Goal: Information Seeking & Learning: Learn about a topic

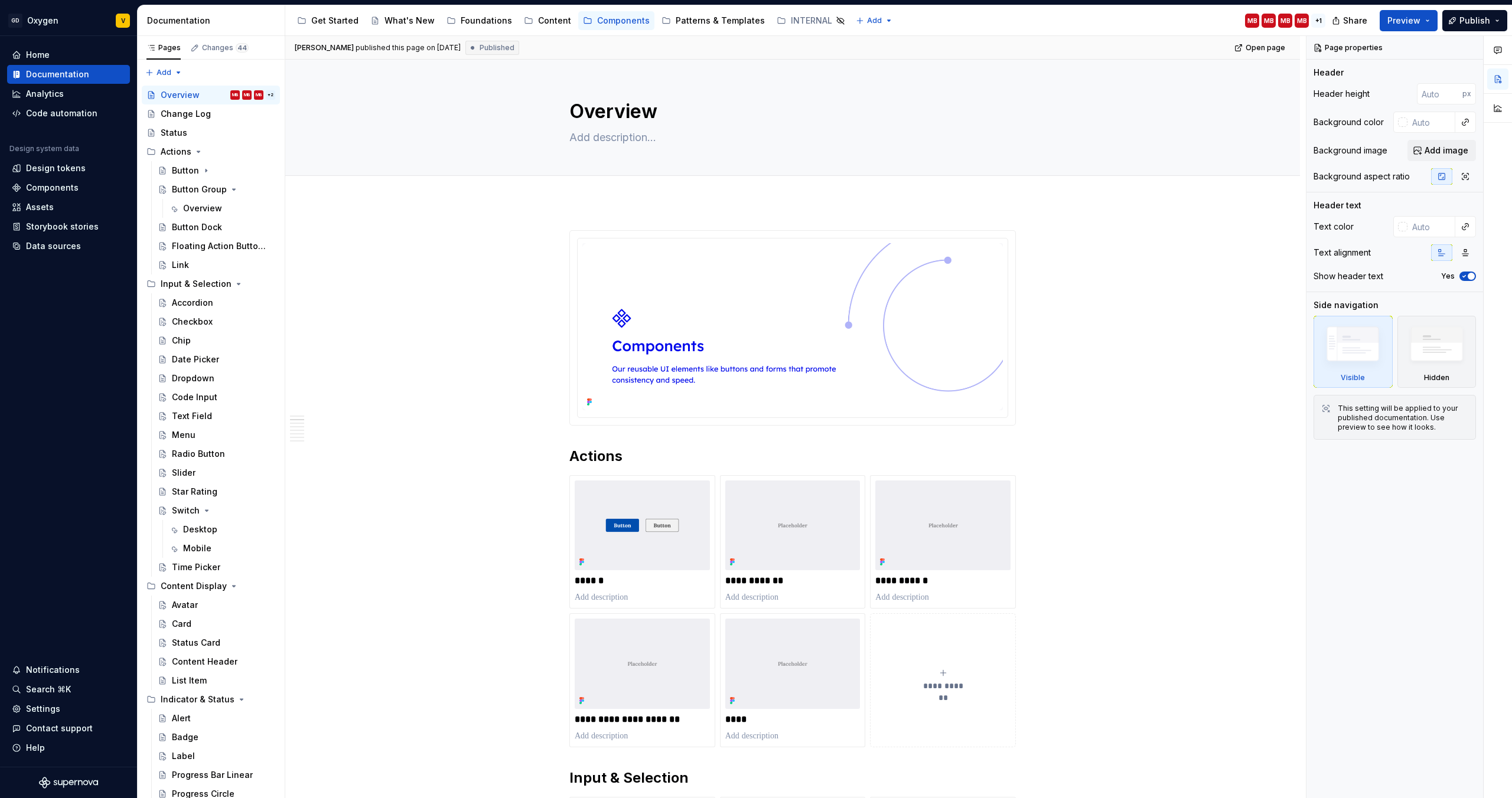
scroll to position [659, 0]
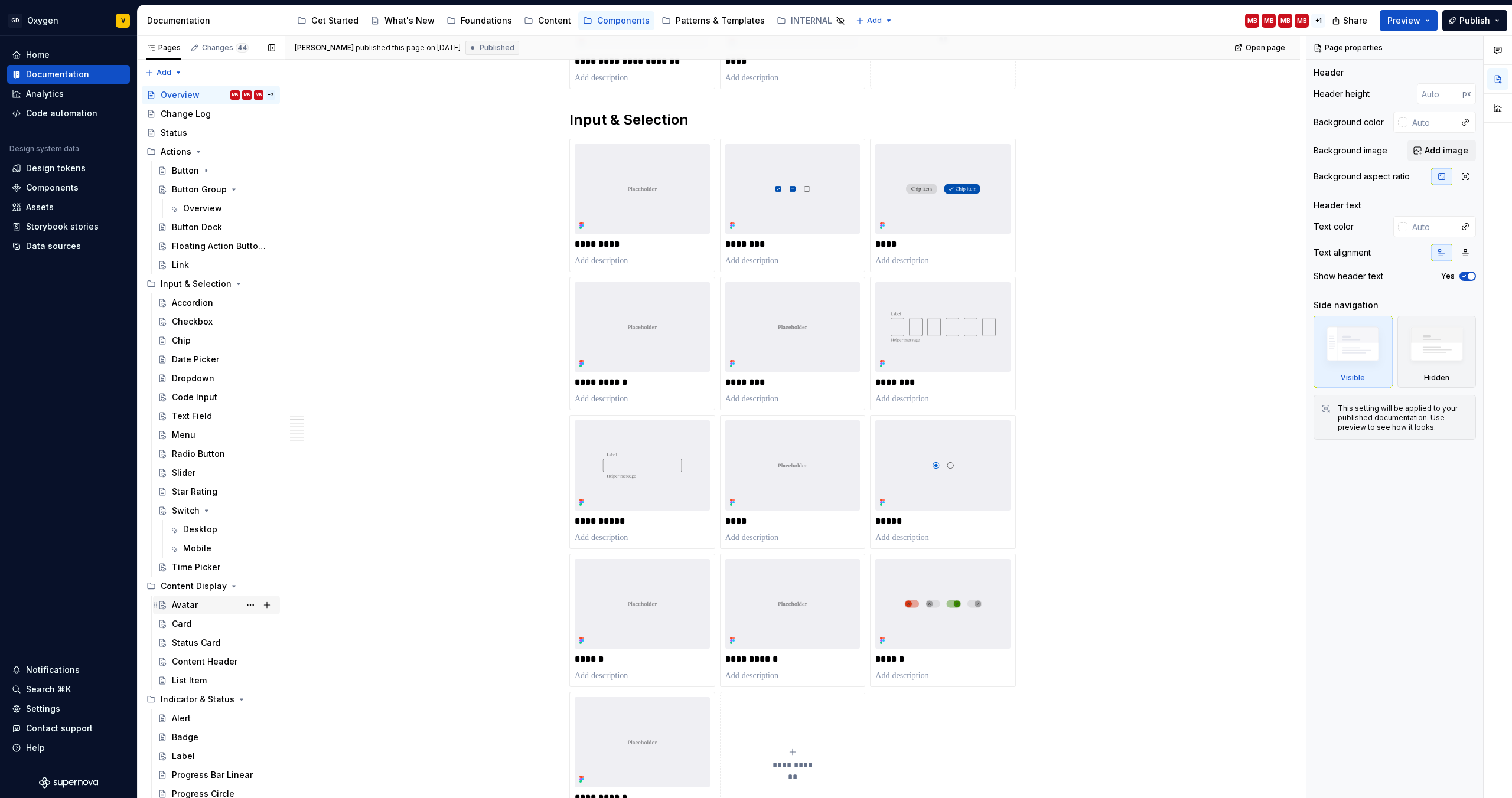
click at [188, 608] on div "Avatar" at bounding box center [184, 605] width 26 height 12
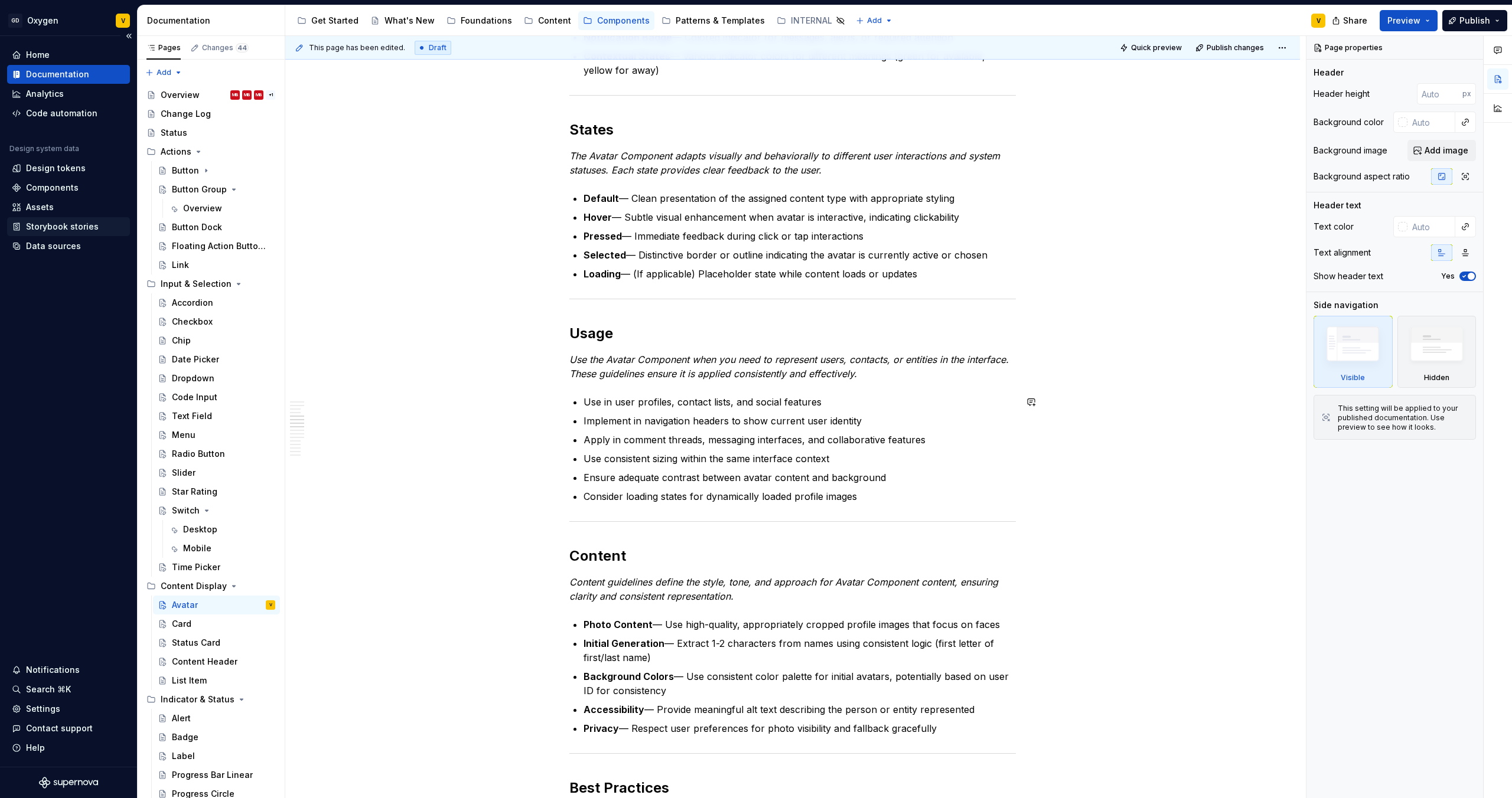
scroll to position [670, 0]
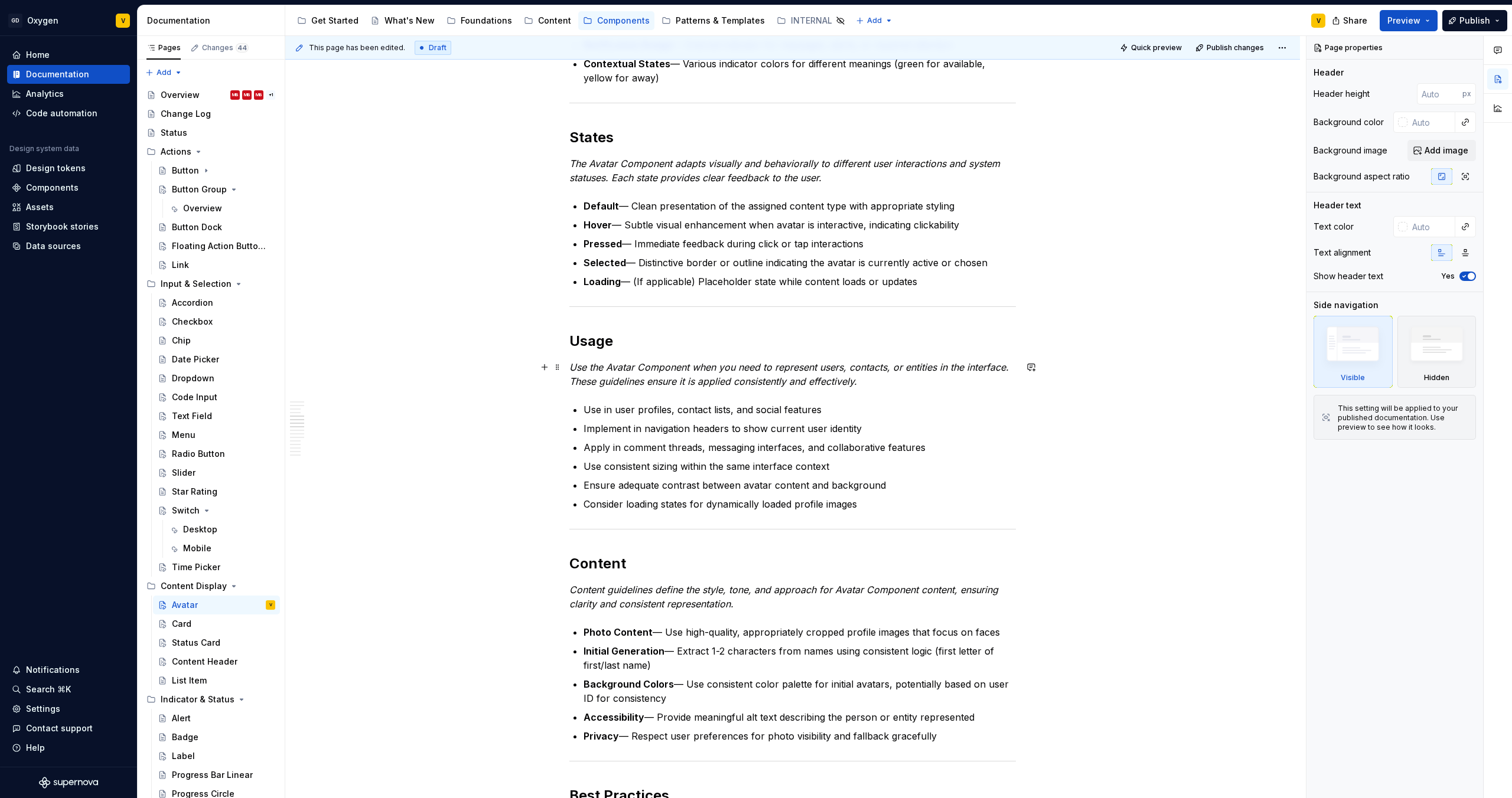
click at [725, 378] on em "Use the Avatar Component when you need to represent users, contacts, or entitie…" at bounding box center [791, 374] width 443 height 26
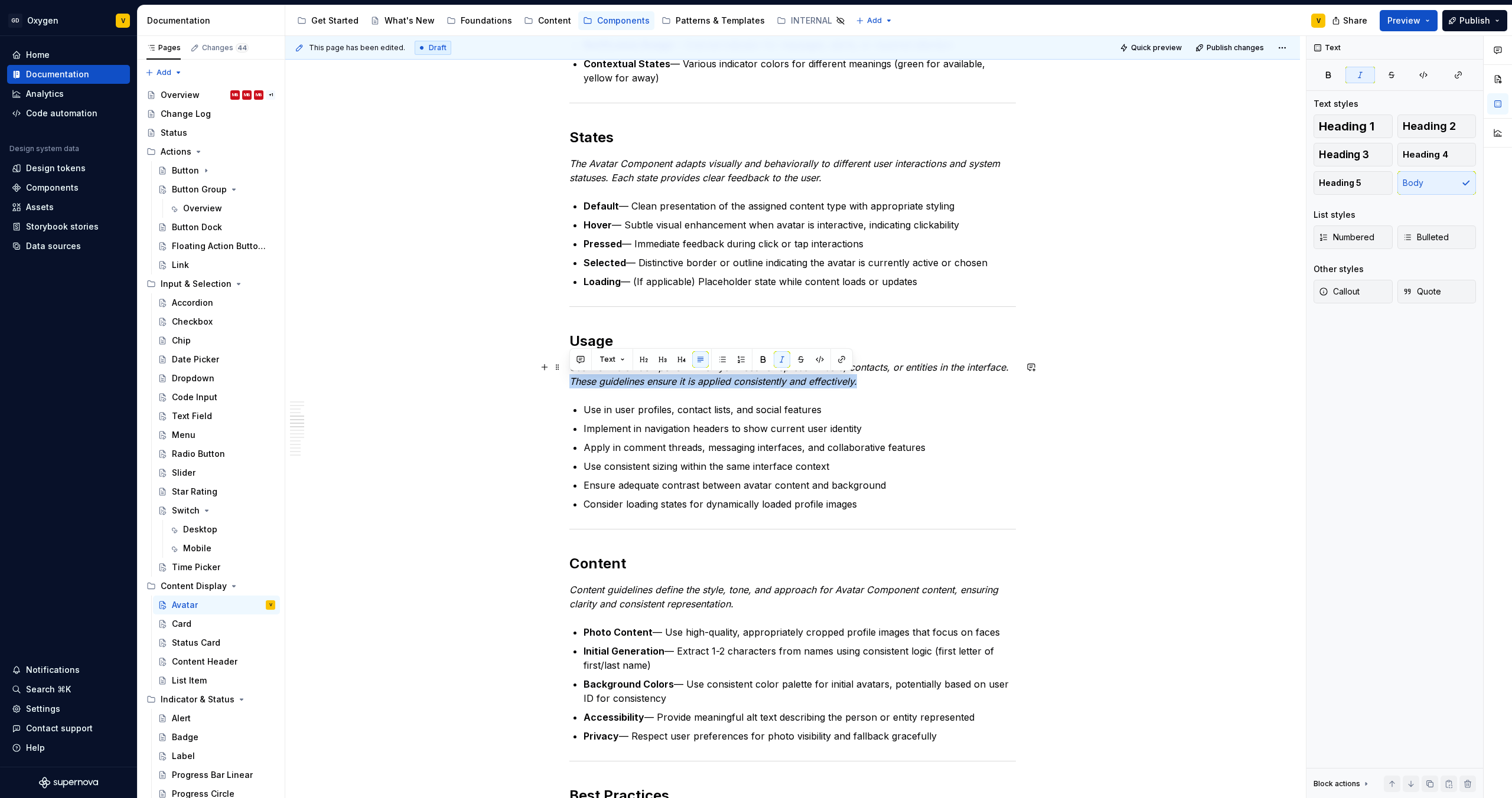
drag, startPoint x: 883, startPoint y: 387, endPoint x: 566, endPoint y: 384, distance: 317.0
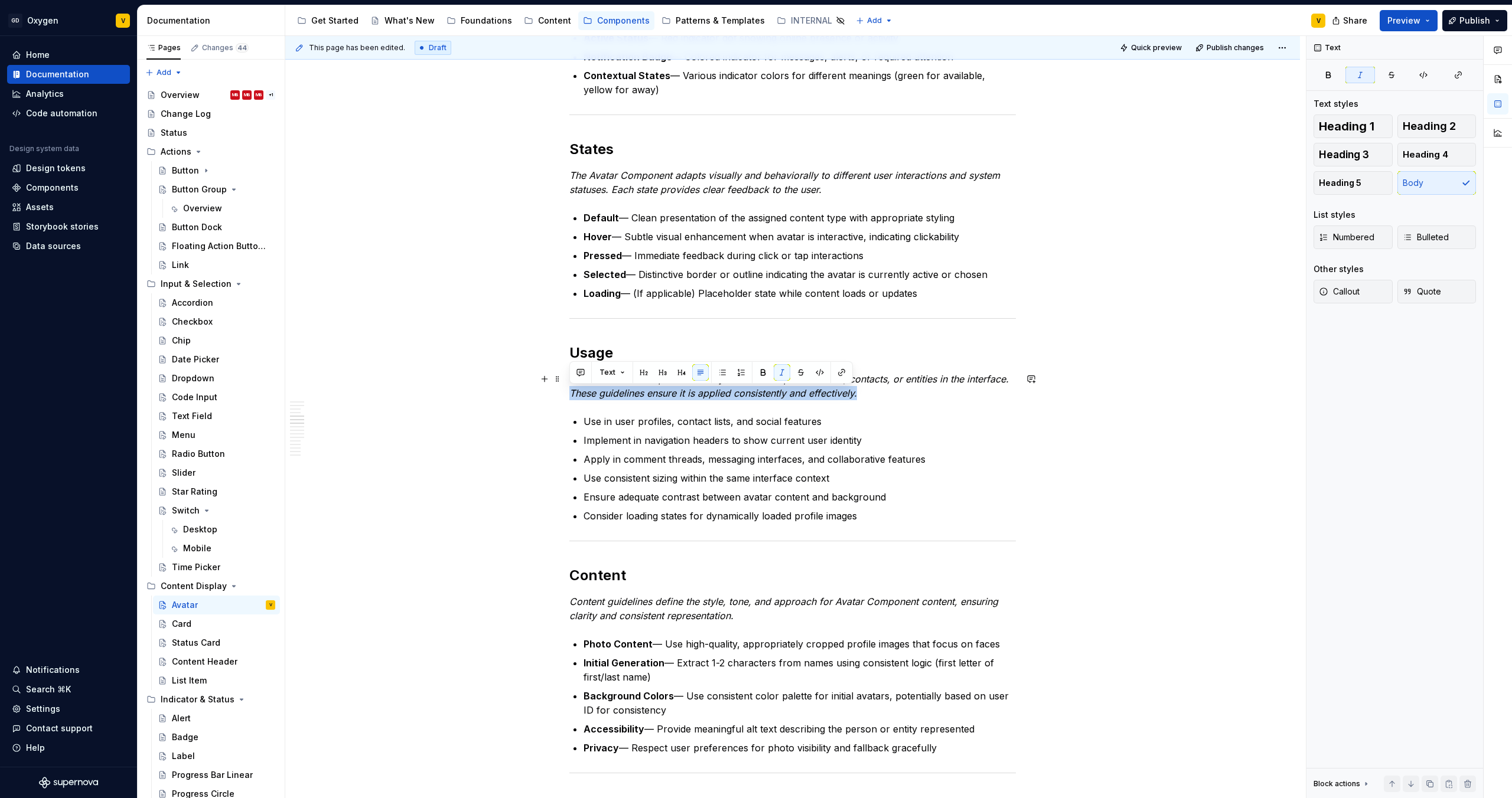
scroll to position [657, 0]
click at [720, 470] on ul "Use in user profiles, contact lists, and social features Implement in navigatio…" at bounding box center [799, 470] width 432 height 108
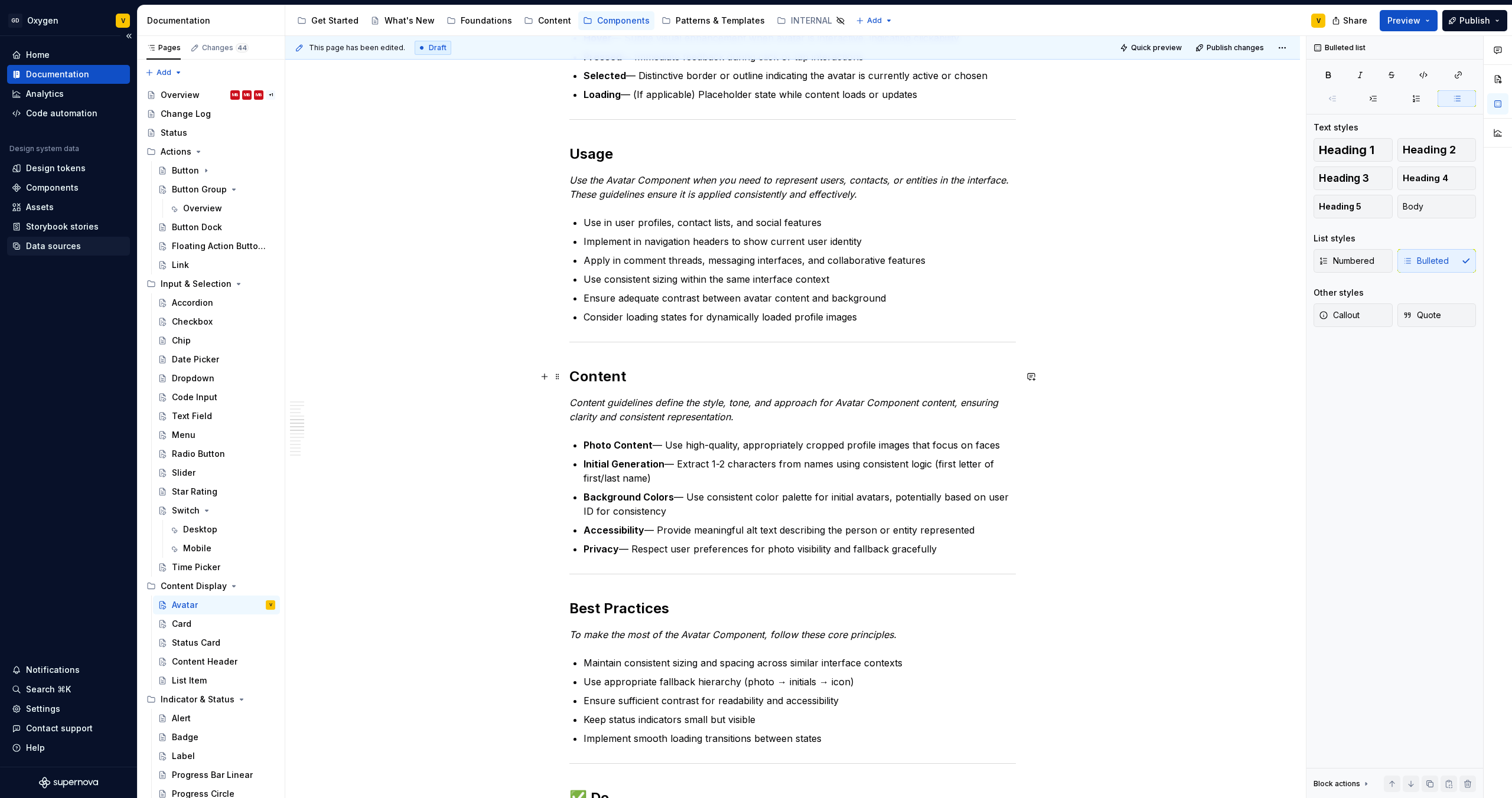
scroll to position [771, 0]
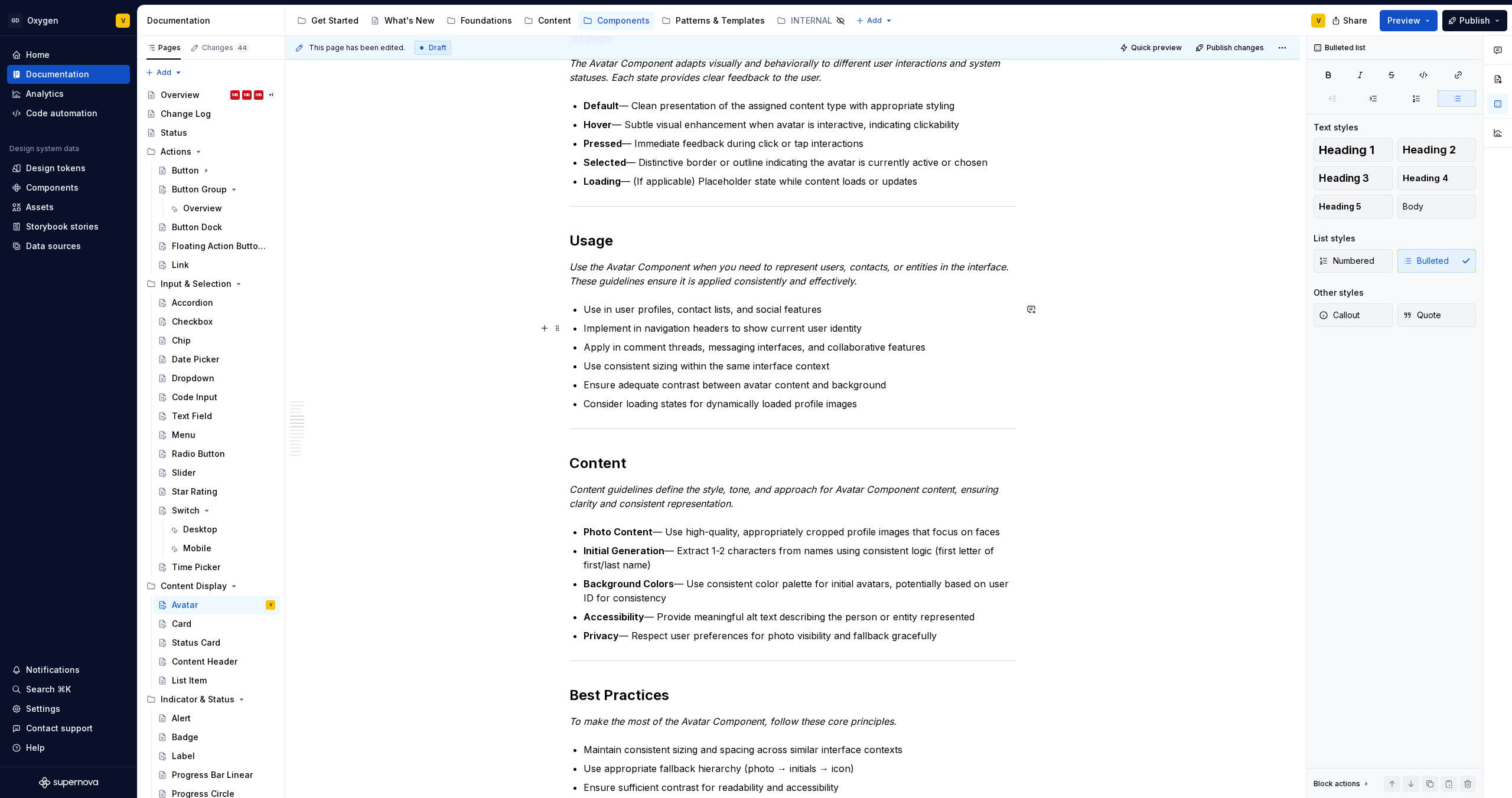
click at [606, 322] on p "Implement in navigation headers to show current user identity" at bounding box center [799, 328] width 432 height 14
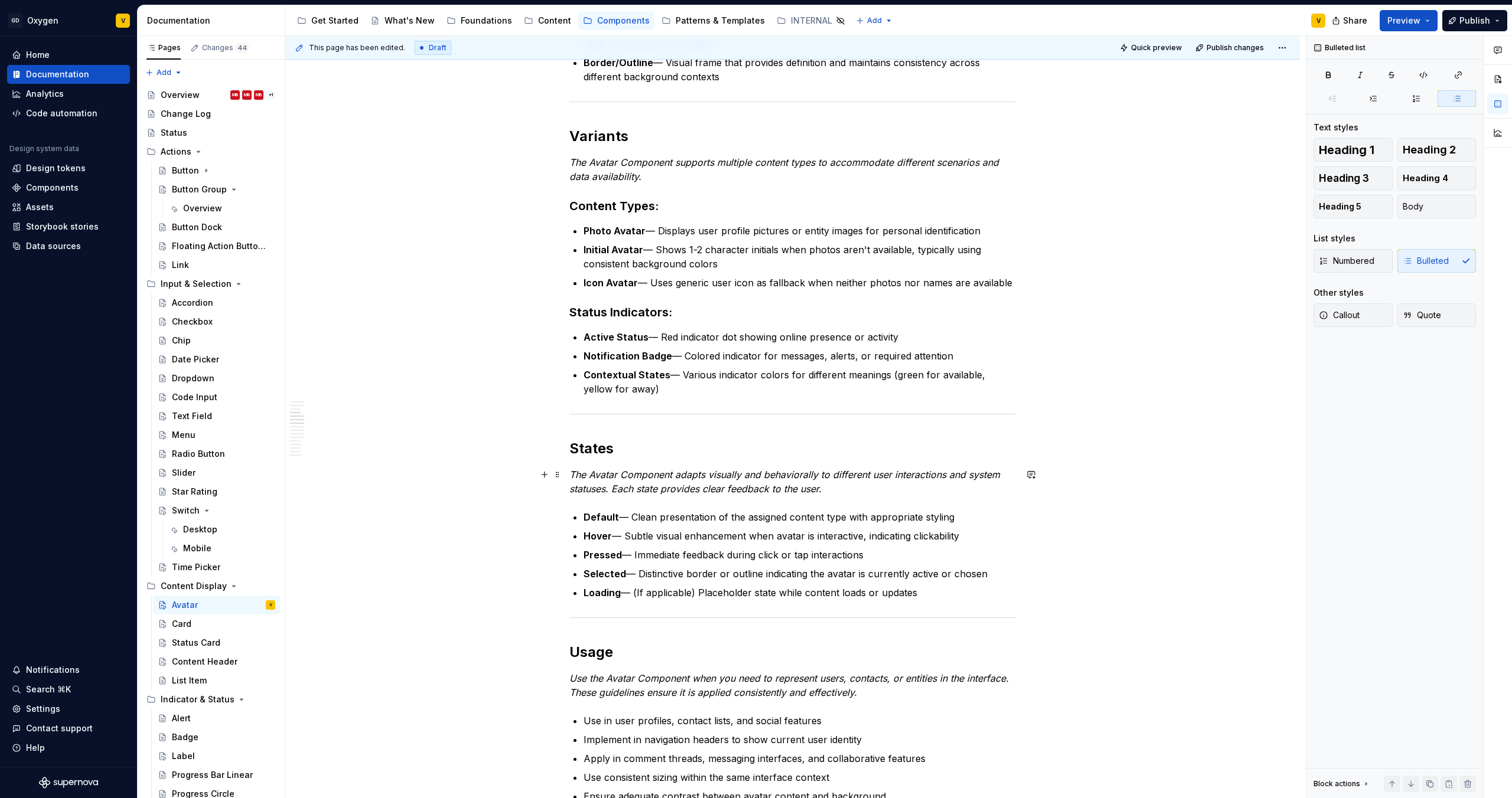
scroll to position [602, 0]
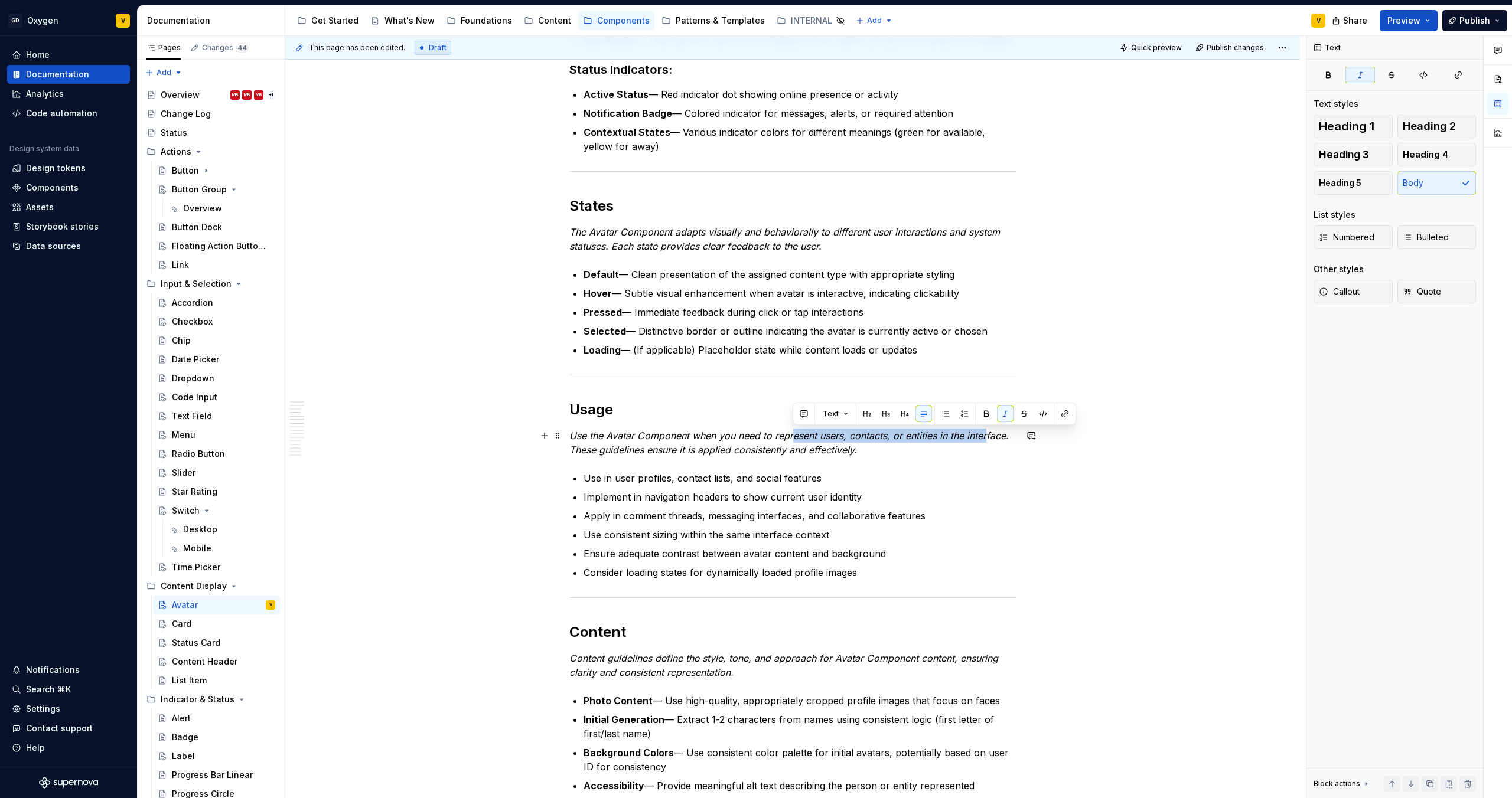
drag, startPoint x: 803, startPoint y: 440, endPoint x: 986, endPoint y: 442, distance: 183.0
click at [986, 442] on p "Use the Avatar Component when you need to represent users, contacts, or entitie…" at bounding box center [792, 442] width 446 height 29
click at [779, 482] on p "Use in user profiles, contact lists, and social features" at bounding box center [799, 478] width 432 height 14
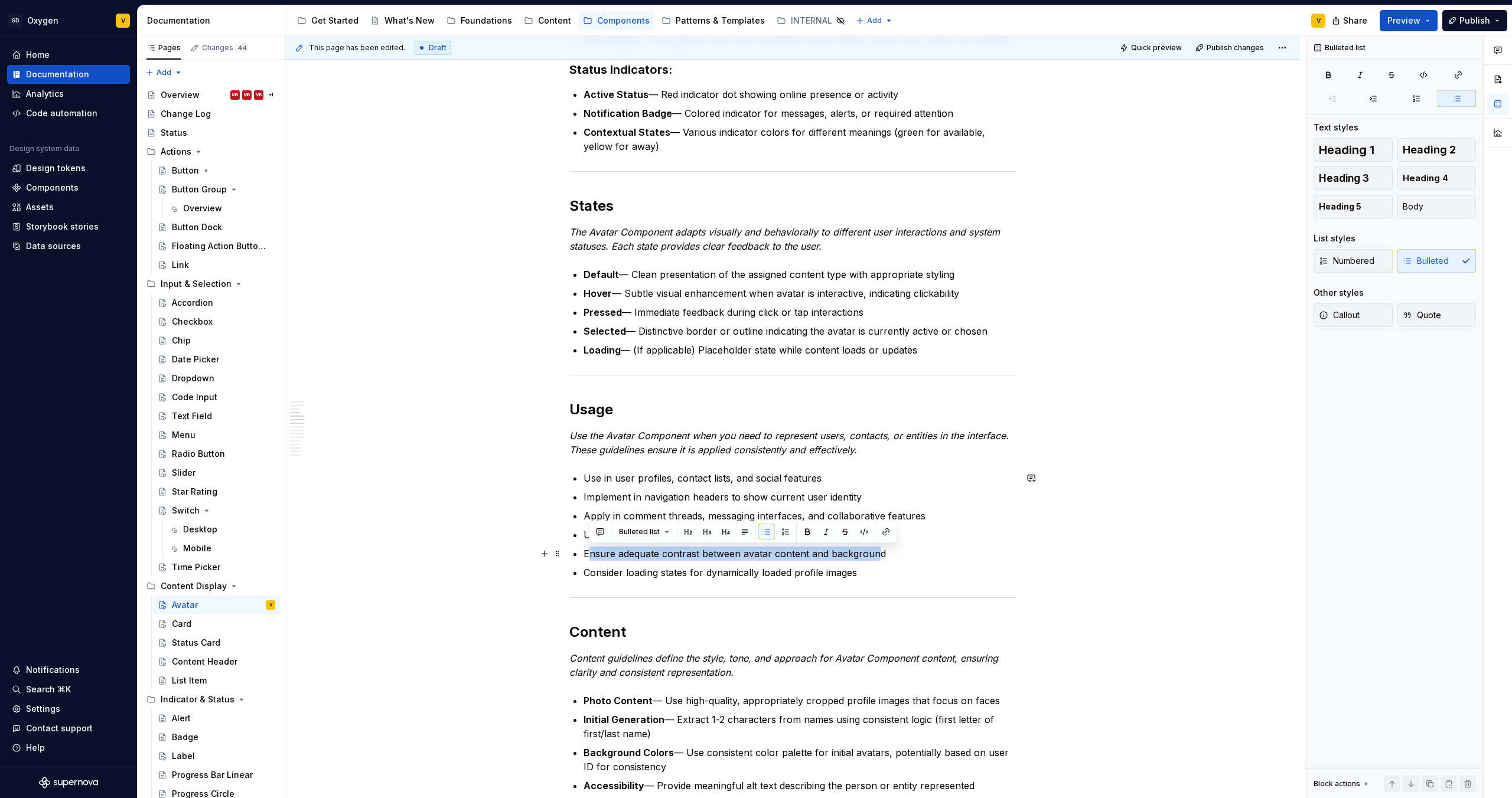
drag, startPoint x: 590, startPoint y: 555, endPoint x: 880, endPoint y: 585, distance: 291.5
click at [874, 557] on p "Ensure adequate contrast between avatar content and background" at bounding box center [799, 554] width 432 height 14
click at [880, 585] on div "Anatomy The Avatar Component is made up of several parts that work together to …" at bounding box center [792, 792] width 446 height 2300
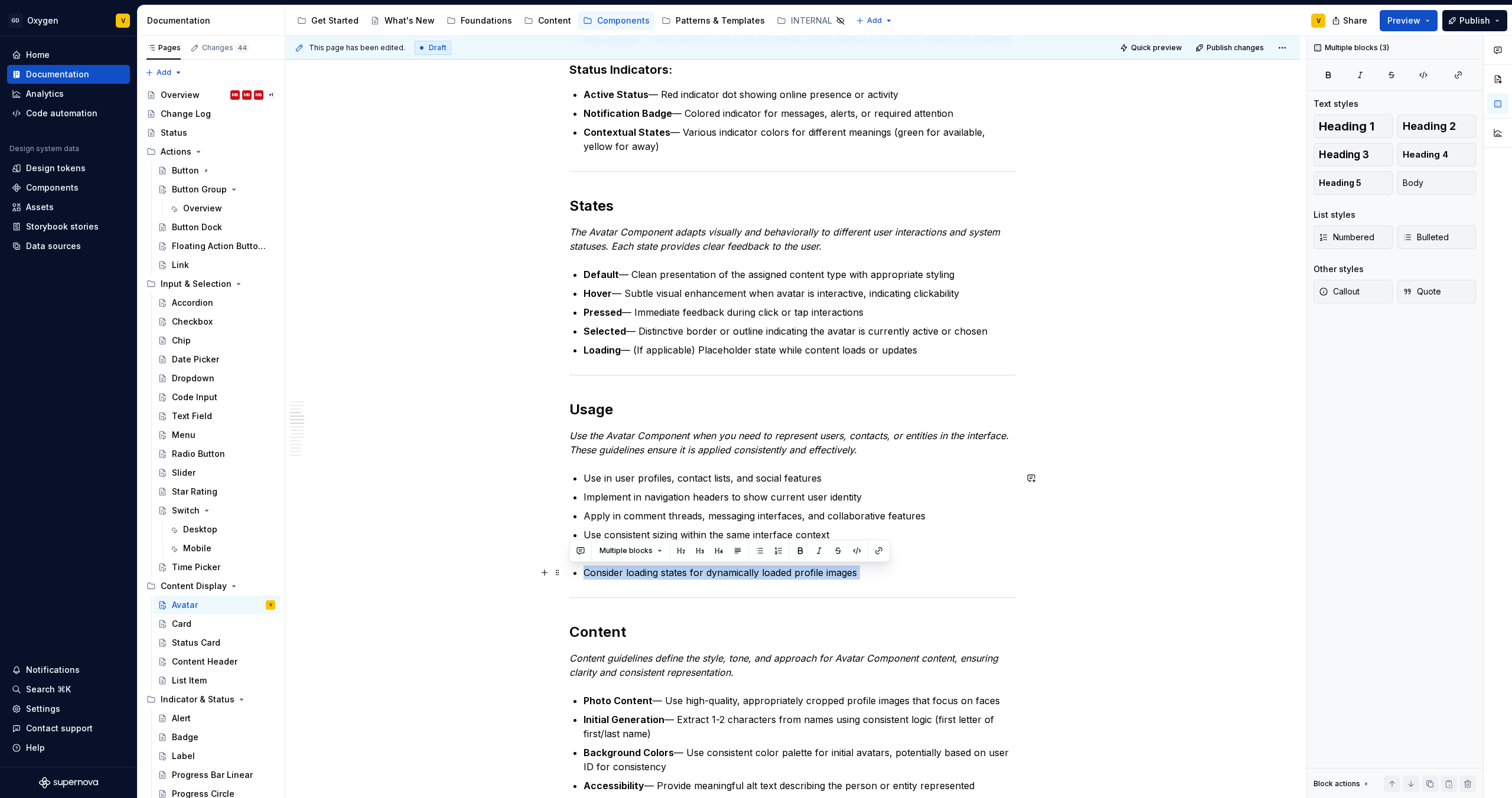
drag, startPoint x: 870, startPoint y: 581, endPoint x: 581, endPoint y: 569, distance: 289.2
click at [581, 569] on div "Anatomy The Avatar Component is made up of several parts that work together to …" at bounding box center [792, 792] width 446 height 2300
click at [612, 577] on p "Consider loading states for dynamically loaded profile images" at bounding box center [799, 572] width 432 height 14
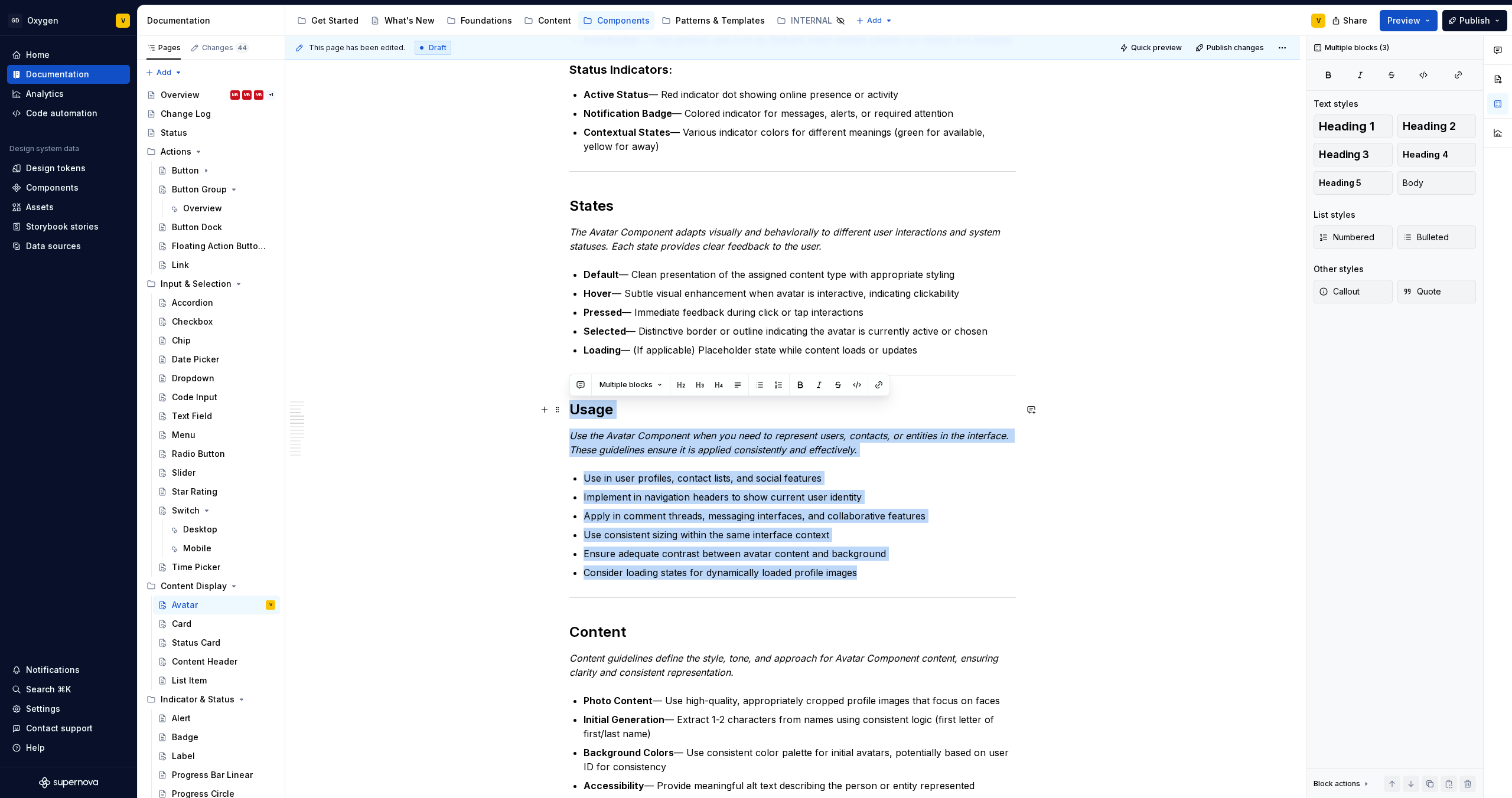
drag, startPoint x: 867, startPoint y: 573, endPoint x: 567, endPoint y: 412, distance: 340.5
click at [763, 490] on p "Implement in navigation headers to show current user identity" at bounding box center [799, 497] width 432 height 14
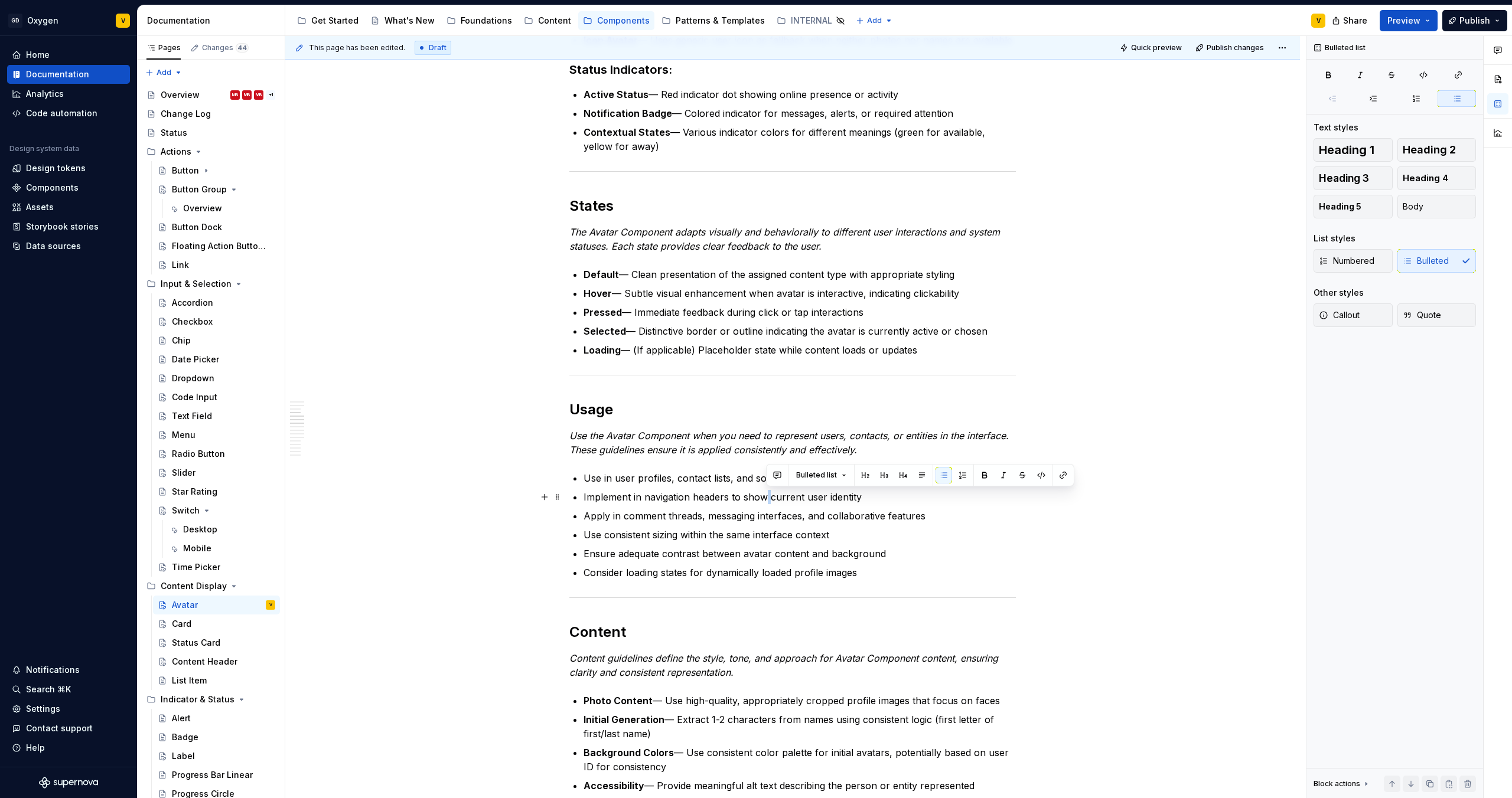
click at [763, 490] on p "Implement in navigation headers to show current user identity" at bounding box center [799, 497] width 432 height 14
click at [869, 570] on p "Consider loading states for dynamically loaded profile images" at bounding box center [799, 572] width 432 height 14
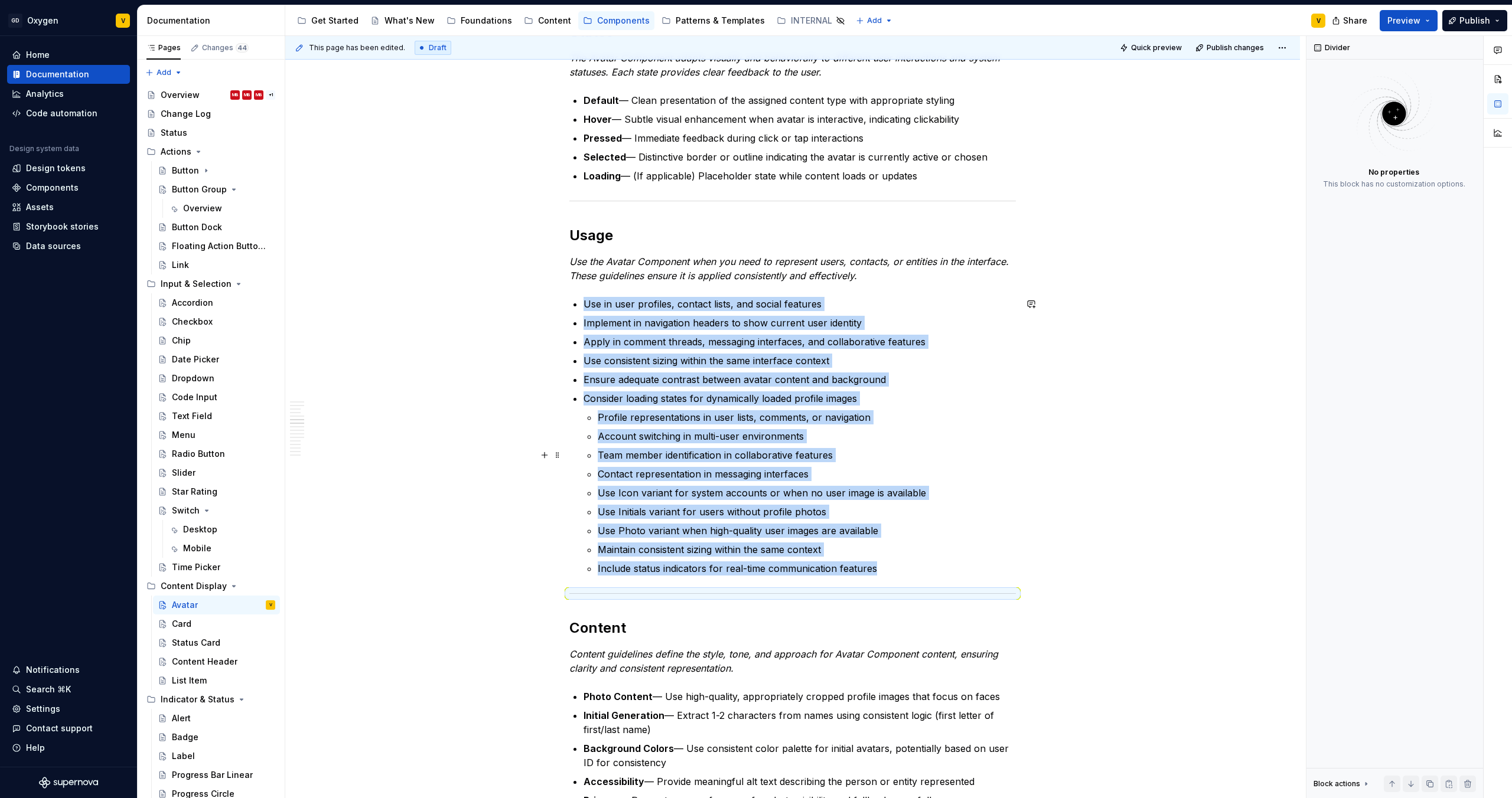
scroll to position [805, 0]
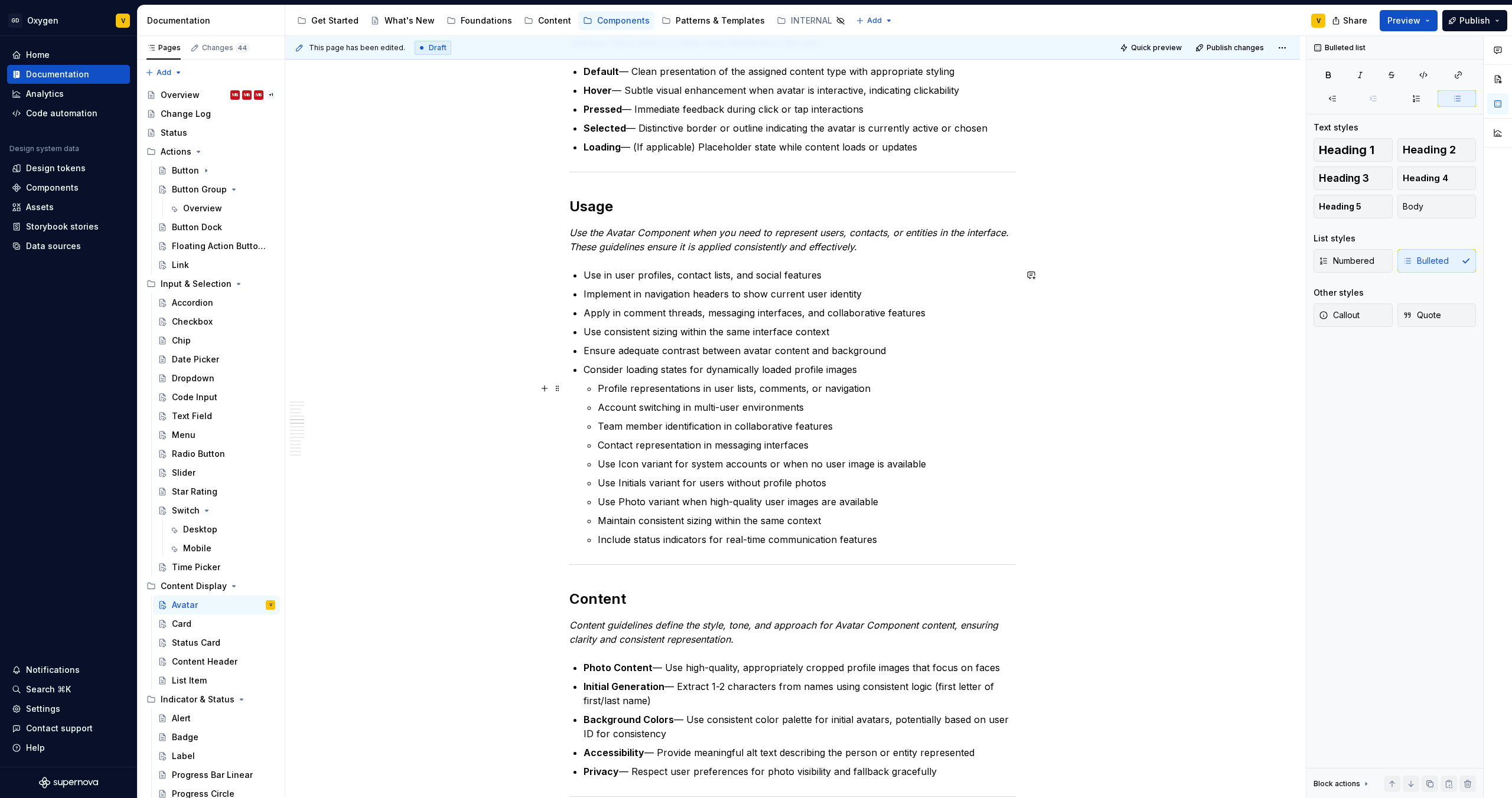
drag, startPoint x: 609, startPoint y: 390, endPoint x: 856, endPoint y: 389, distance: 247.0
click at [856, 389] on p "Profile representations in user lists, comments, or navigation" at bounding box center [806, 389] width 418 height 14
drag, startPoint x: 881, startPoint y: 390, endPoint x: 567, endPoint y: 382, distance: 314.1
click at [567, 382] on div "Anatomy The Avatar Component is made up of several parts that work together to …" at bounding box center [792, 787] width 1014 height 2752
click at [695, 424] on p "Team member identification in collaborative features" at bounding box center [806, 426] width 418 height 14
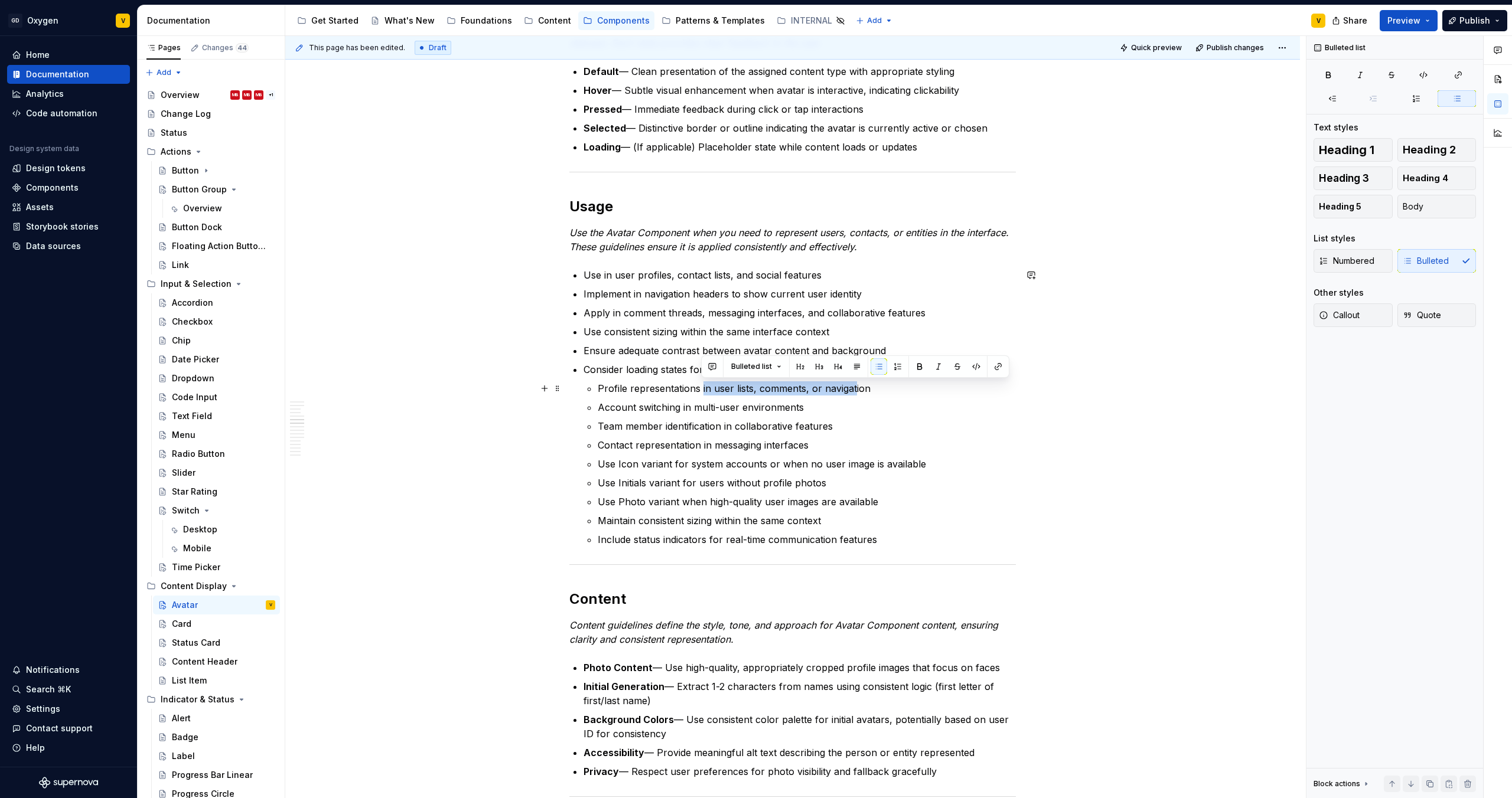
drag, startPoint x: 702, startPoint y: 385, endPoint x: 853, endPoint y: 392, distance: 151.2
click at [853, 392] on p "Profile representations in user lists, comments, or navigation" at bounding box center [806, 389] width 418 height 14
click at [838, 401] on p "Account switching in multi-user environments" at bounding box center [806, 408] width 418 height 14
click at [751, 390] on p "Profile representations in user lists, comments, or navigation" at bounding box center [806, 389] width 418 height 14
drag, startPoint x: 787, startPoint y: 391, endPoint x: 800, endPoint y: 389, distance: 13.2
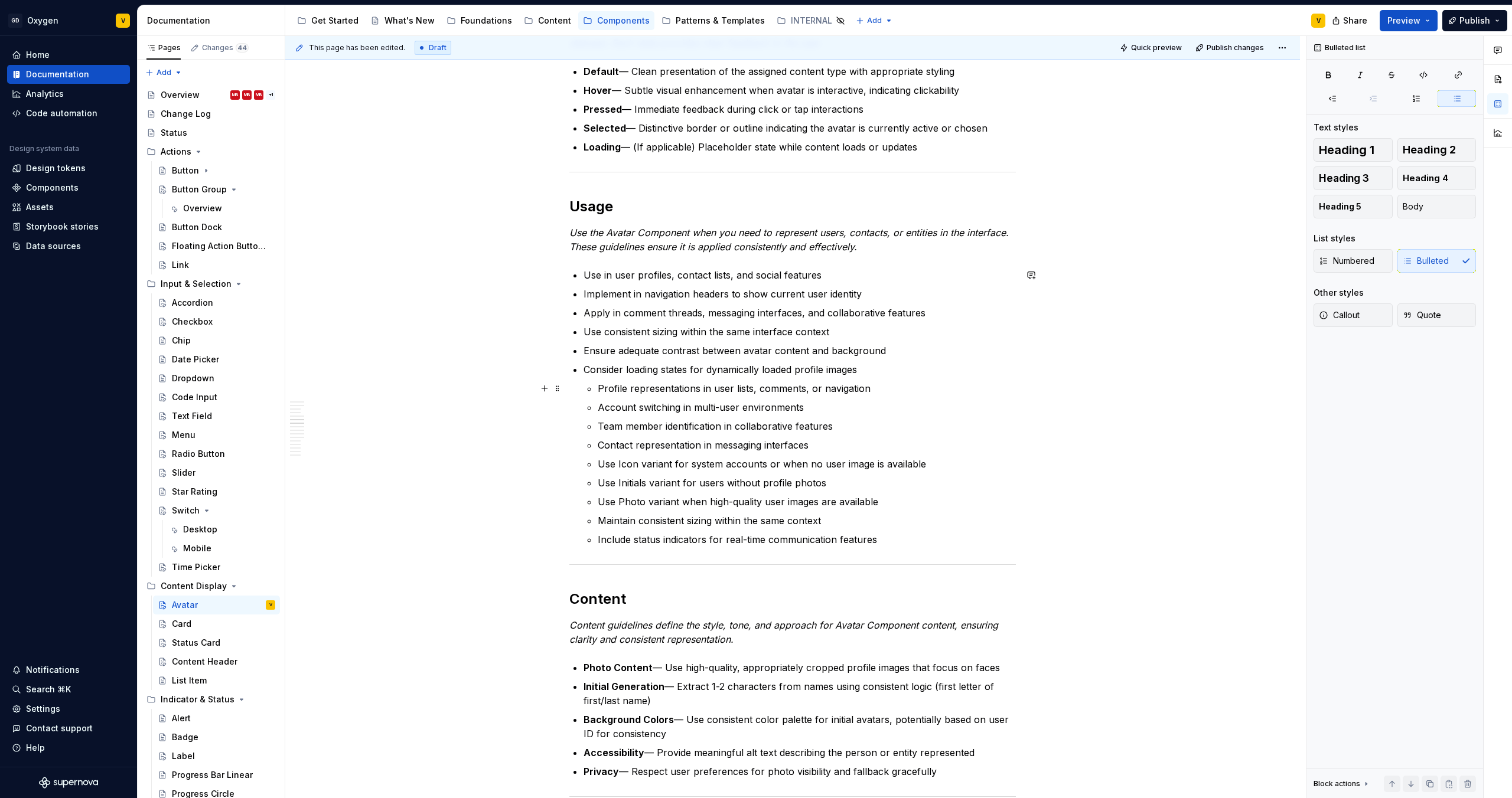
click at [800, 389] on p "Profile representations in user lists, comments, or navigation" at bounding box center [806, 389] width 418 height 14
click at [813, 392] on p "Profile representations in user lists, comments, or navigation" at bounding box center [806, 389] width 418 height 14
drag, startPoint x: 808, startPoint y: 390, endPoint x: 879, endPoint y: 392, distance: 71.0
click at [879, 392] on p "Profile representations in user lists, comments, or navigation" at bounding box center [806, 389] width 418 height 14
click at [846, 430] on p "Team member identification in collaborative features" at bounding box center [806, 426] width 418 height 14
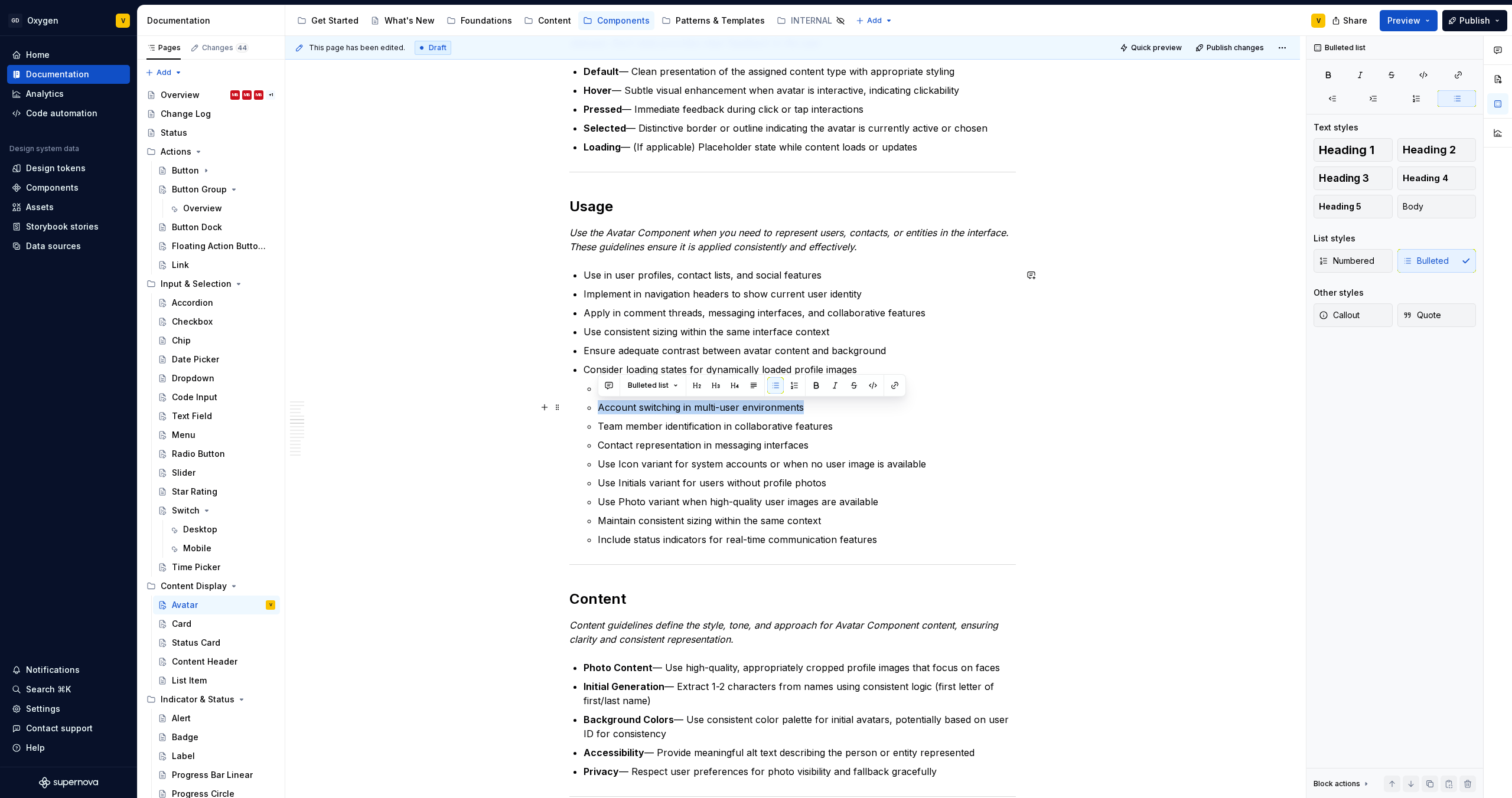
drag, startPoint x: 598, startPoint y: 407, endPoint x: 801, endPoint y: 405, distance: 203.0
click at [801, 405] on p "Account switching in multi-user environments" at bounding box center [806, 408] width 418 height 14
click at [803, 417] on ul "Profile representations in user lists, comments, or navigation Account switchin…" at bounding box center [806, 464] width 418 height 165
drag, startPoint x: 810, startPoint y: 408, endPoint x: 547, endPoint y: 404, distance: 263.0
click at [569, 404] on div "Anatomy The Avatar Component is made up of several parts that work together to …" at bounding box center [792, 681] width 446 height 2484
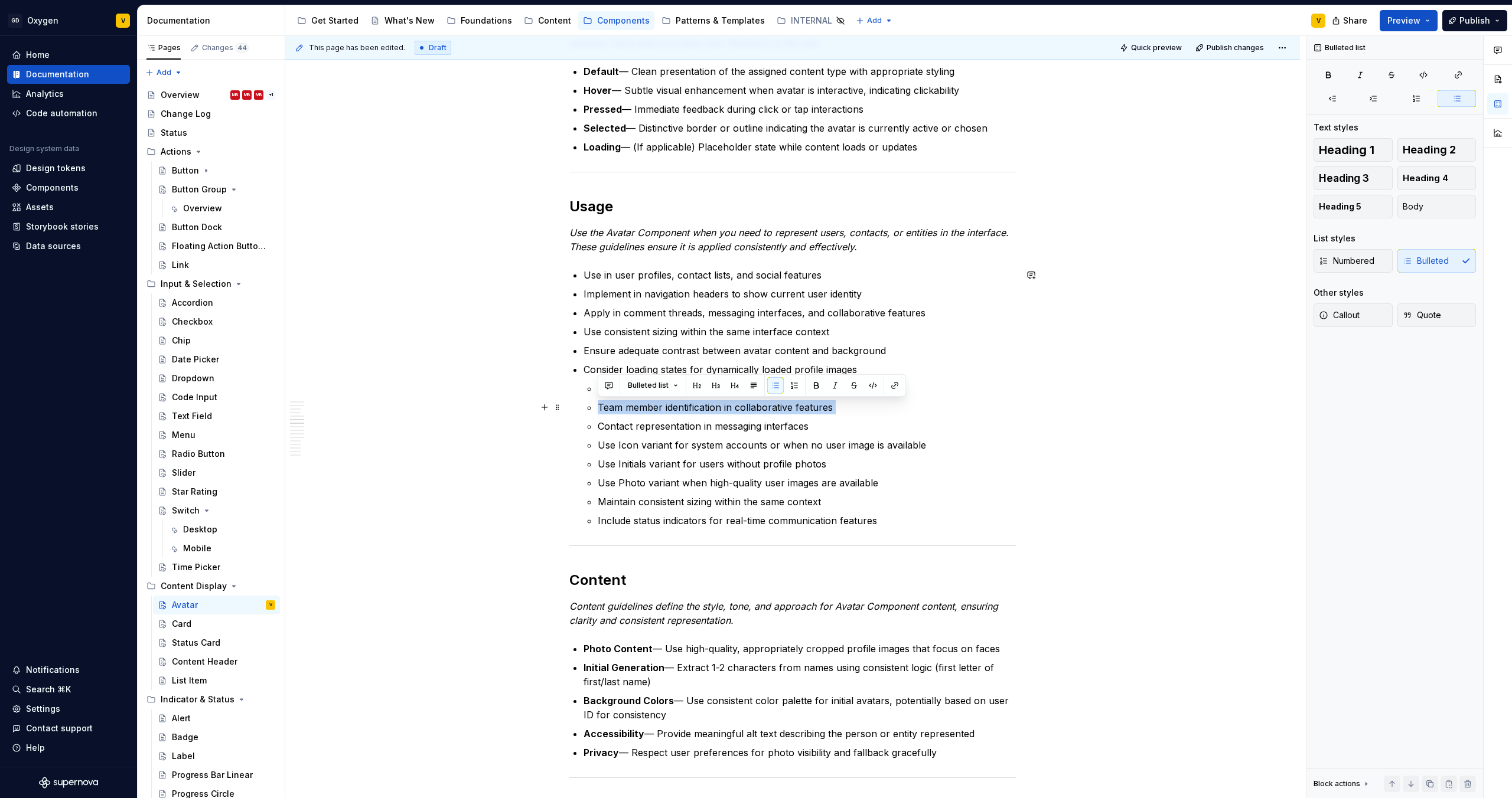
drag, startPoint x: 841, startPoint y: 415, endPoint x: 572, endPoint y: 404, distance: 269.2
click at [572, 404] on div "Anatomy The Avatar Component is made up of several parts that work together to …" at bounding box center [792, 665] width 446 height 2450
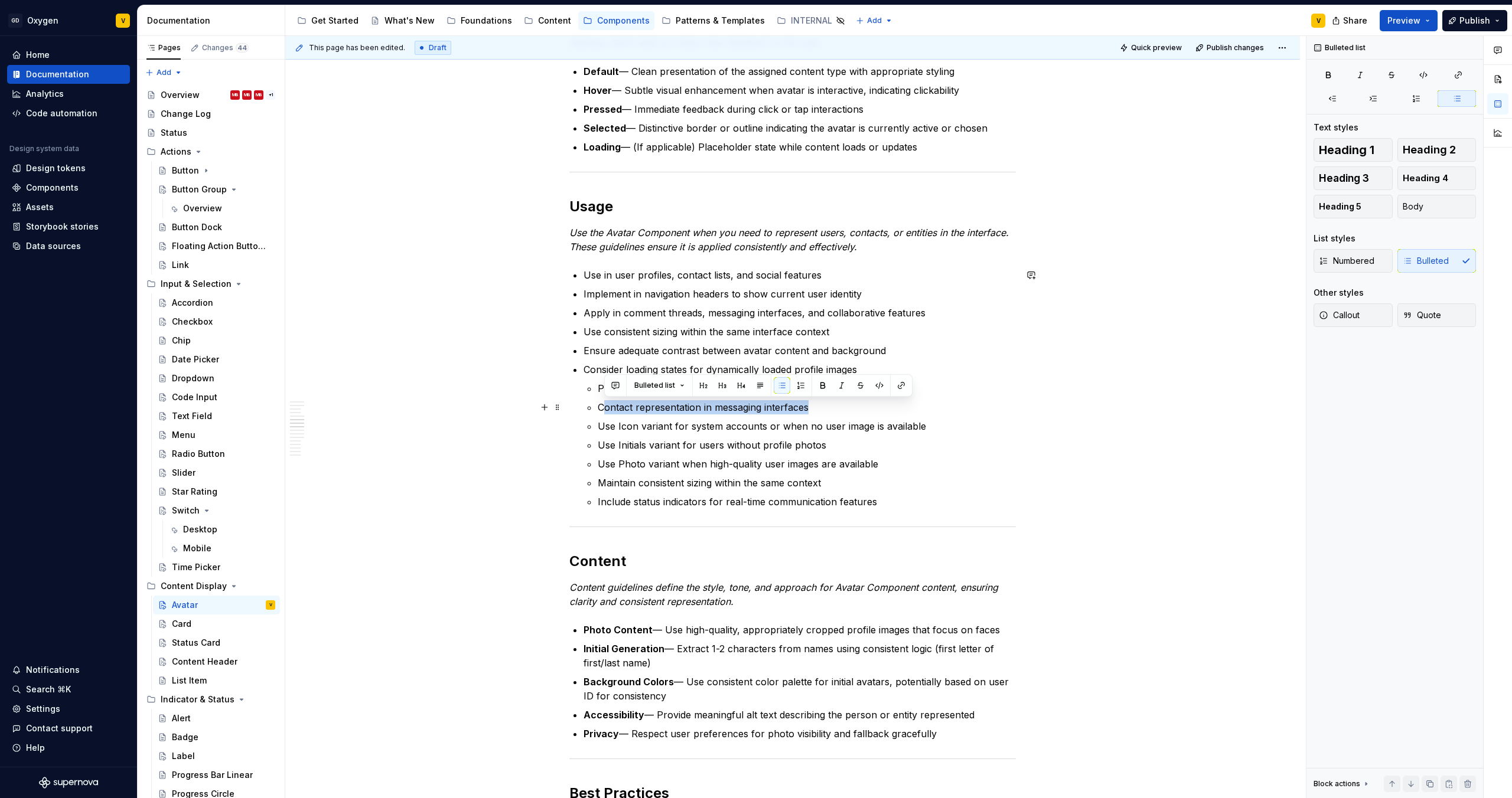
drag, startPoint x: 603, startPoint y: 408, endPoint x: 830, endPoint y: 408, distance: 227.0
click at [830, 408] on p "Contact representation in messaging interfaces" at bounding box center [806, 408] width 418 height 14
drag, startPoint x: 830, startPoint y: 407, endPoint x: 597, endPoint y: 410, distance: 233.0
click at [598, 410] on p "Contact representation in messaging interfaces" at bounding box center [806, 408] width 418 height 14
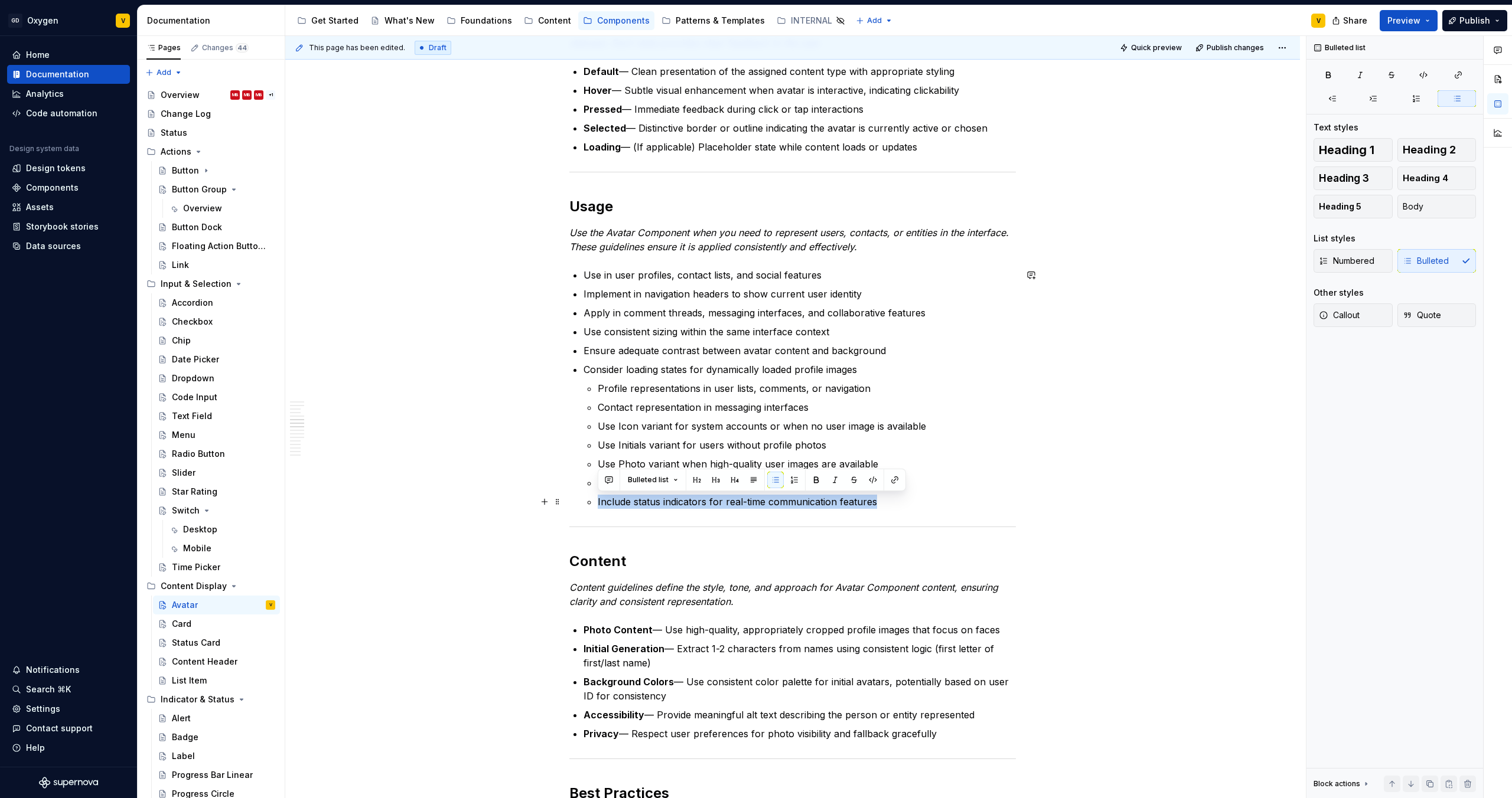
drag, startPoint x: 588, startPoint y: 507, endPoint x: 895, endPoint y: 506, distance: 307.0
click at [895, 506] on li "Include status indicators for real-time communication features" at bounding box center [806, 502] width 418 height 14
click at [877, 506] on p "Include status indicators for real-time communication features" at bounding box center [806, 502] width 418 height 14
drag, startPoint x: 794, startPoint y: 501, endPoint x: 555, endPoint y: 501, distance: 239.0
click at [569, 501] on div "Anatomy The Avatar Component is made up of several parts that work together to …" at bounding box center [792, 662] width 446 height 2446
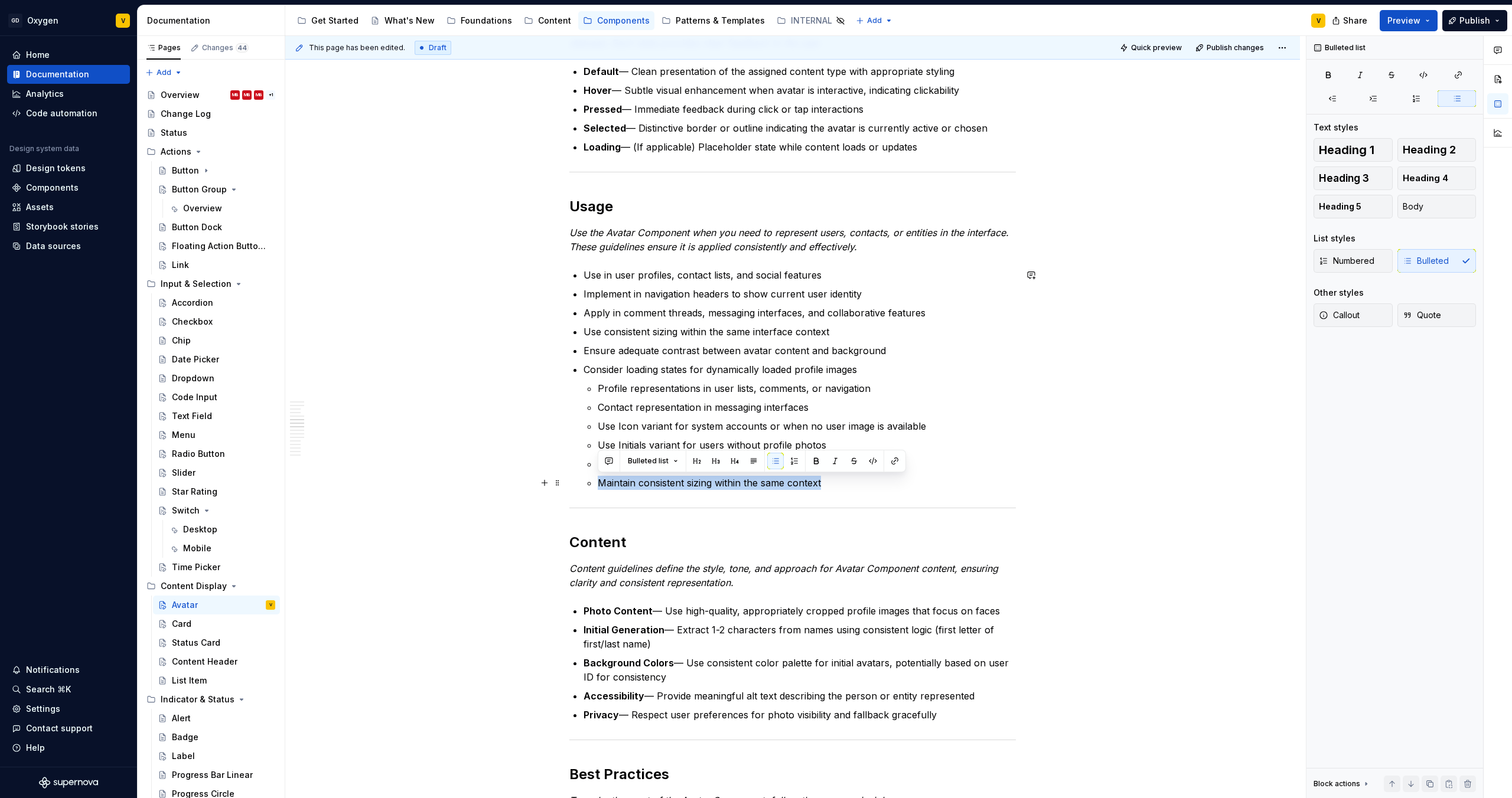
drag, startPoint x: 814, startPoint y: 486, endPoint x: 590, endPoint y: 484, distance: 224.0
click at [590, 484] on li "Consider loading states for dynamically loaded profile images Profile represent…" at bounding box center [799, 426] width 432 height 127
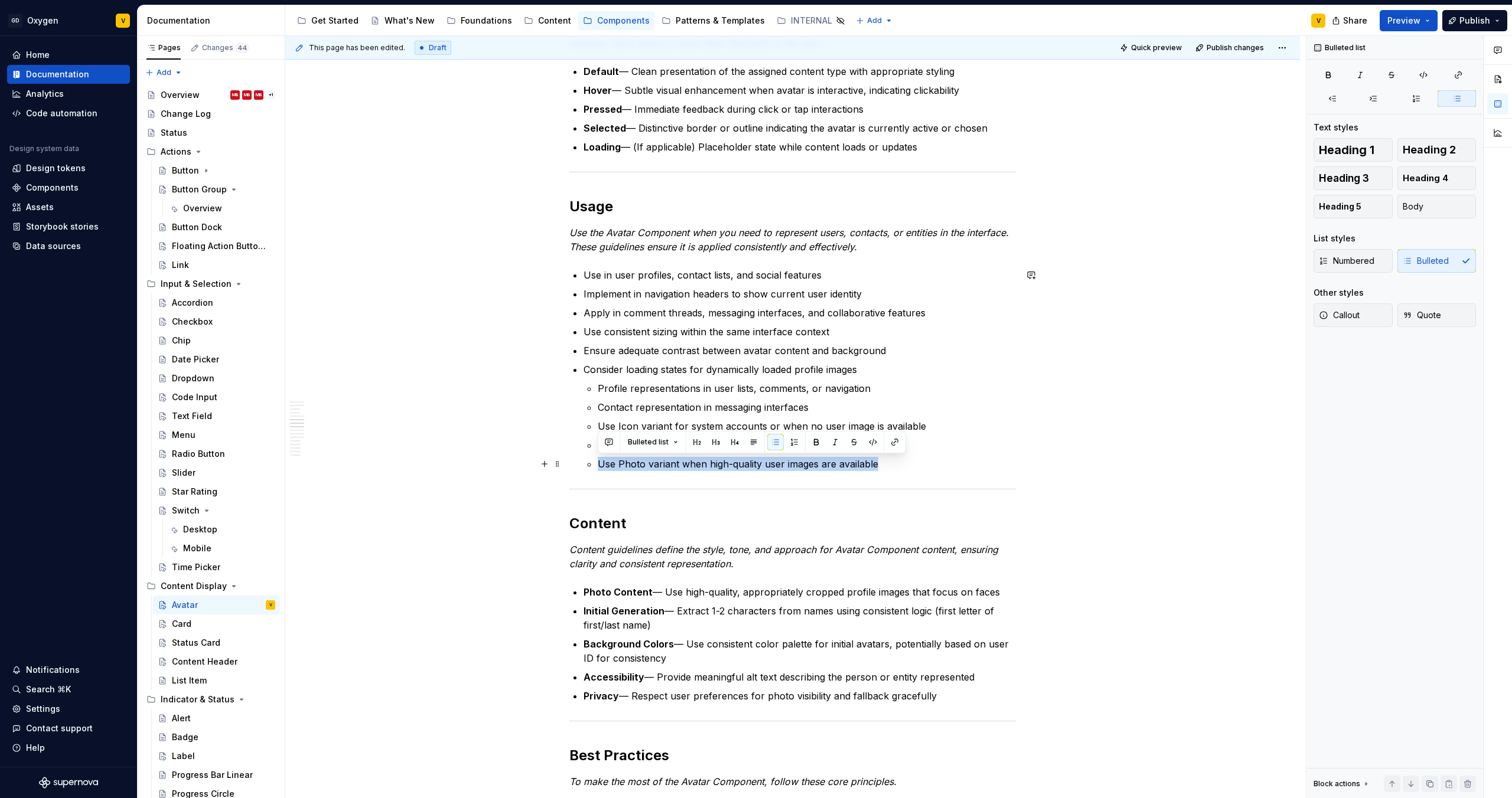
drag, startPoint x: 888, startPoint y: 465, endPoint x: 583, endPoint y: 467, distance: 305.0
click at [583, 467] on li "Consider loading states for dynamically loaded profile images Profile represent…" at bounding box center [799, 416] width 432 height 108
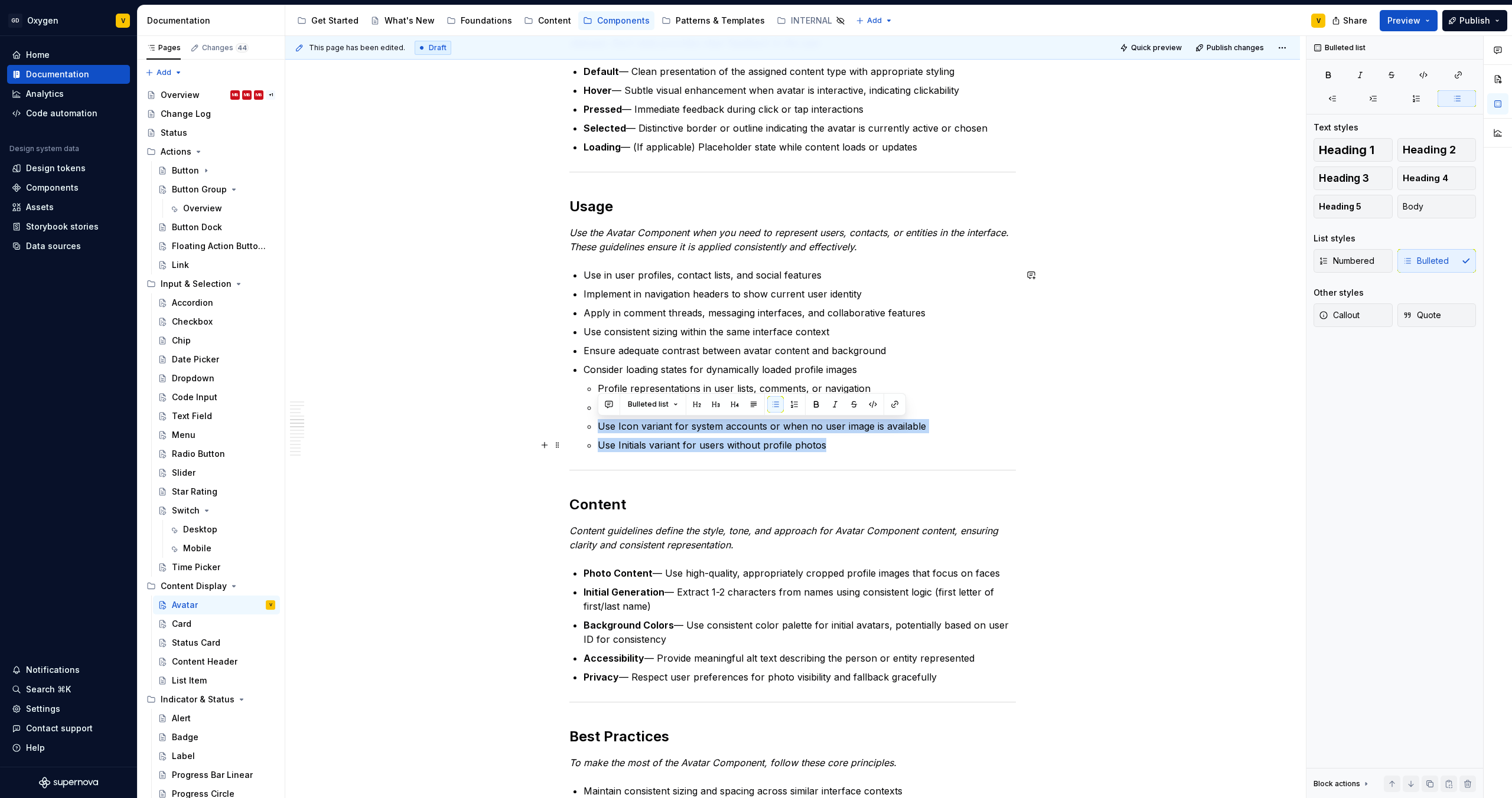
drag, startPoint x: 598, startPoint y: 423, endPoint x: 916, endPoint y: 452, distance: 319.3
click at [916, 452] on ul "Profile representations in user lists, comments, or navigation Contact represen…" at bounding box center [806, 417] width 418 height 71
click at [830, 446] on p "Use Initials variant for users without profile photos" at bounding box center [806, 445] width 418 height 14
drag, startPoint x: 837, startPoint y: 445, endPoint x: 536, endPoint y: 442, distance: 301.0
click at [569, 442] on div "Anatomy The Avatar Component is made up of several parts that work together to …" at bounding box center [792, 634] width 446 height 2390
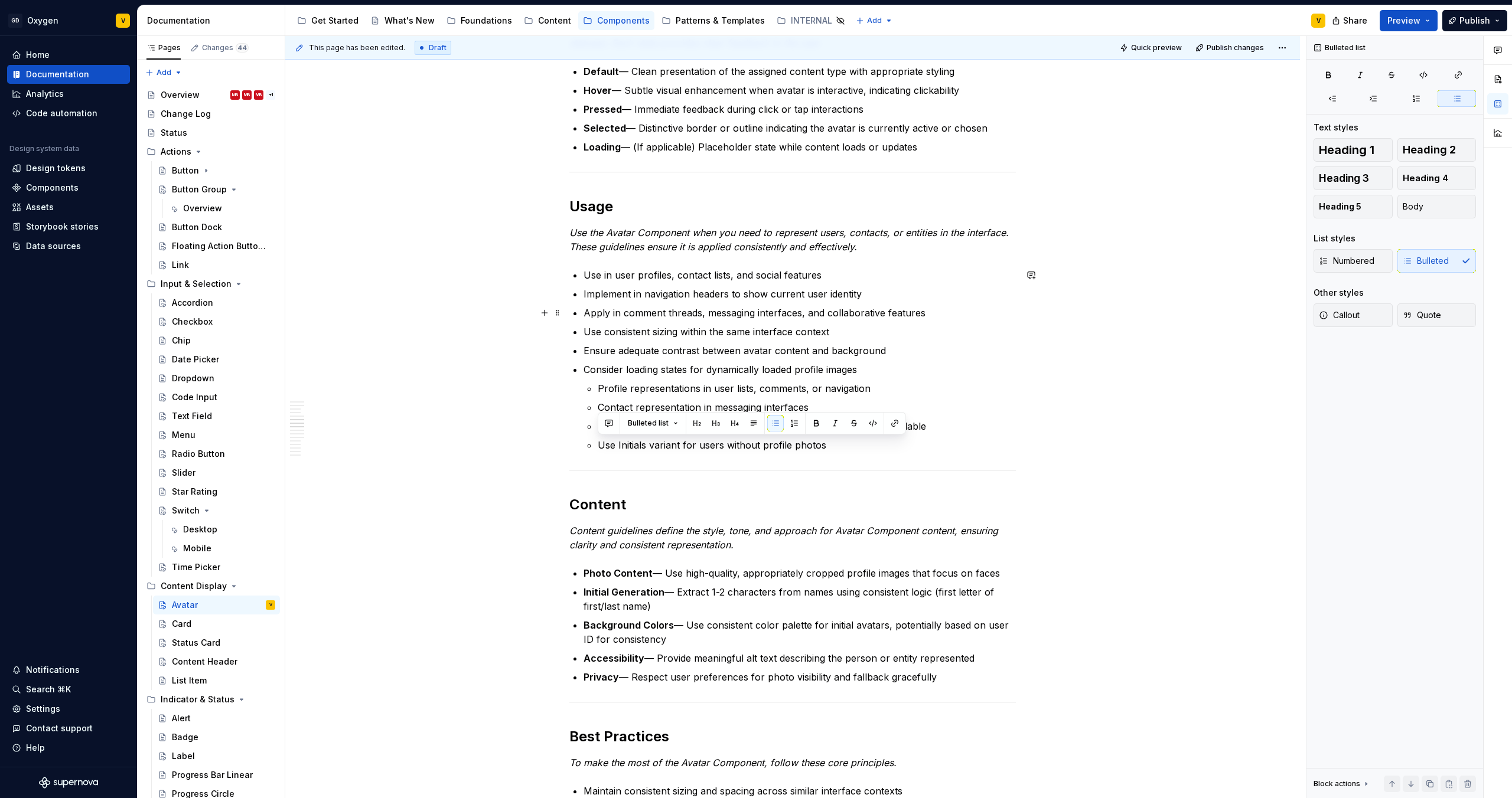
click at [662, 321] on ul "Use in user profiles, contact lists, and social features Implement in navigatio…" at bounding box center [799, 360] width 432 height 184
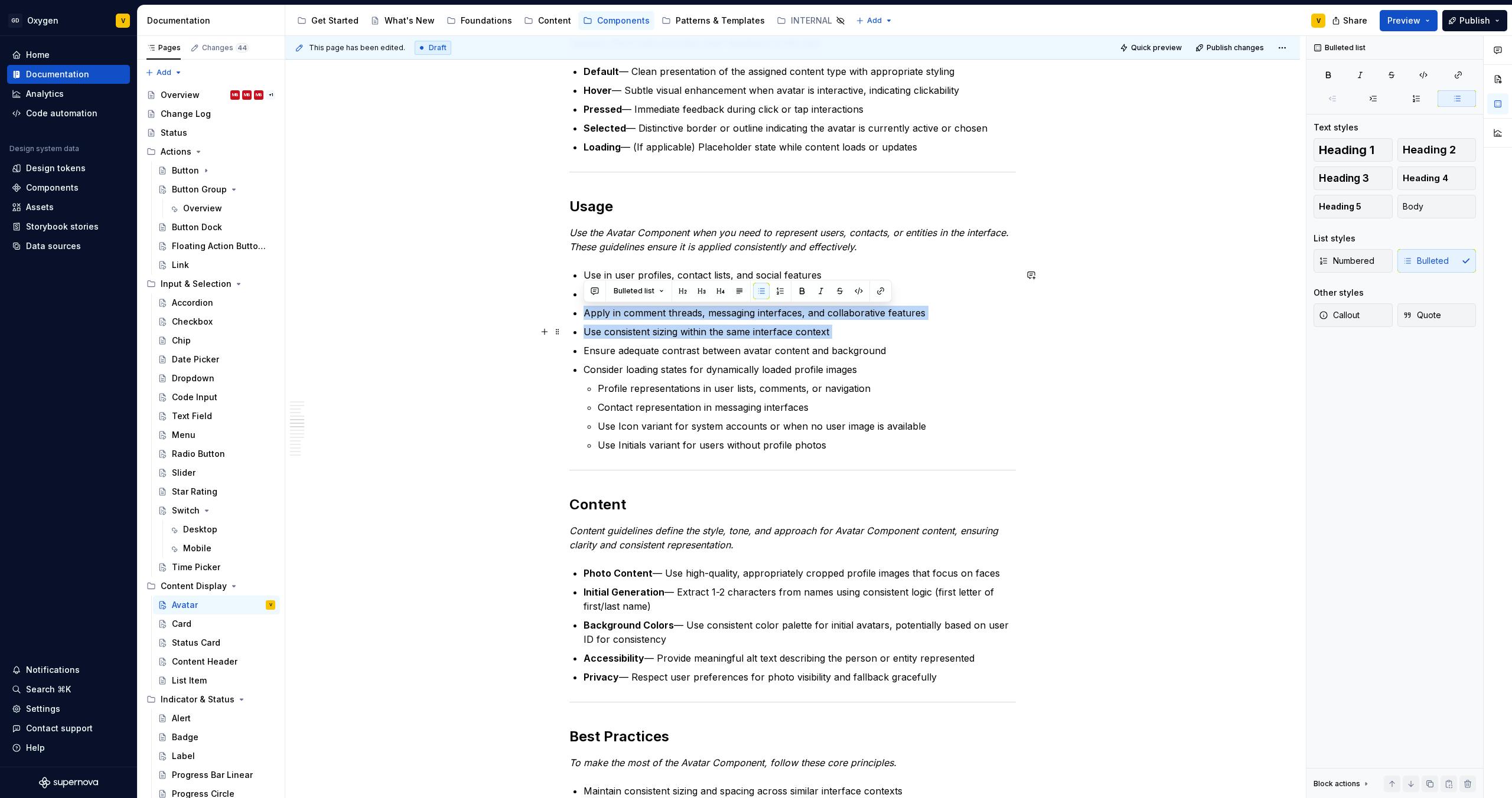
drag, startPoint x: 583, startPoint y: 312, endPoint x: 855, endPoint y: 339, distance: 273.3
click at [855, 339] on ul "Use in user profiles, contact lists, and social features Implement in navigatio…" at bounding box center [799, 360] width 432 height 184
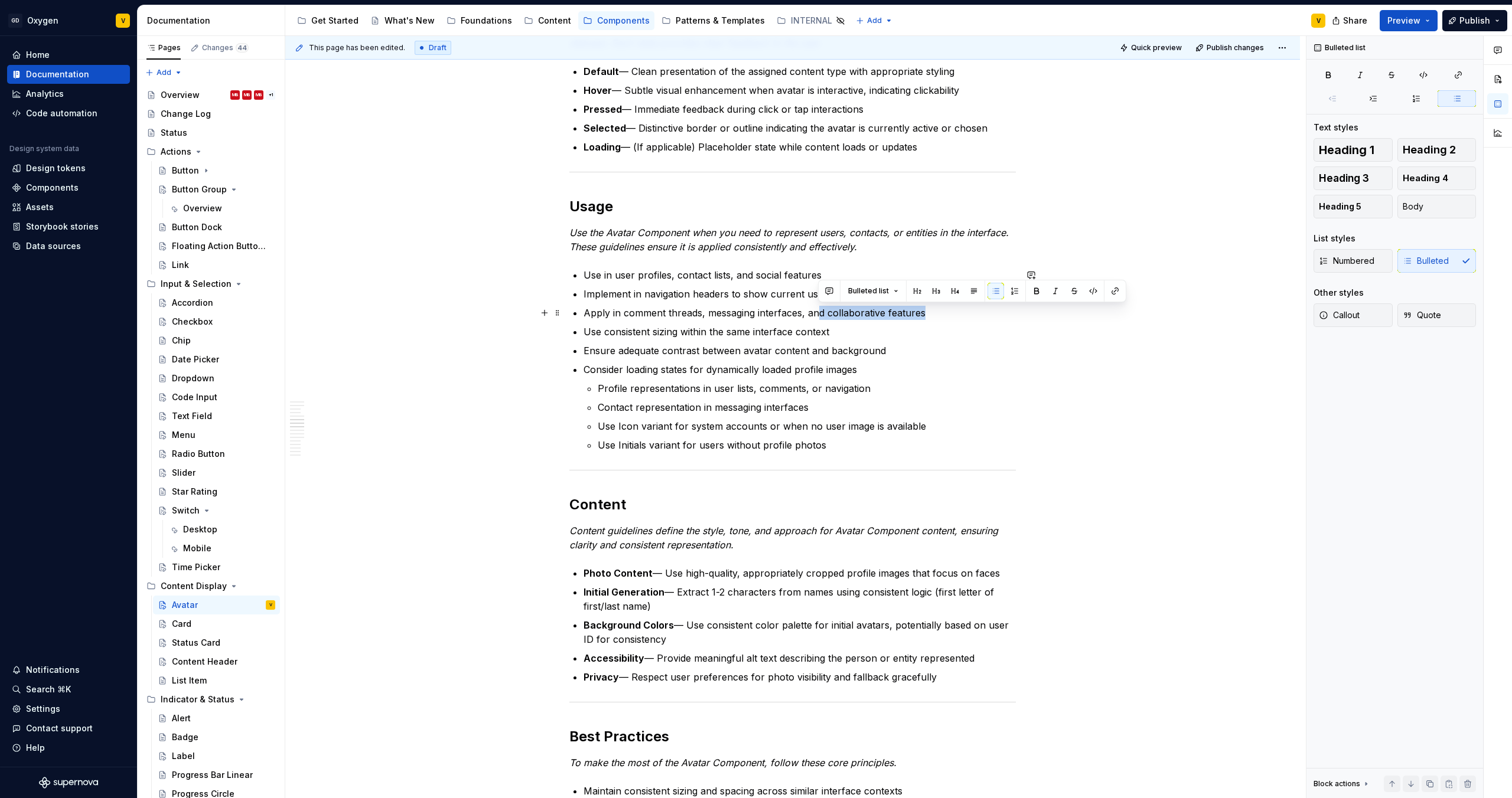
drag, startPoint x: 818, startPoint y: 309, endPoint x: 924, endPoint y: 316, distance: 106.2
click at [924, 316] on p "Apply in comment threads, messaging interfaces, and collaborative features" at bounding box center [799, 312] width 432 height 14
drag, startPoint x: 888, startPoint y: 344, endPoint x: 823, endPoint y: 344, distance: 65.0
click at [887, 344] on p "Ensure adequate contrast between avatar content and background" at bounding box center [799, 351] width 432 height 14
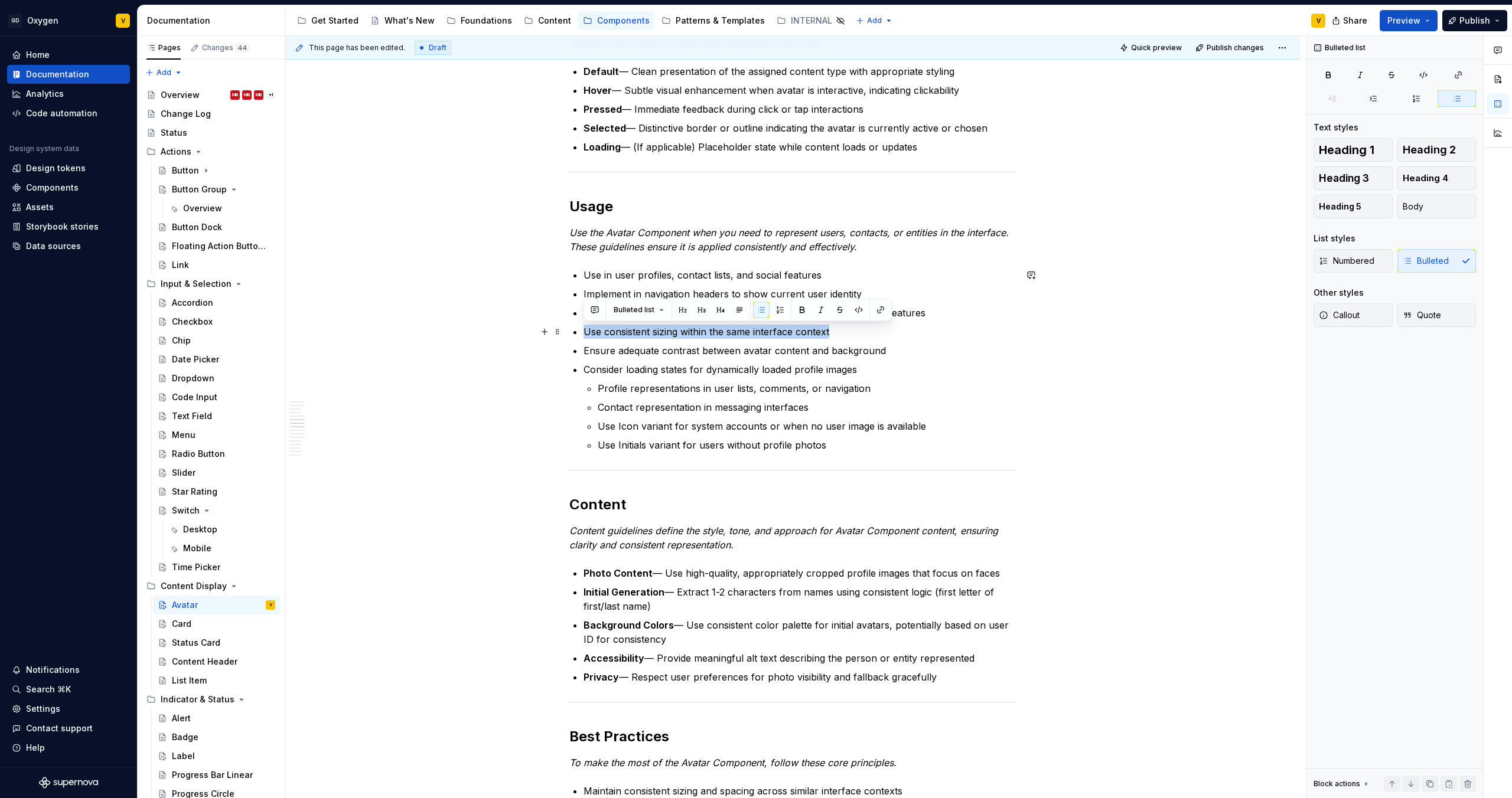
drag, startPoint x: 585, startPoint y: 331, endPoint x: 839, endPoint y: 335, distance: 254.0
click at [839, 335] on p "Use consistent sizing within the same interface context" at bounding box center [799, 331] width 432 height 14
click at [832, 344] on p "Ensure adequate contrast between avatar content and background" at bounding box center [799, 351] width 432 height 14
drag, startPoint x: 836, startPoint y: 332, endPoint x: 550, endPoint y: 330, distance: 286.0
click at [569, 330] on div "Anatomy The Avatar Component is made up of several parts that work together to …" at bounding box center [792, 634] width 446 height 2390
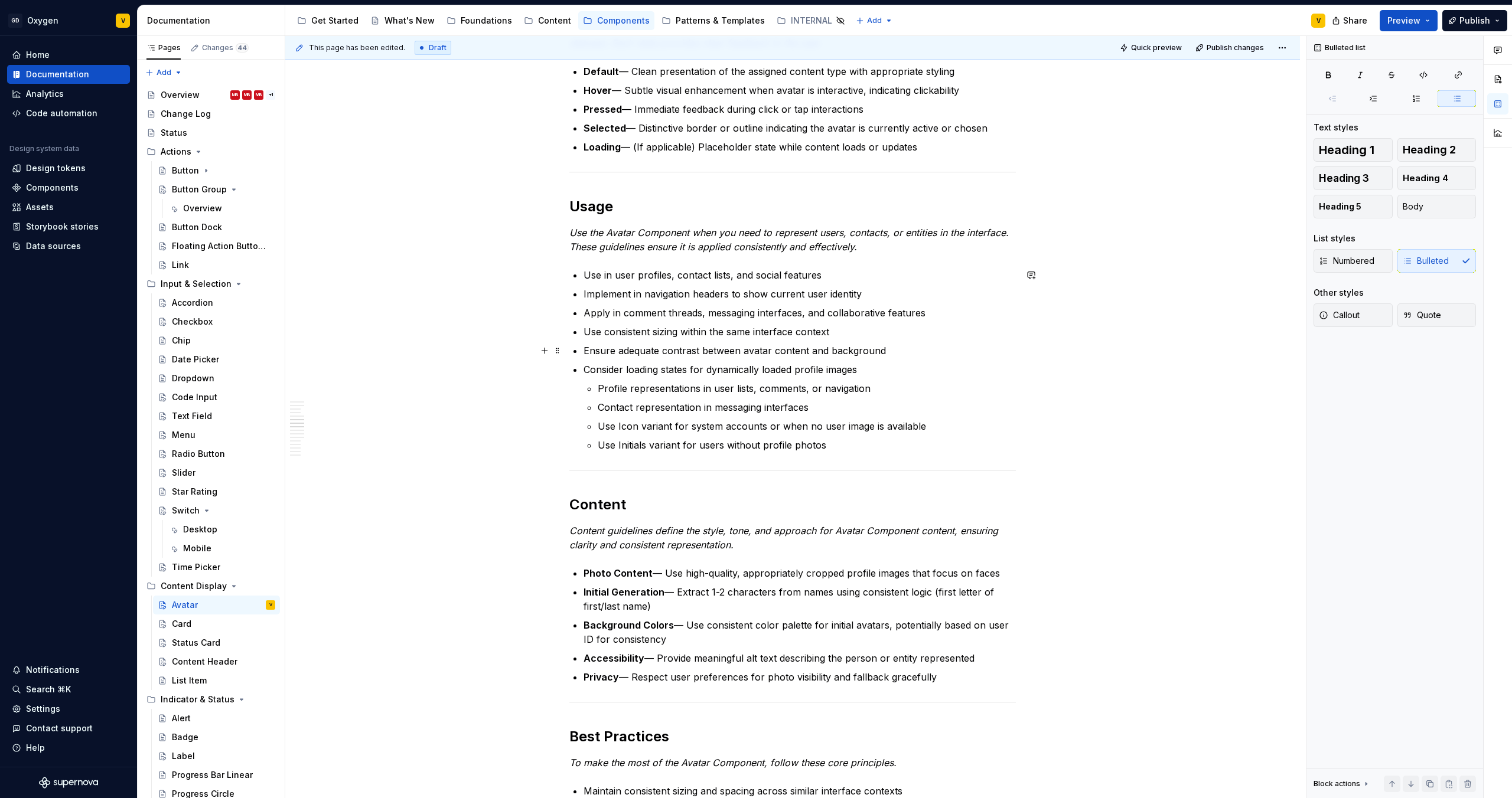
click at [636, 354] on p "Ensure adequate contrast between avatar content and background" at bounding box center [799, 351] width 432 height 14
drag, startPoint x: 585, startPoint y: 331, endPoint x: 830, endPoint y: 333, distance: 245.0
click at [830, 333] on p "Use consistent sizing within the same interface context" at bounding box center [799, 331] width 432 height 14
drag, startPoint x: 794, startPoint y: 349, endPoint x: 824, endPoint y: 338, distance: 32.0
click at [796, 348] on p "Ensure adequate contrast between avatar content and background" at bounding box center [799, 351] width 432 height 14
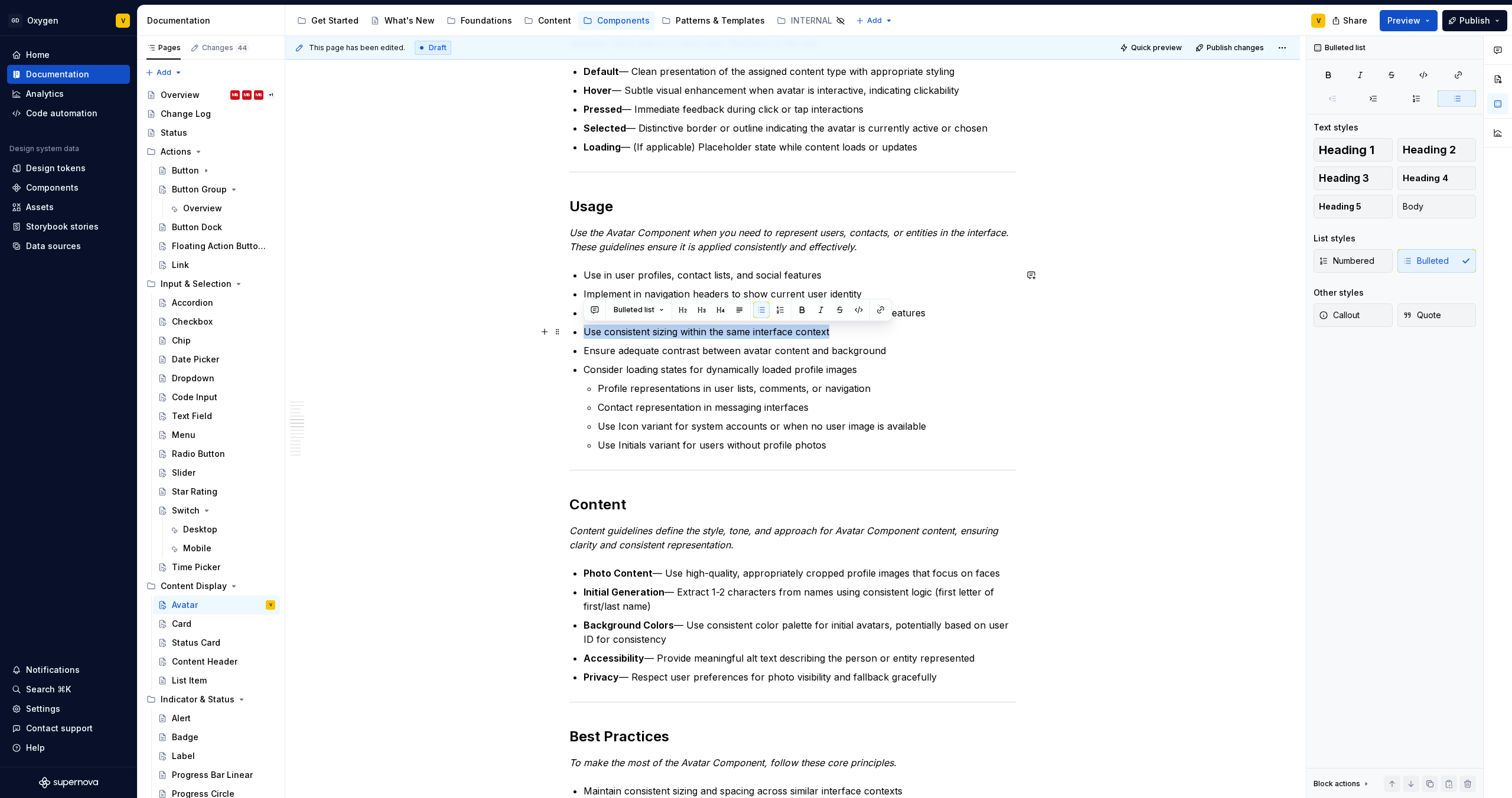
drag, startPoint x: 836, startPoint y: 333, endPoint x: 586, endPoint y: 337, distance: 250.0
click at [586, 337] on p "Use consistent sizing within the same interface context" at bounding box center [799, 331] width 432 height 14
click at [633, 347] on p "Ensure adequate contrast between avatar content and background" at bounding box center [799, 351] width 432 height 14
drag, startPoint x: 583, startPoint y: 334, endPoint x: 846, endPoint y: 333, distance: 263.0
click at [846, 333] on p "Use consistent sizing within the same interface context" at bounding box center [799, 331] width 432 height 14
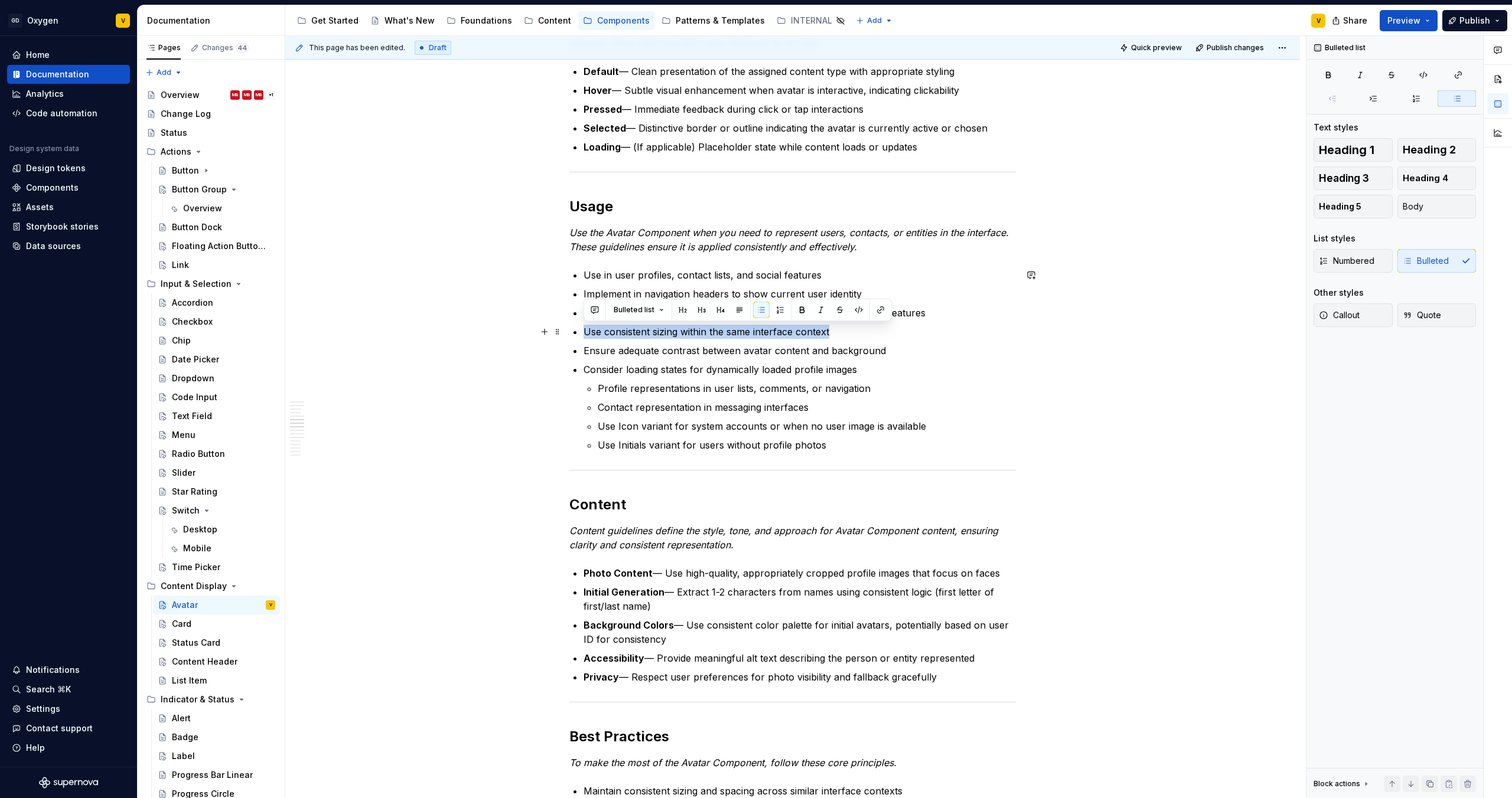
click at [846, 334] on p "Use consistent sizing within the same interface context" at bounding box center [799, 331] width 432 height 14
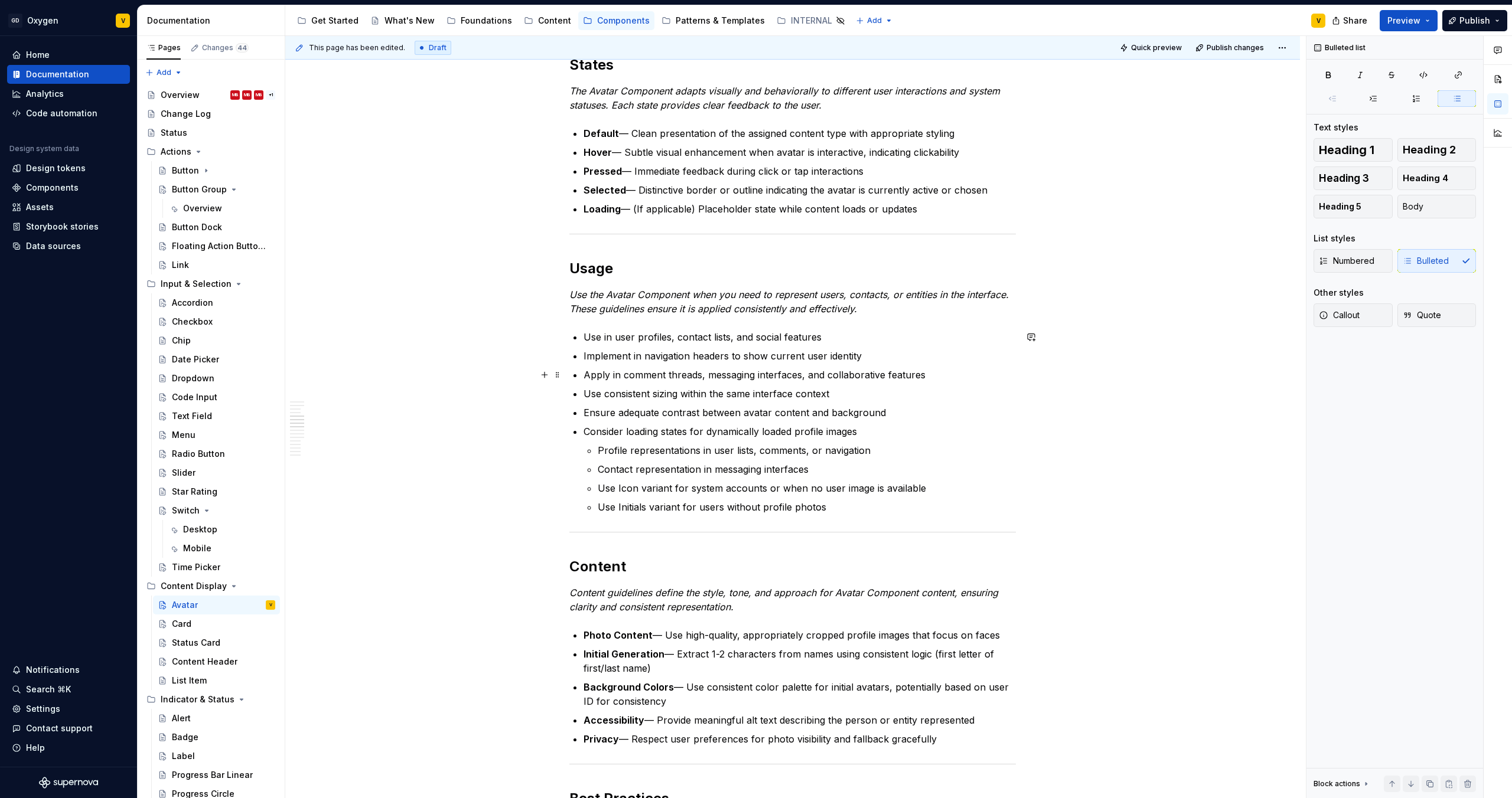
scroll to position [740, 0]
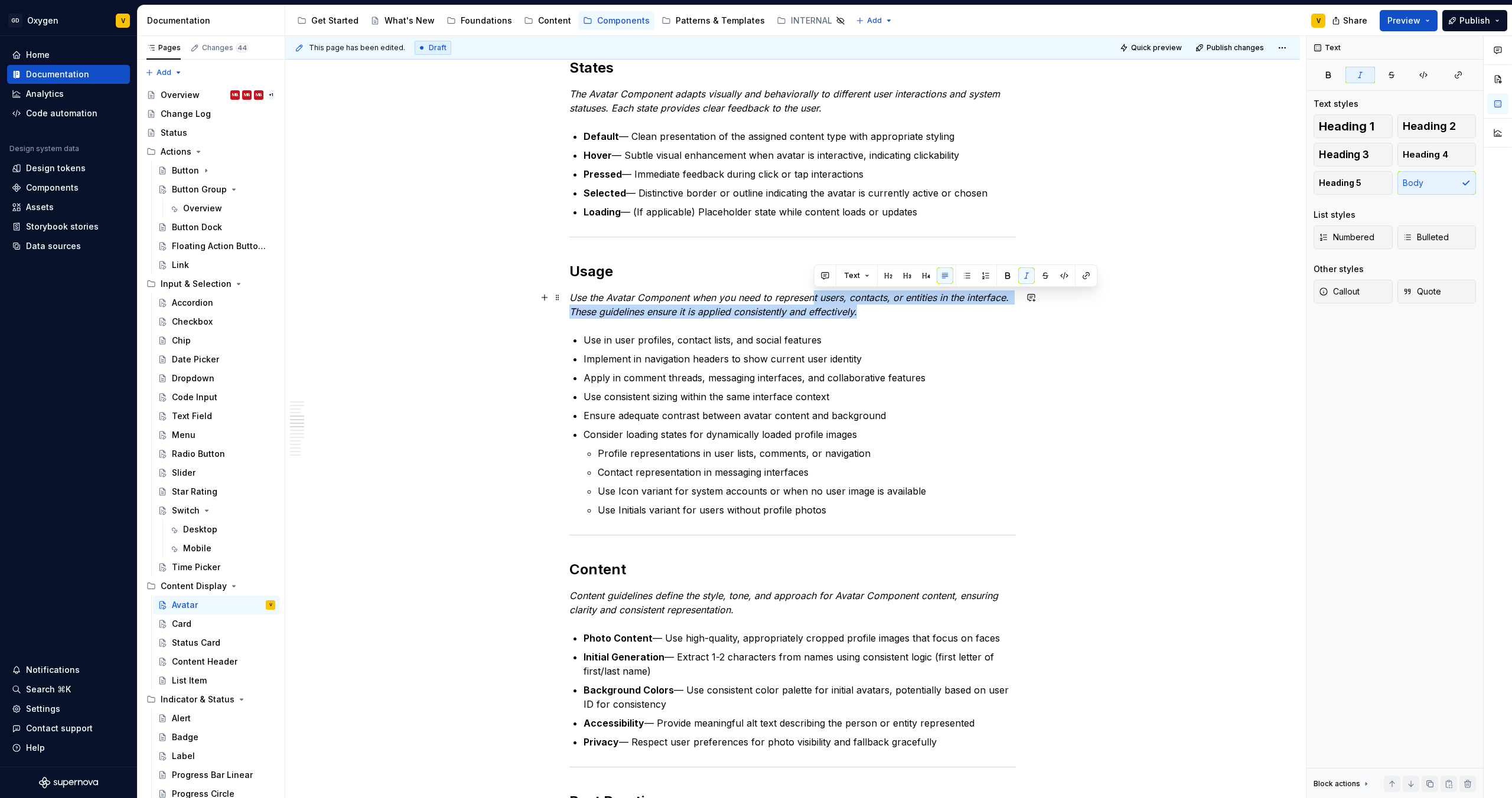
drag, startPoint x: 812, startPoint y: 295, endPoint x: 908, endPoint y: 316, distance: 98.3
click at [908, 316] on p "Use the Avatar Component when you need to represent users, contacts, or entitie…" at bounding box center [792, 304] width 446 height 29
click at [908, 319] on div "Anatomy The Avatar Component is made up of several parts that work together to …" at bounding box center [792, 692] width 446 height 2375
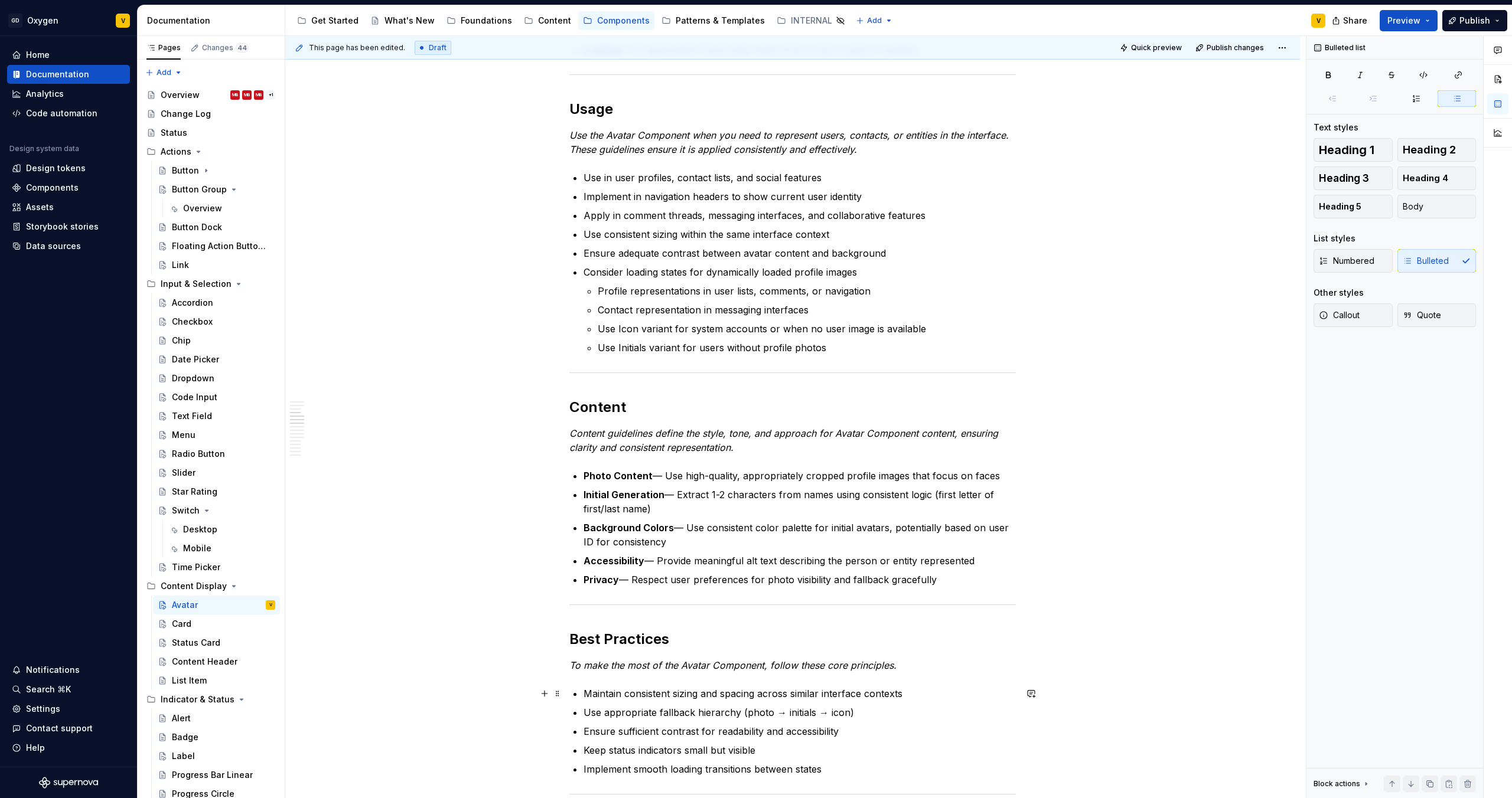
scroll to position [574, 0]
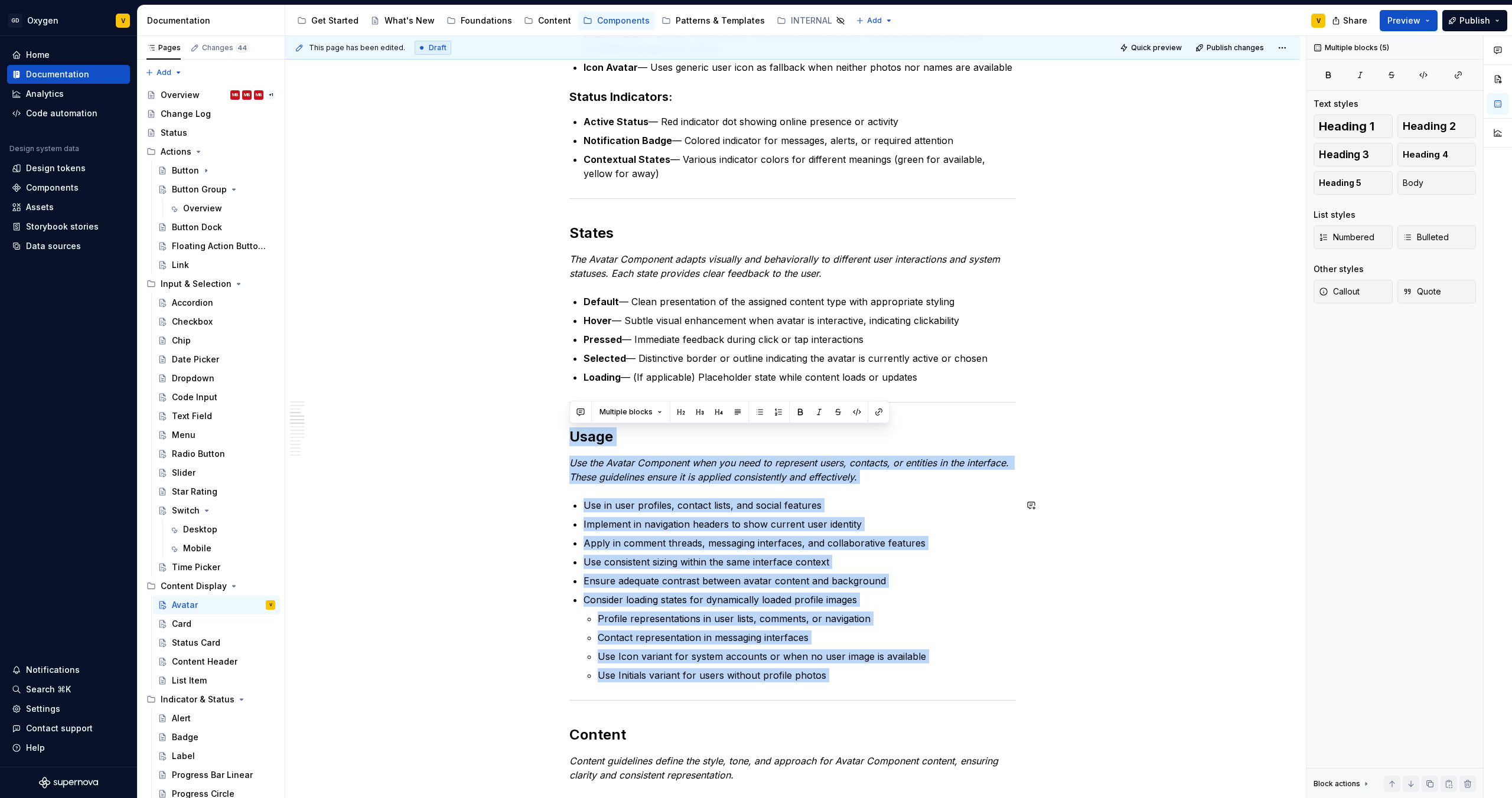
drag, startPoint x: 569, startPoint y: 439, endPoint x: 845, endPoint y: 687, distance: 371.1
copy div "Usage Use the Avatar Component when you need to represent users, contacts, or e…"
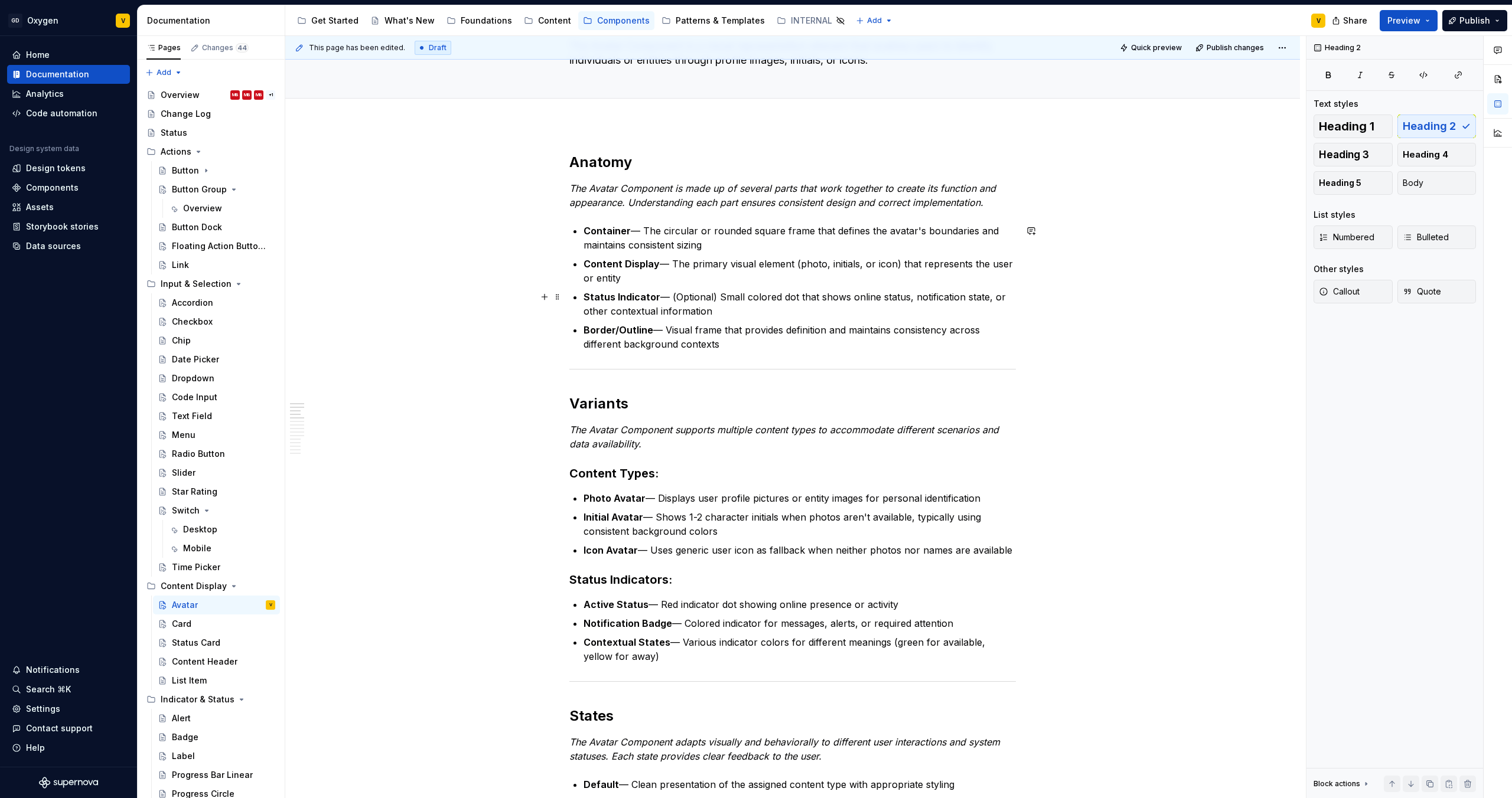
scroll to position [0, 0]
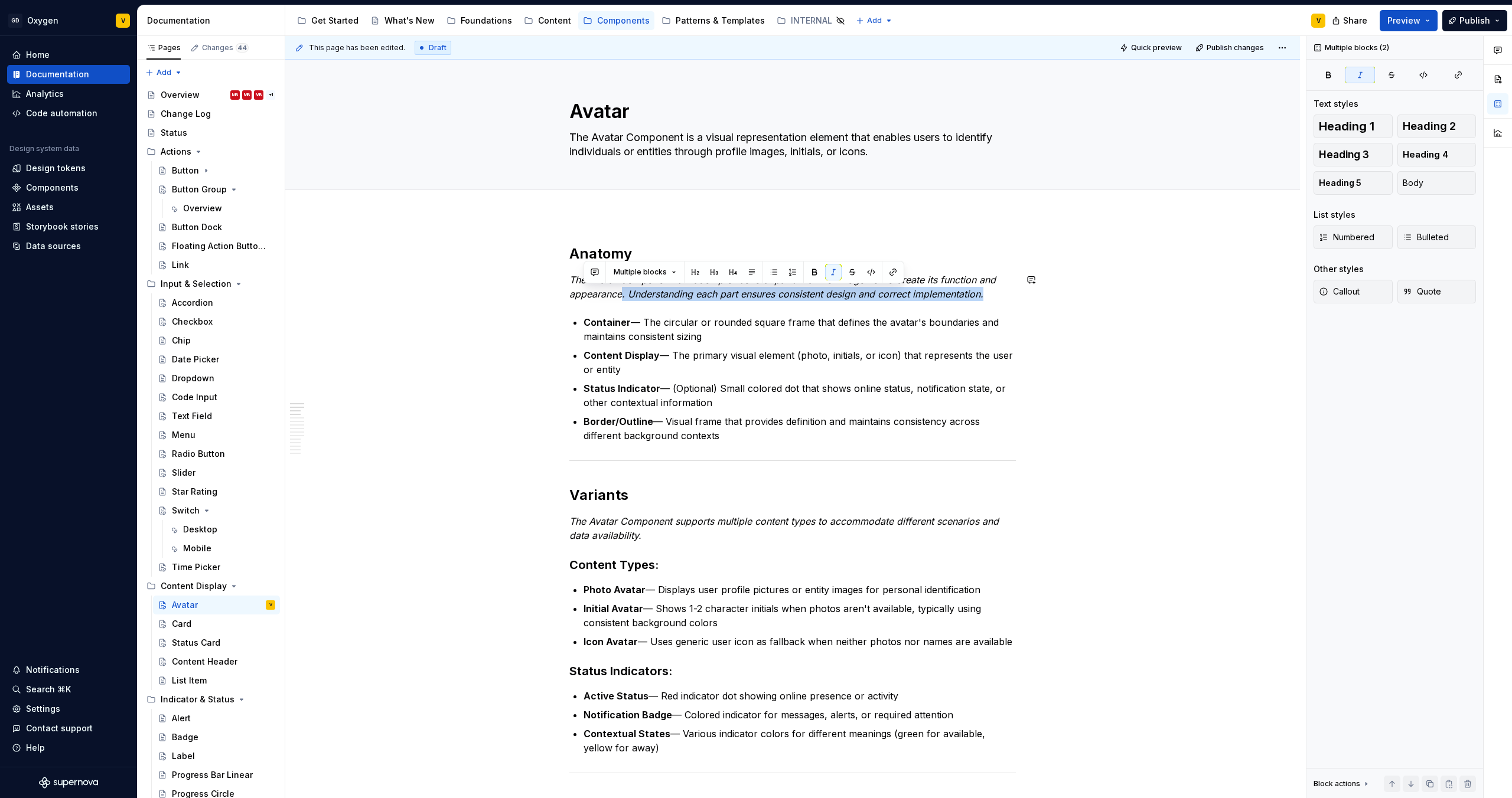
drag, startPoint x: 623, startPoint y: 295, endPoint x: 1004, endPoint y: 301, distance: 381.0
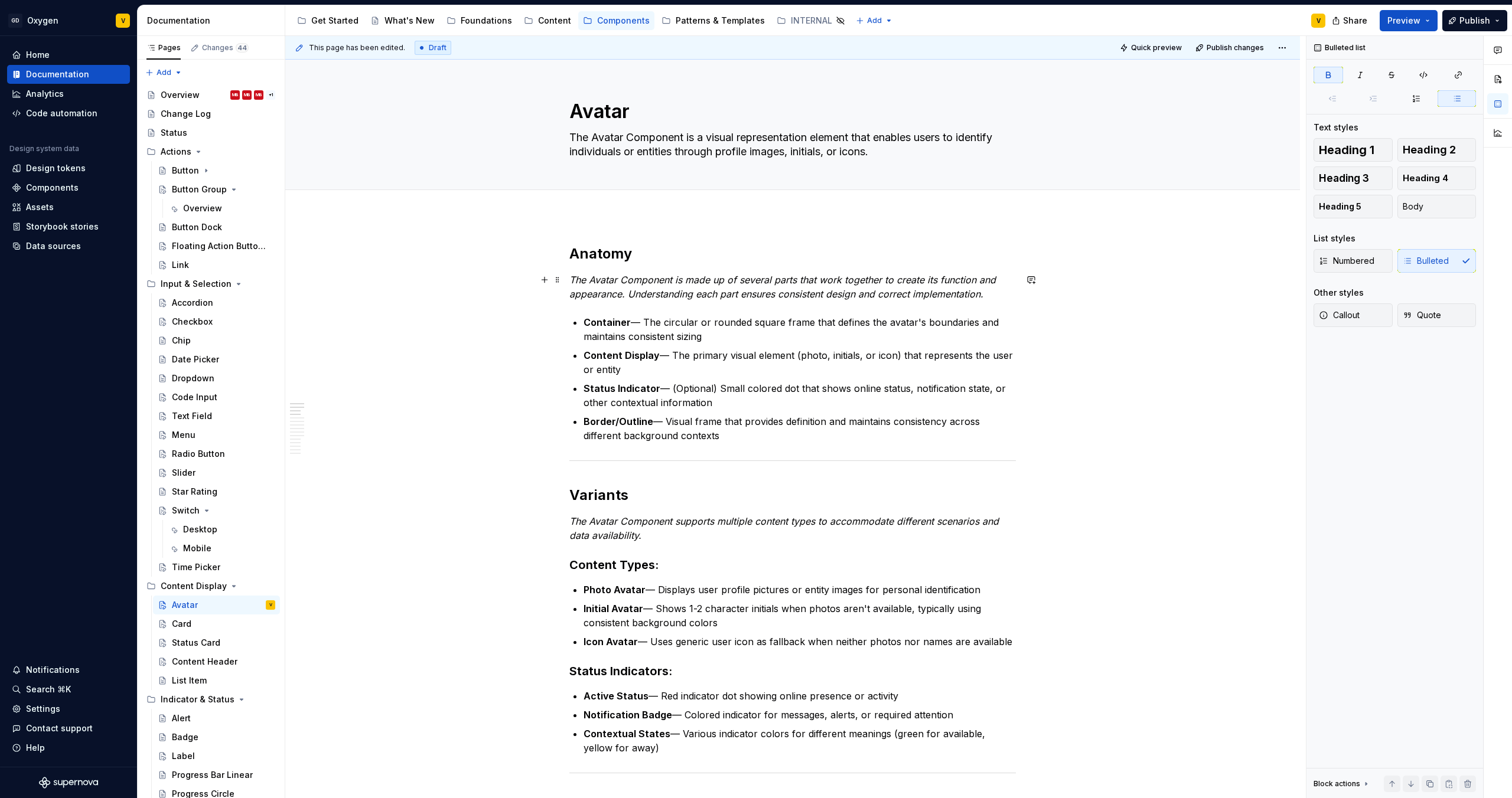
click at [997, 296] on p "The Avatar Component is made up of several parts that work together to create i…" at bounding box center [792, 286] width 446 height 29
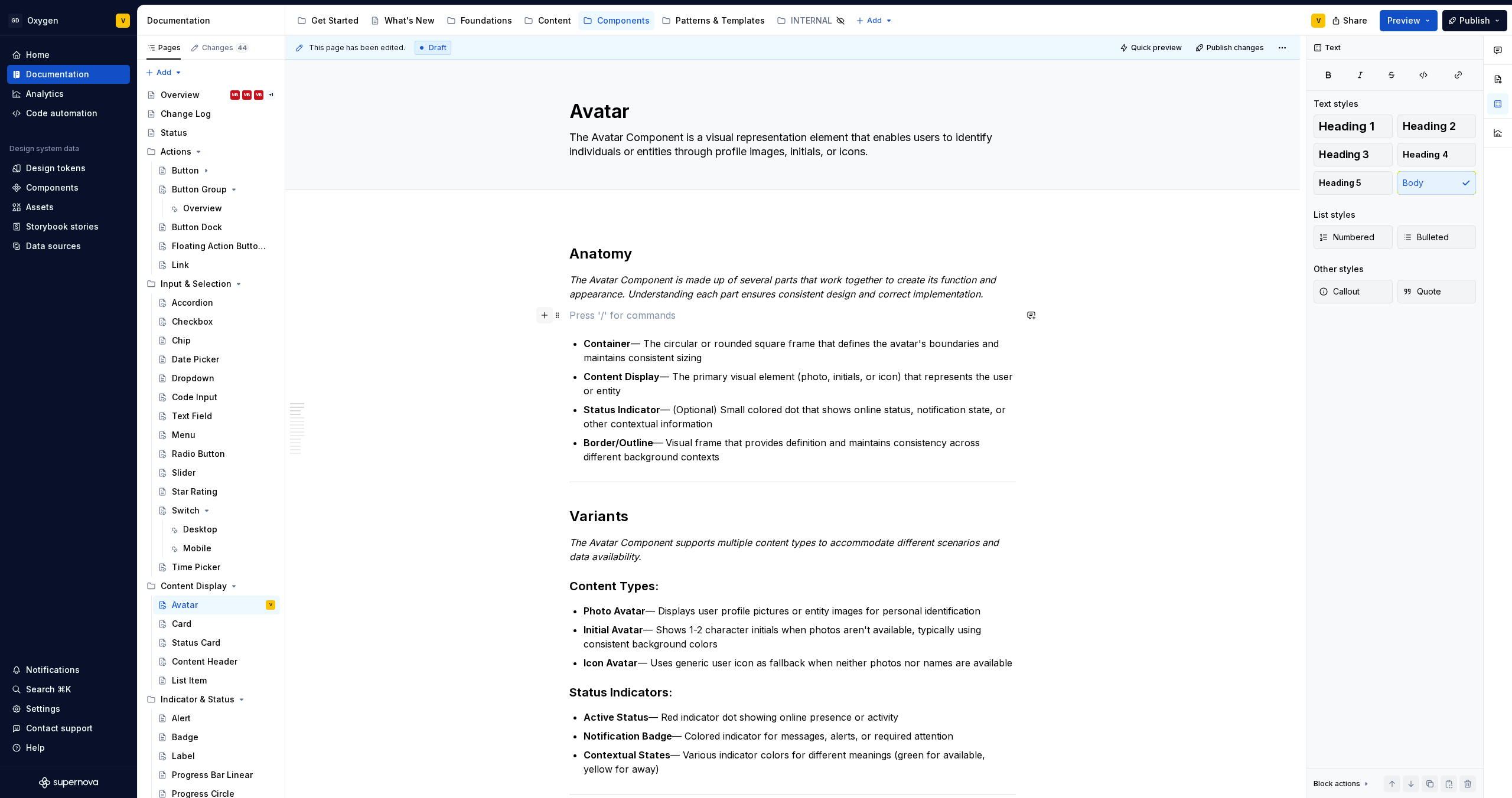
click at [546, 317] on button "button" at bounding box center [545, 315] width 16 height 16
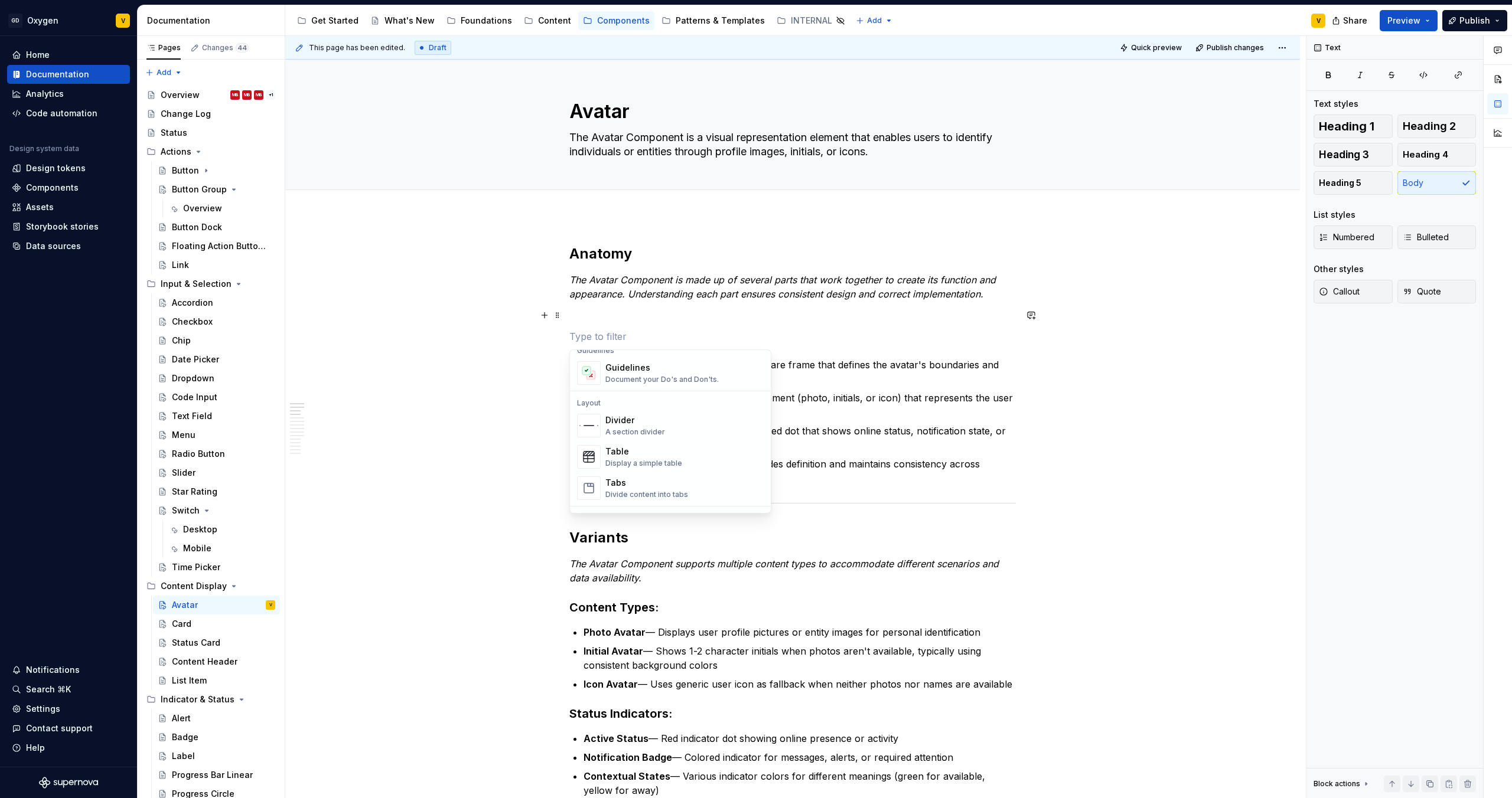
scroll to position [444, 0]
click at [630, 446] on div "Display an image or Figma image" at bounding box center [663, 449] width 116 height 10
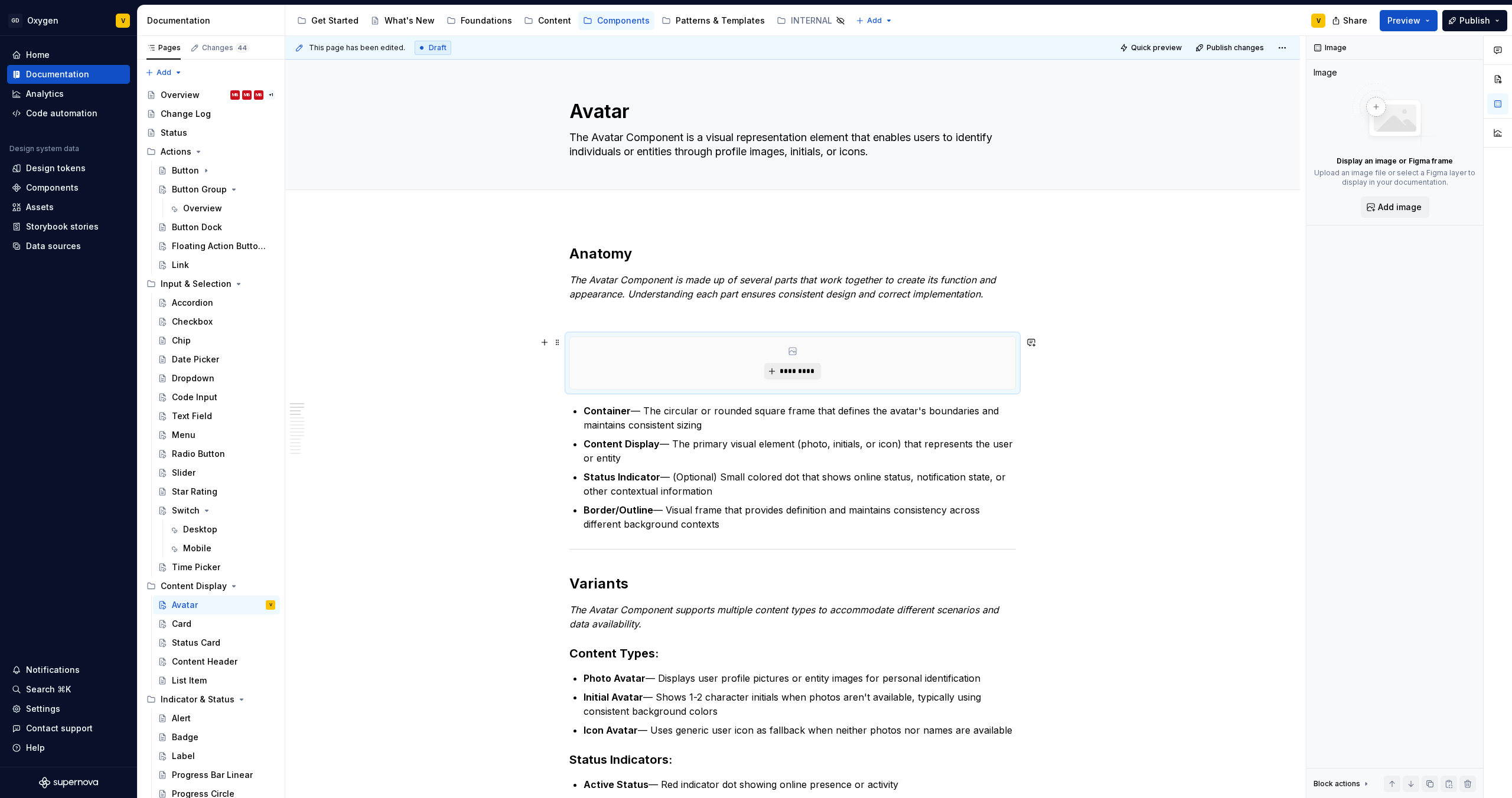
click at [771, 370] on button "*********" at bounding box center [792, 371] width 56 height 16
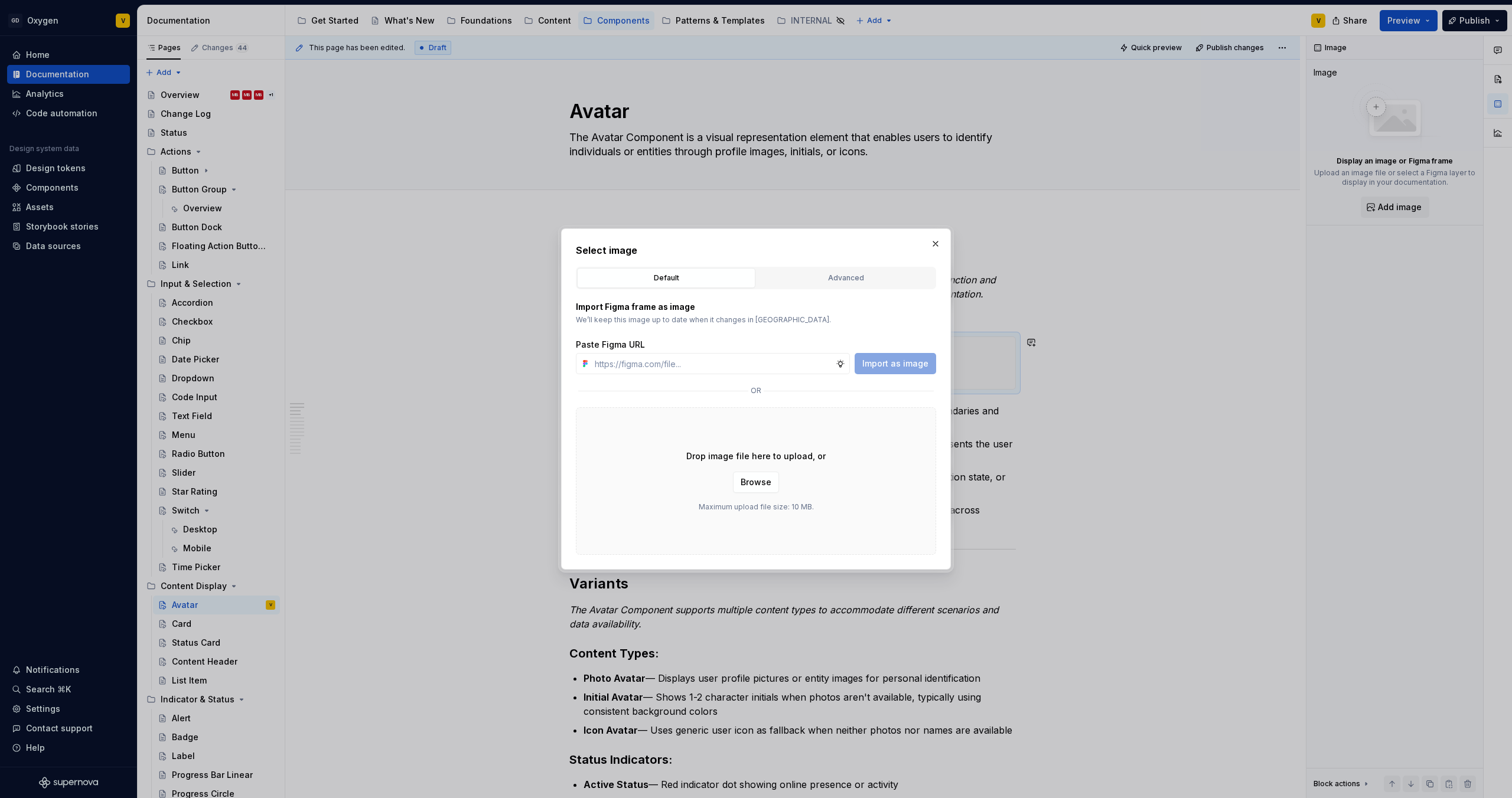
type textarea "*"
click at [649, 370] on input "text" at bounding box center [713, 364] width 245 height 22
type input "[URL][DOMAIN_NAME]"
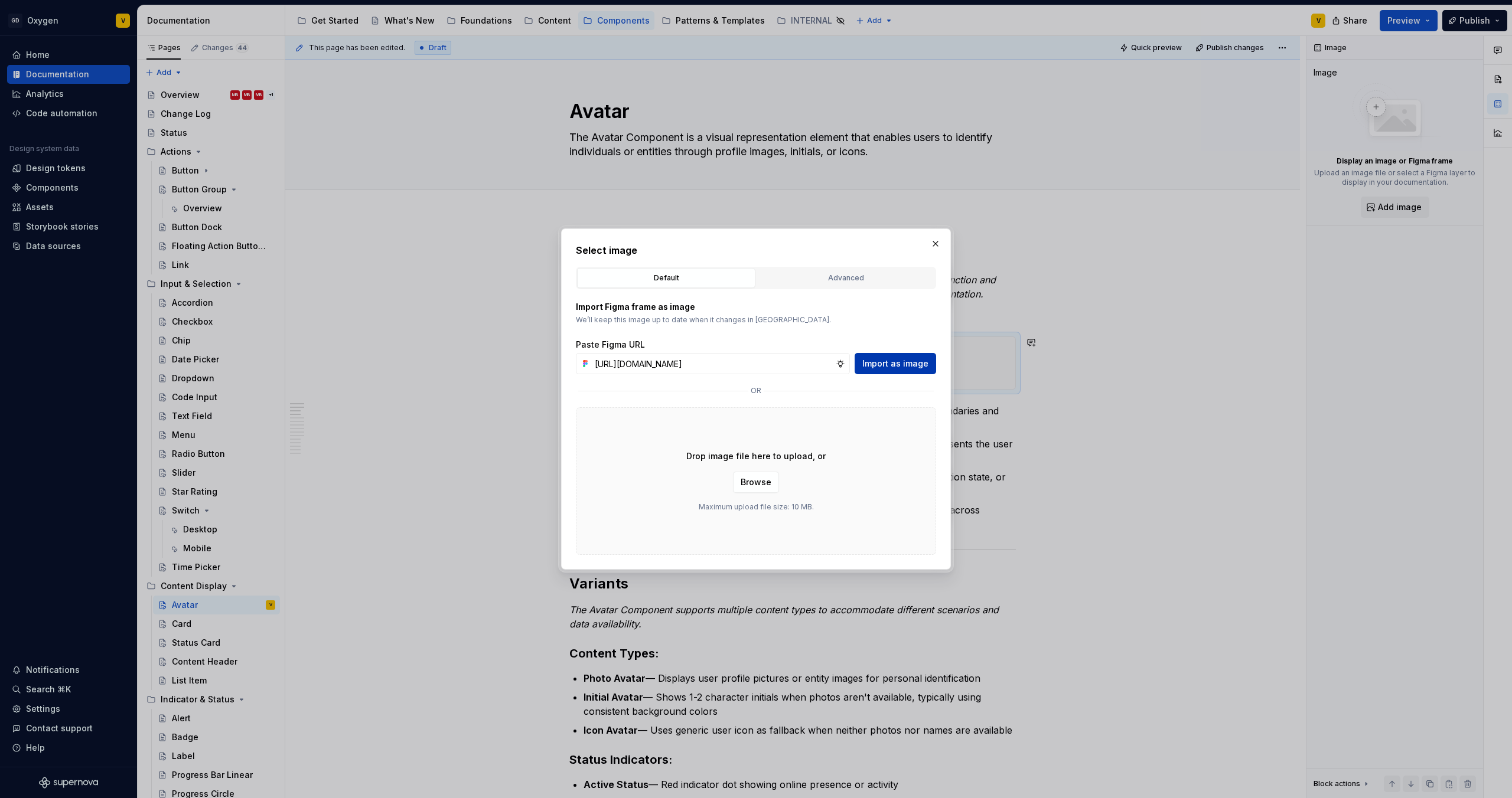
click at [907, 364] on span "Import as image" at bounding box center [895, 363] width 66 height 12
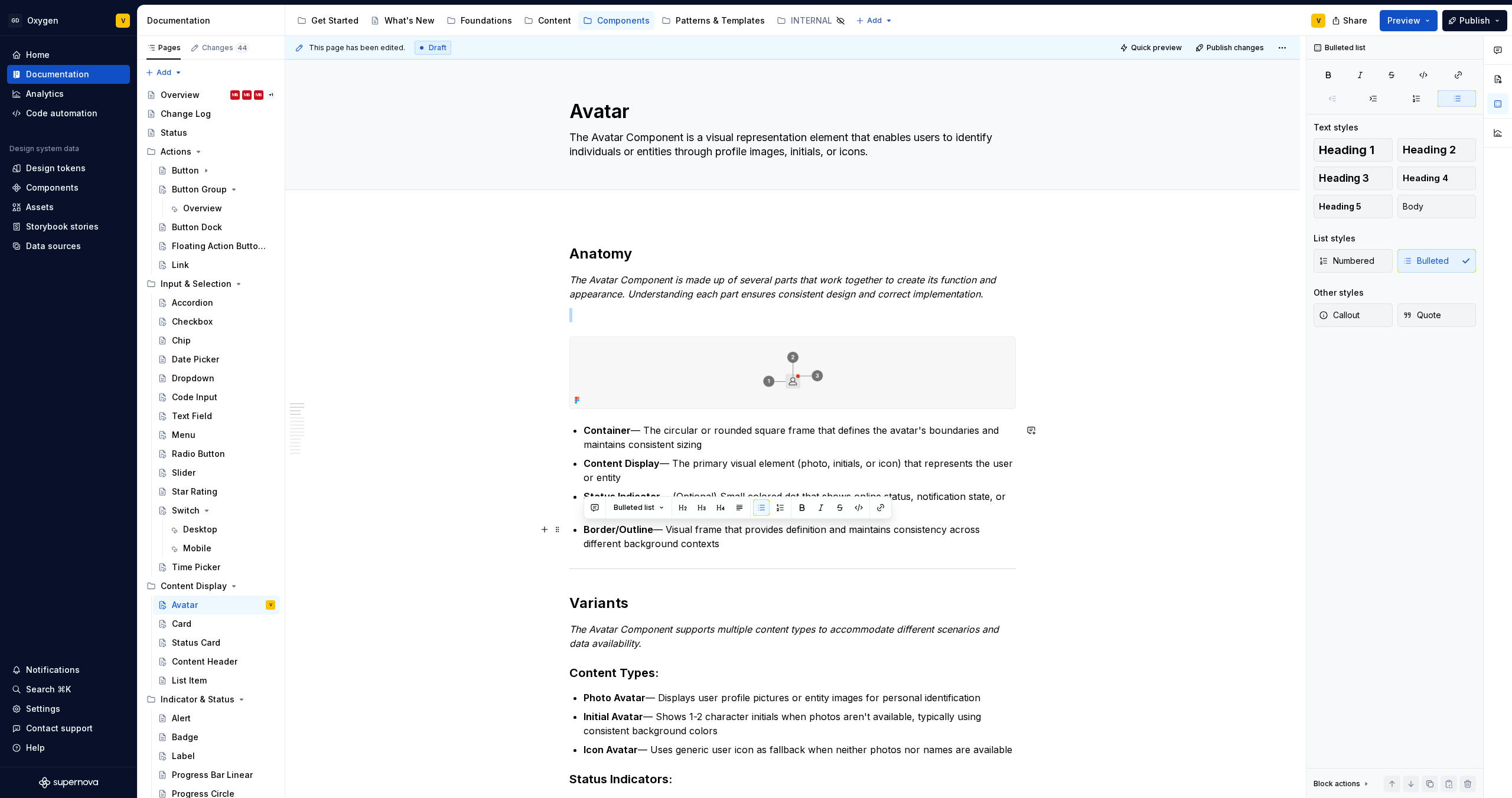
drag, startPoint x: 720, startPoint y: 547, endPoint x: 572, endPoint y: 532, distance: 148.8
click at [583, 532] on li "Border/Outline — Visual frame that provides definition and maintains consistenc…" at bounding box center [799, 536] width 432 height 29
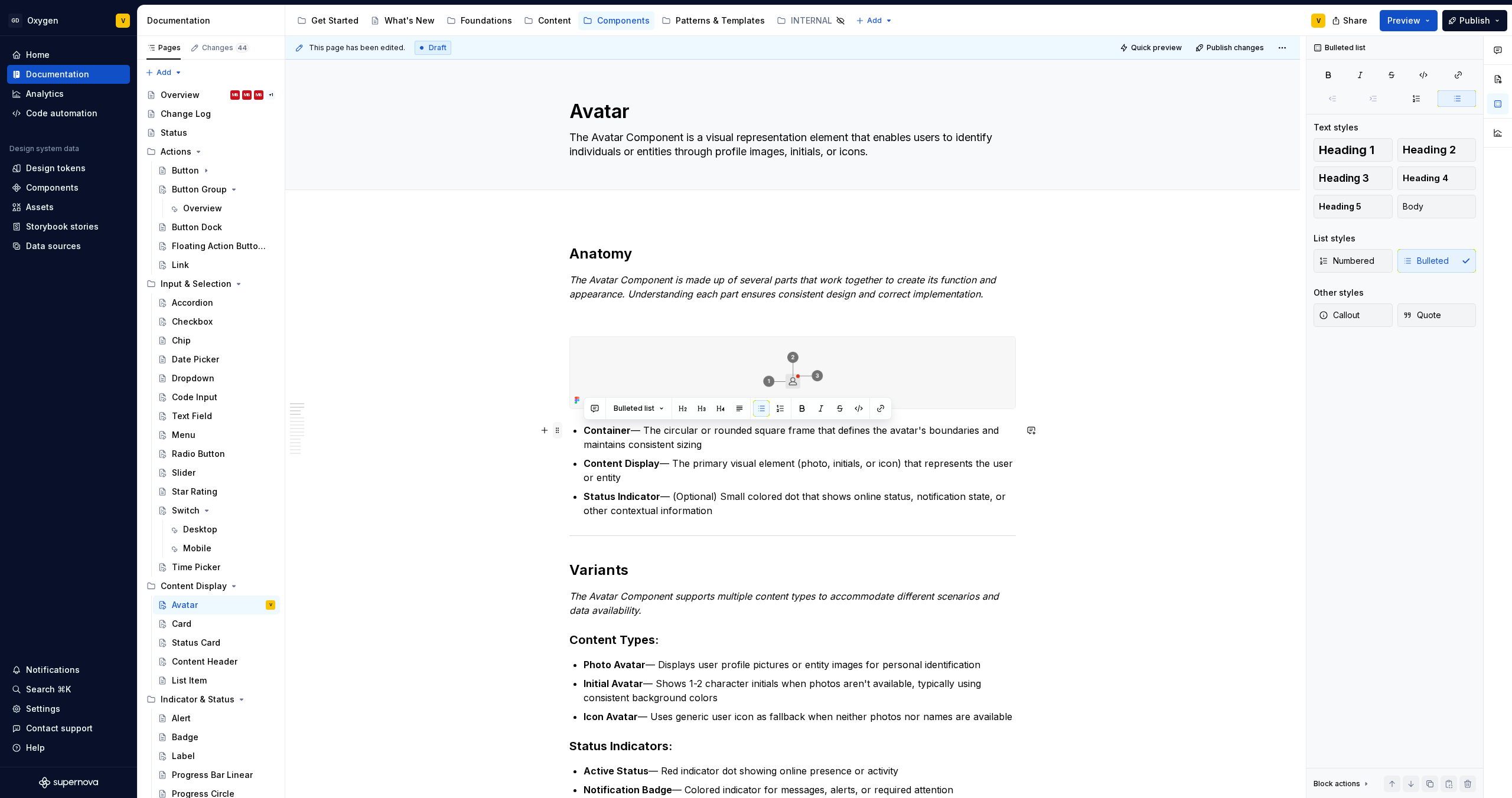
drag, startPoint x: 689, startPoint y: 511, endPoint x: 560, endPoint y: 435, distance: 149.7
click at [775, 409] on button "button" at bounding box center [780, 409] width 16 height 16
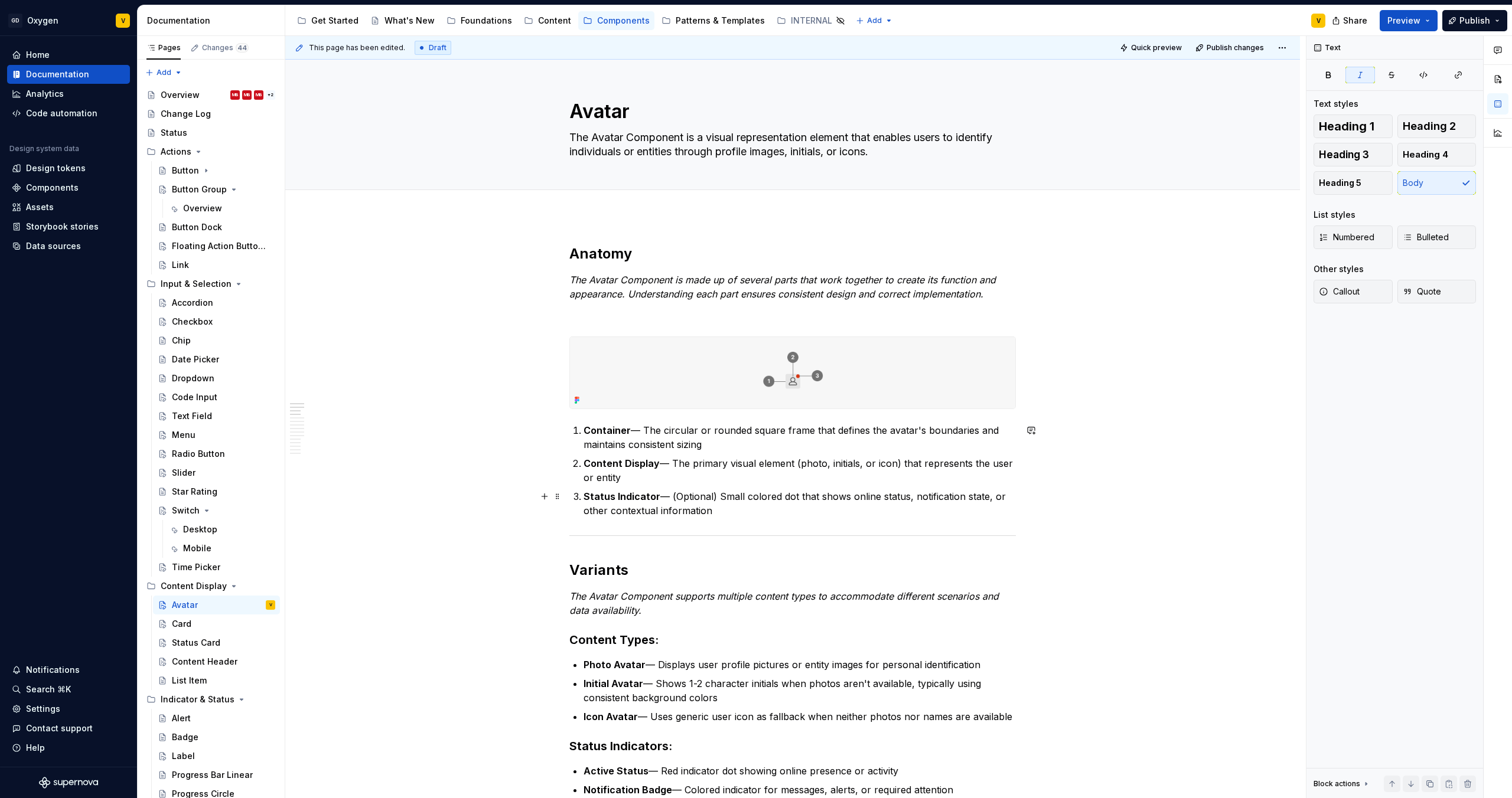
click at [727, 495] on p "Status Indicator — (Optional) Small colored dot that shows online status, notif…" at bounding box center [799, 503] width 432 height 29
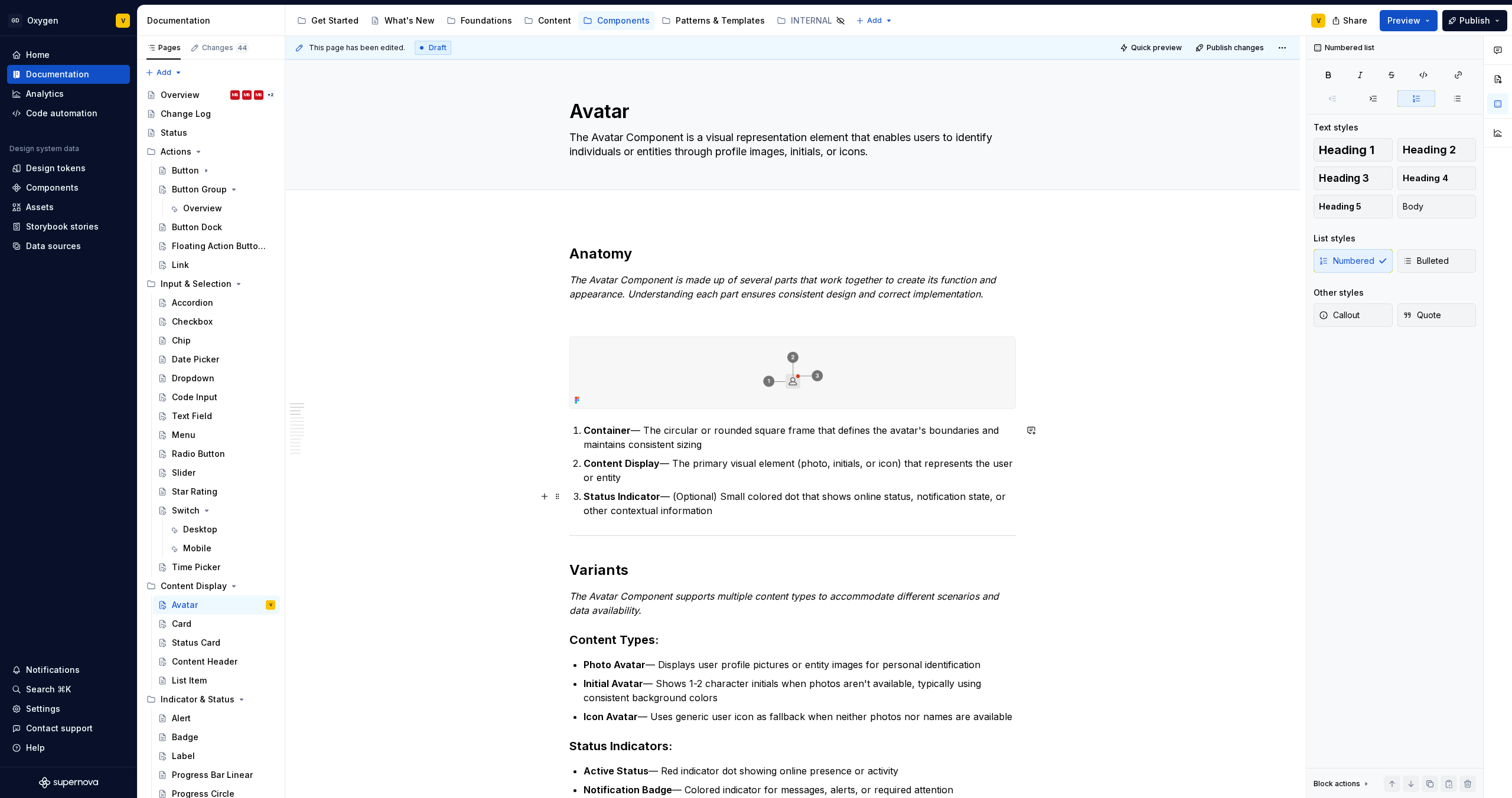
click at [718, 492] on p "Status Indicator — (Optional) Small colored dot that shows online status, notif…" at bounding box center [799, 503] width 432 height 29
drag, startPoint x: 716, startPoint y: 494, endPoint x: 669, endPoint y: 500, distance: 47.4
click at [669, 500] on p "Status Indicator — (Optional) Small colored dot that shows online status, notif…" at bounding box center [799, 503] width 432 height 29
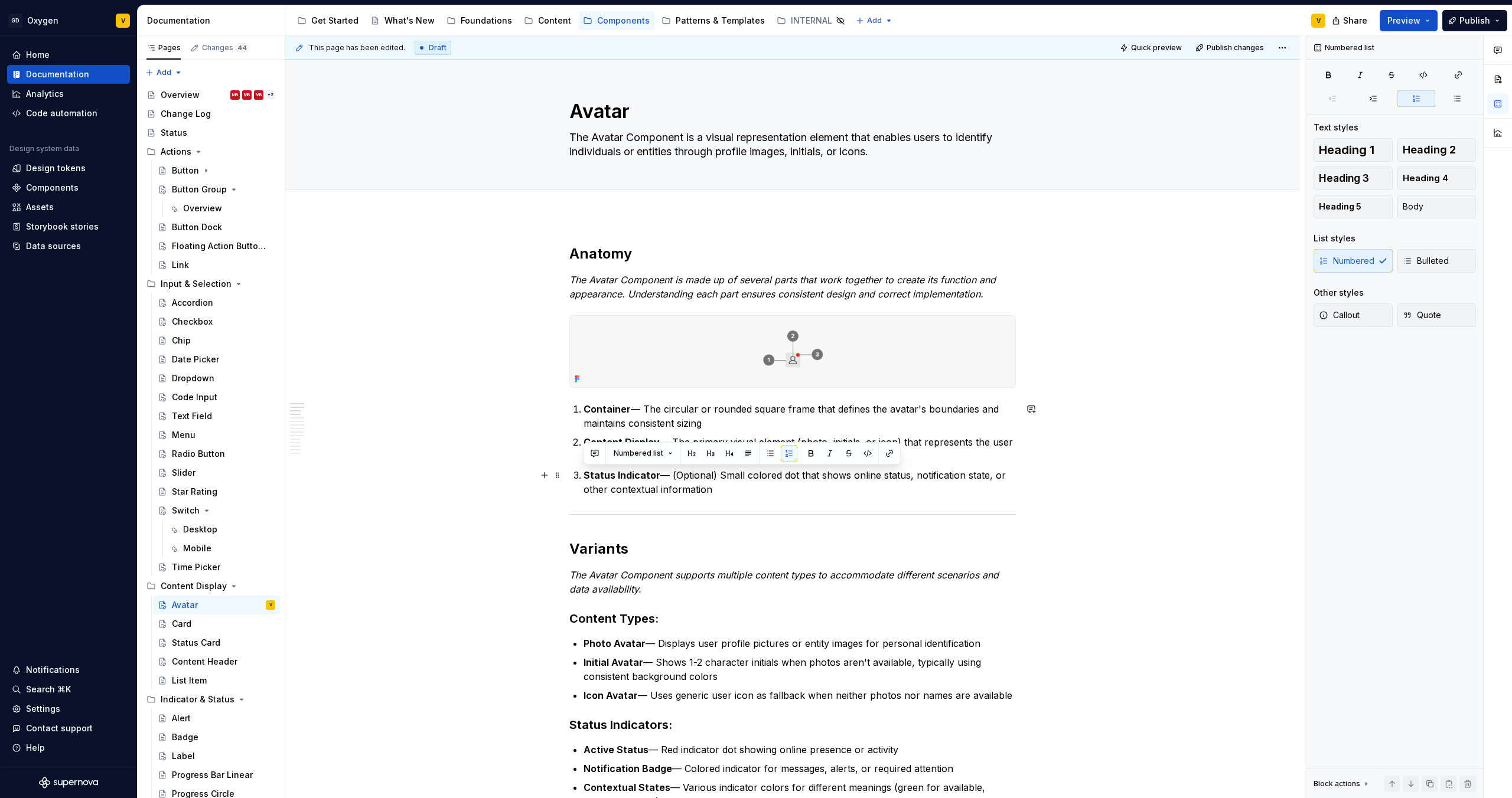
drag, startPoint x: 748, startPoint y: 467, endPoint x: 898, endPoint y: 492, distance: 152.1
click at [898, 492] on ol "Container — The circular or rounded square frame that defines the avatar's boun…" at bounding box center [799, 449] width 432 height 94
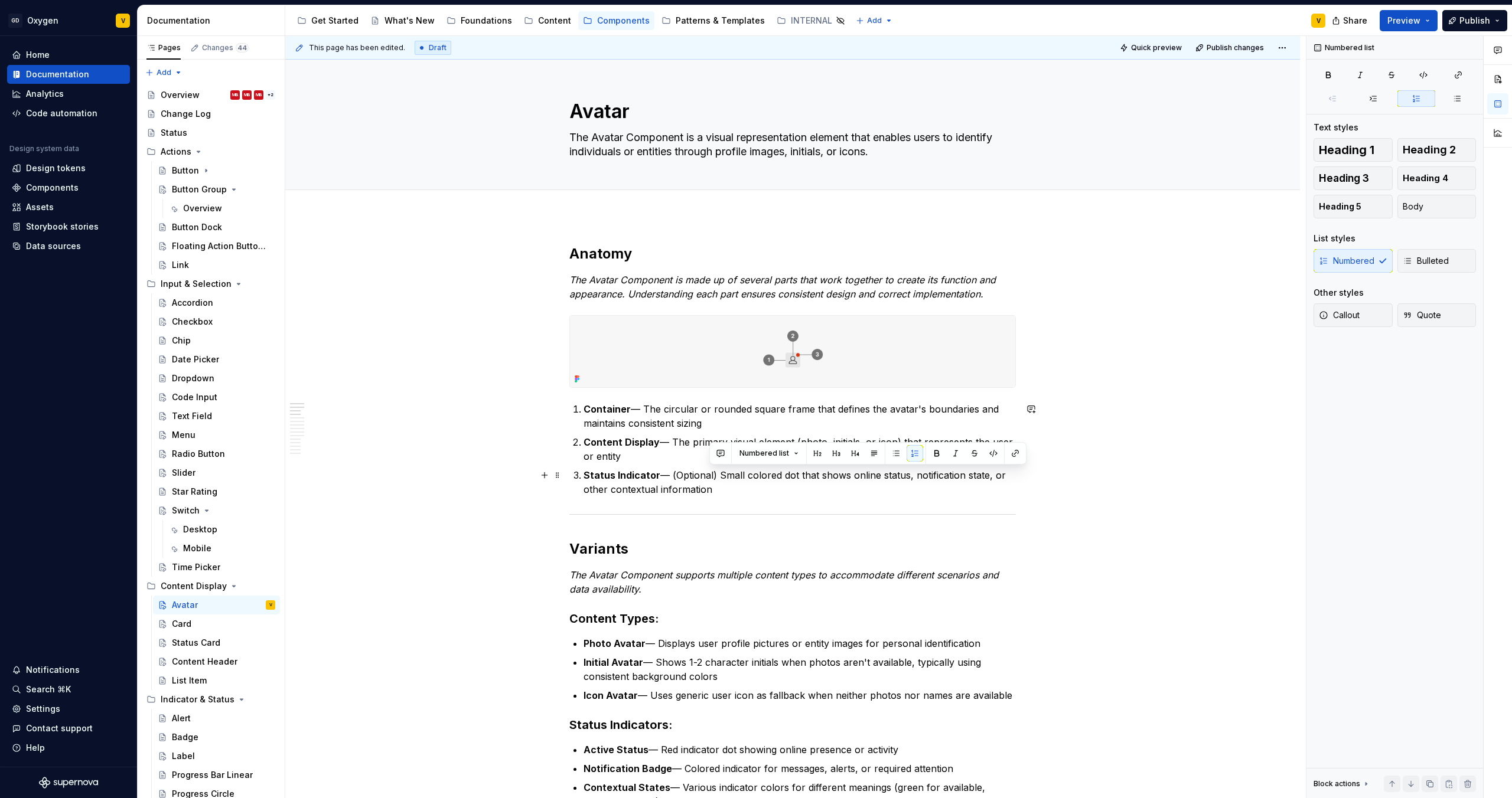
drag, startPoint x: 778, startPoint y: 495, endPoint x: 718, endPoint y: 475, distance: 63.2
click at [718, 475] on p "Status Indicator — (Optional) Small colored dot that shows online status, notif…" at bounding box center [799, 482] width 432 height 29
drag, startPoint x: 722, startPoint y: 480, endPoint x: 849, endPoint y: 494, distance: 127.8
click at [723, 480] on p "Status Indicator — (Optional) Small colored dot that shows online status, notif…" at bounding box center [799, 482] width 432 height 29
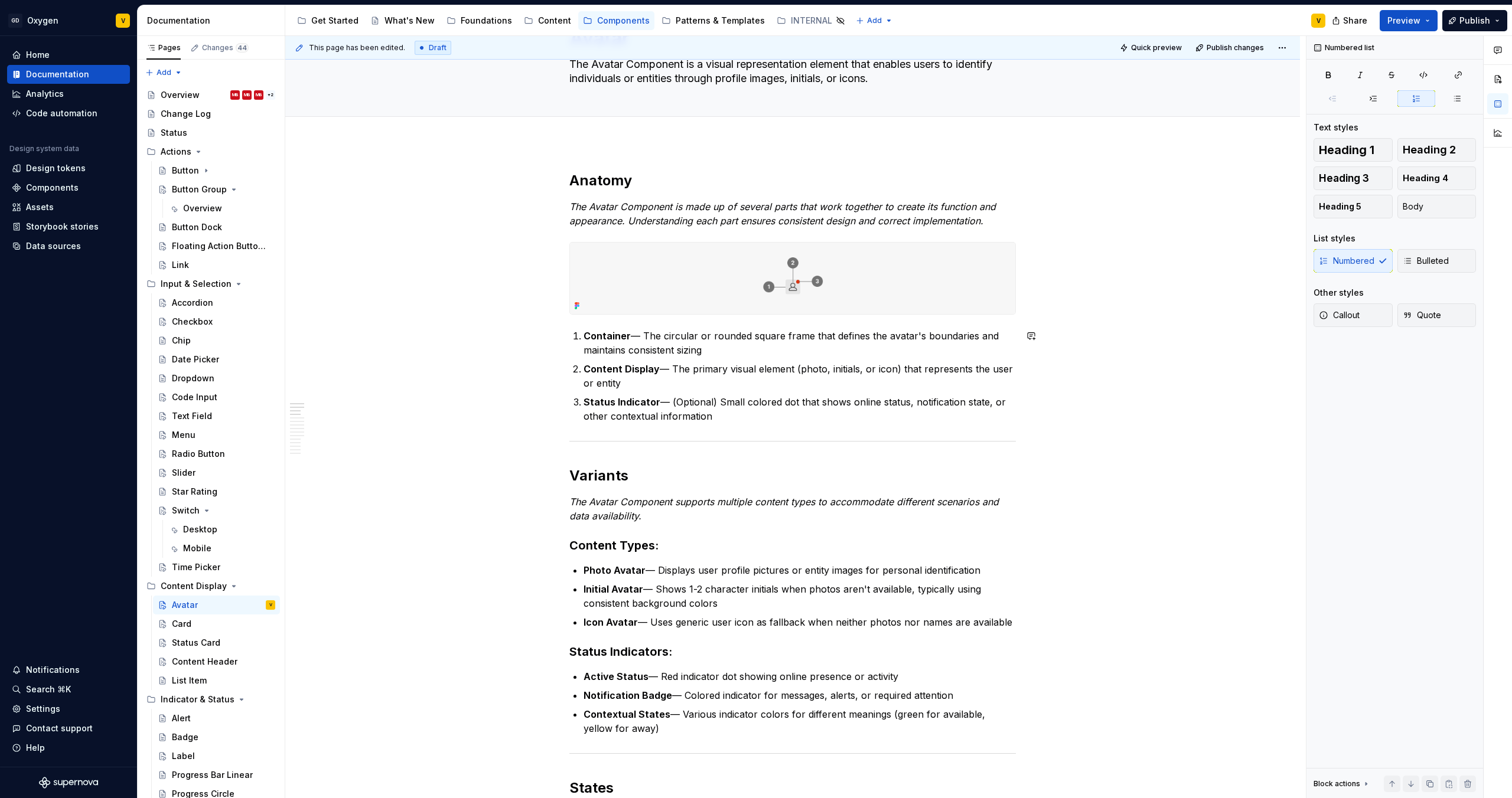
scroll to position [151, 0]
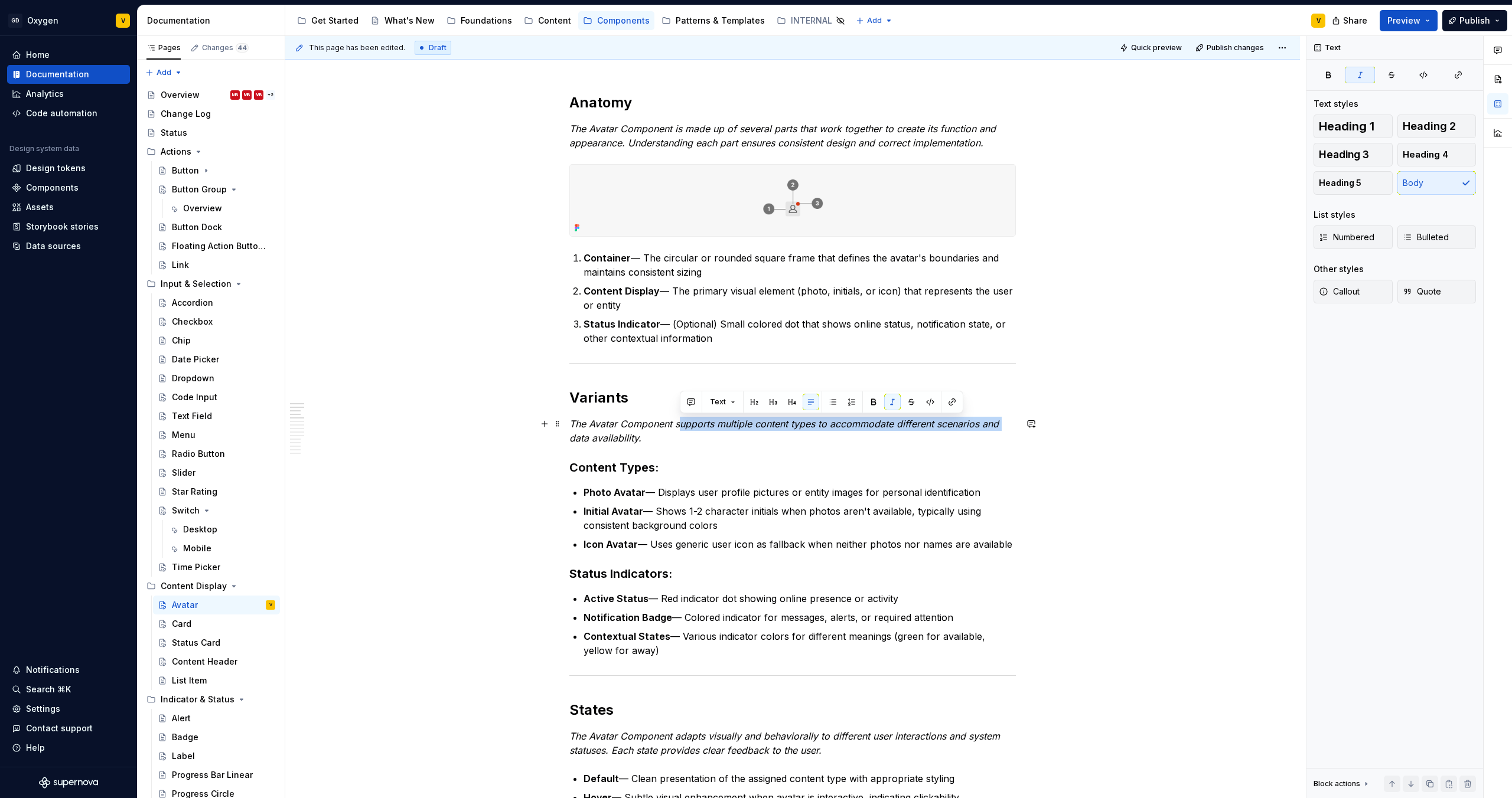
drag, startPoint x: 684, startPoint y: 418, endPoint x: 1011, endPoint y: 429, distance: 327.2
click at [1011, 429] on p "The Avatar Component supports multiple content types to accommodate different s…" at bounding box center [792, 431] width 446 height 29
click at [993, 432] on p "The Avatar Component supports multiple content types to accommodate different s…" at bounding box center [792, 431] width 446 height 29
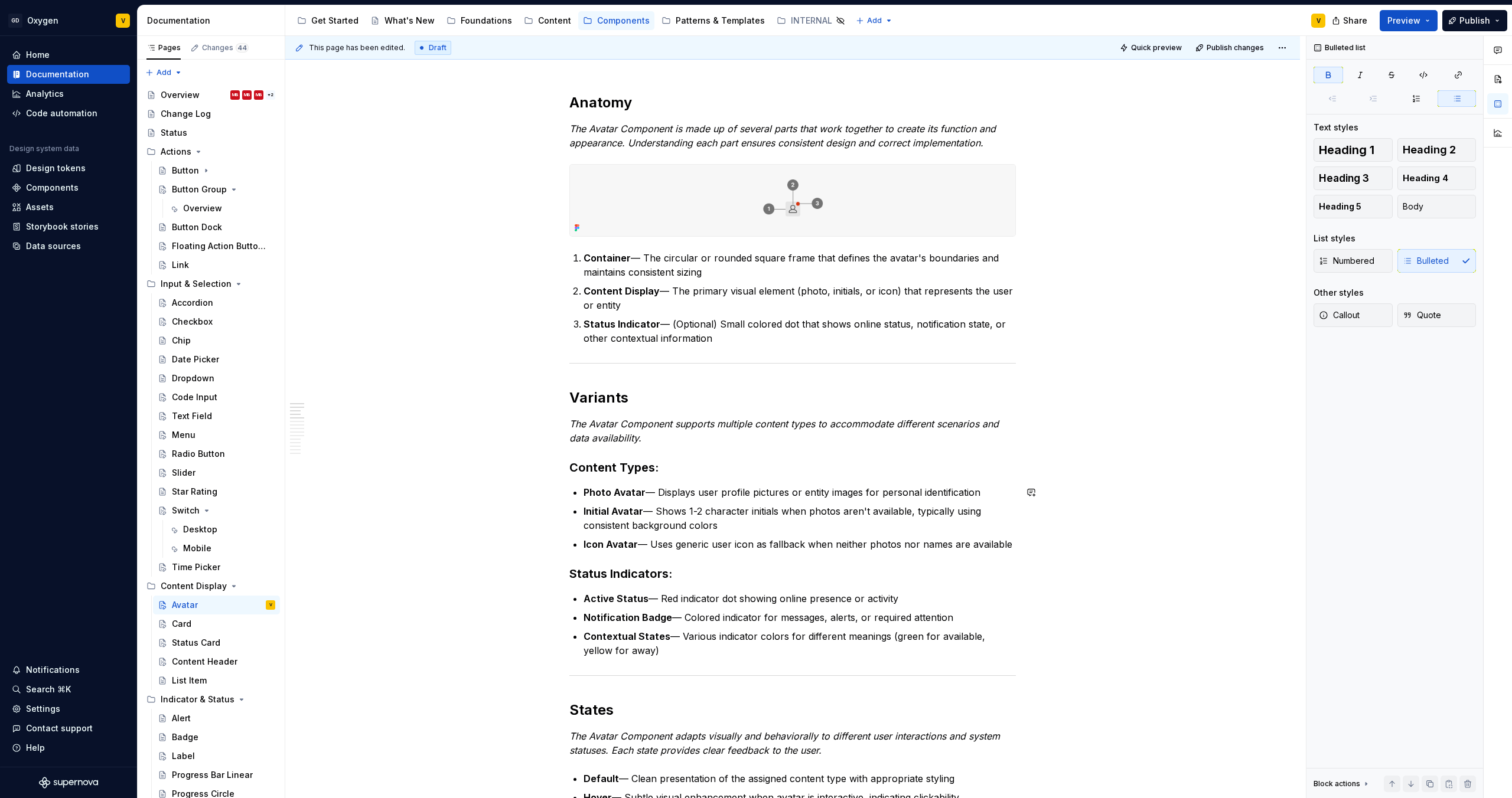
click at [666, 471] on h3 "Content Types:" at bounding box center [792, 468] width 446 height 16
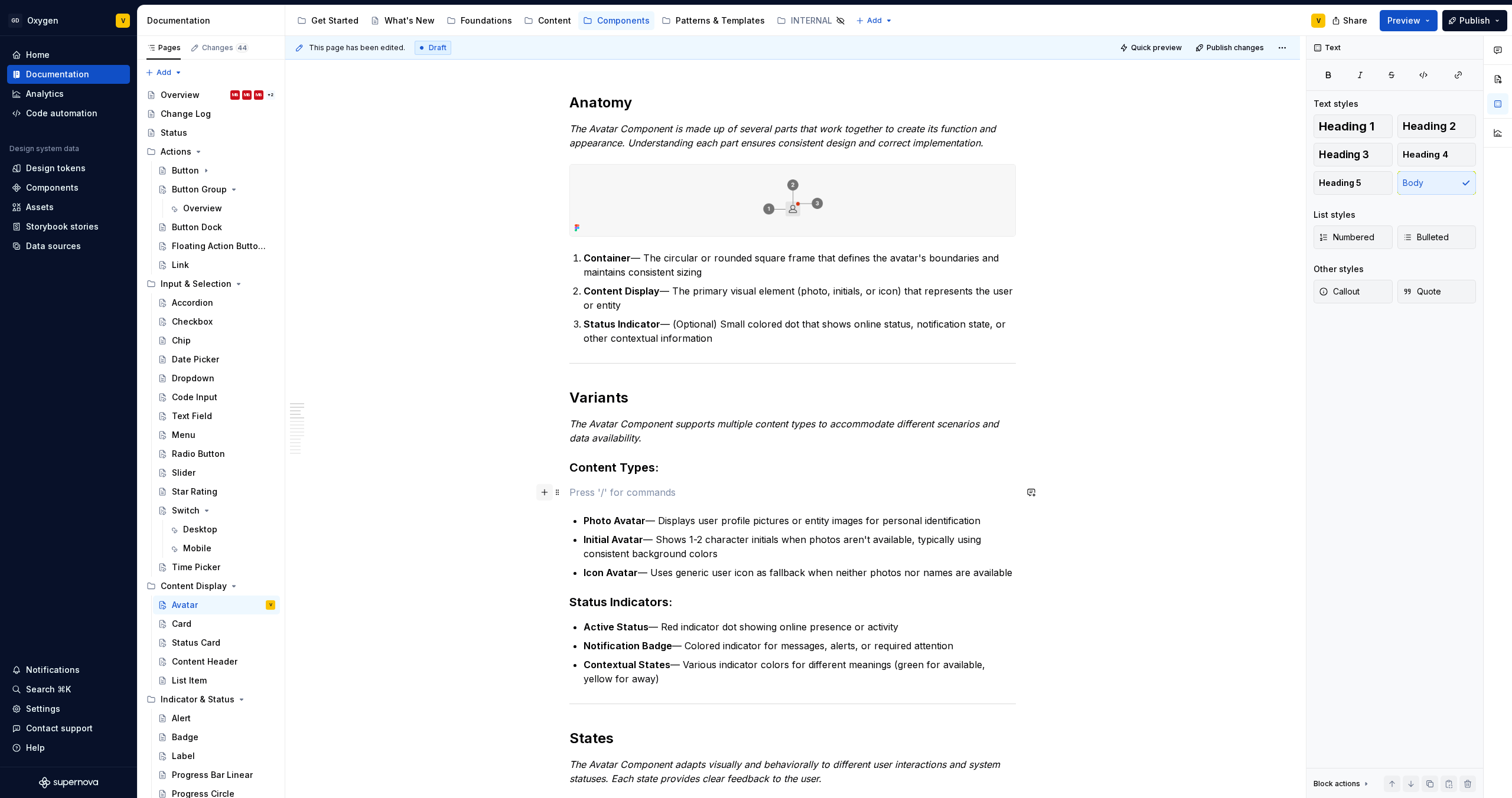
click at [543, 495] on button "button" at bounding box center [545, 492] width 16 height 16
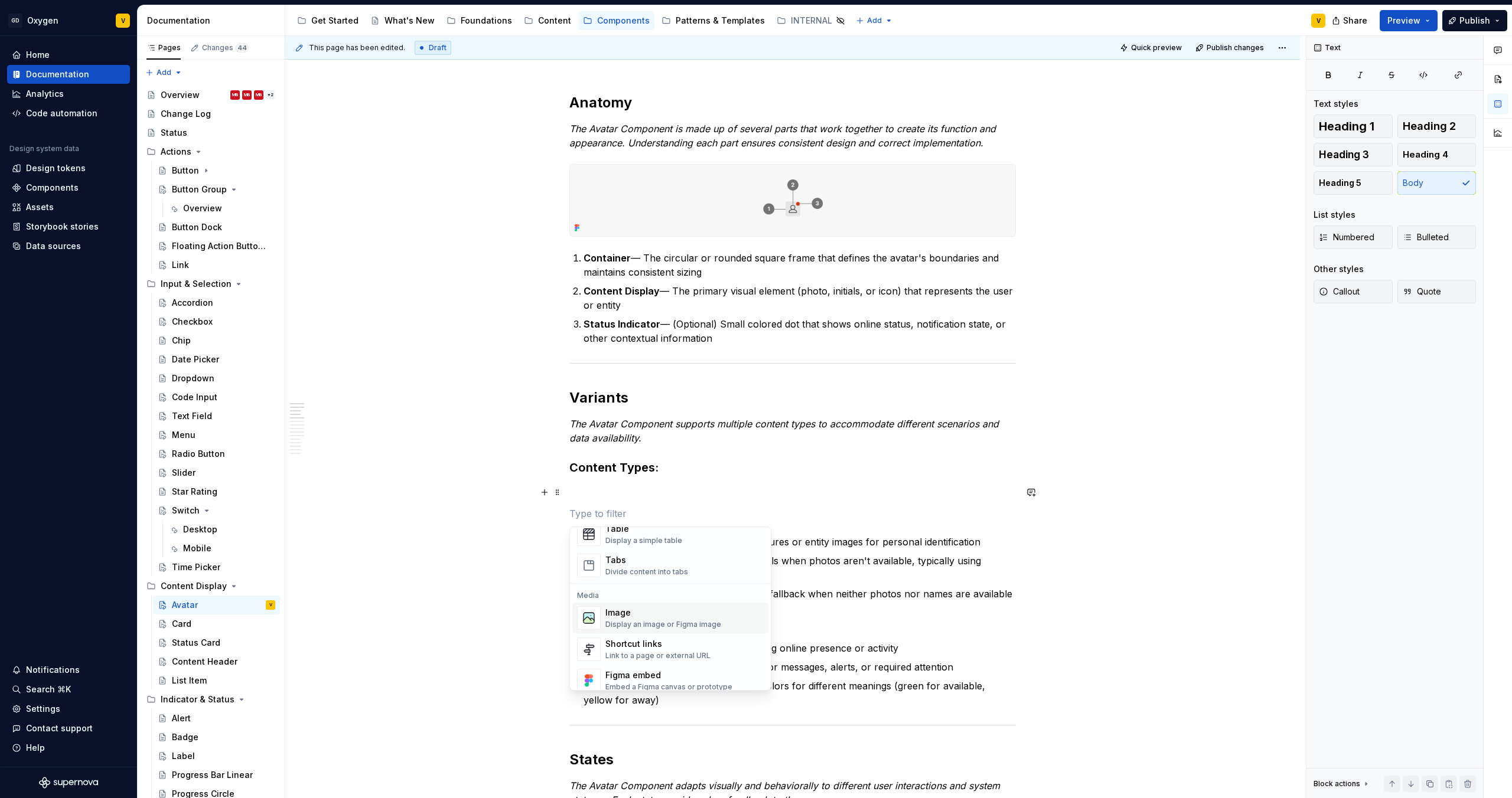
scroll to position [449, 0]
click at [636, 609] on div "Image" at bounding box center [663, 608] width 116 height 12
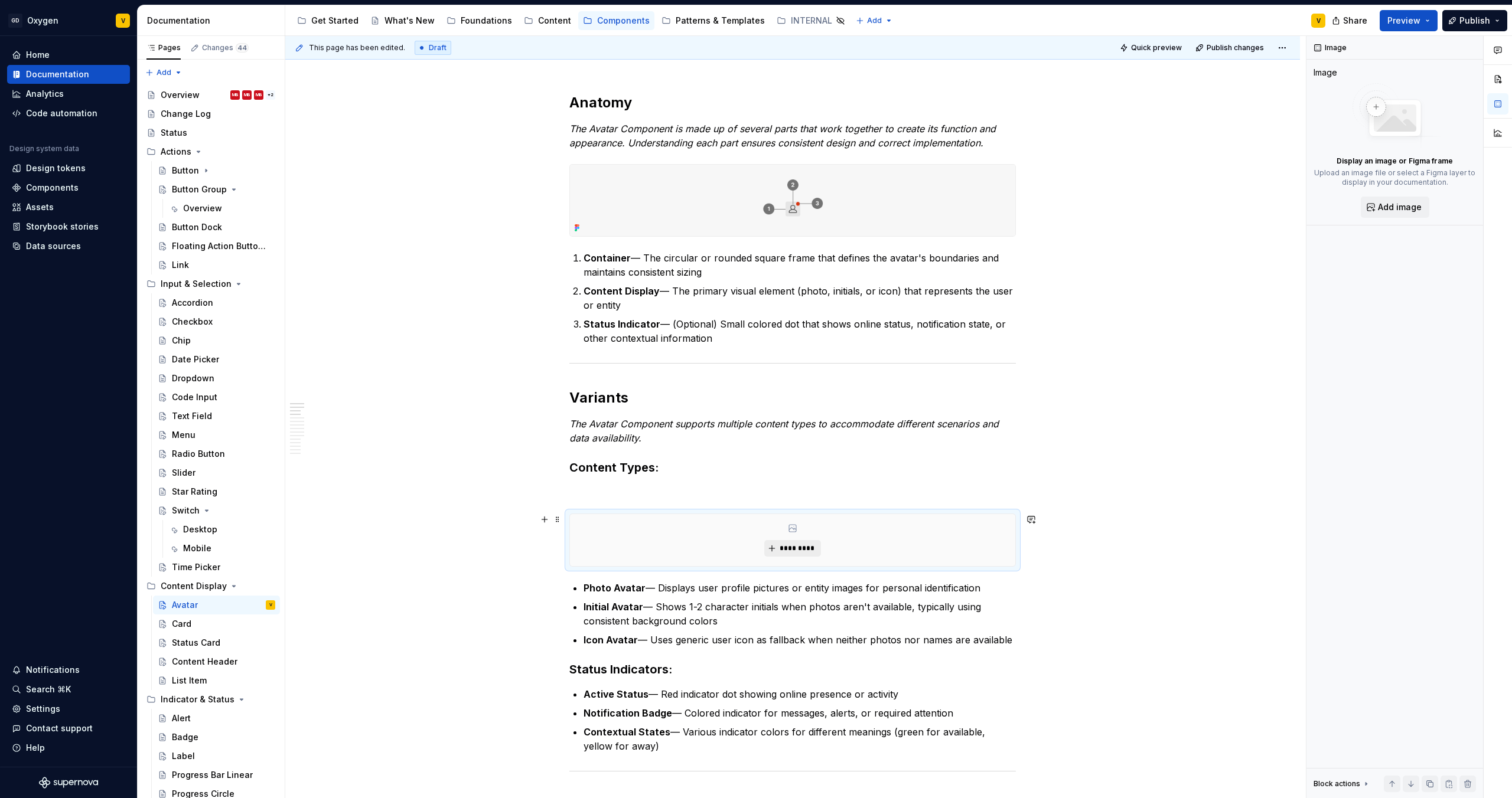
click at [786, 552] on span "*********" at bounding box center [797, 548] width 36 height 10
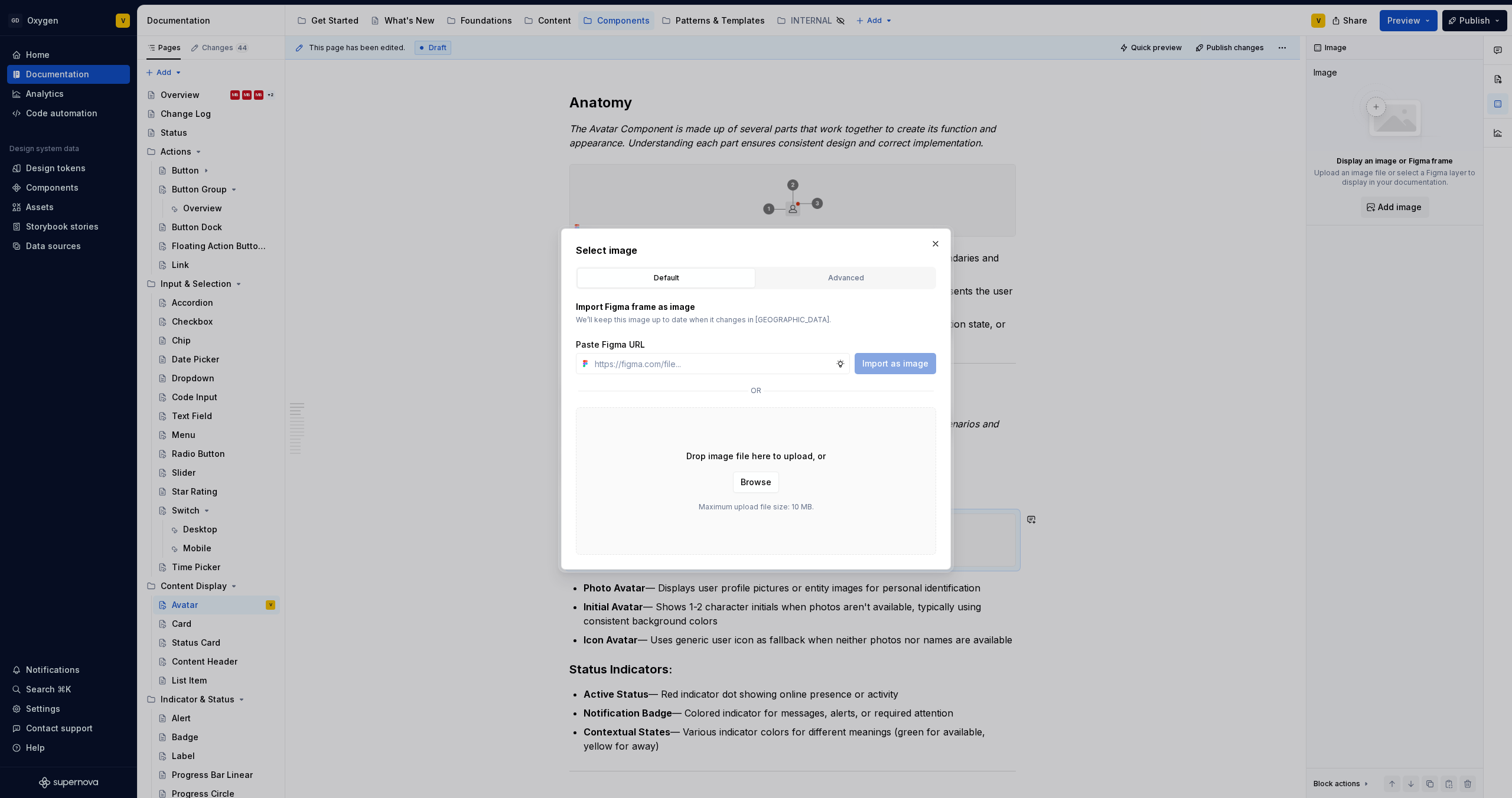
type textarea "*"
type input "[URL][DOMAIN_NAME]"
click at [872, 368] on span "Import as image" at bounding box center [895, 363] width 66 height 12
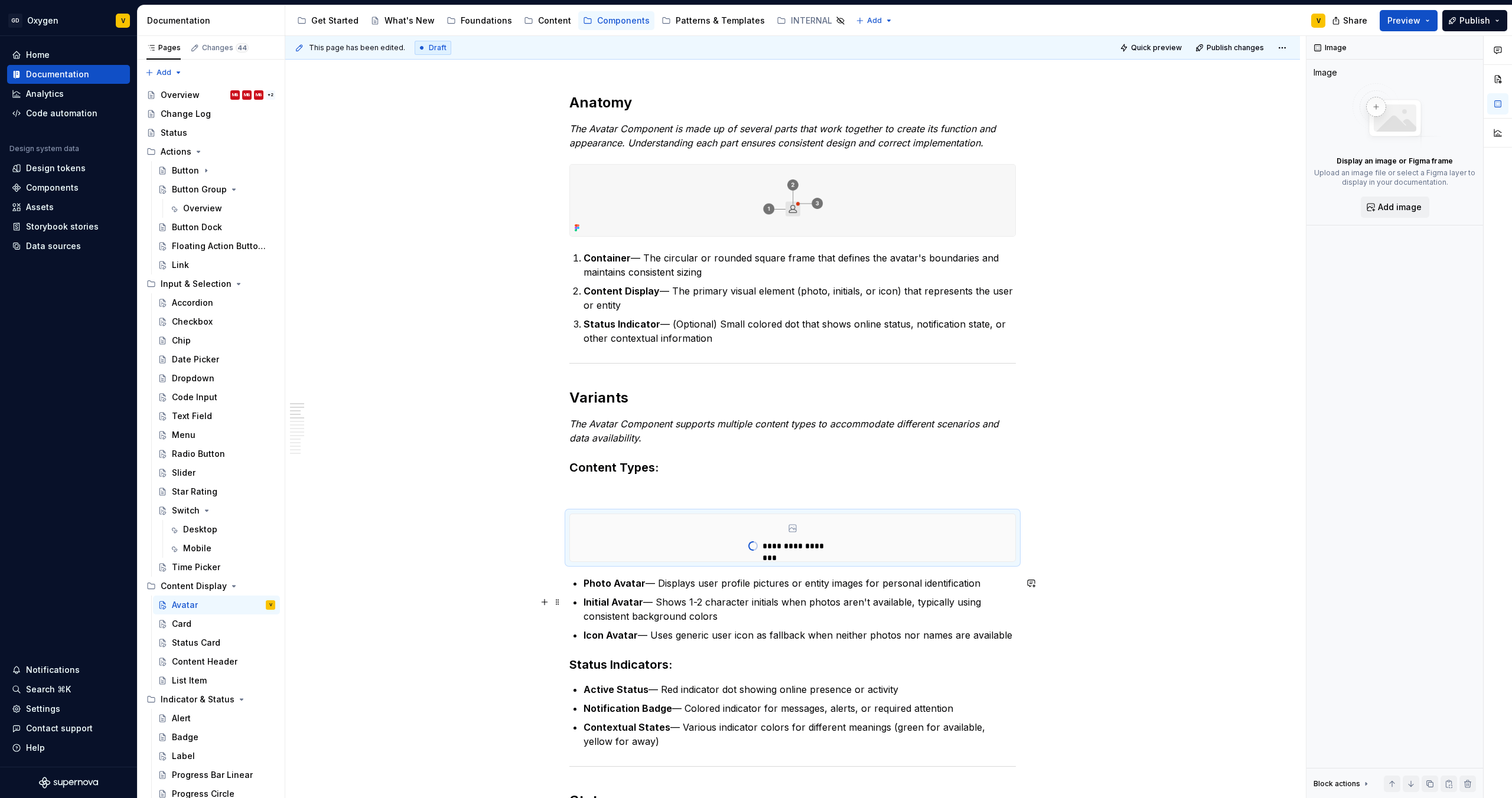
type textarea "*"
click at [601, 492] on p at bounding box center [792, 492] width 446 height 14
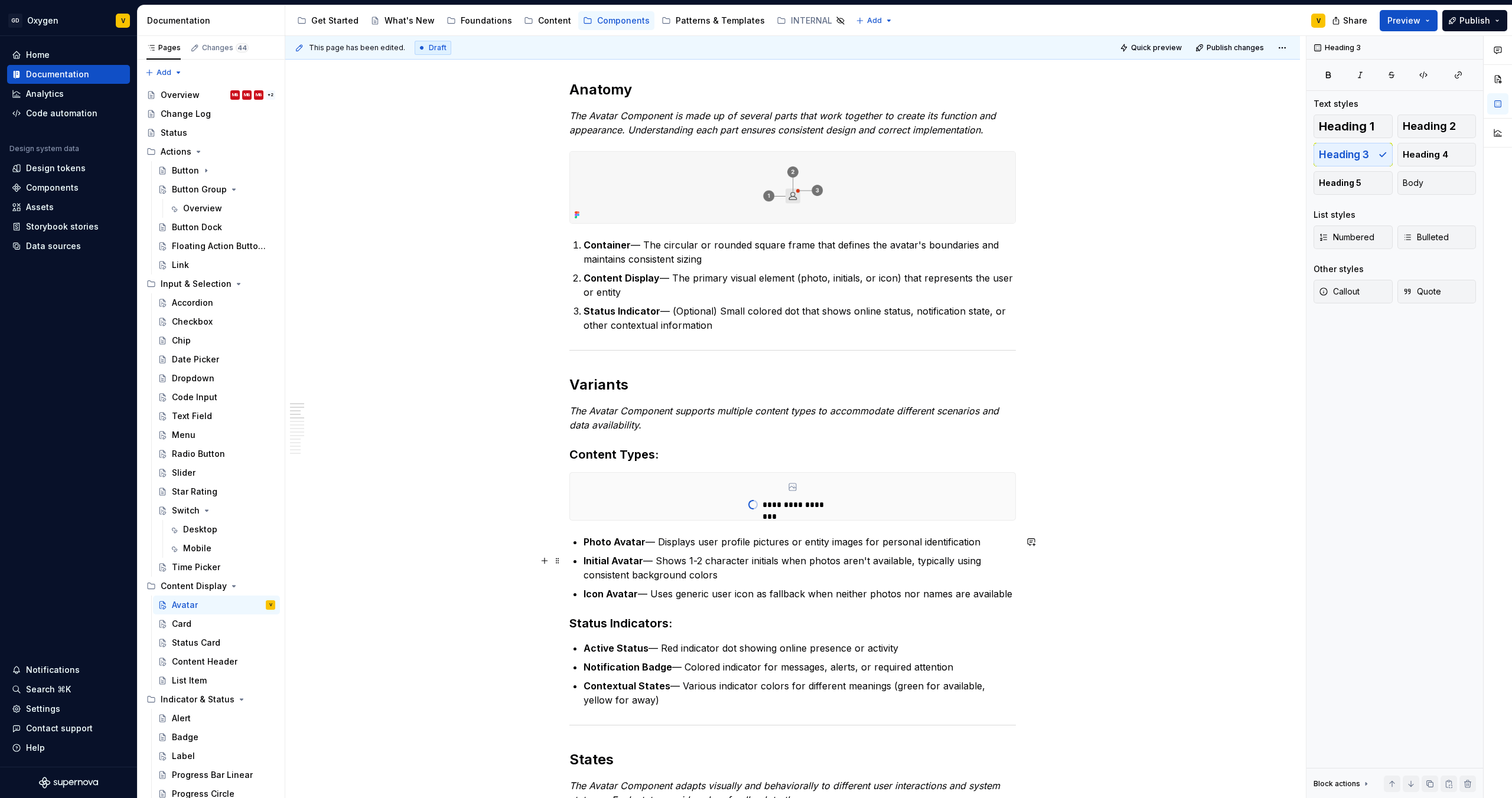
scroll to position [168, 0]
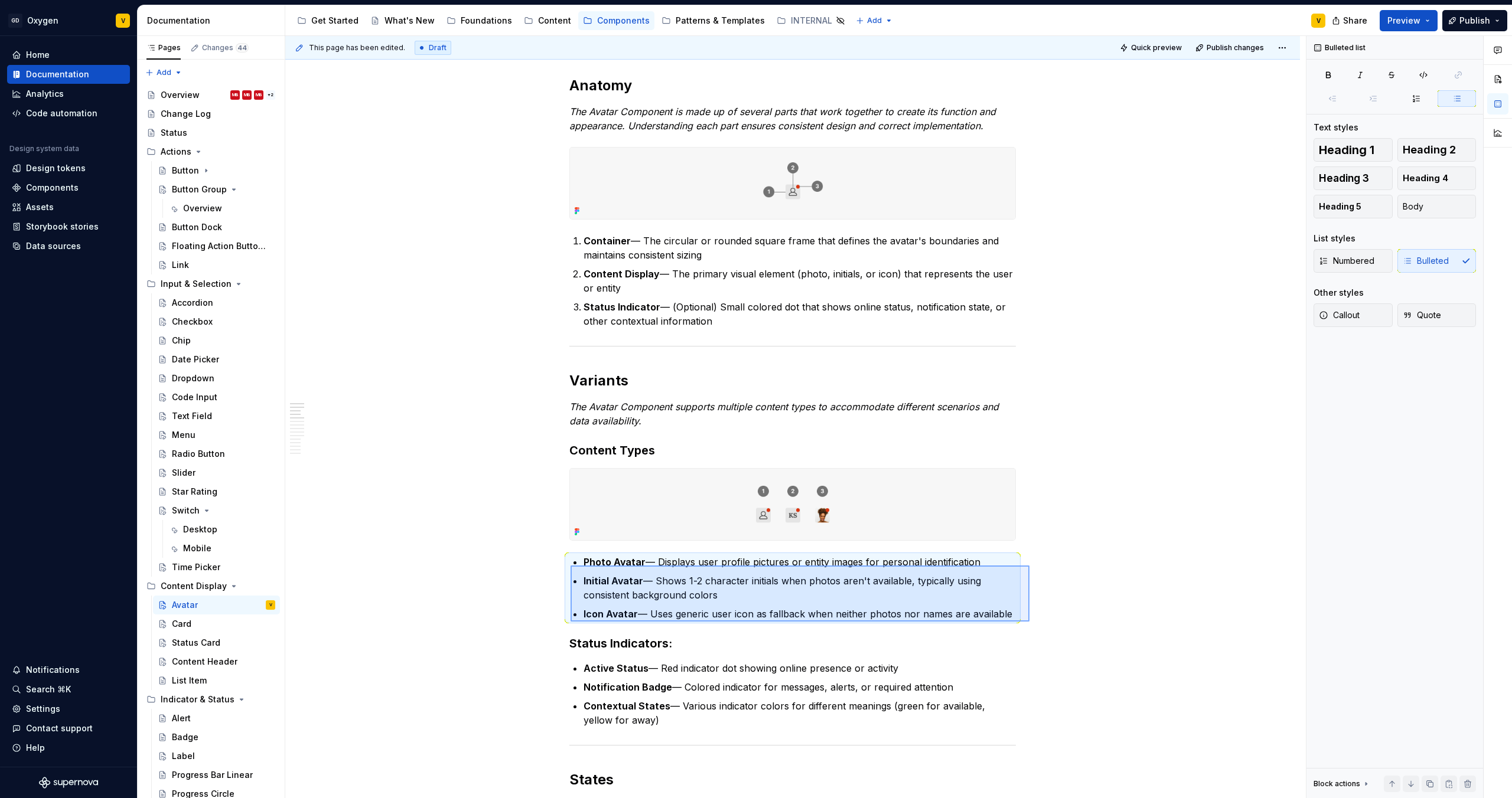
drag, startPoint x: 988, startPoint y: 622, endPoint x: 570, endPoint y: 565, distance: 421.9
click at [570, 565] on div "This page has been edited. Draft Quick preview Publish changes Avatar The Avata…" at bounding box center [796, 417] width 1021 height 763
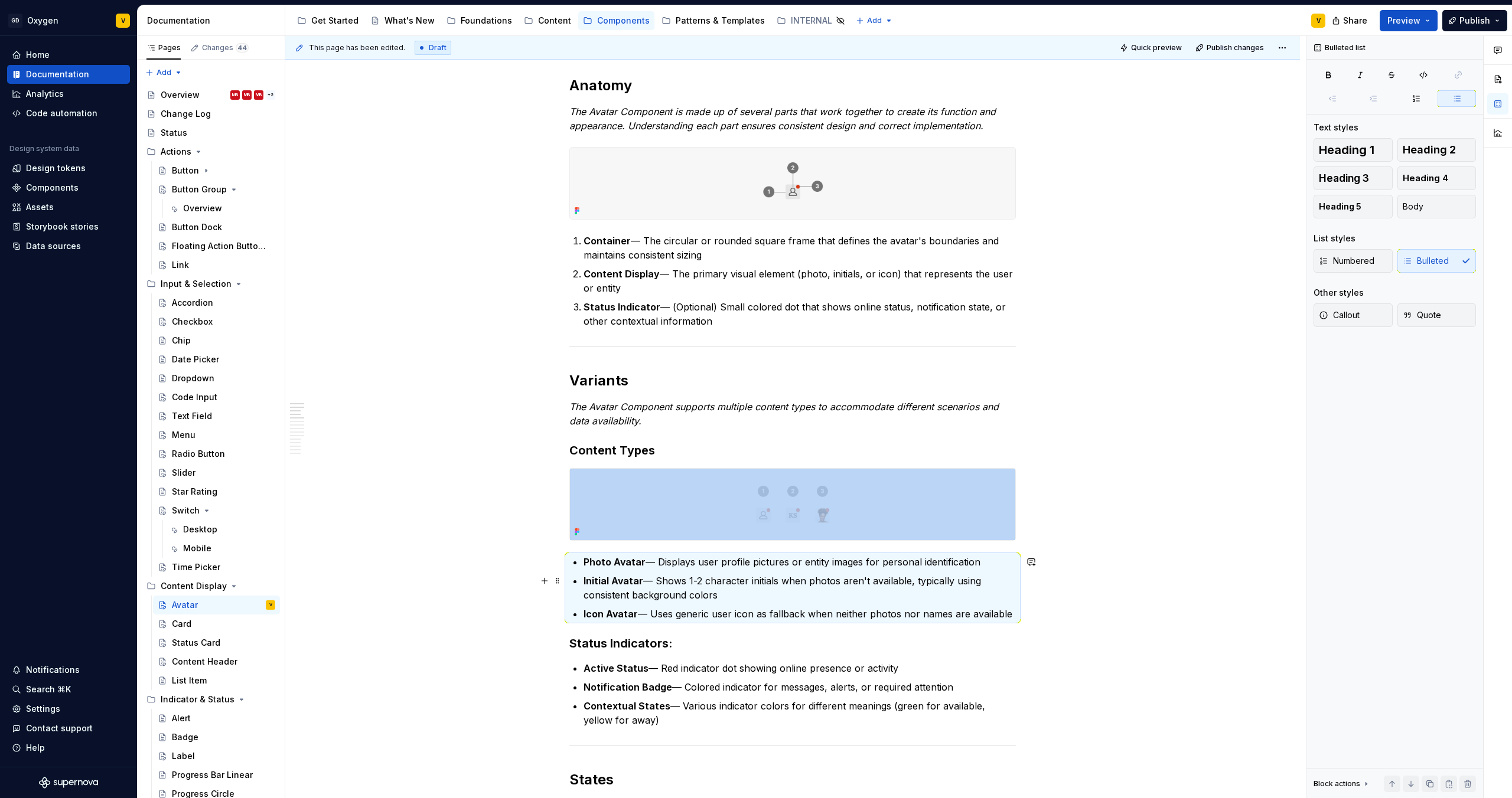
click at [599, 584] on strong "Initial Avatar" at bounding box center [613, 581] width 60 height 12
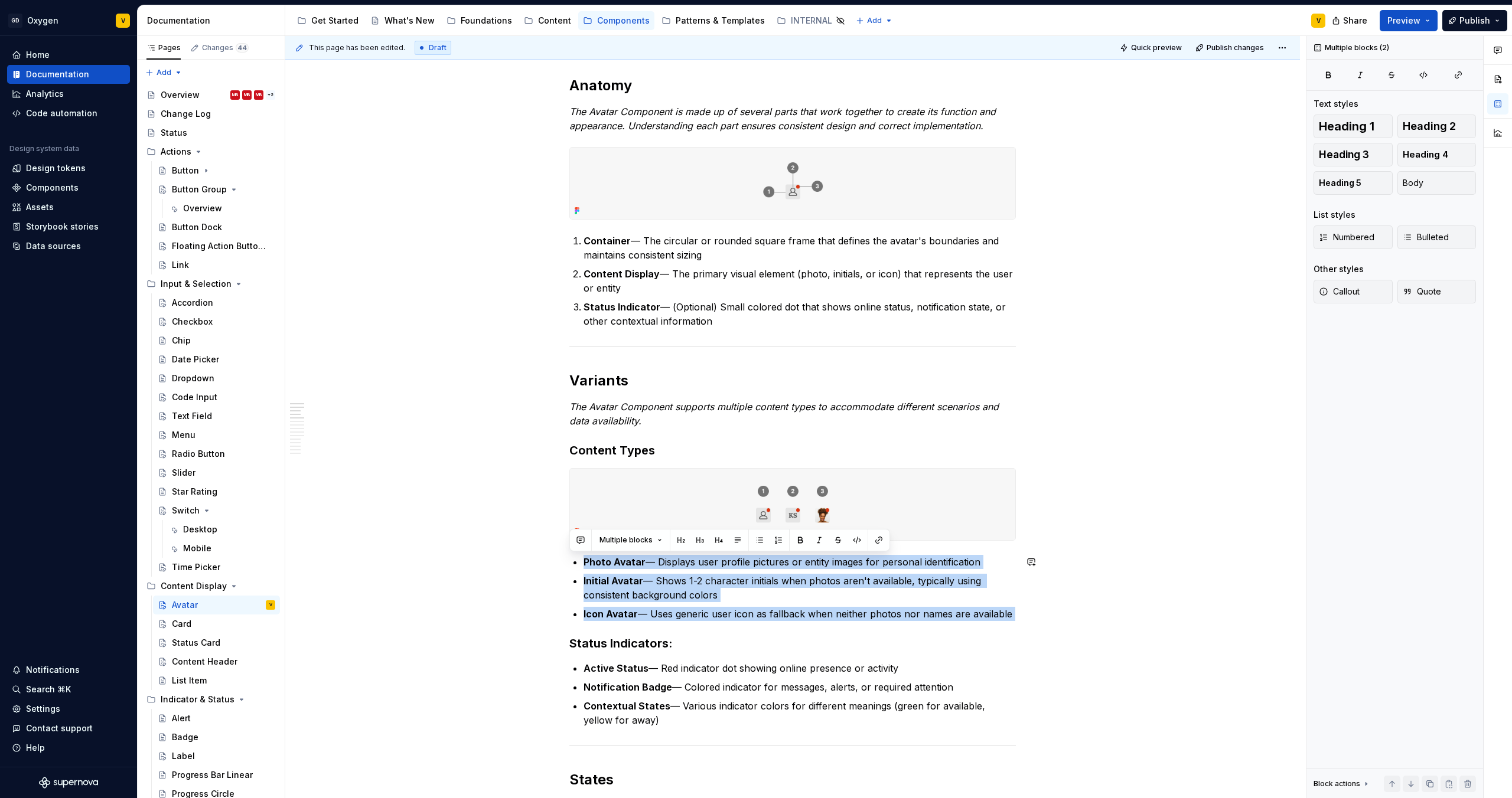
drag, startPoint x: 584, startPoint y: 562, endPoint x: 1080, endPoint y: 625, distance: 500.0
click at [773, 542] on button "button" at bounding box center [779, 540] width 16 height 16
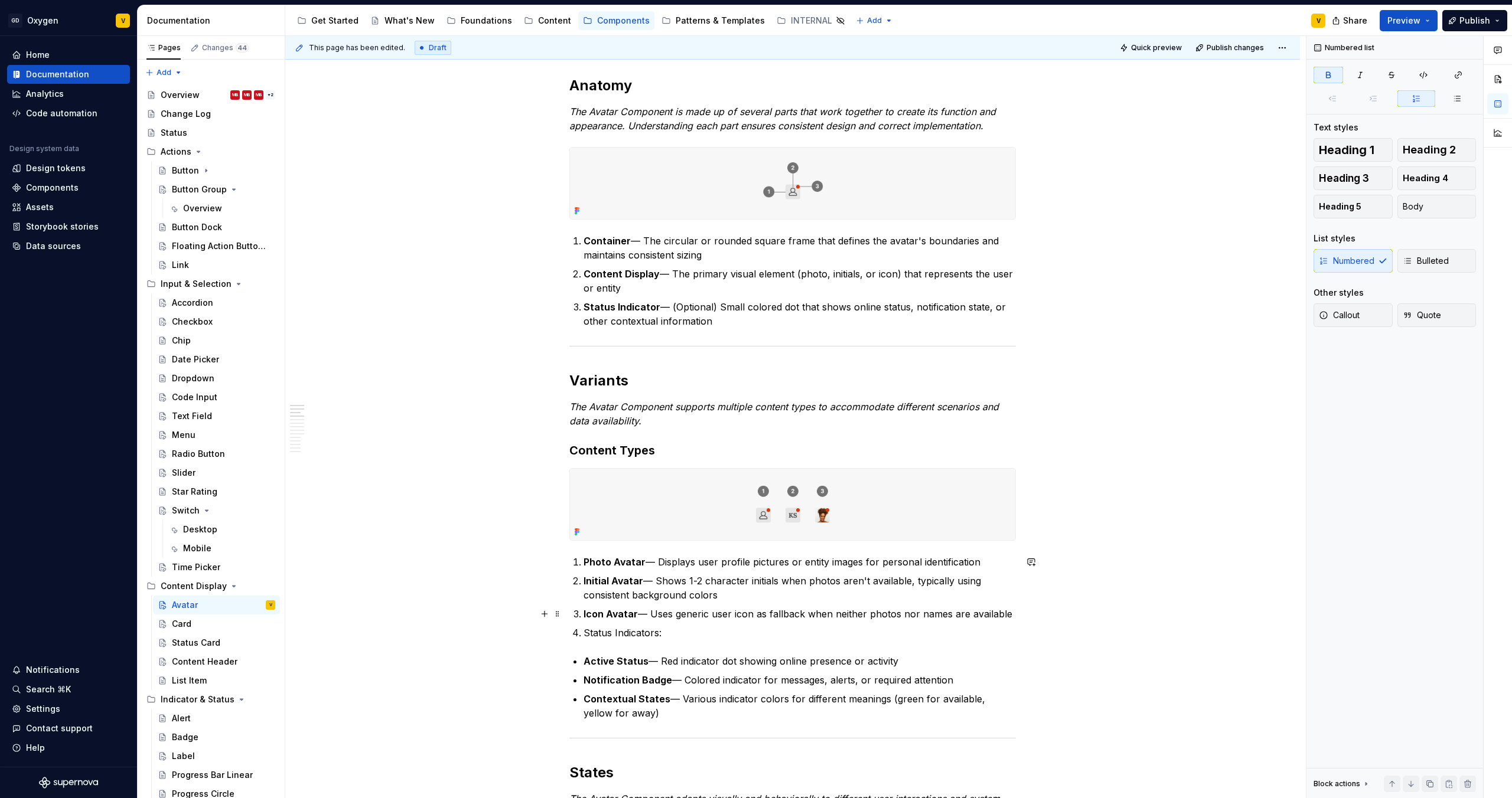
click at [739, 605] on ol "Photo Avatar — Displays user profile pictures or entity images for personal ide…" at bounding box center [799, 598] width 432 height 85
click at [692, 640] on p "Status Indicators:" at bounding box center [799, 633] width 432 height 14
click at [583, 634] on li "Status Indicators:" at bounding box center [799, 633] width 432 height 14
click at [583, 634] on li "Status Indicators:" at bounding box center [799, 633] width 432 height 14
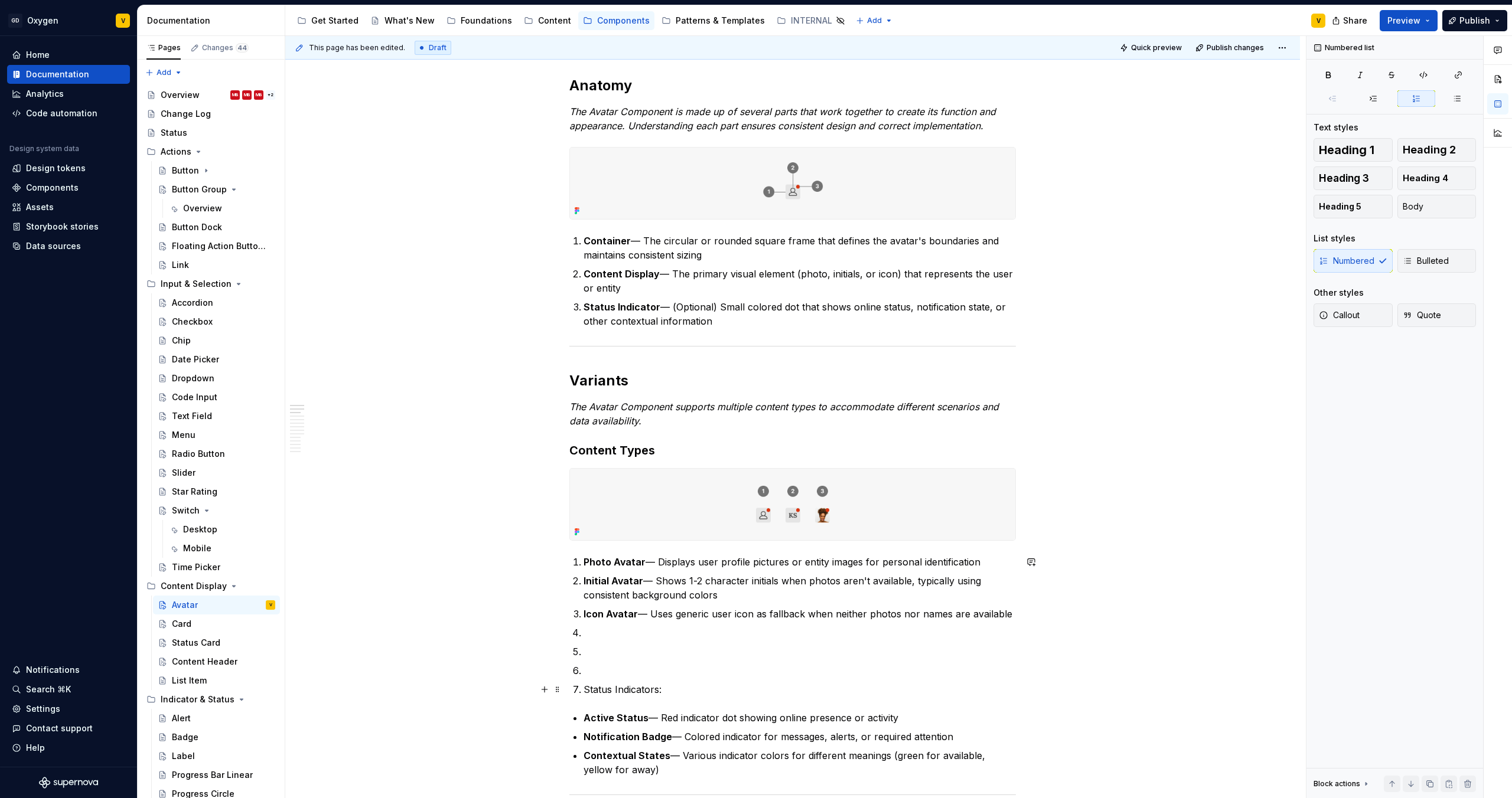
click at [601, 679] on ol "Photo Avatar — Displays user profile pictures or entity images for personal ide…" at bounding box center [799, 626] width 432 height 142
click at [593, 674] on p at bounding box center [799, 671] width 432 height 14
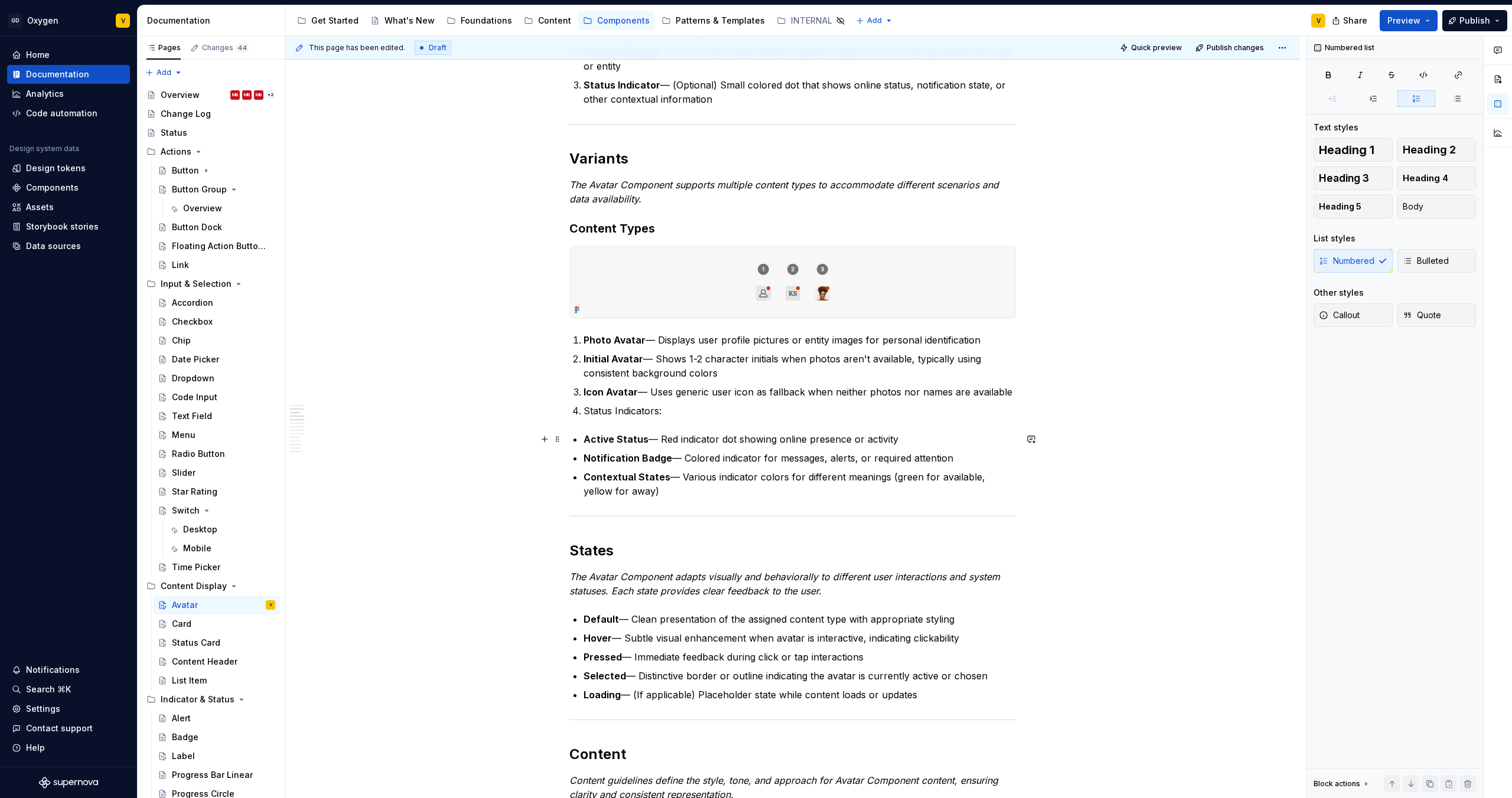
scroll to position [388, 0]
click at [616, 409] on p "Status Indicators:" at bounding box center [799, 413] width 432 height 14
drag, startPoint x: 569, startPoint y: 413, endPoint x: 687, endPoint y: 420, distance: 118.2
click at [785, 392] on button "button" at bounding box center [789, 392] width 16 height 16
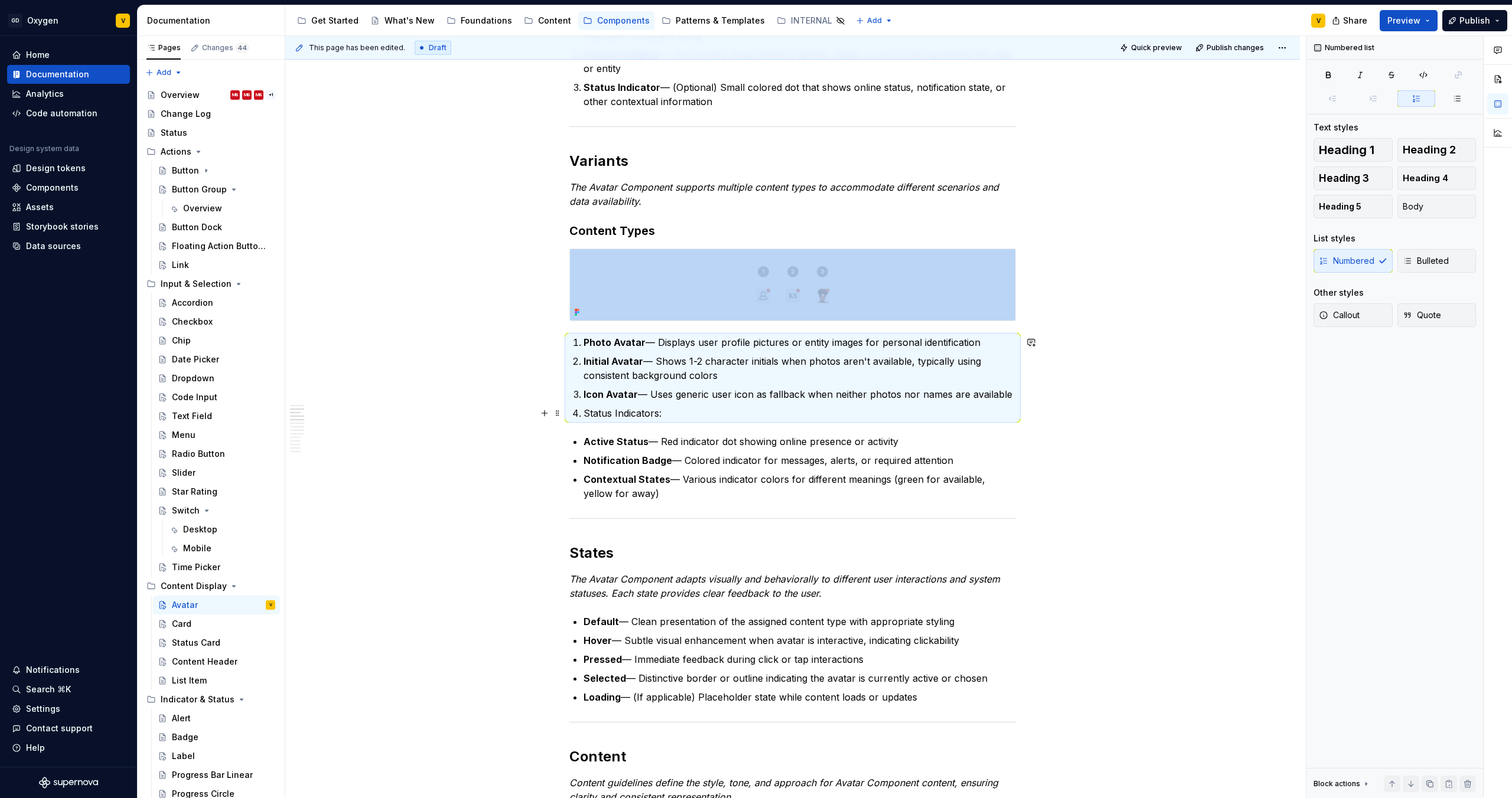
click at [683, 411] on p "Status Indicators:" at bounding box center [799, 413] width 432 height 14
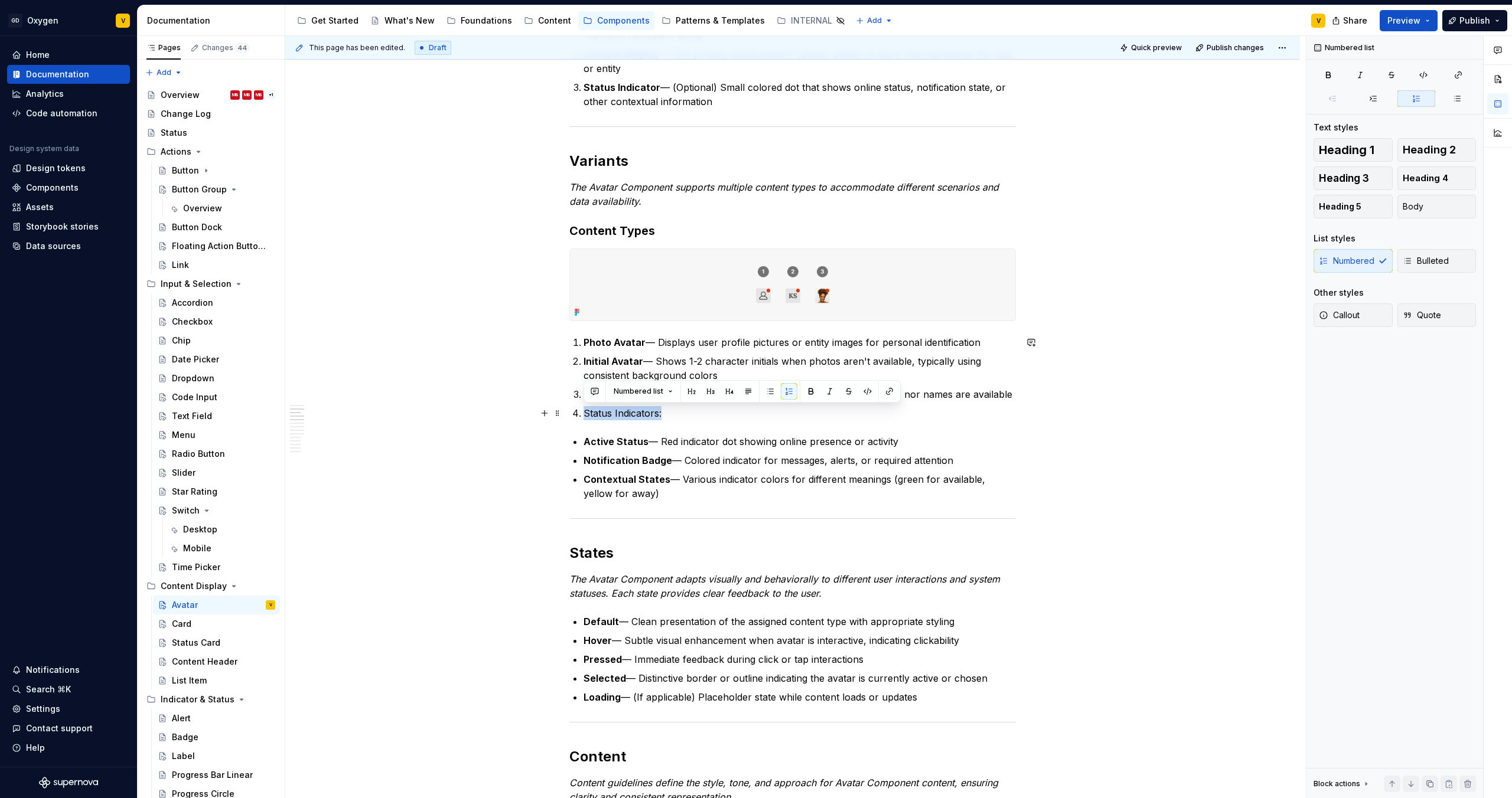
drag, startPoint x: 582, startPoint y: 409, endPoint x: 664, endPoint y: 409, distance: 82.0
click at [664, 409] on li "Status Indicators:" at bounding box center [799, 413] width 432 height 14
click at [784, 394] on button "button" at bounding box center [789, 392] width 16 height 16
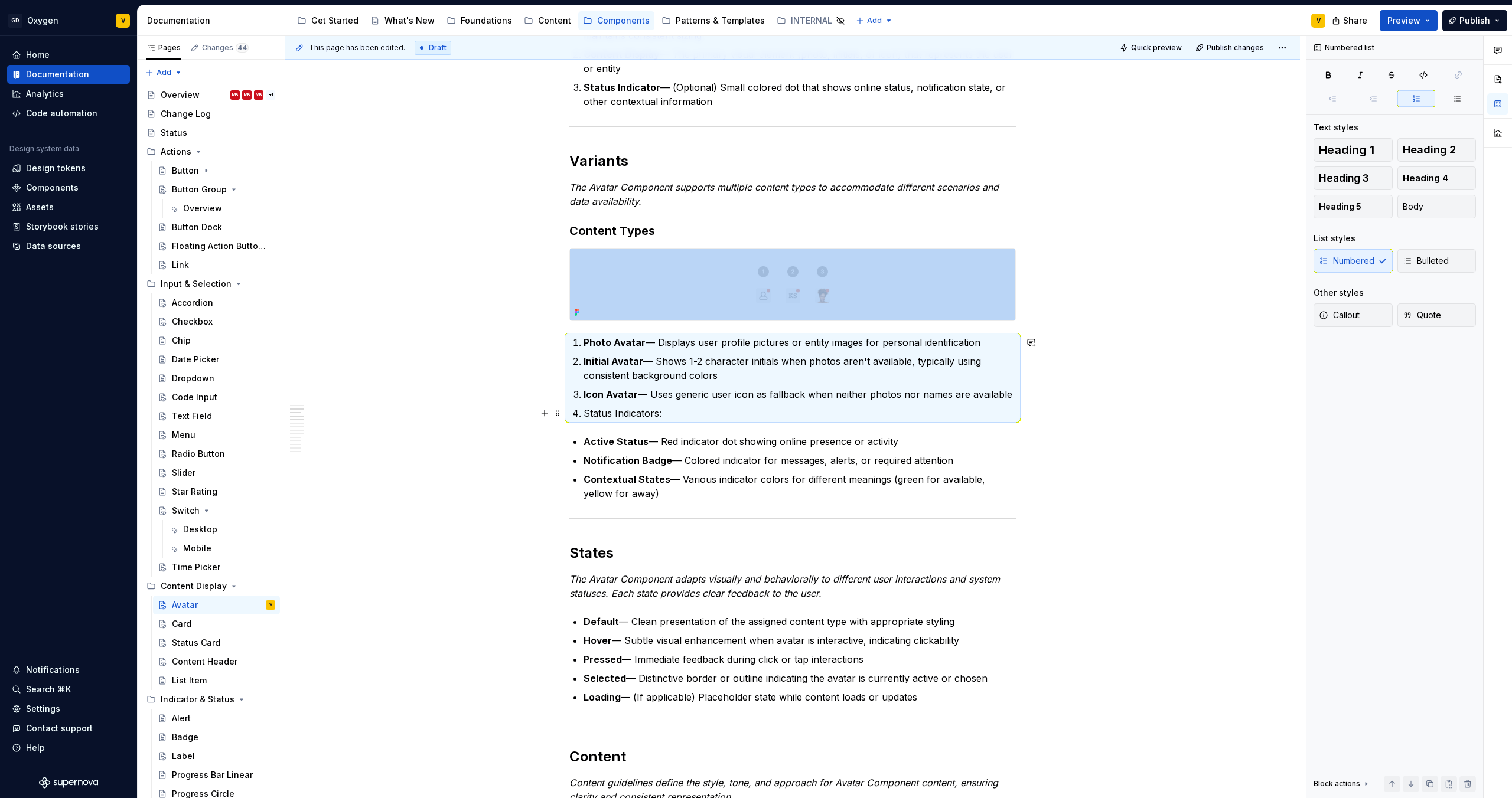
click at [667, 416] on p "Status Indicators:" at bounding box center [799, 413] width 432 height 14
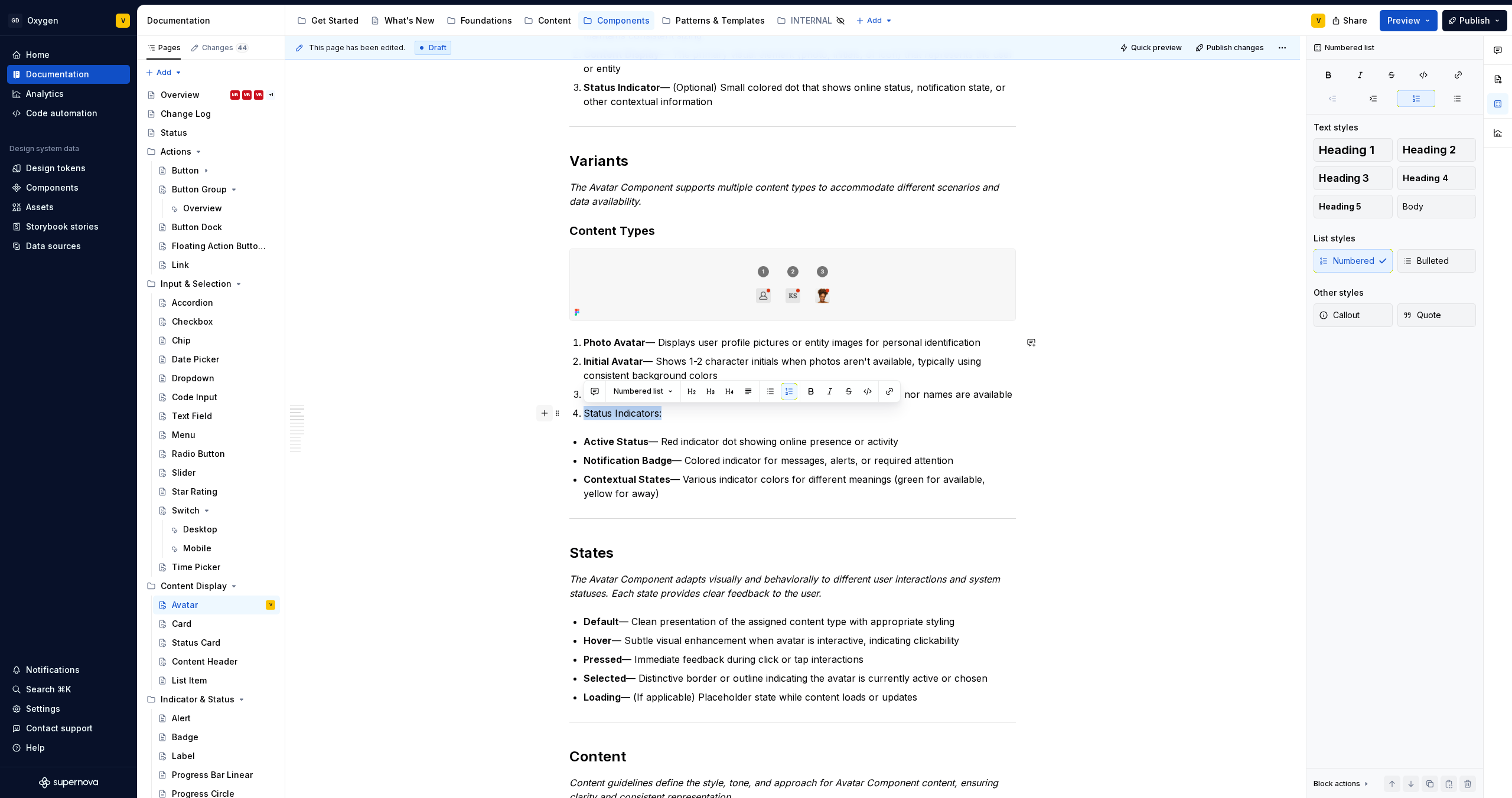
drag, startPoint x: 667, startPoint y: 416, endPoint x: 543, endPoint y: 412, distance: 124.1
copy p "Status Indicators:"
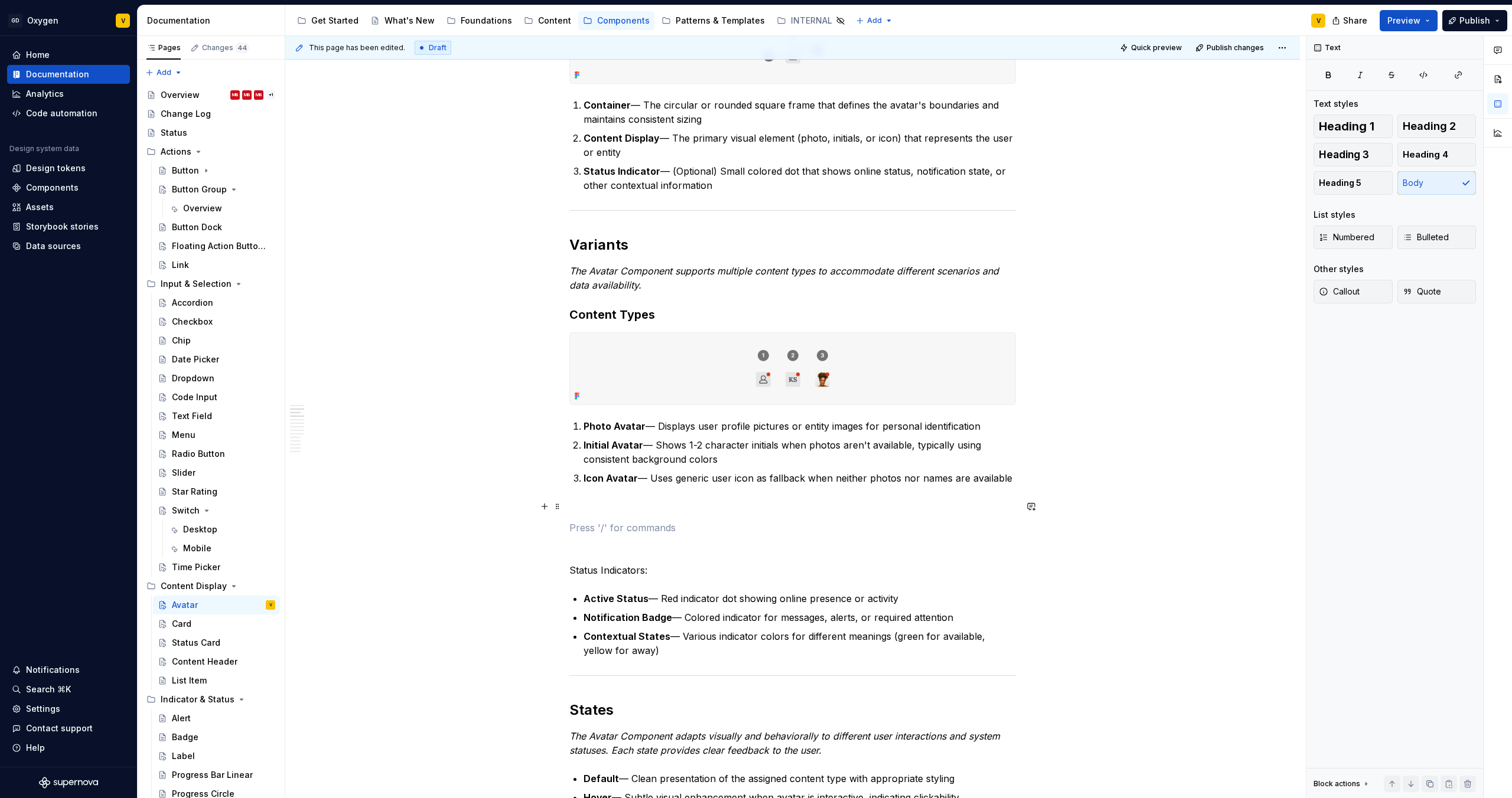
scroll to position [304, 0]
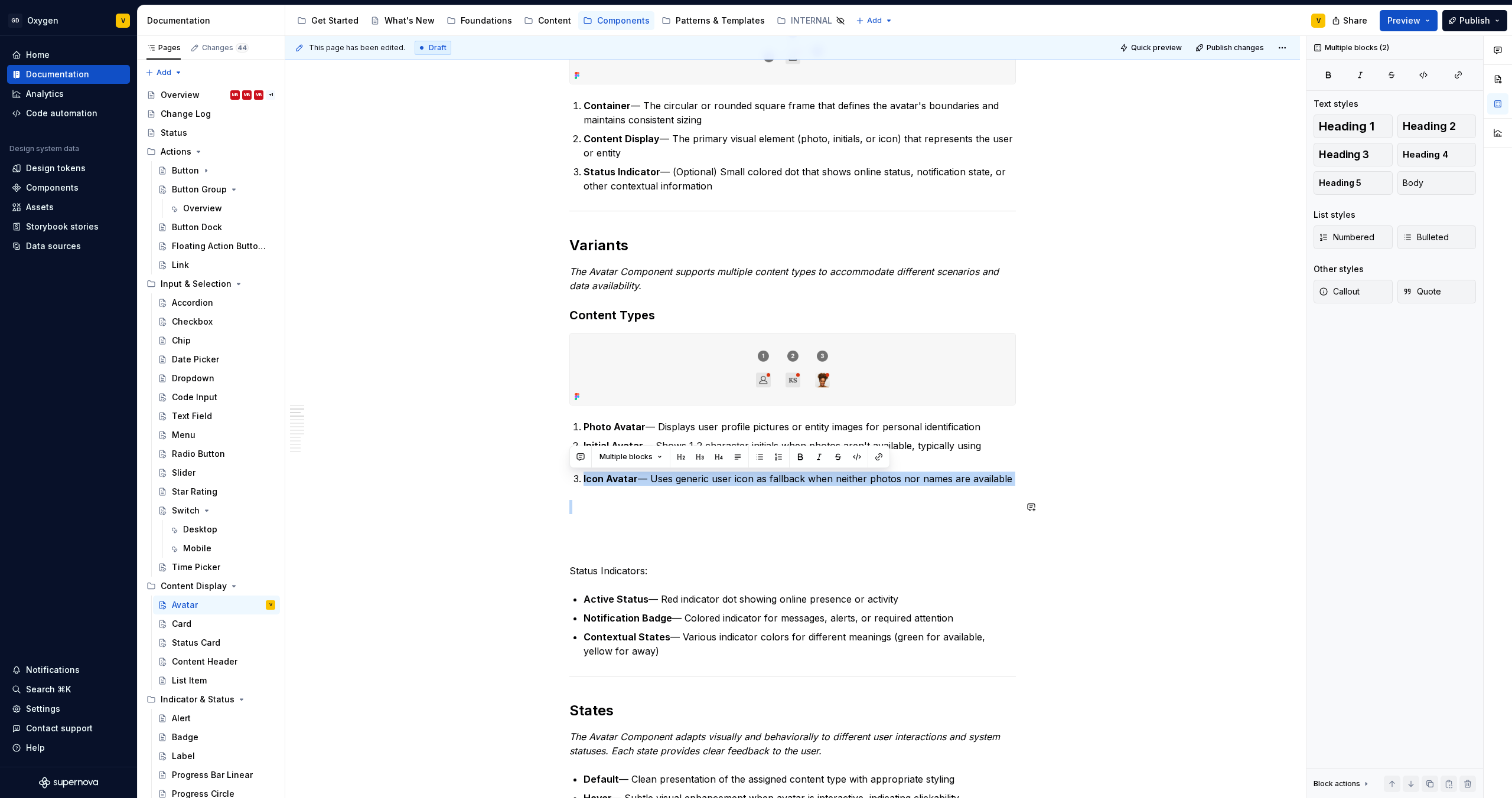
drag, startPoint x: 583, startPoint y: 482, endPoint x: 1066, endPoint y: 496, distance: 483.2
click at [702, 426] on p "Photo Avatar — Displays user profile pictures or entity images for personal ide…" at bounding box center [799, 427] width 432 height 14
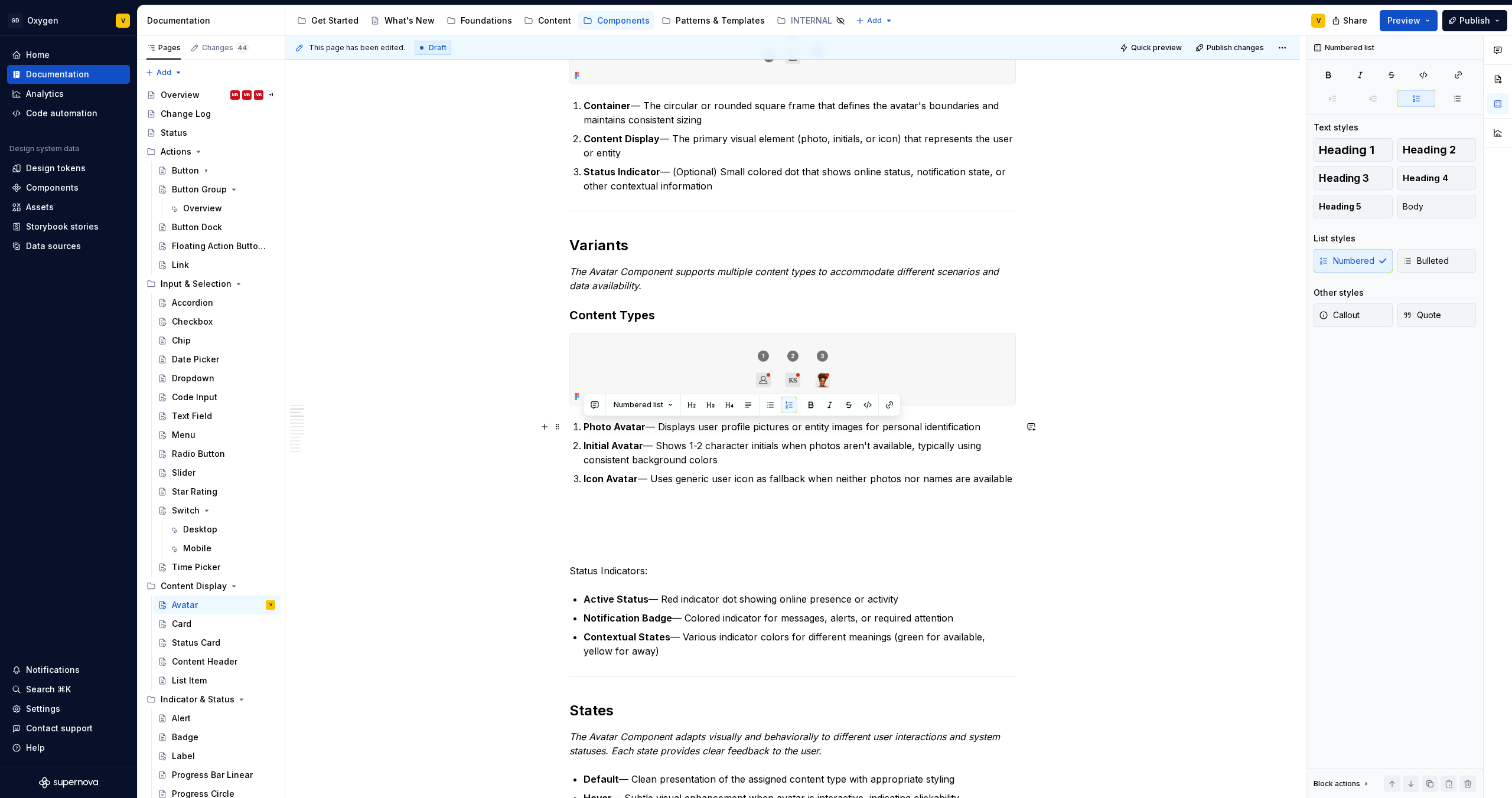
drag, startPoint x: 582, startPoint y: 427, endPoint x: 1002, endPoint y: 434, distance: 420.1
click at [1002, 434] on p "Photo Avatar — Displays user profile pictures or entity images for personal ide…" at bounding box center [799, 427] width 432 height 14
copy p "Photo Avatar — Displays user profile pictures or entity images for personal ide…"
click at [1012, 478] on p "Icon Avatar — Uses generic user icon as fallback when neither photos nor names …" at bounding box center [799, 479] width 432 height 14
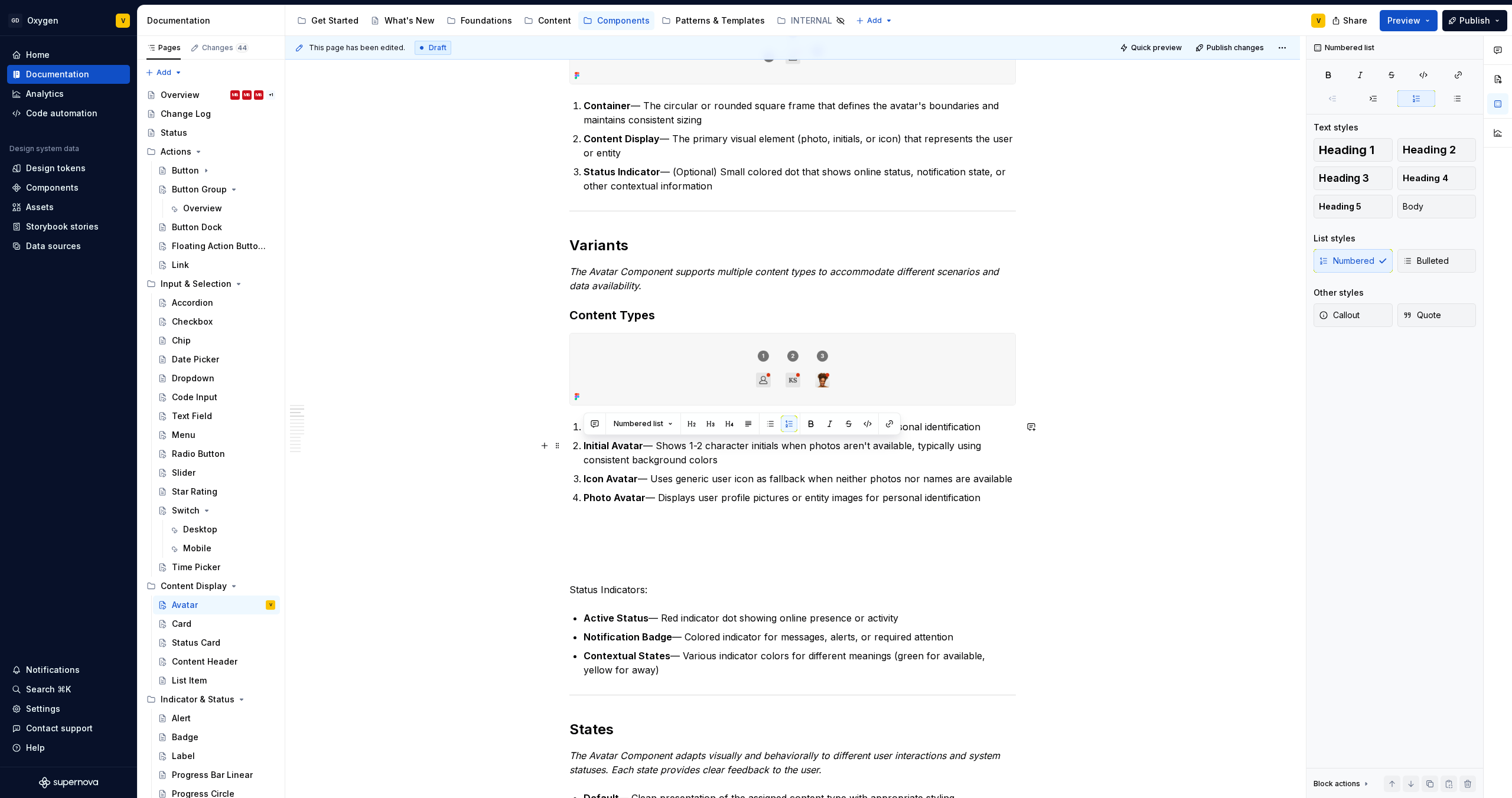
drag, startPoint x: 581, startPoint y: 444, endPoint x: 711, endPoint y: 465, distance: 131.7
click at [713, 465] on li "Initial Avatar — Shows 1-2 character initials when photos aren't available, typ…" at bounding box center [799, 453] width 432 height 29
drag, startPoint x: 582, startPoint y: 479, endPoint x: 1006, endPoint y: 478, distance: 424.0
click at [1006, 478] on li "Icon Avatar — Uses generic user icon as fallback when neither photos nor names …" at bounding box center [799, 479] width 432 height 14
copy p "Icon Avatar — Uses generic user icon as fallback when neither photos nor names …"
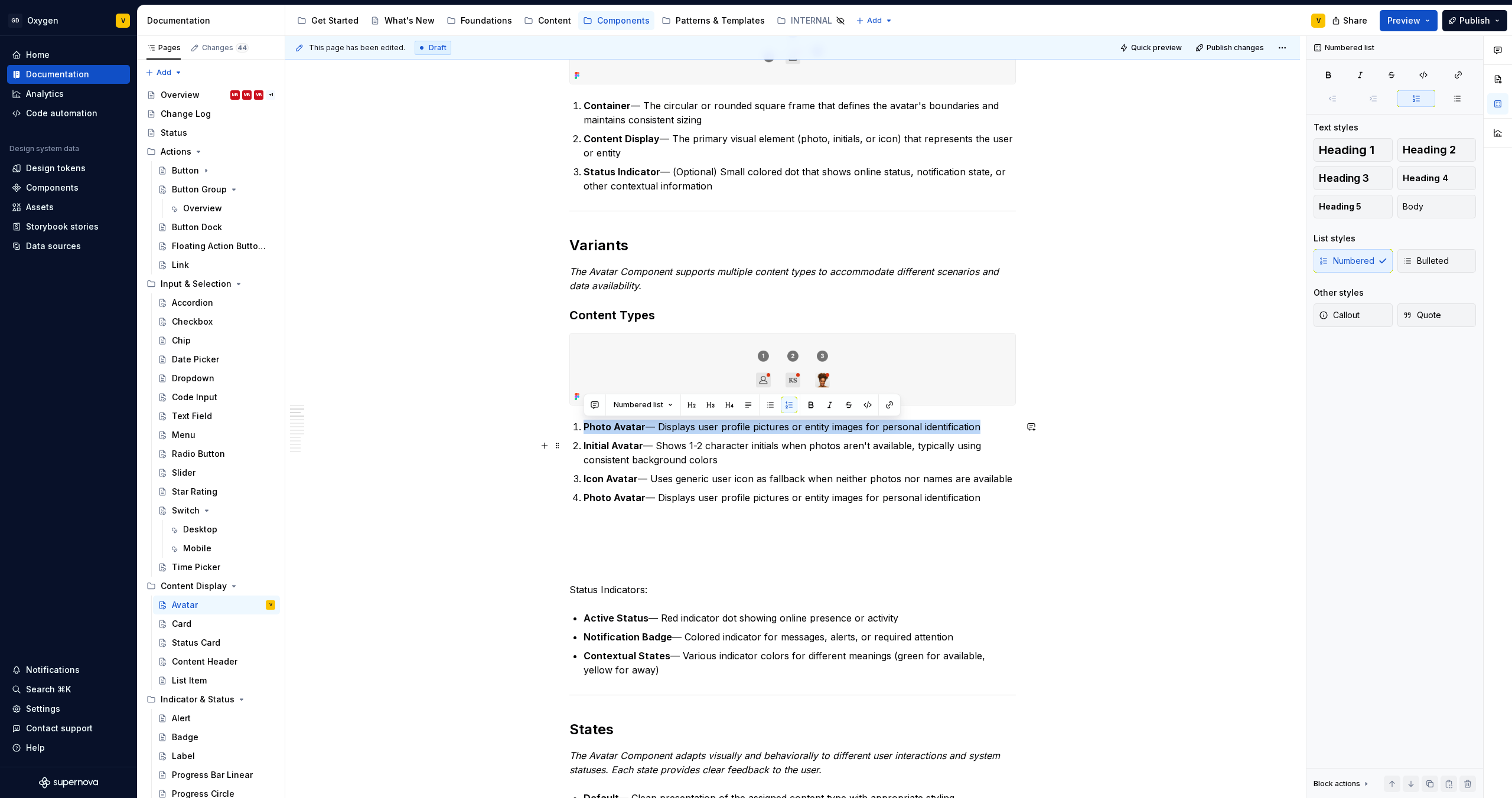
drag, startPoint x: 581, startPoint y: 428, endPoint x: 994, endPoint y: 435, distance: 413.1
click at [994, 435] on ol "Photo Avatar — Displays user profile pictures or entity images for personal ide…" at bounding box center [799, 462] width 432 height 85
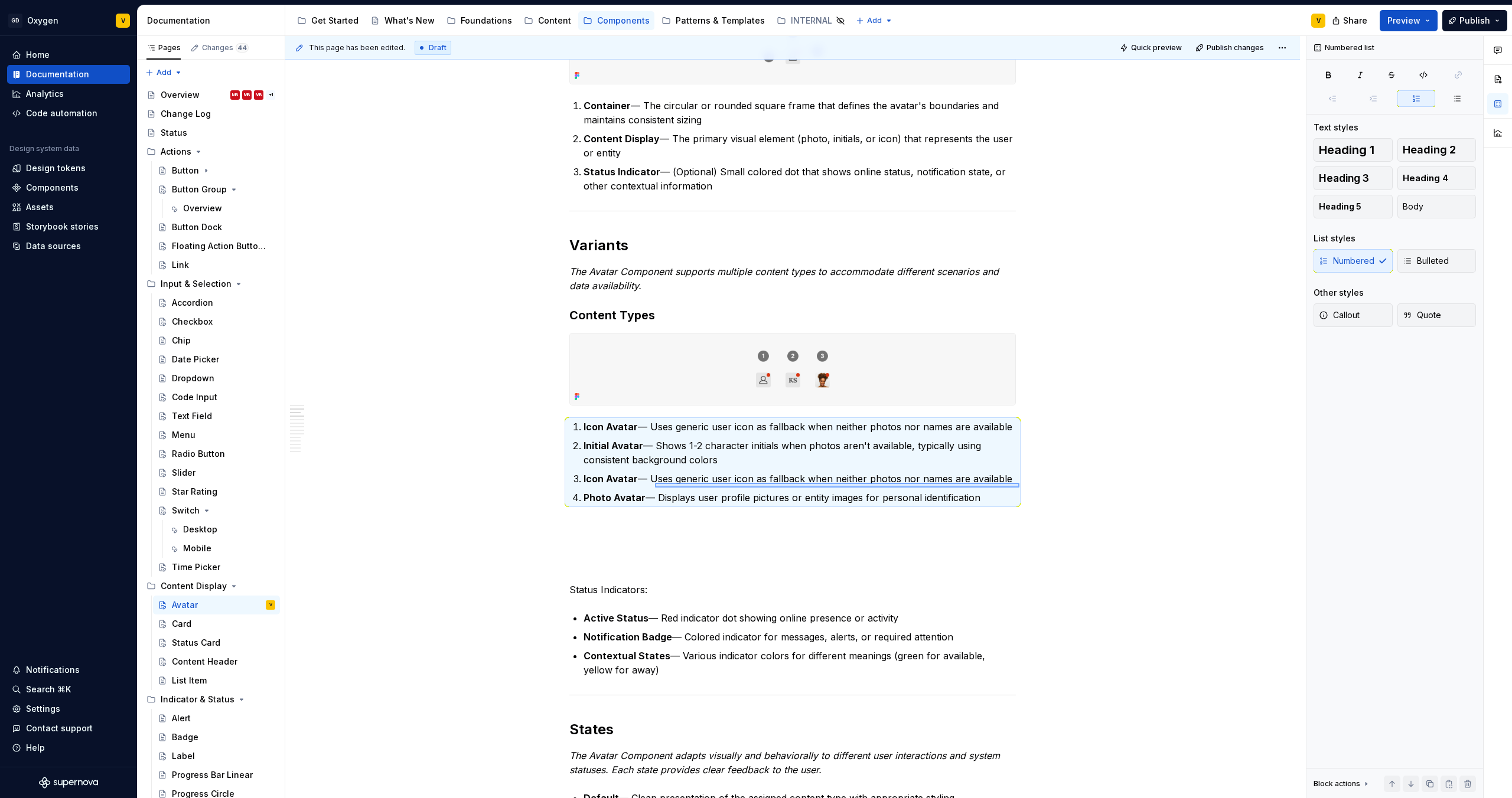
drag, startPoint x: 949, startPoint y: 474, endPoint x: 540, endPoint y: 497, distance: 409.6
click at [539, 497] on div "This page has been edited. Draft Quick preview Publish changes Avatar The Avata…" at bounding box center [796, 417] width 1021 height 763
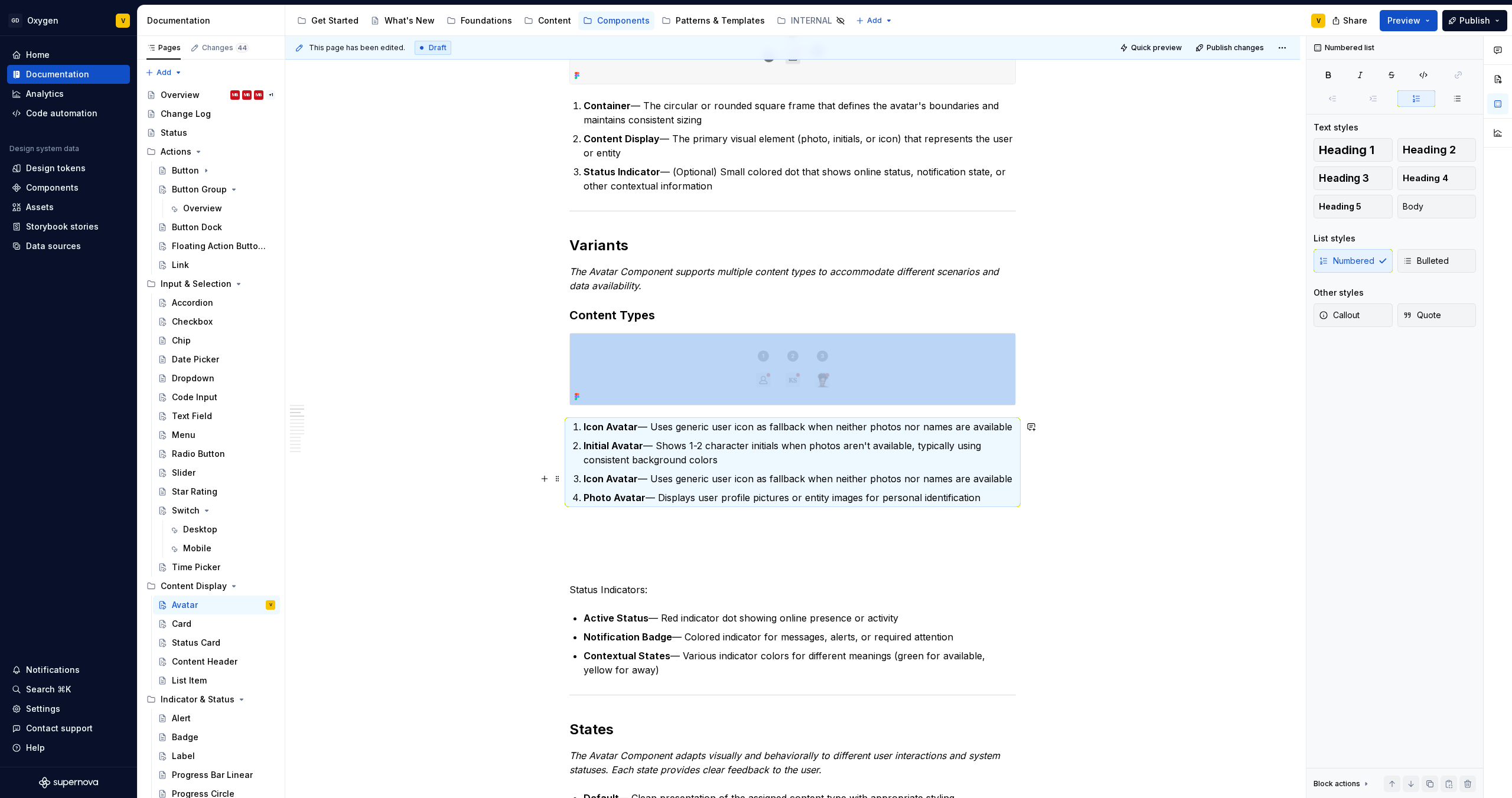
click at [597, 479] on strong "Icon Avatar" at bounding box center [611, 479] width 55 height 12
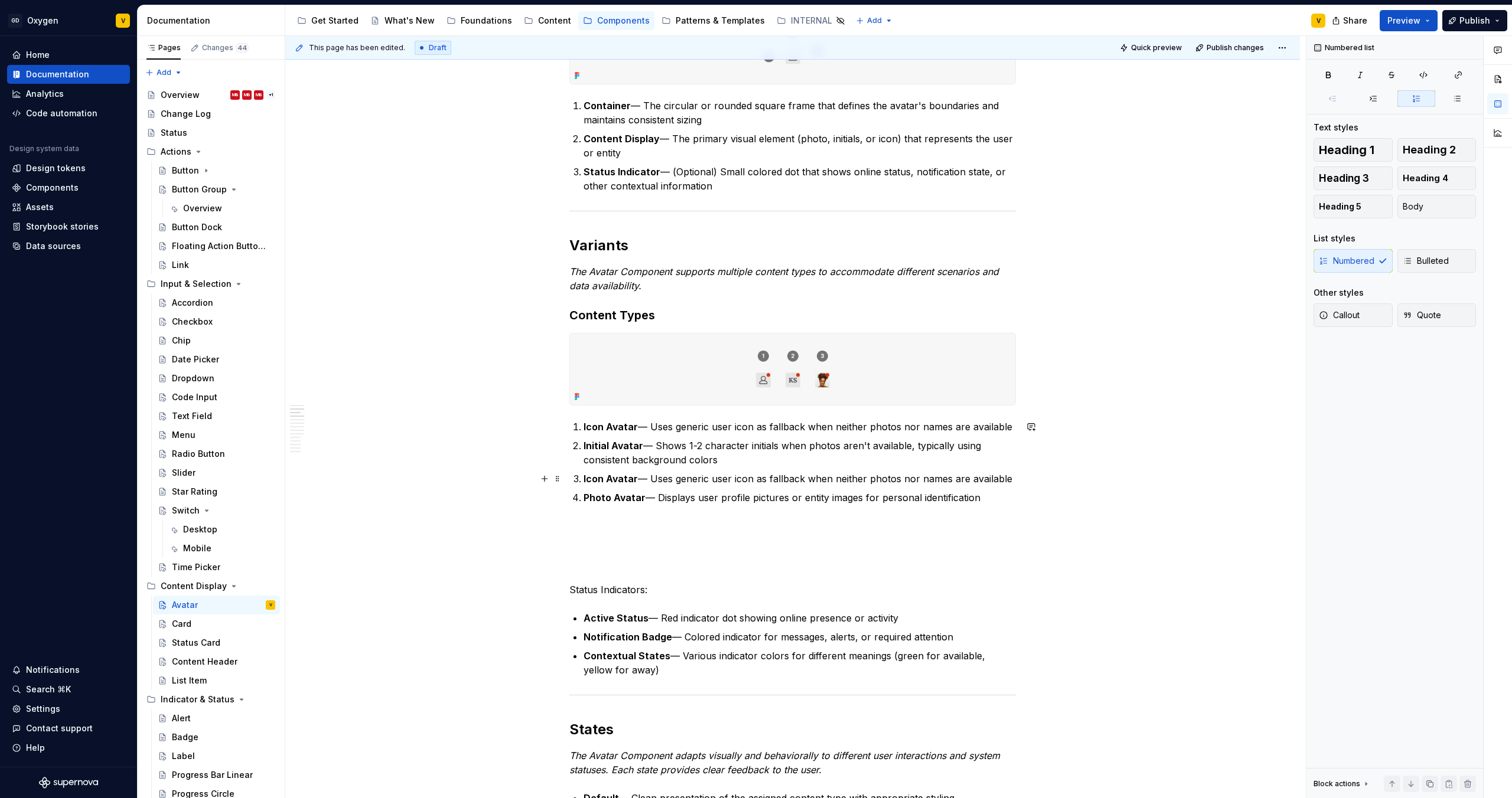
drag, startPoint x: 584, startPoint y: 479, endPoint x: 979, endPoint y: 479, distance: 395.0
click at [945, 480] on p "Icon Avatar — Uses generic user icon as fallback when neither photos nor names …" at bounding box center [799, 479] width 432 height 14
drag, startPoint x: 1008, startPoint y: 479, endPoint x: 583, endPoint y: 476, distance: 425.0
click at [583, 476] on p "Icon Avatar — Uses generic user icon as fallback when neither photos nor names …" at bounding box center [799, 479] width 432 height 14
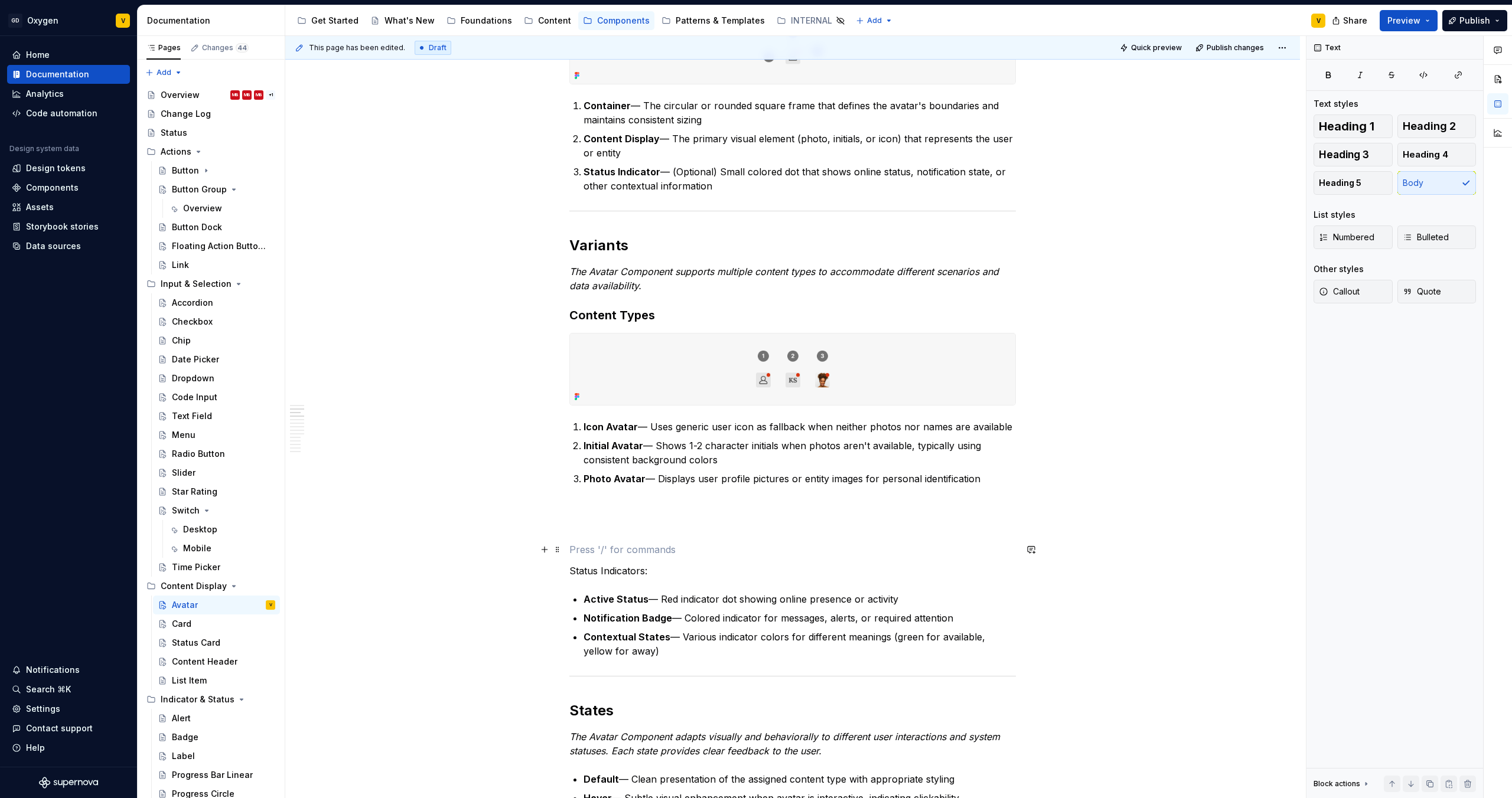
click at [603, 545] on p at bounding box center [792, 550] width 446 height 14
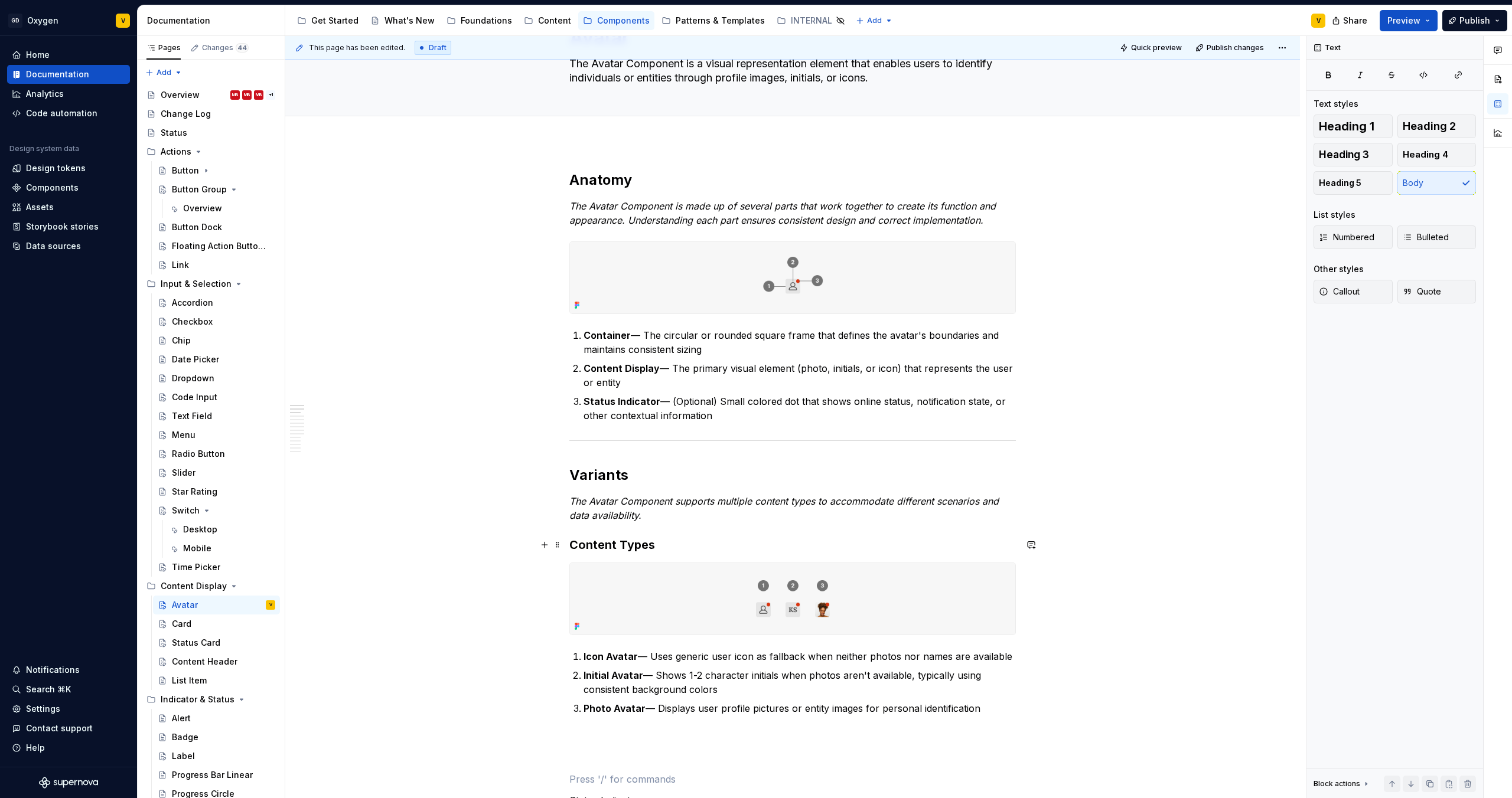
scroll to position [0, 0]
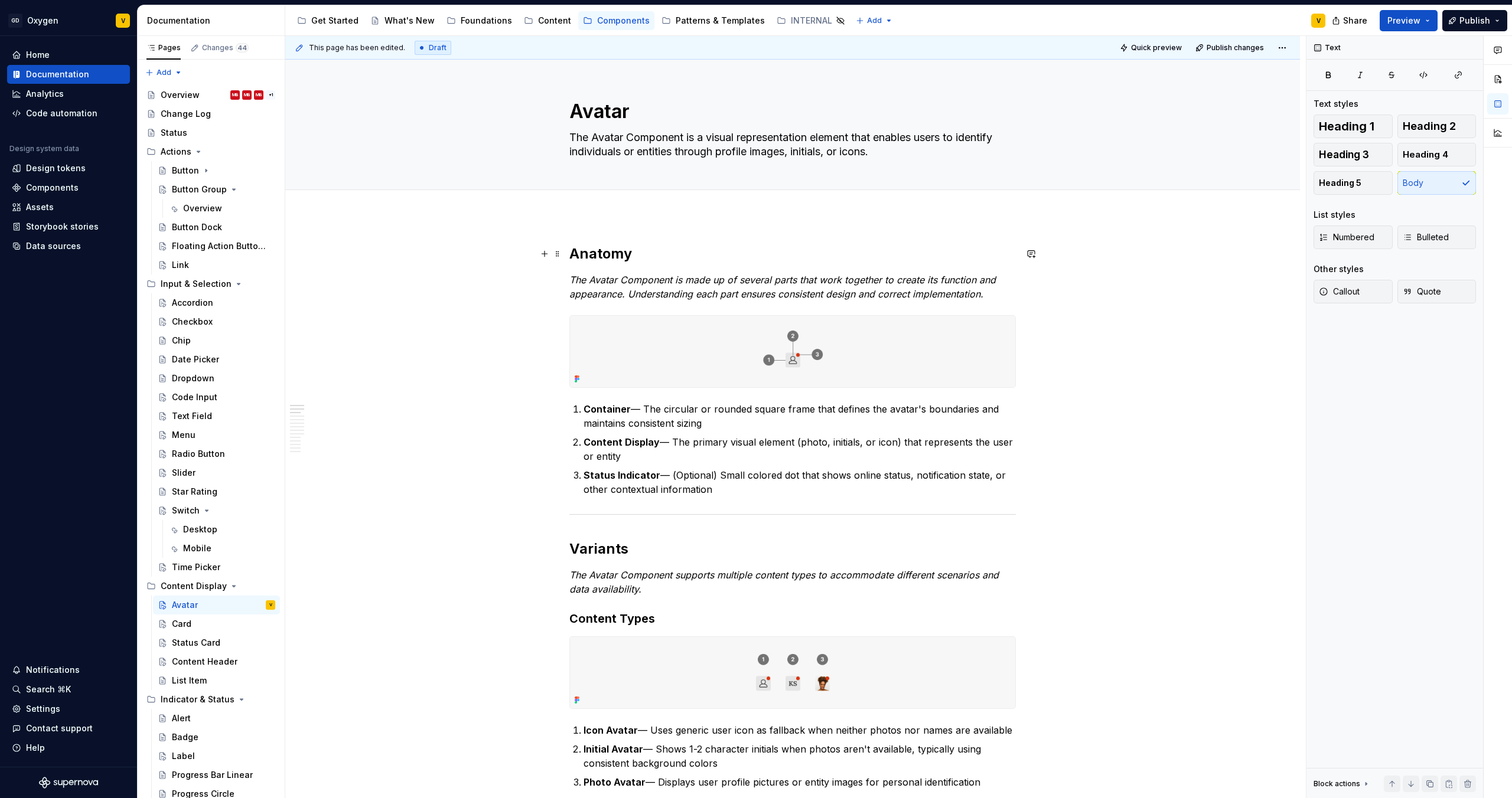
click at [571, 255] on h2 "Anatomy" at bounding box center [792, 254] width 446 height 19
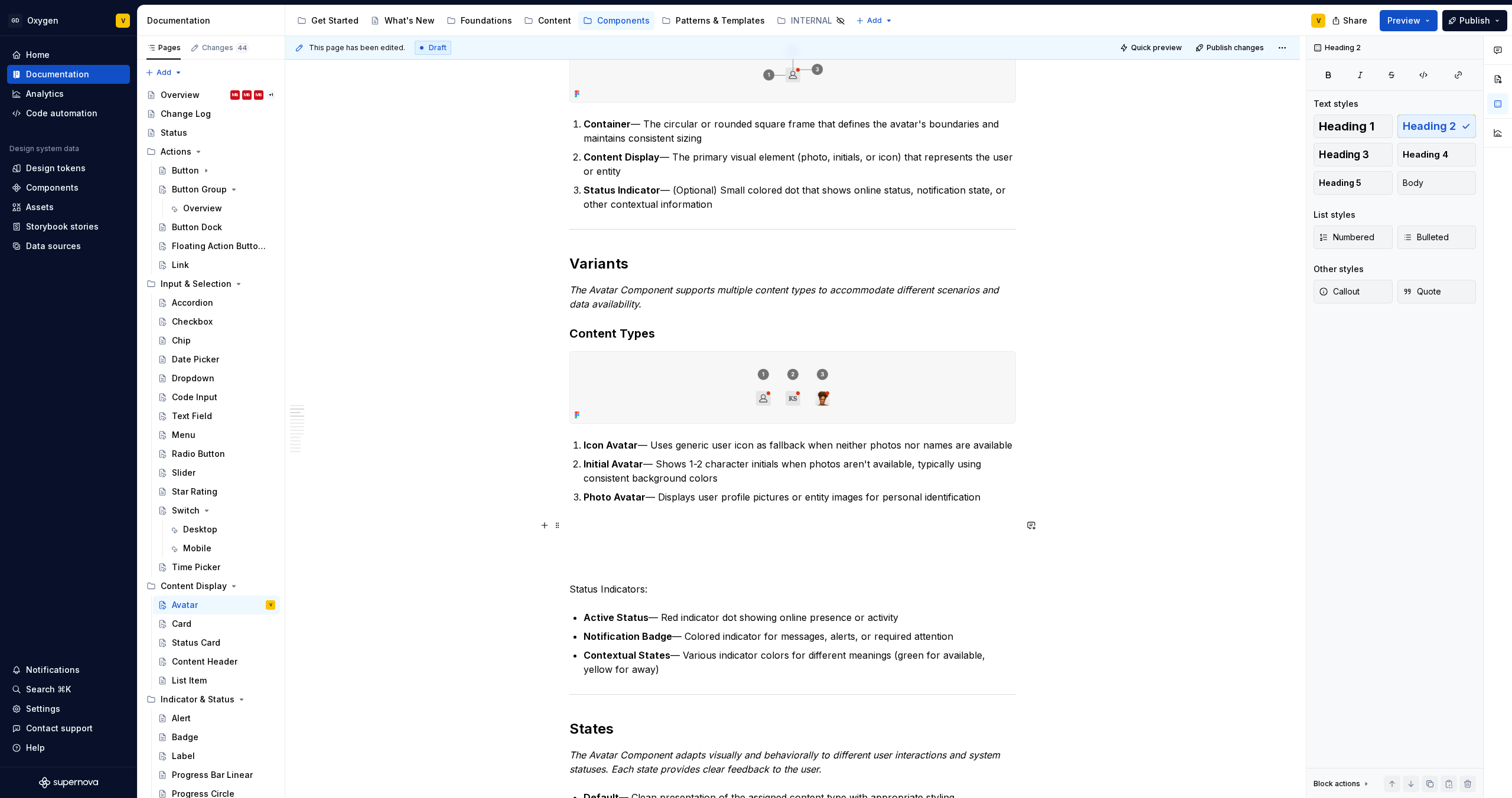
scroll to position [293, 0]
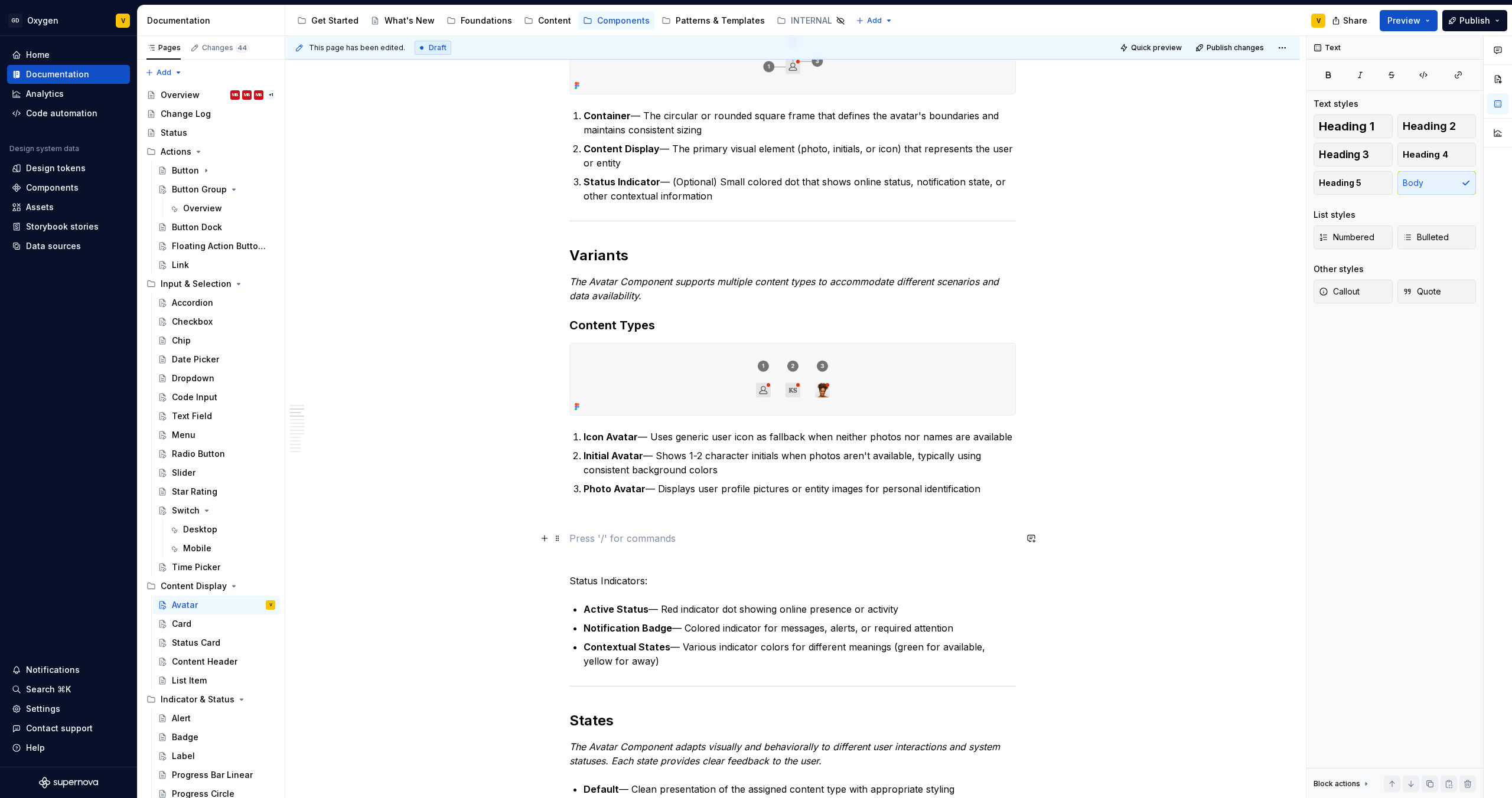
click at [692, 544] on p at bounding box center [792, 538] width 446 height 14
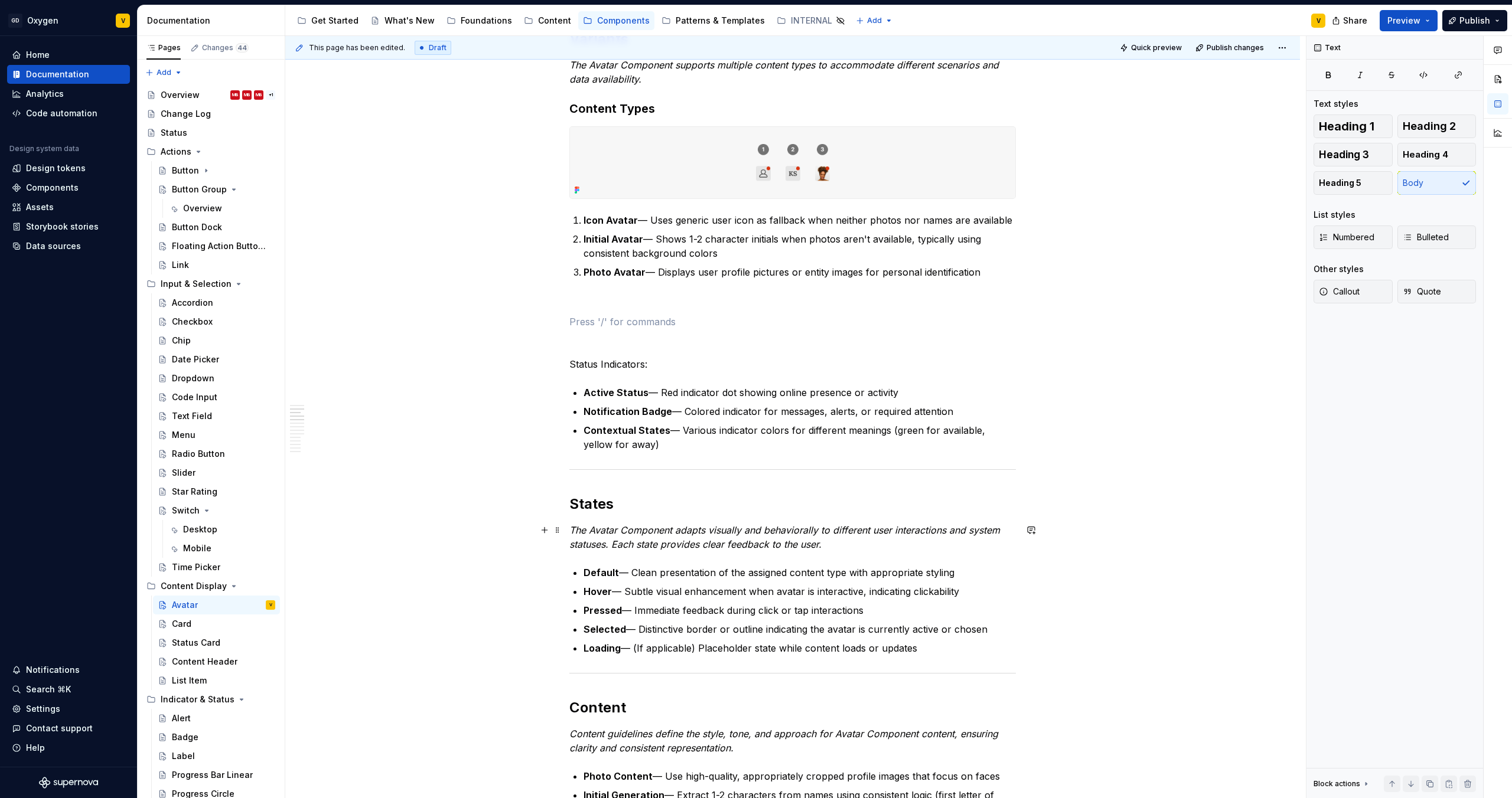
scroll to position [508, 0]
drag, startPoint x: 662, startPoint y: 448, endPoint x: 551, endPoint y: 373, distance: 134.0
click at [876, 436] on p "Contextual States — Various indicator colors for different meanings (green for …" at bounding box center [799, 440] width 432 height 29
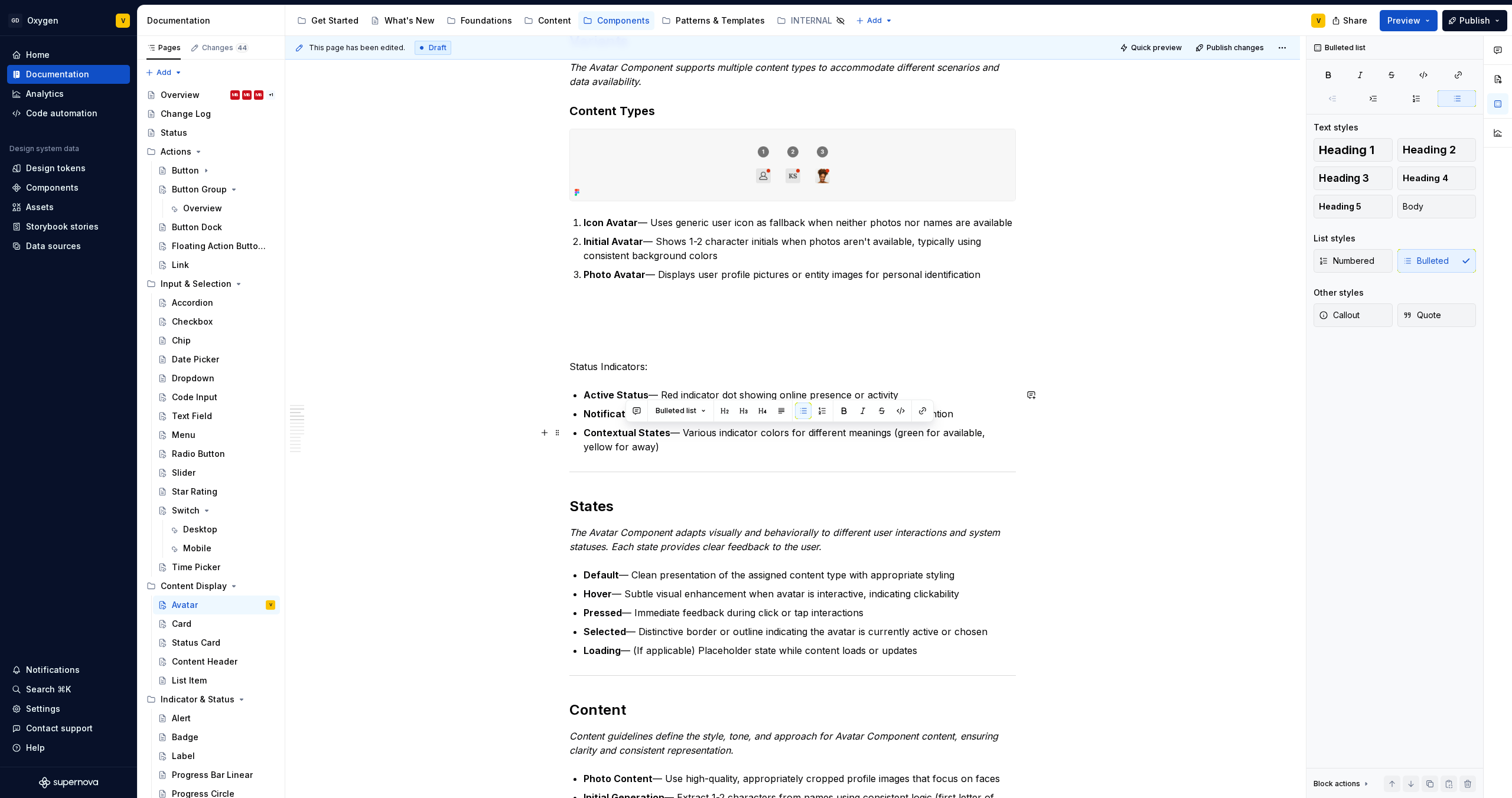
drag, startPoint x: 885, startPoint y: 435, endPoint x: 891, endPoint y: 452, distance: 18.0
click at [891, 452] on p "Contextual States — Various indicator colors for different meanings (green for …" at bounding box center [799, 440] width 432 height 29
click at [653, 444] on p "Contextual States — Various indicator colors for different meanings (green for …" at bounding box center [799, 440] width 432 height 29
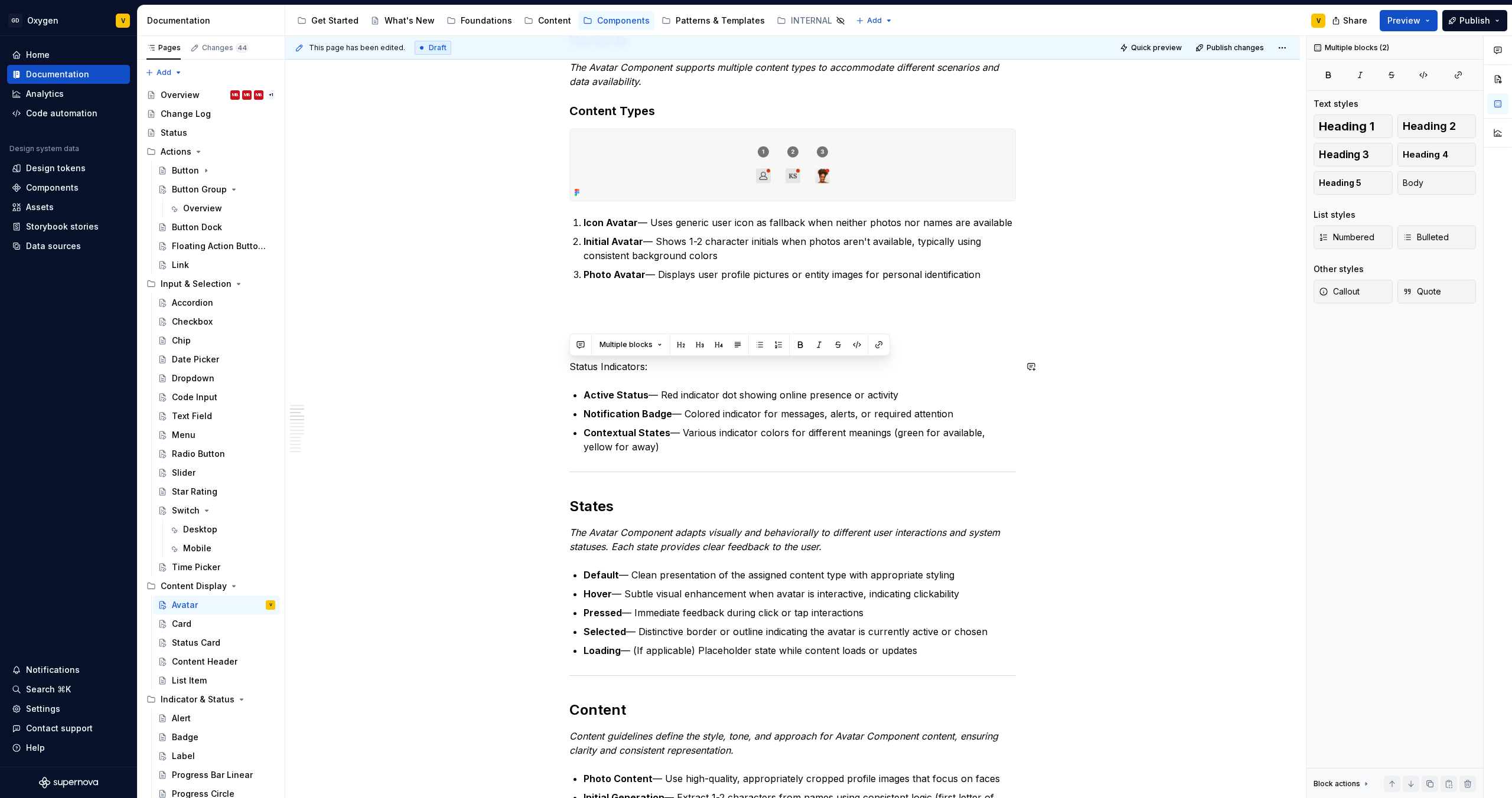
drag, startPoint x: 653, startPoint y: 446, endPoint x: 518, endPoint y: 357, distance: 161.7
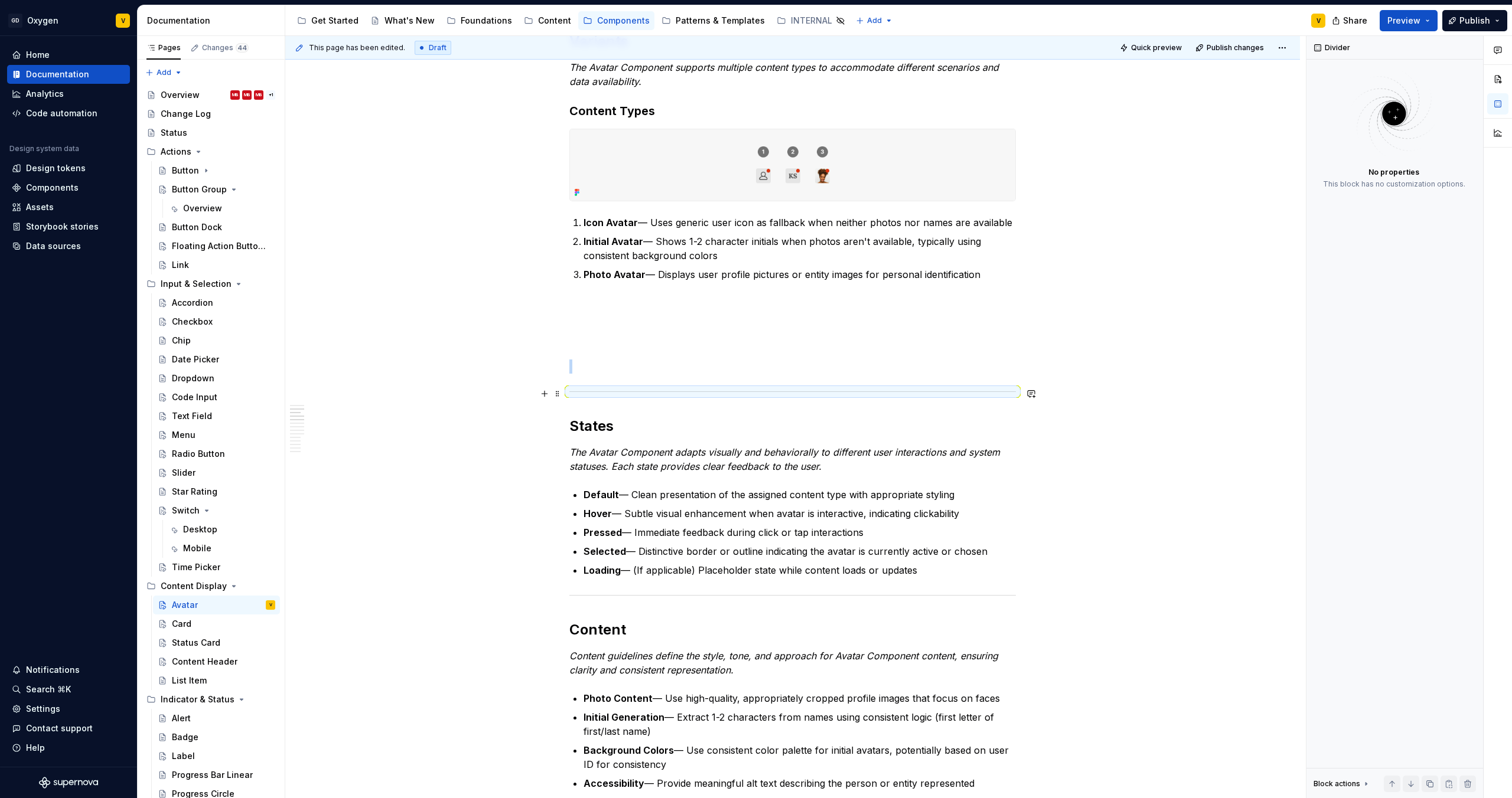
click at [599, 394] on div at bounding box center [792, 392] width 446 height 8
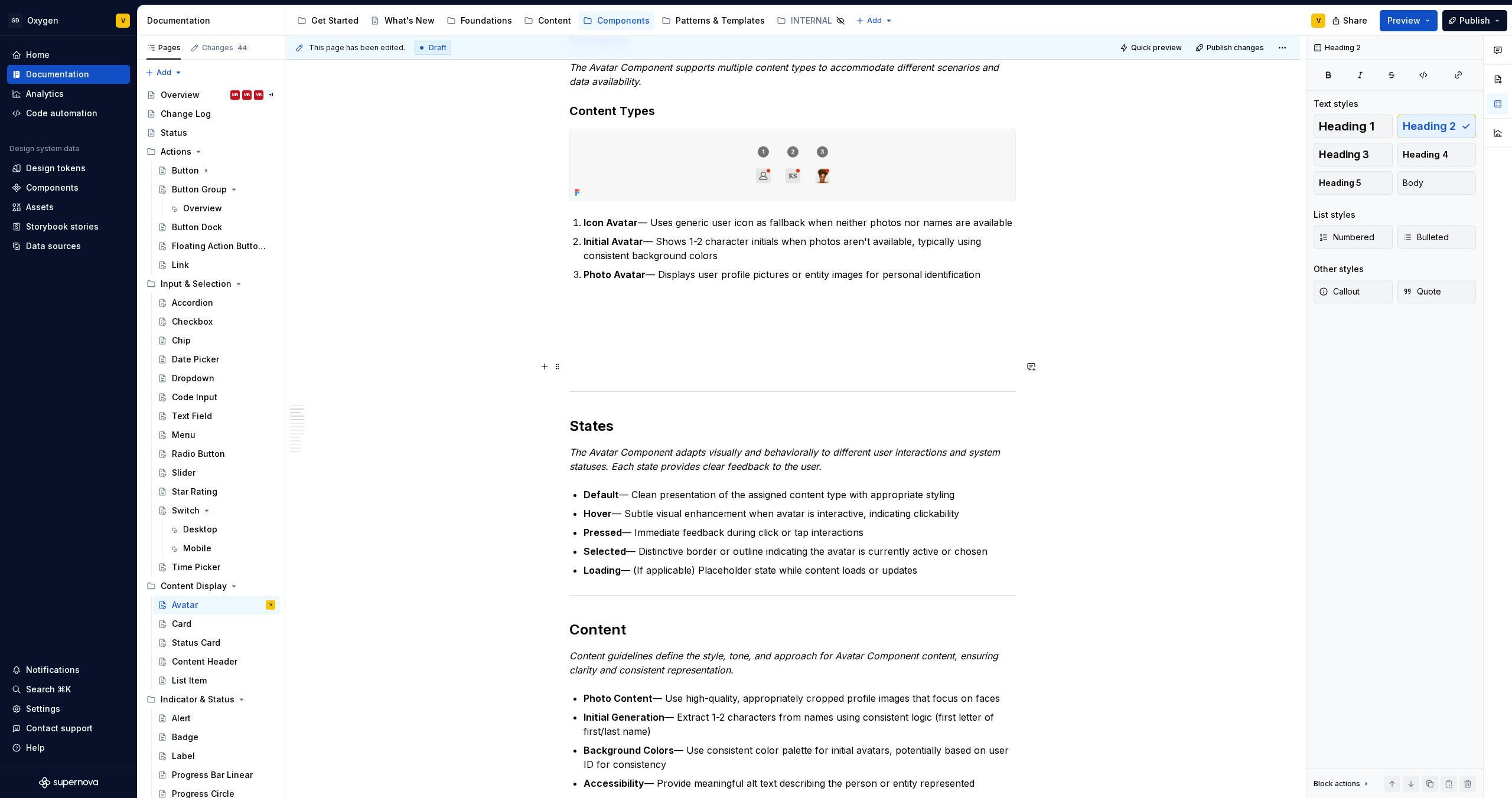
click at [576, 364] on p at bounding box center [792, 366] width 446 height 14
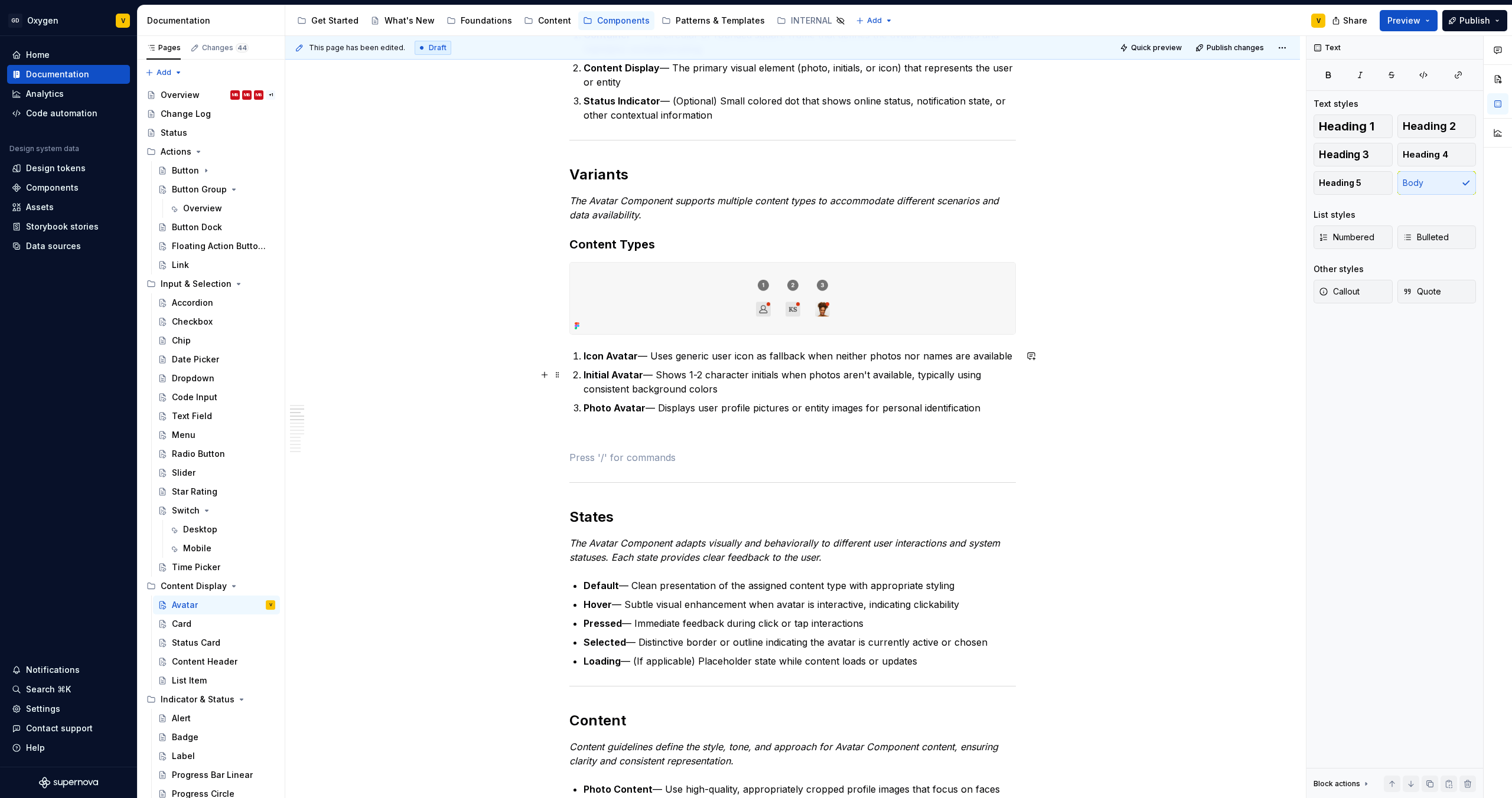
scroll to position [335, 0]
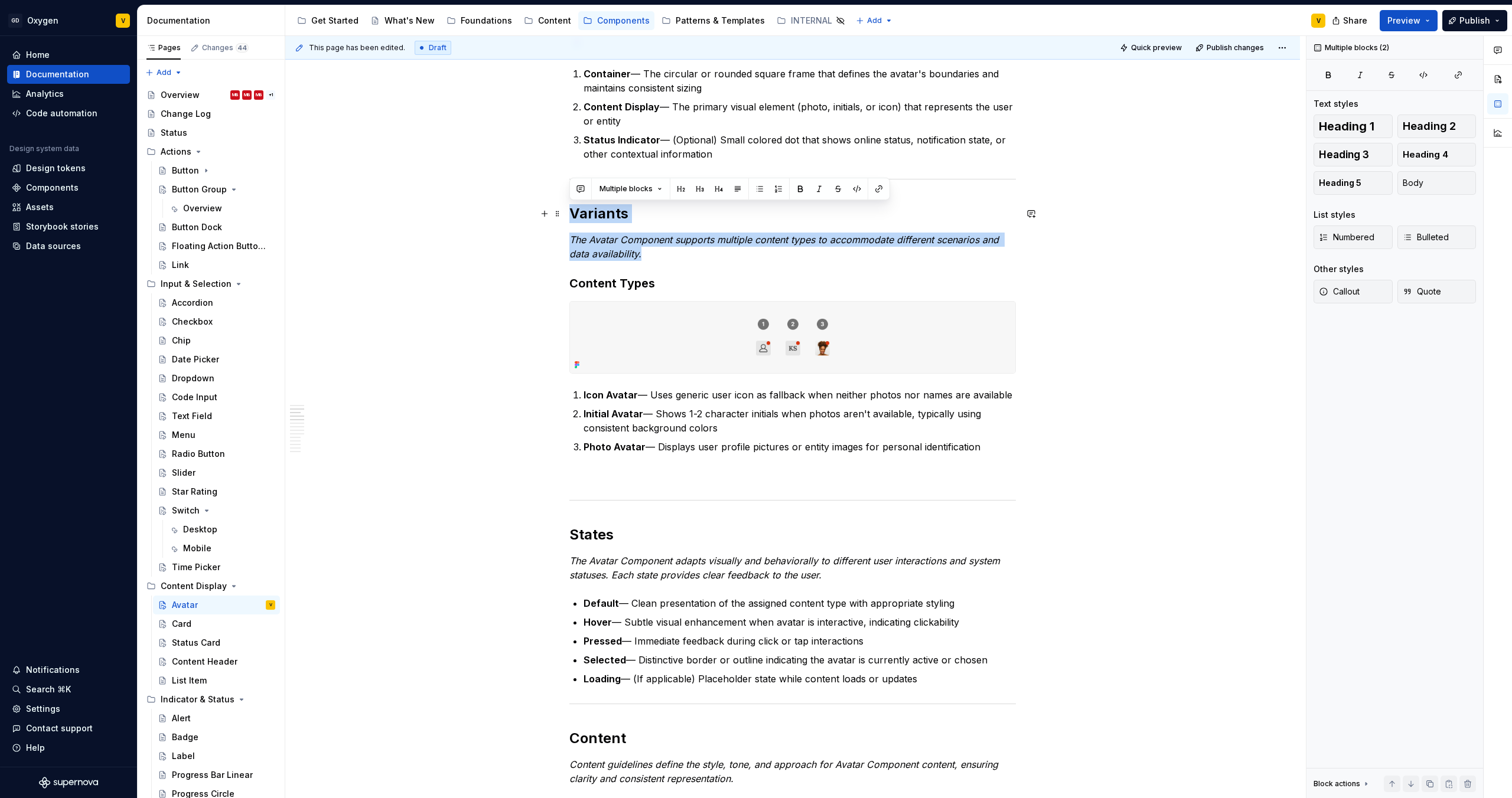
drag, startPoint x: 647, startPoint y: 259, endPoint x: 571, endPoint y: 218, distance: 86.4
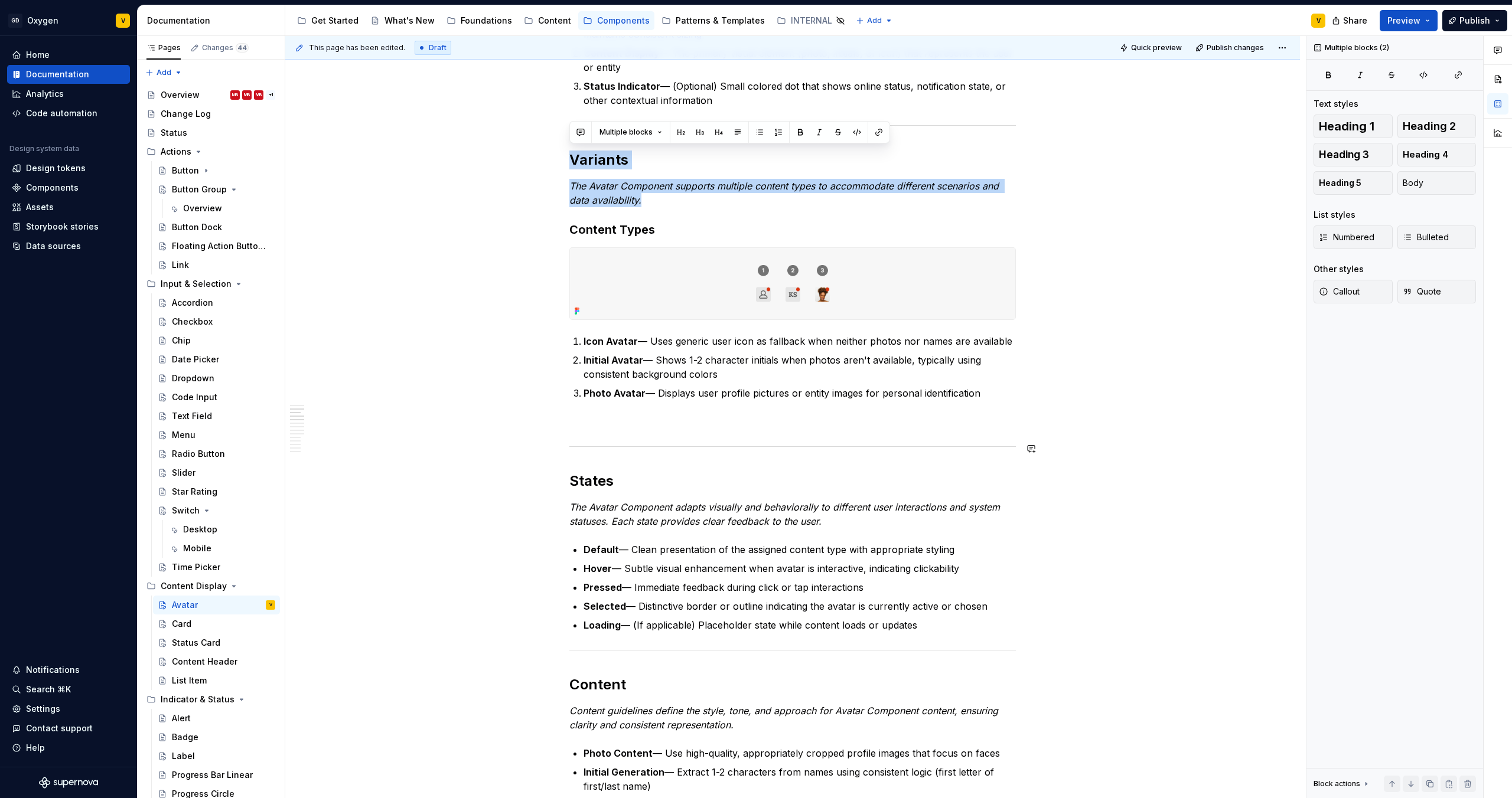
scroll to position [393, 0]
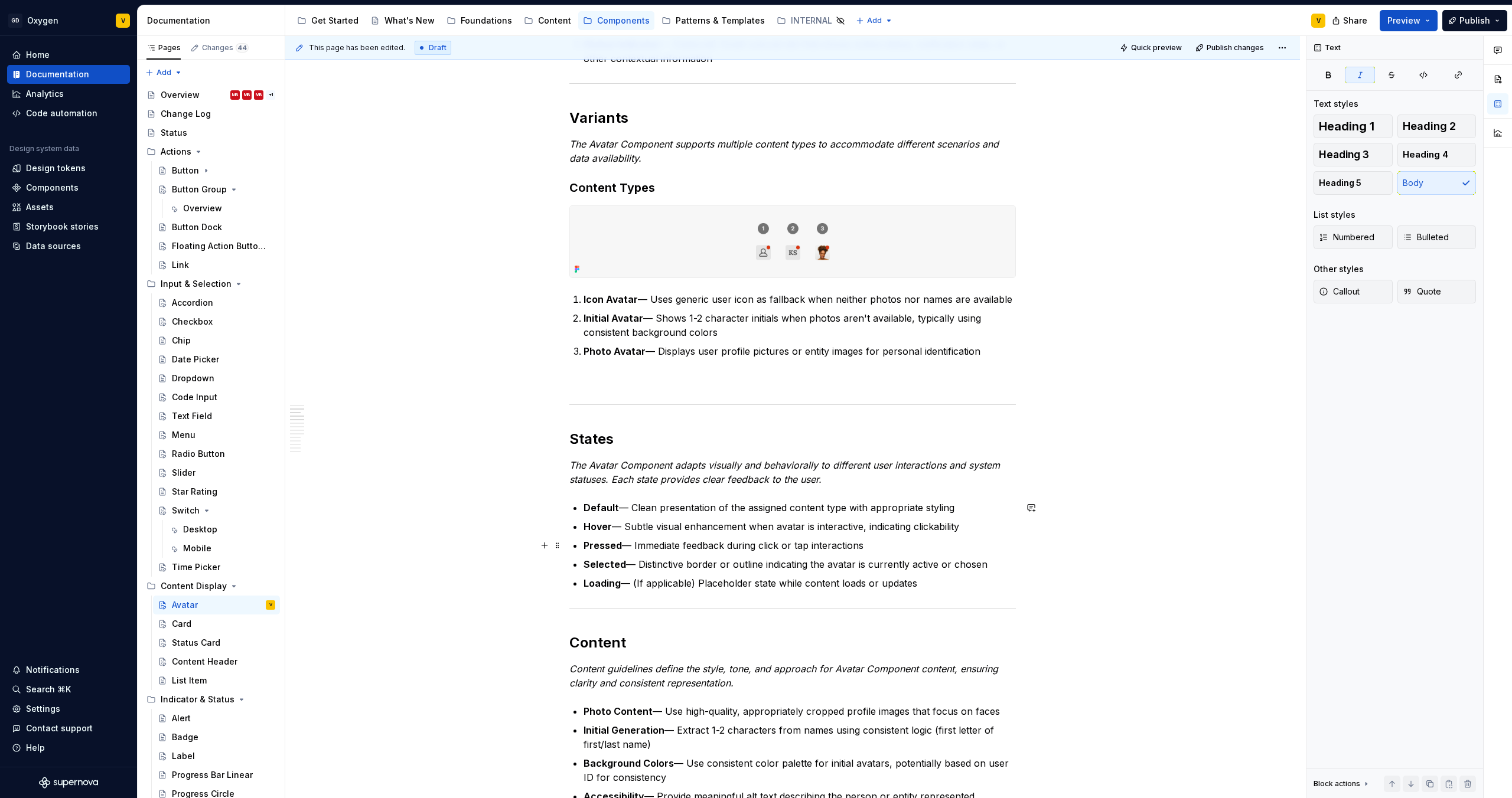
scroll to position [456, 0]
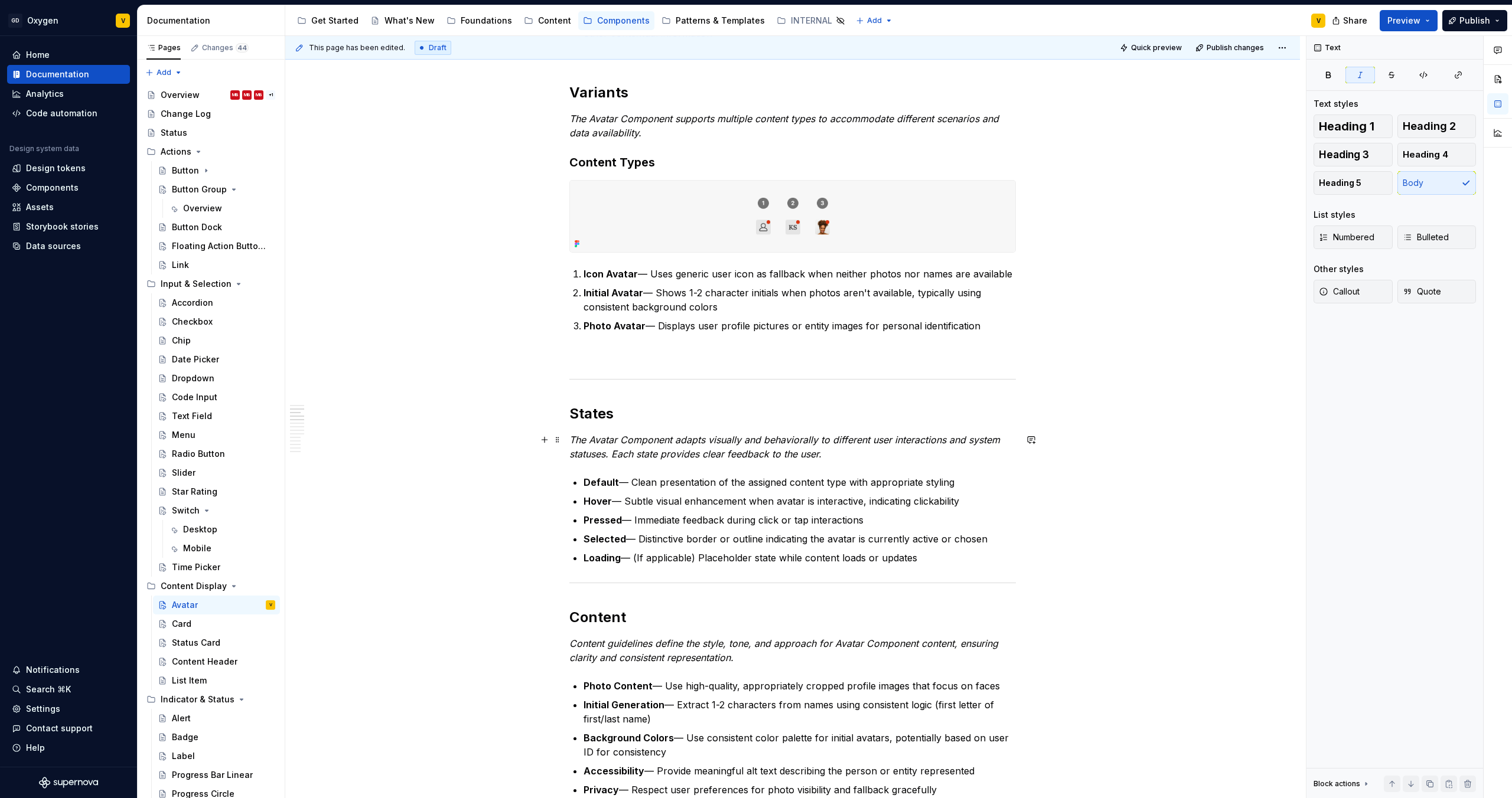
click at [834, 456] on p "The Avatar Component adapts visually and behaviorally to different user interac…" at bounding box center [792, 447] width 446 height 29
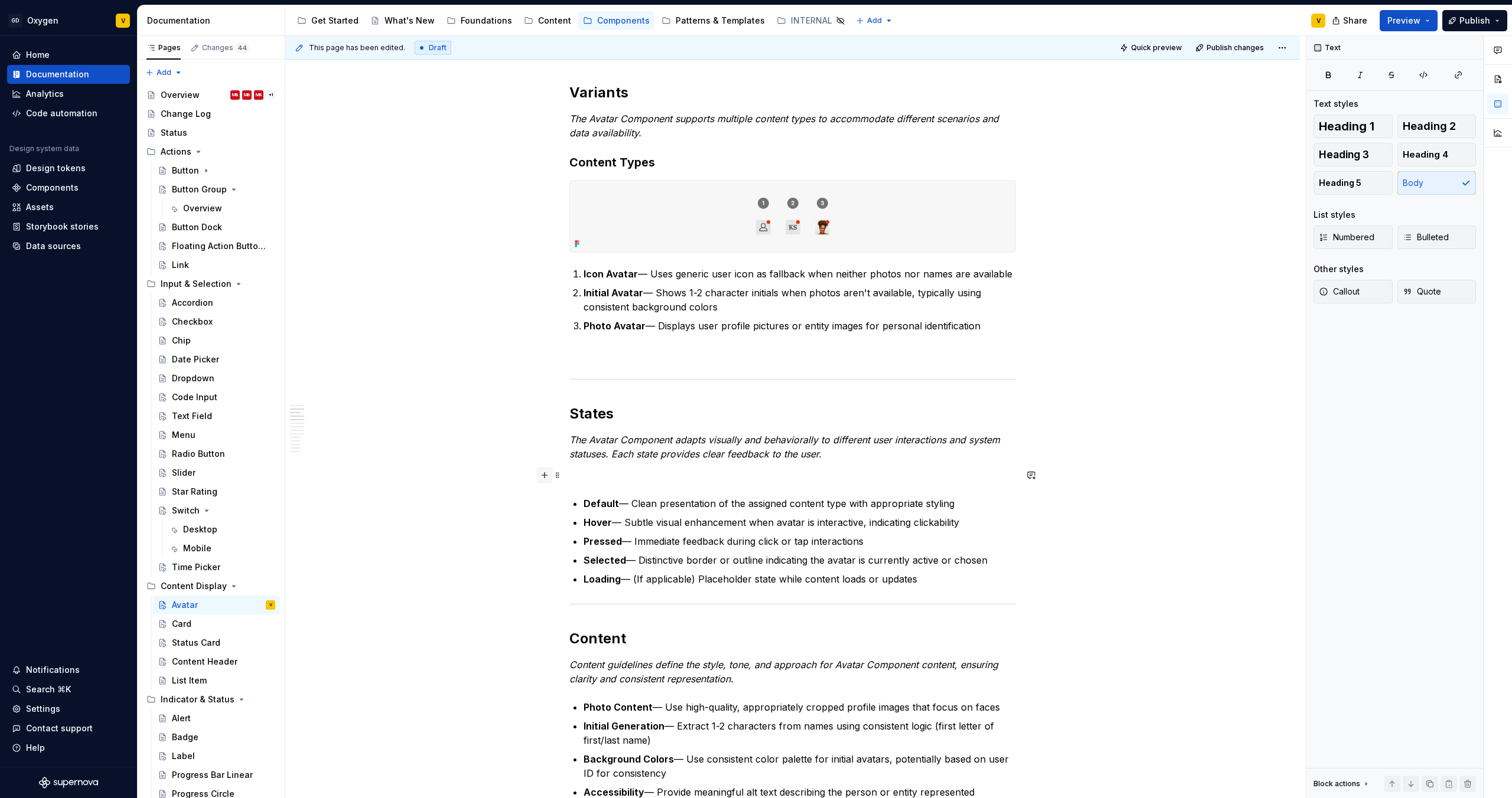
click at [545, 476] on button "button" at bounding box center [545, 475] width 16 height 16
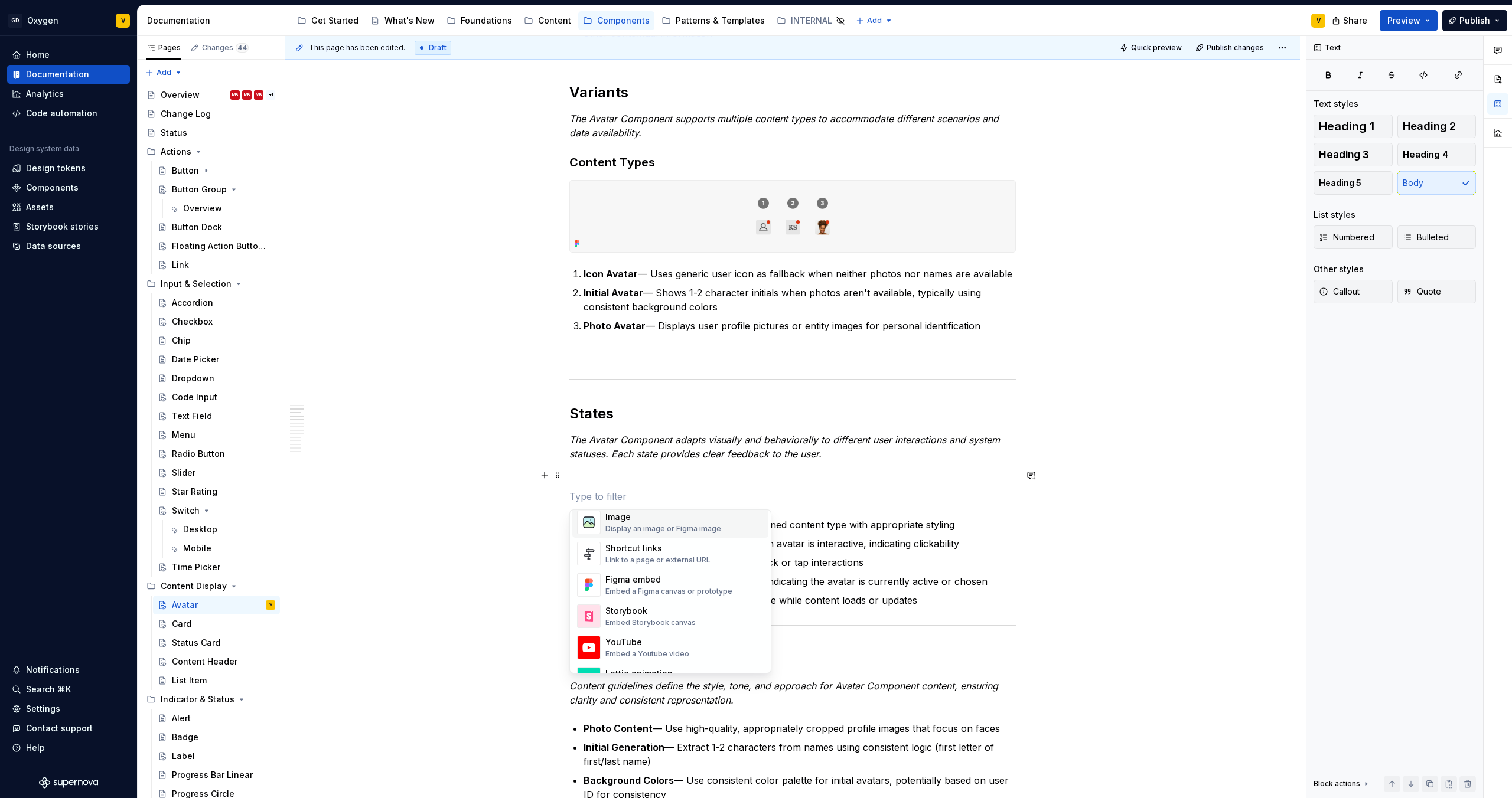
scroll to position [513, 0]
click at [666, 536] on div "Display an image or Figma image" at bounding box center [663, 540] width 116 height 10
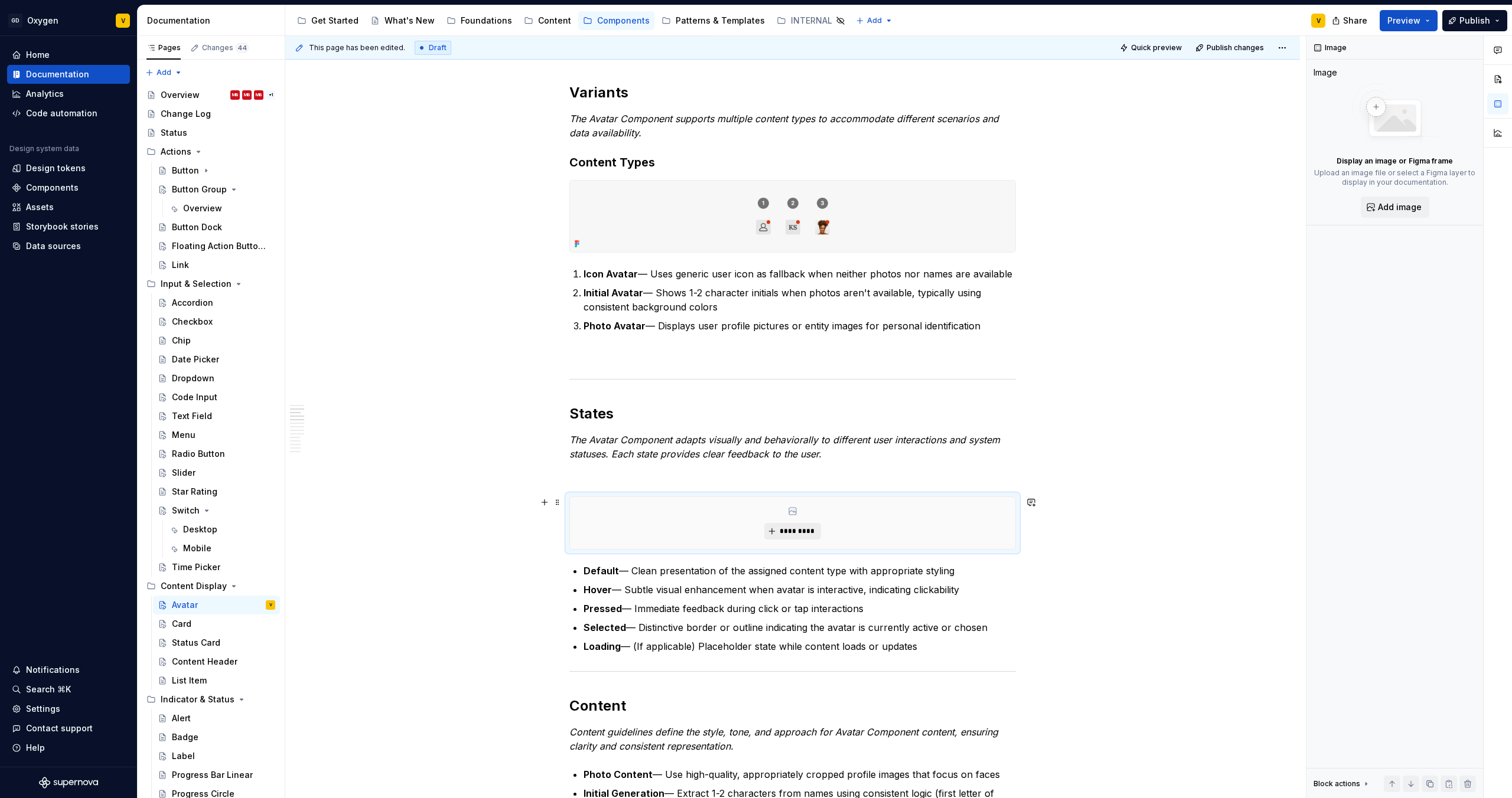
click at [804, 536] on button "*********" at bounding box center [792, 531] width 56 height 16
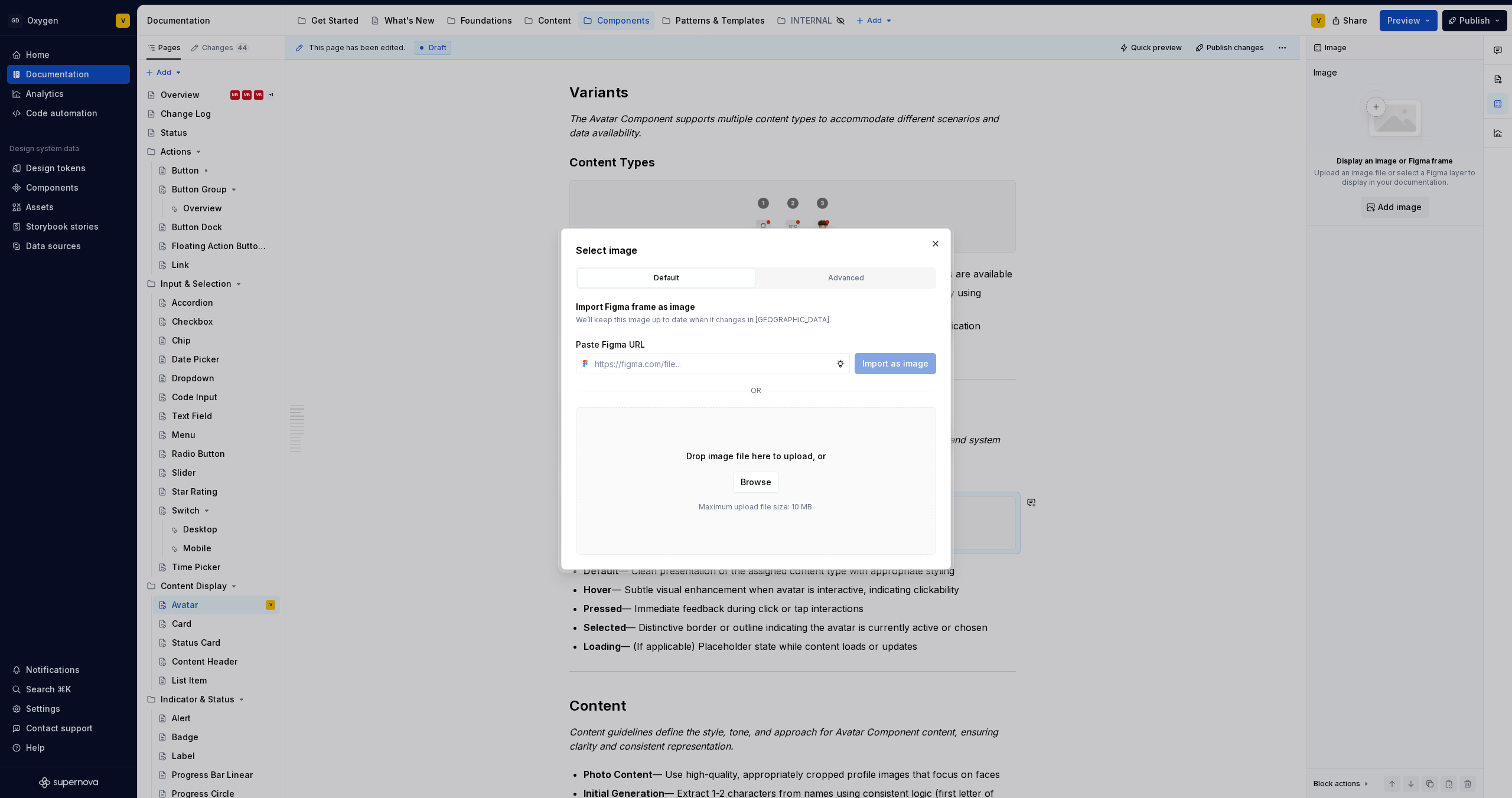
type textarea "*"
click at [672, 361] on input "text" at bounding box center [713, 364] width 245 height 22
paste input "[URL][DOMAIN_NAME]"
type input "[URL][DOMAIN_NAME]"
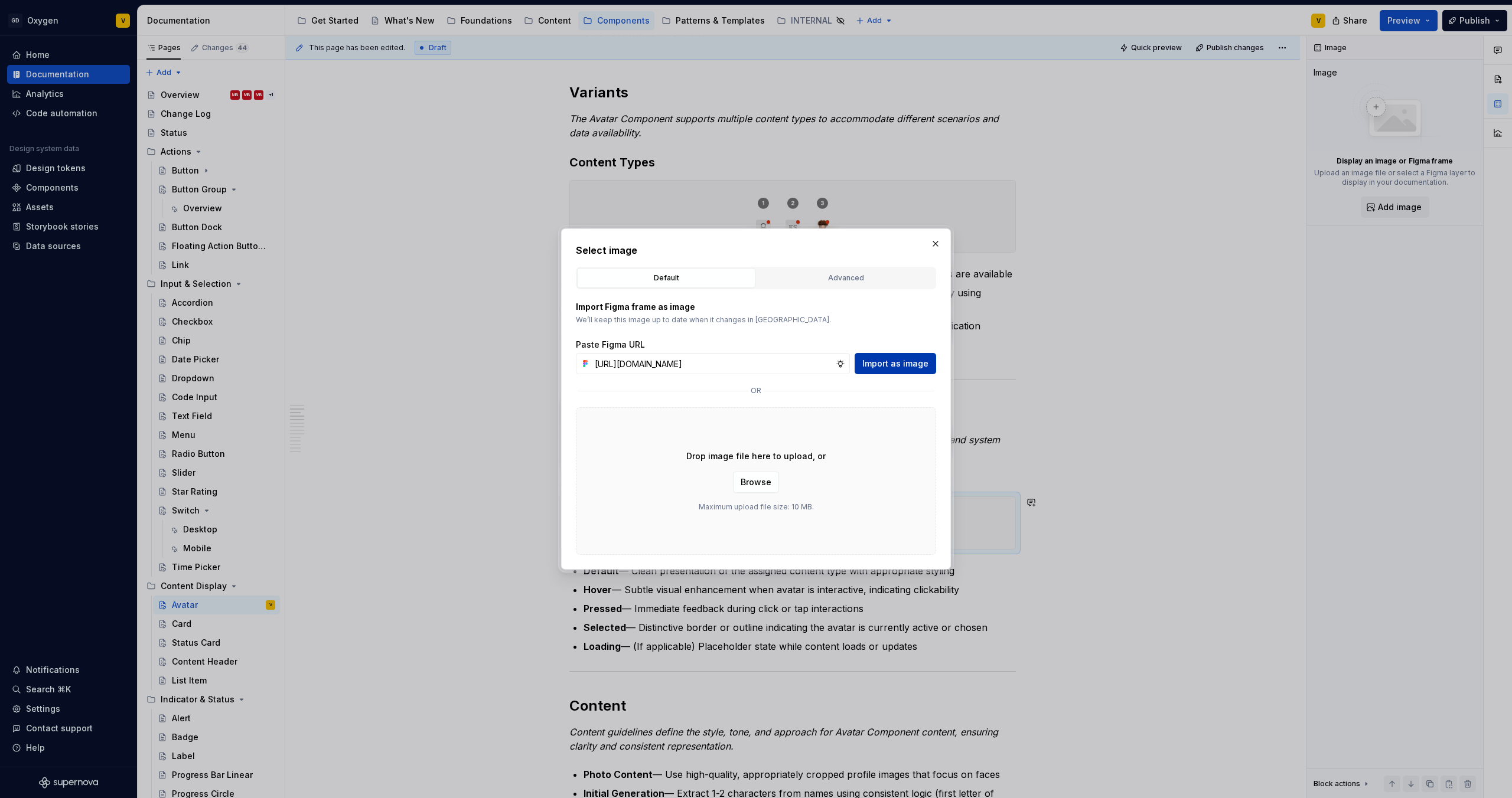
click at [891, 361] on span "Import as image" at bounding box center [895, 363] width 66 height 12
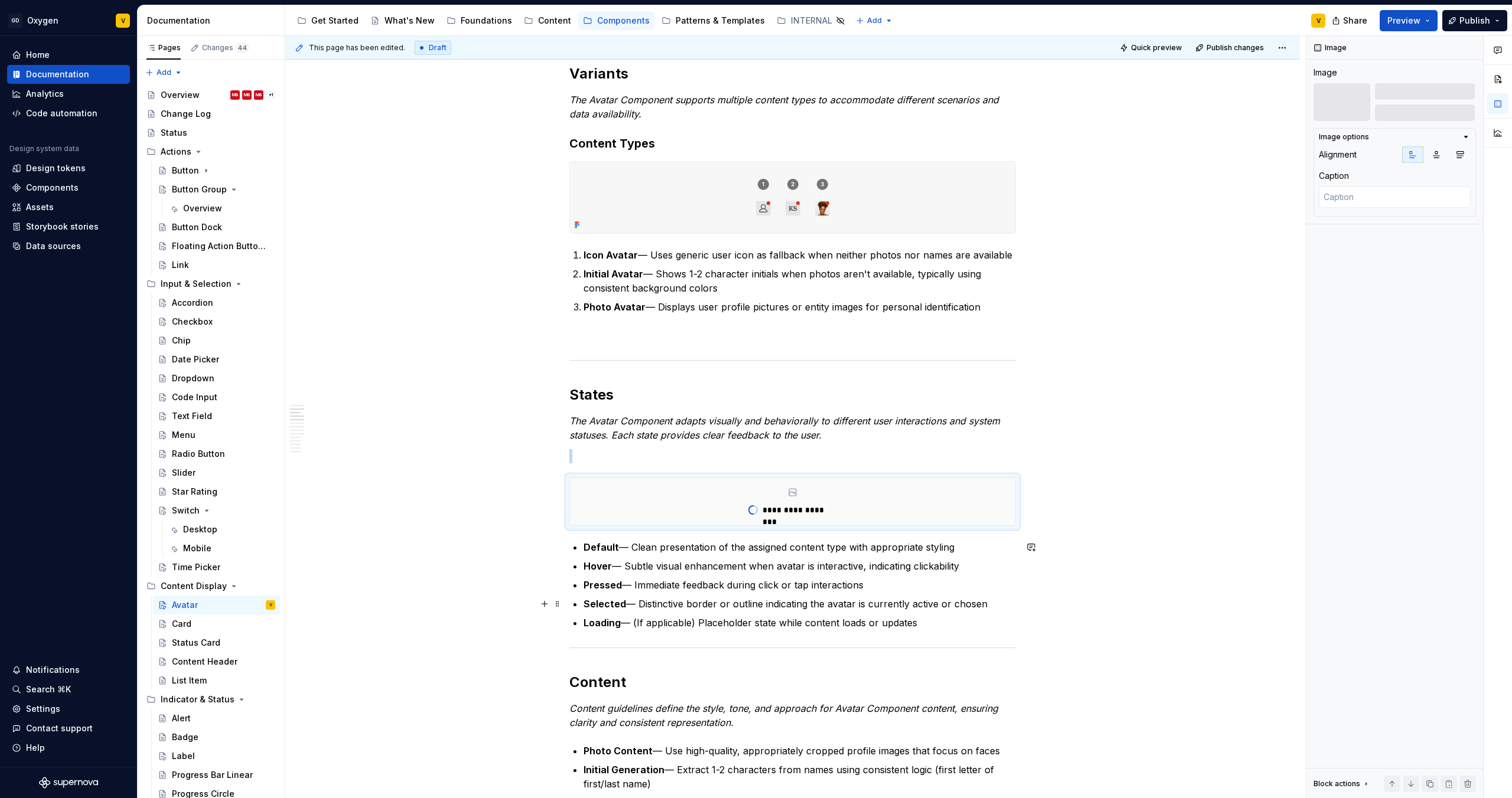
scroll to position [486, 0]
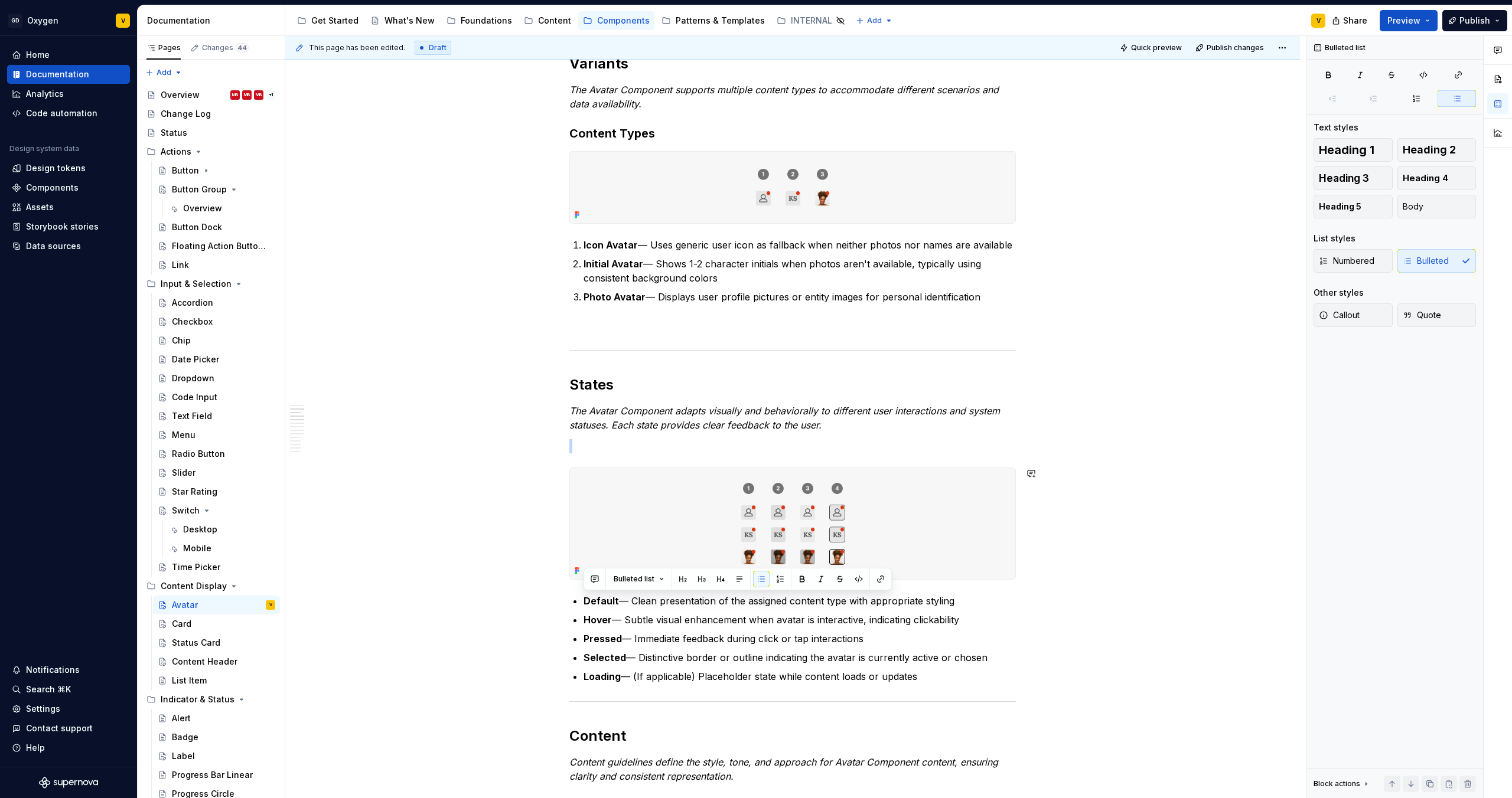
drag, startPoint x: 958, startPoint y: 615, endPoint x: 573, endPoint y: 590, distance: 385.8
click at [778, 572] on button "button" at bounding box center [780, 579] width 16 height 16
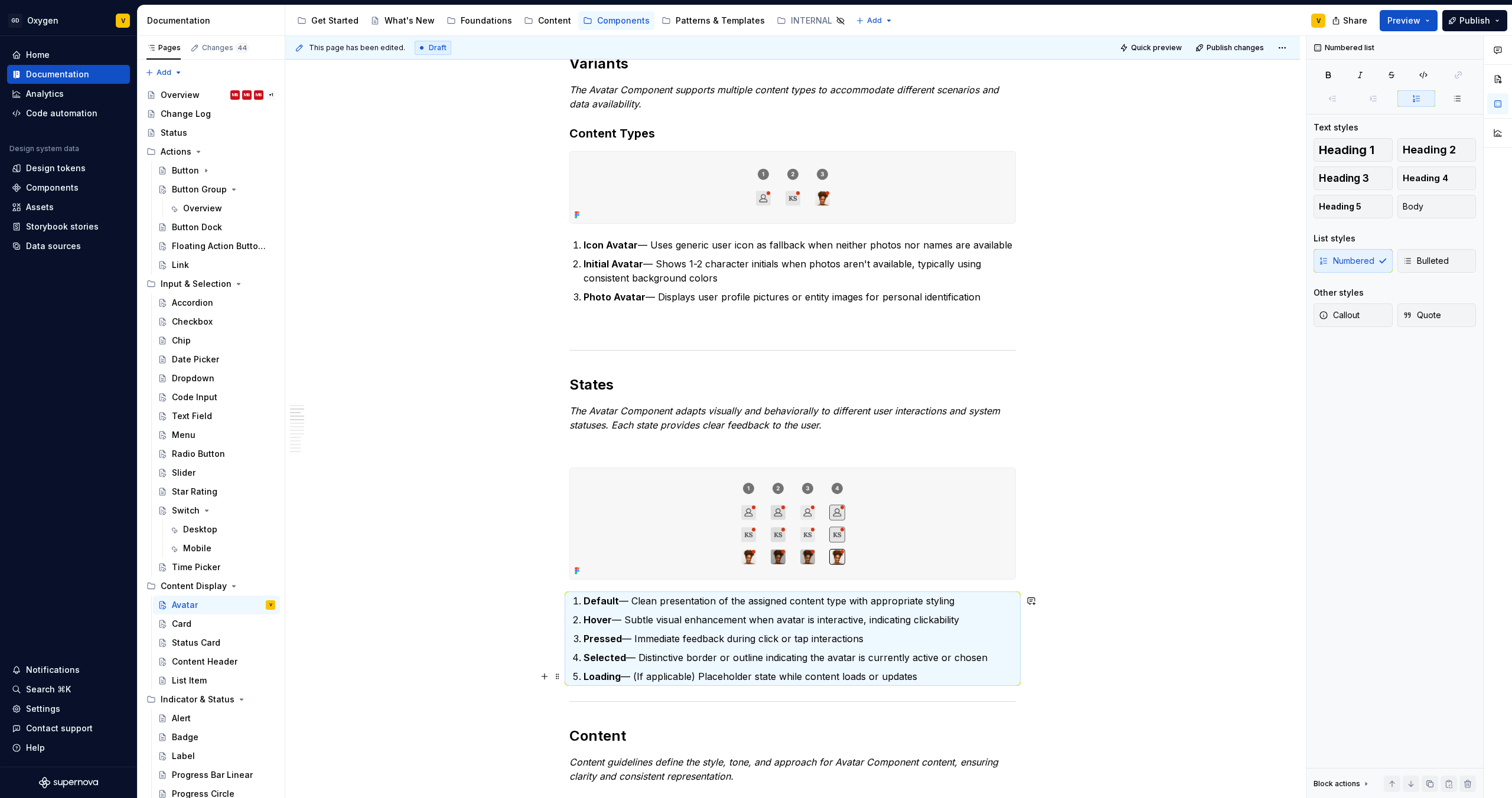
click at [933, 671] on p "Loading — (If applicable) Placeholder state while content loads or updates" at bounding box center [799, 676] width 432 height 14
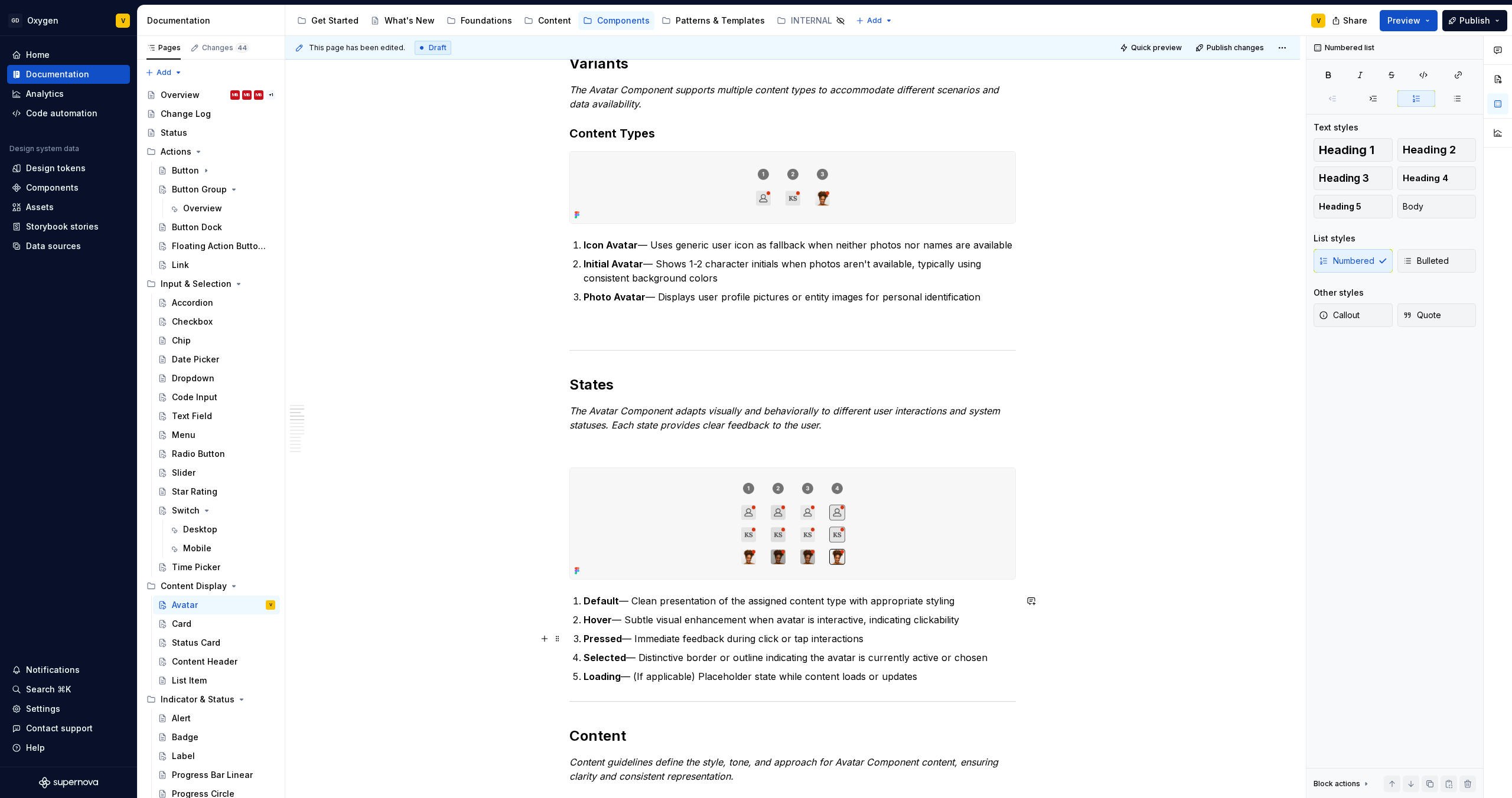
drag, startPoint x: 926, startPoint y: 676, endPoint x: 584, endPoint y: 683, distance: 342.1
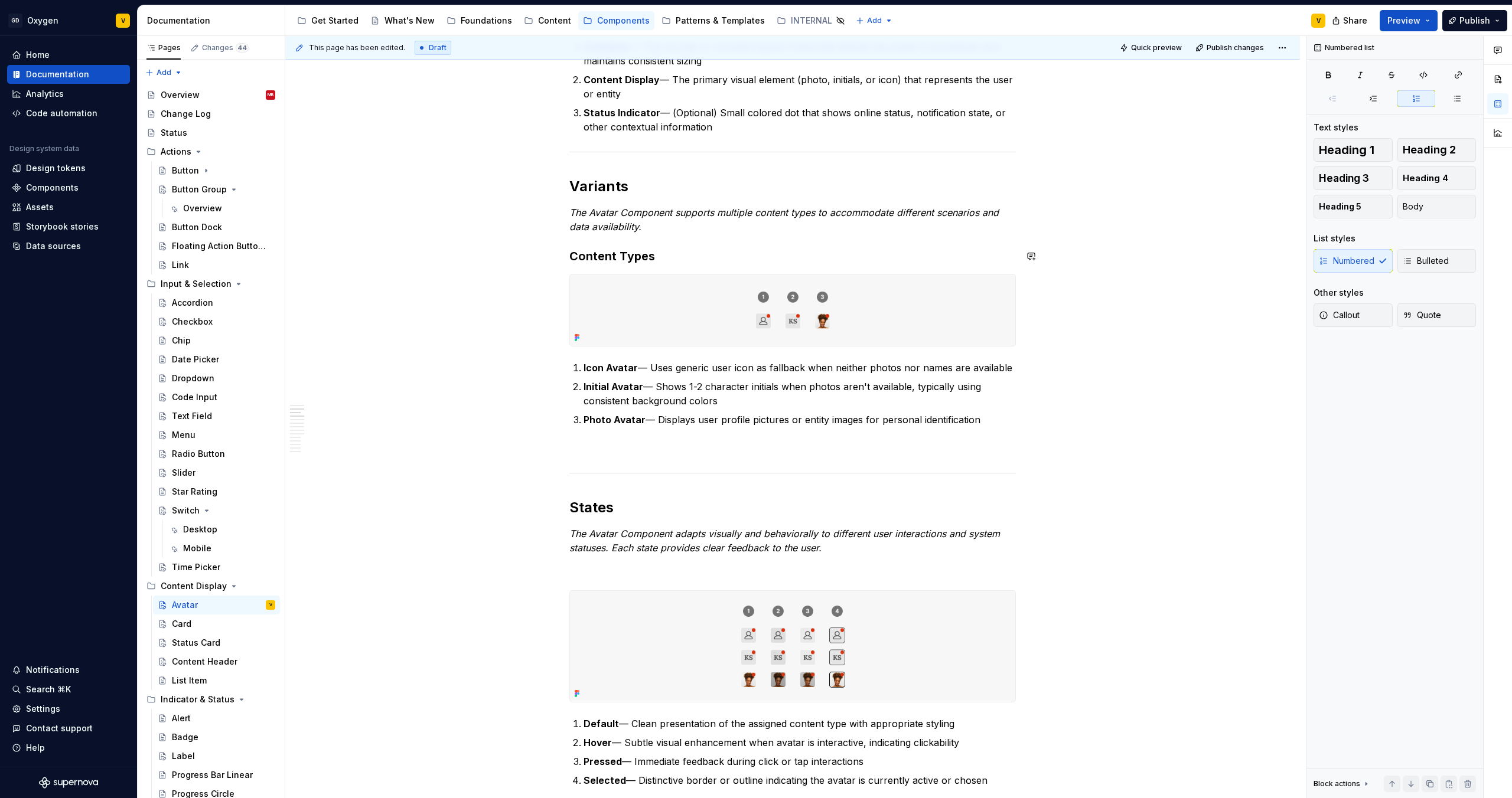
scroll to position [335, 0]
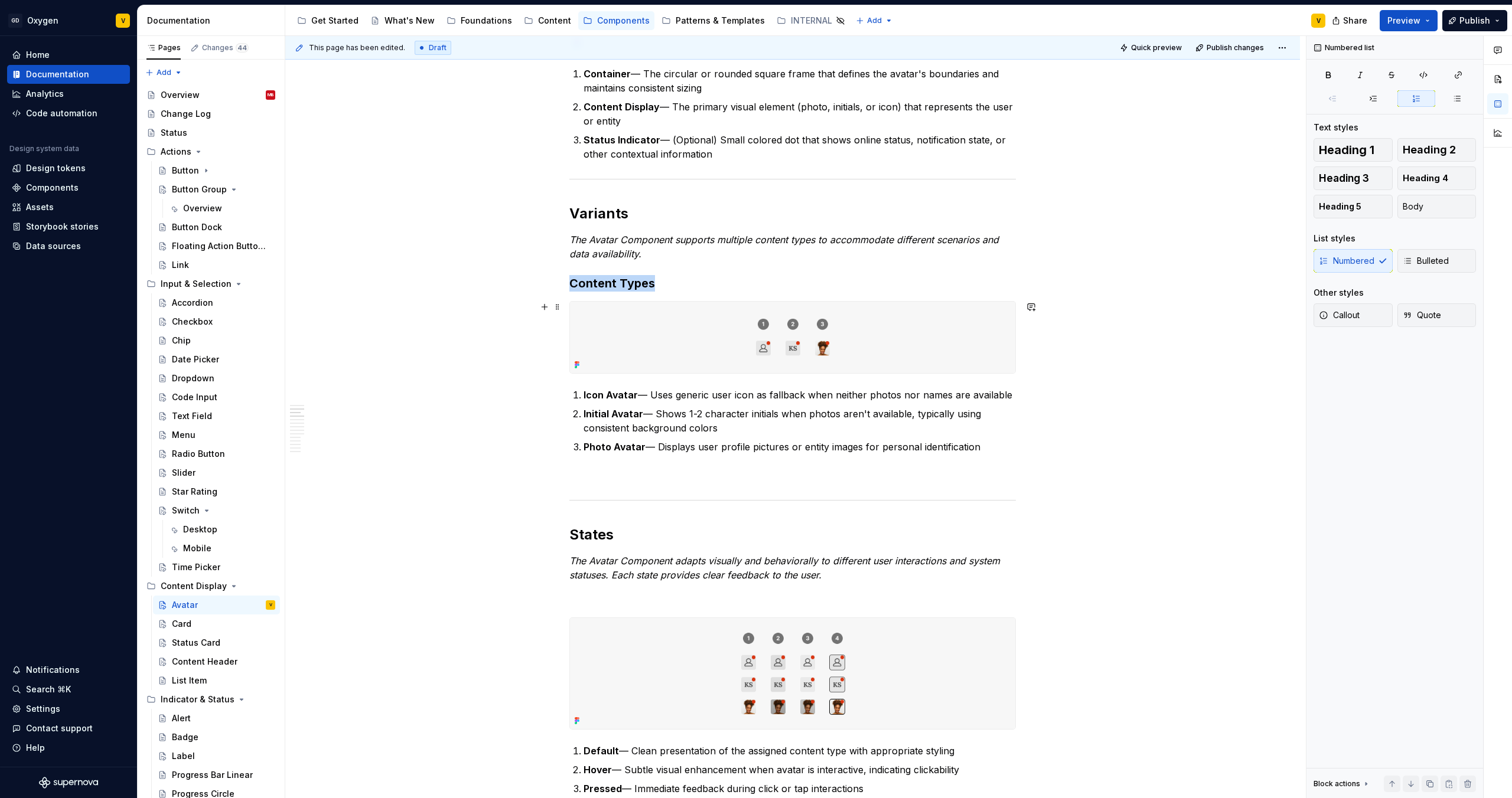
click at [780, 337] on img at bounding box center [792, 337] width 445 height 72
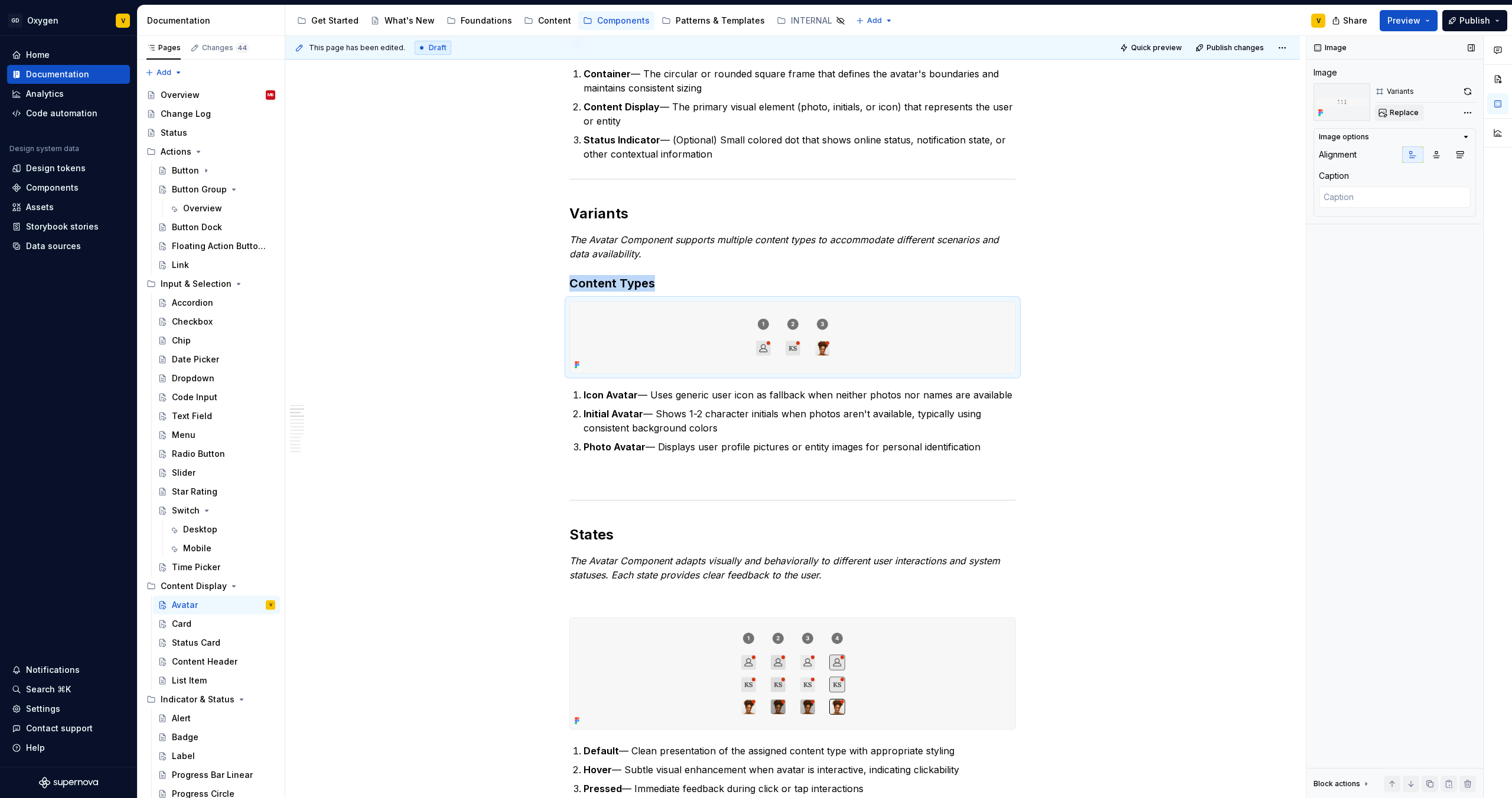
click at [1400, 110] on span "Replace" at bounding box center [1404, 112] width 29 height 10
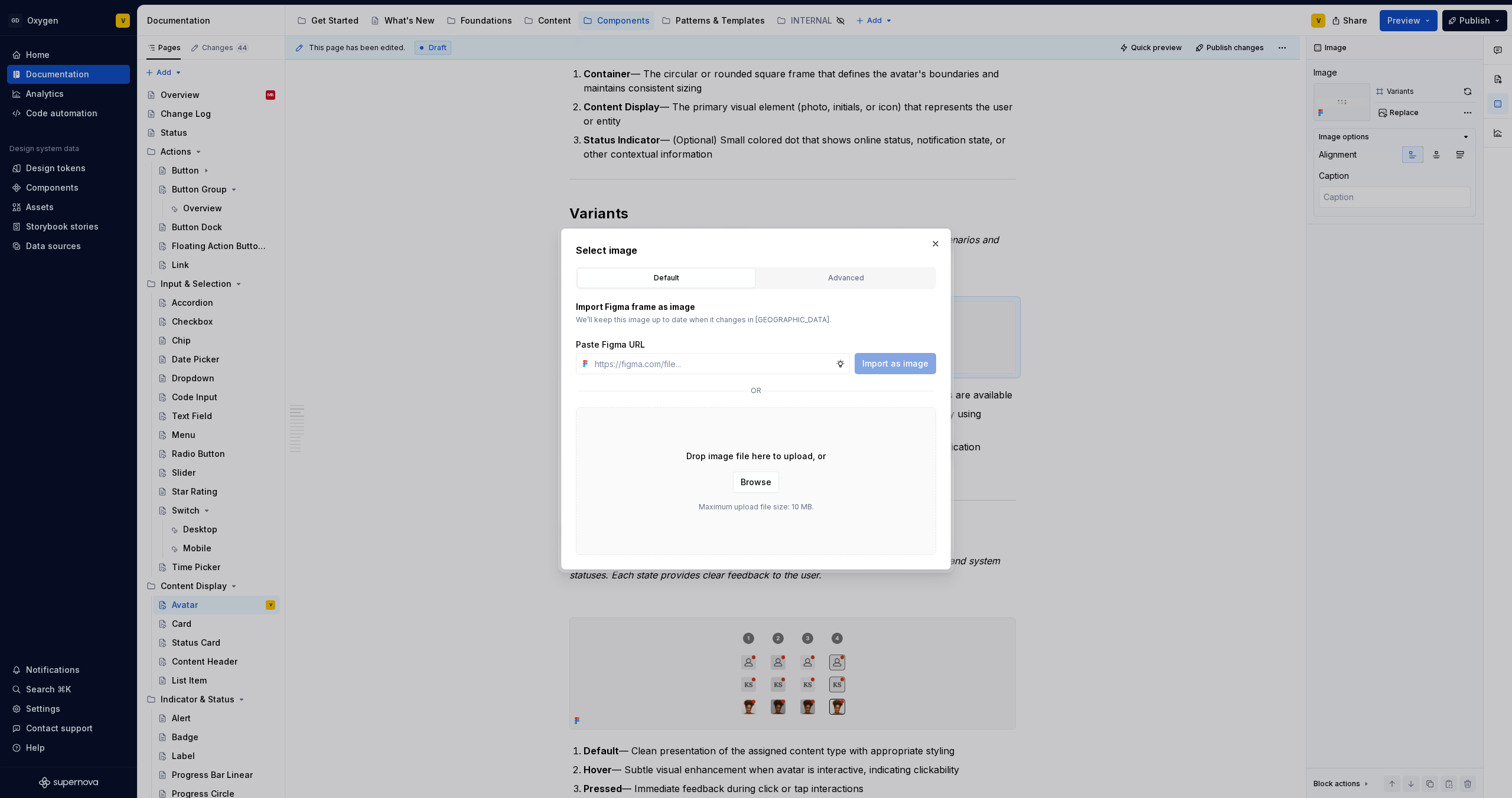
type textarea "*"
type input "[URL][DOMAIN_NAME]"
type textarea "*"
type input "[URL][DOMAIN_NAME]"
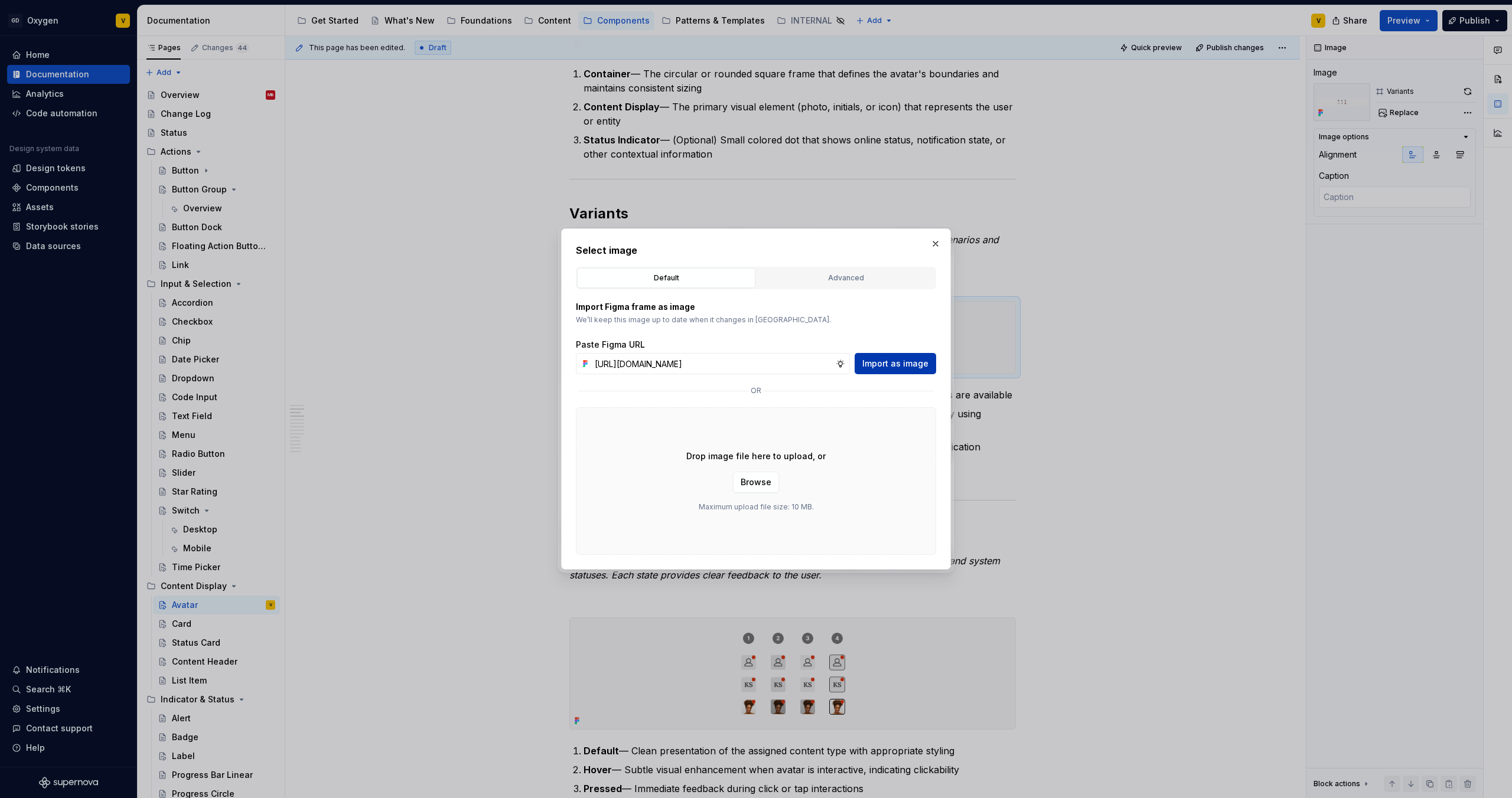
scroll to position [0, 0]
click at [885, 363] on span "Import as image" at bounding box center [895, 363] width 66 height 12
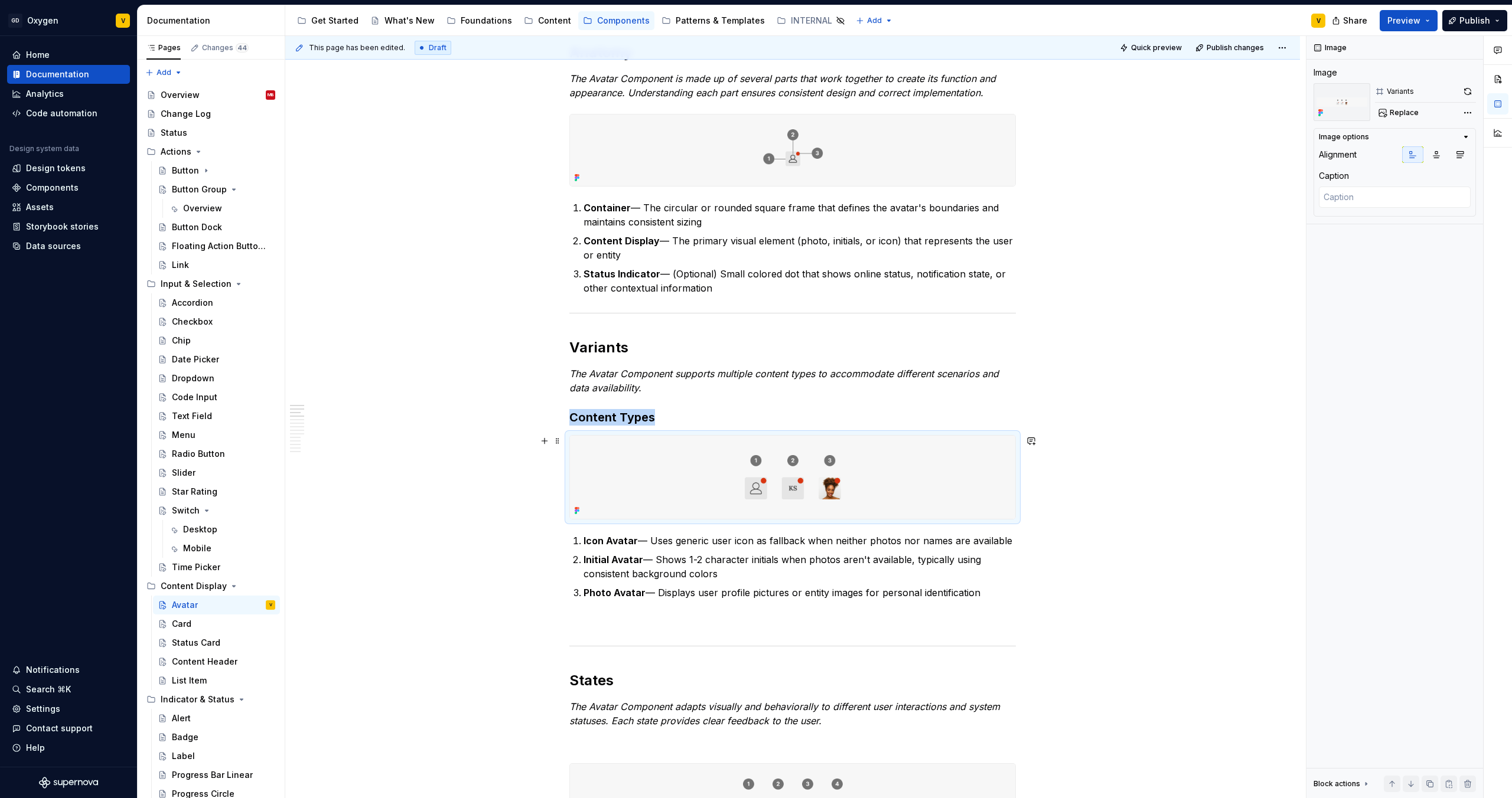
click at [759, 488] on img at bounding box center [792, 477] width 445 height 83
click at [790, 480] on img at bounding box center [792, 477] width 445 height 83
click at [1409, 114] on span "Replace" at bounding box center [1404, 112] width 29 height 10
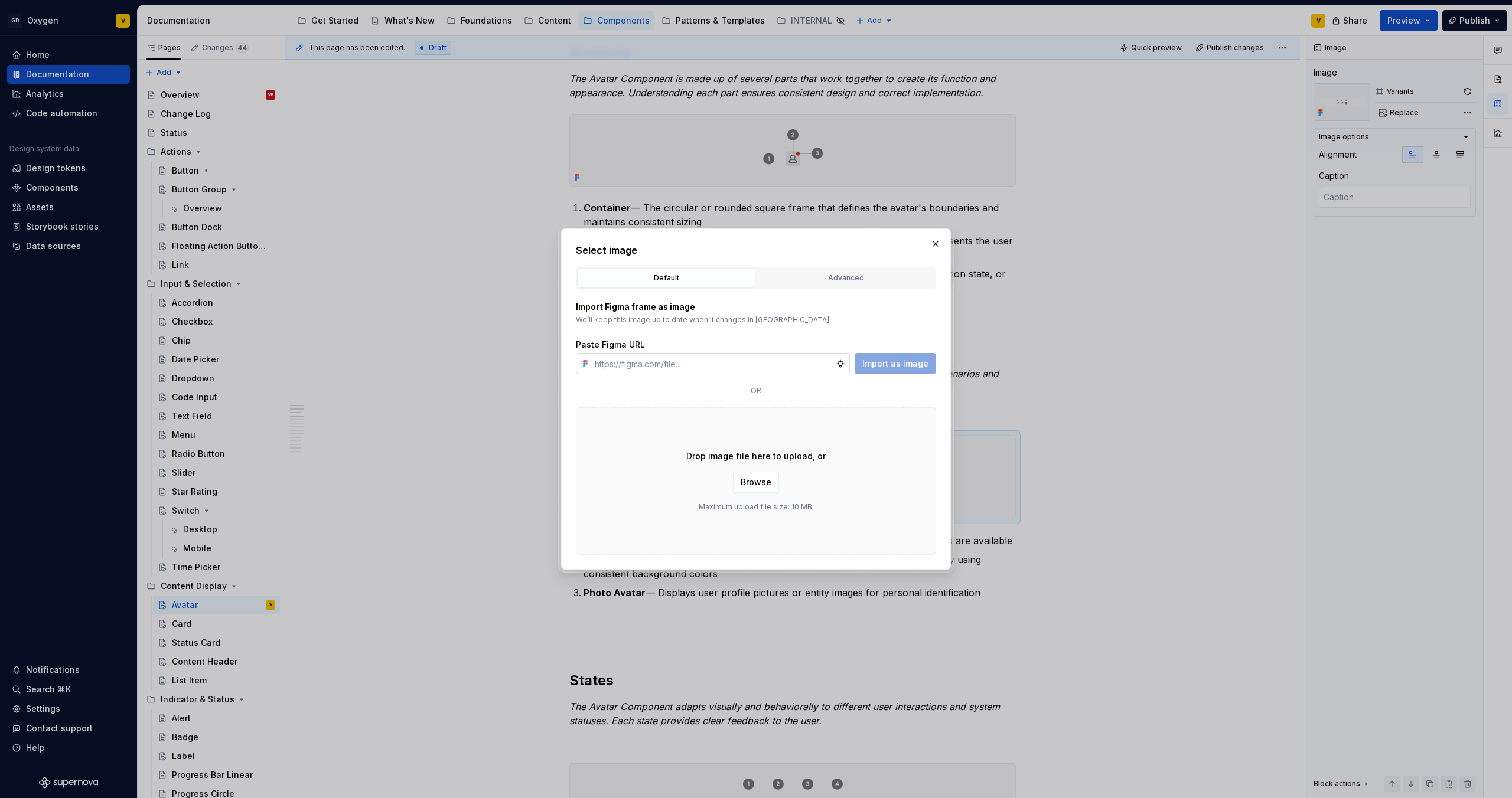
type textarea "*"
type input "[URL][DOMAIN_NAME]"
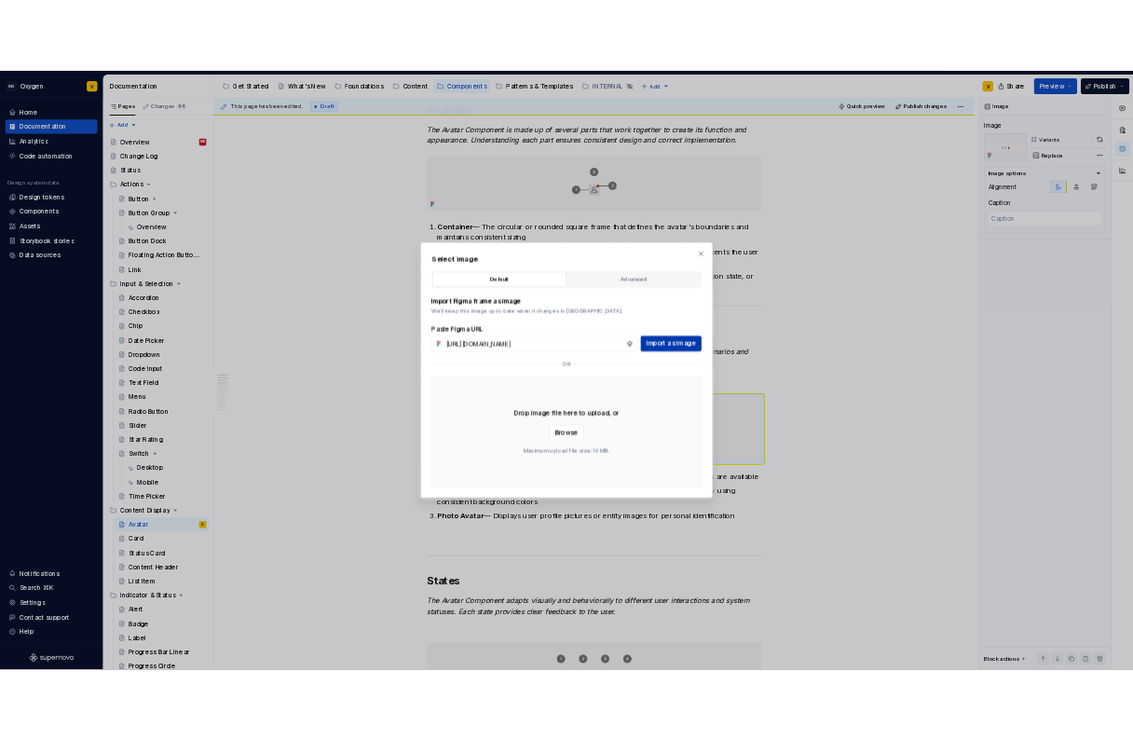
scroll to position [0, 0]
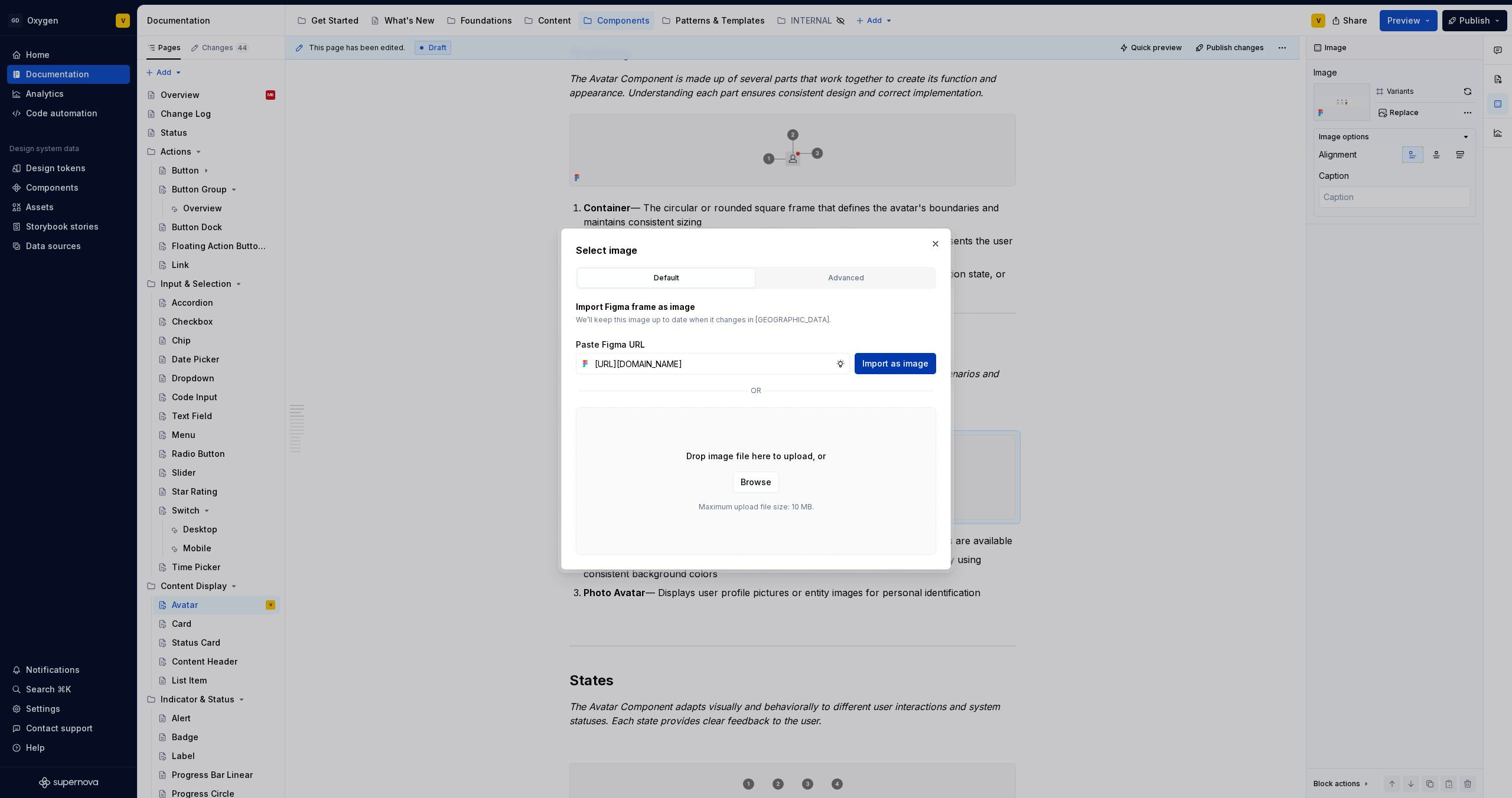
click at [895, 361] on span "Import as image" at bounding box center [895, 363] width 66 height 12
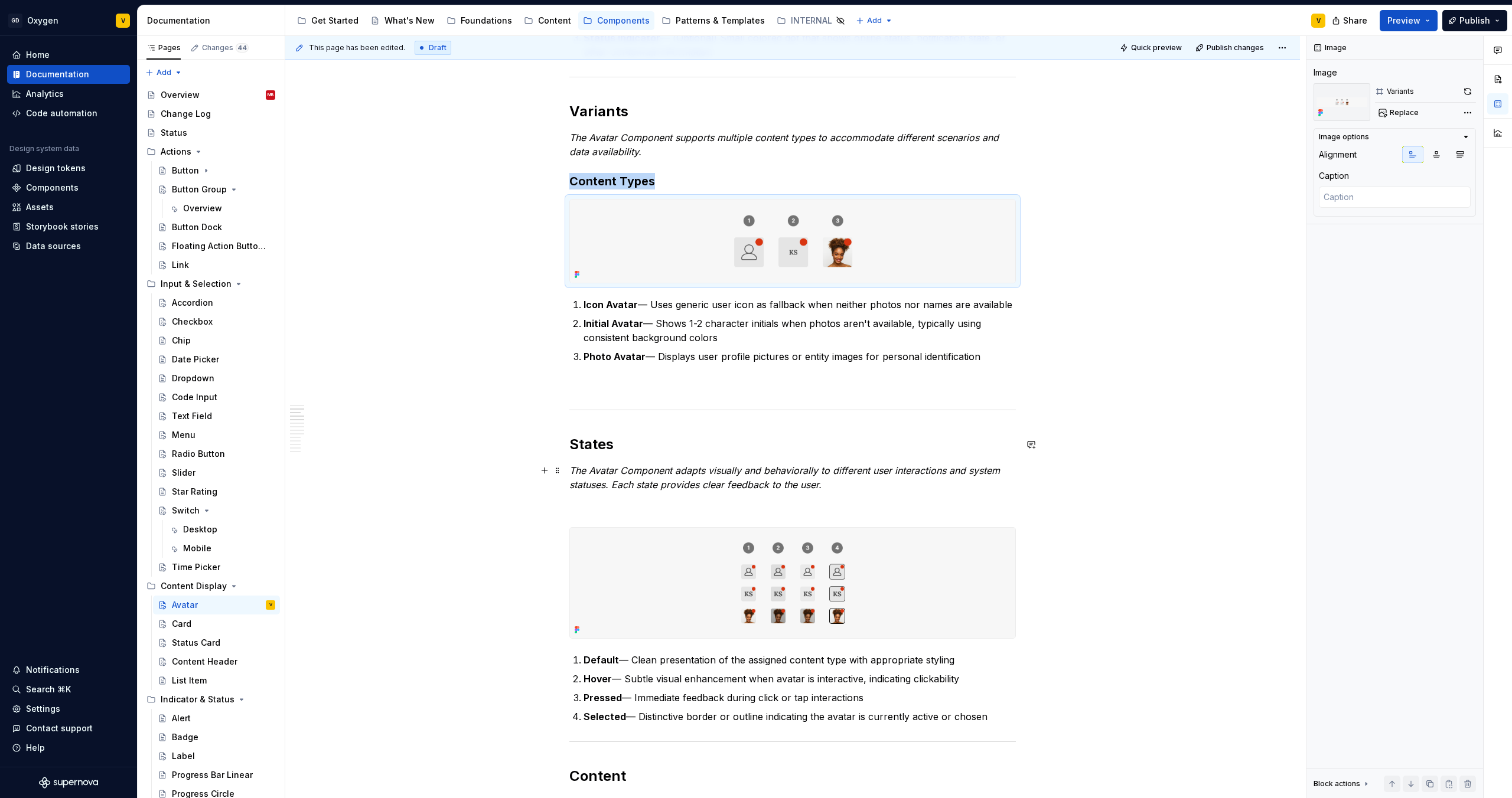
scroll to position [484, 0]
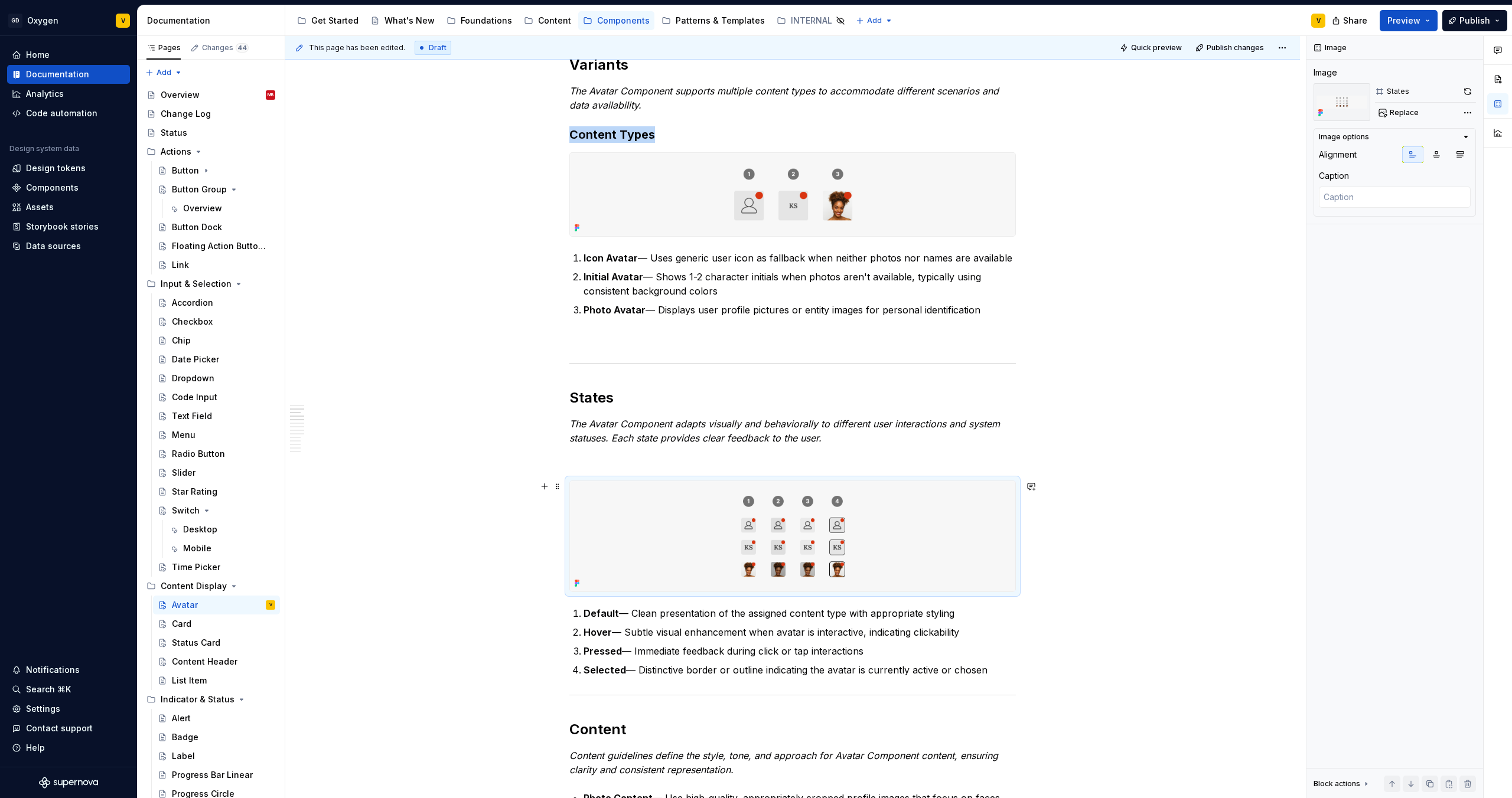
click at [764, 543] on img at bounding box center [792, 536] width 445 height 111
click at [1396, 110] on span "Replace" at bounding box center [1404, 112] width 29 height 10
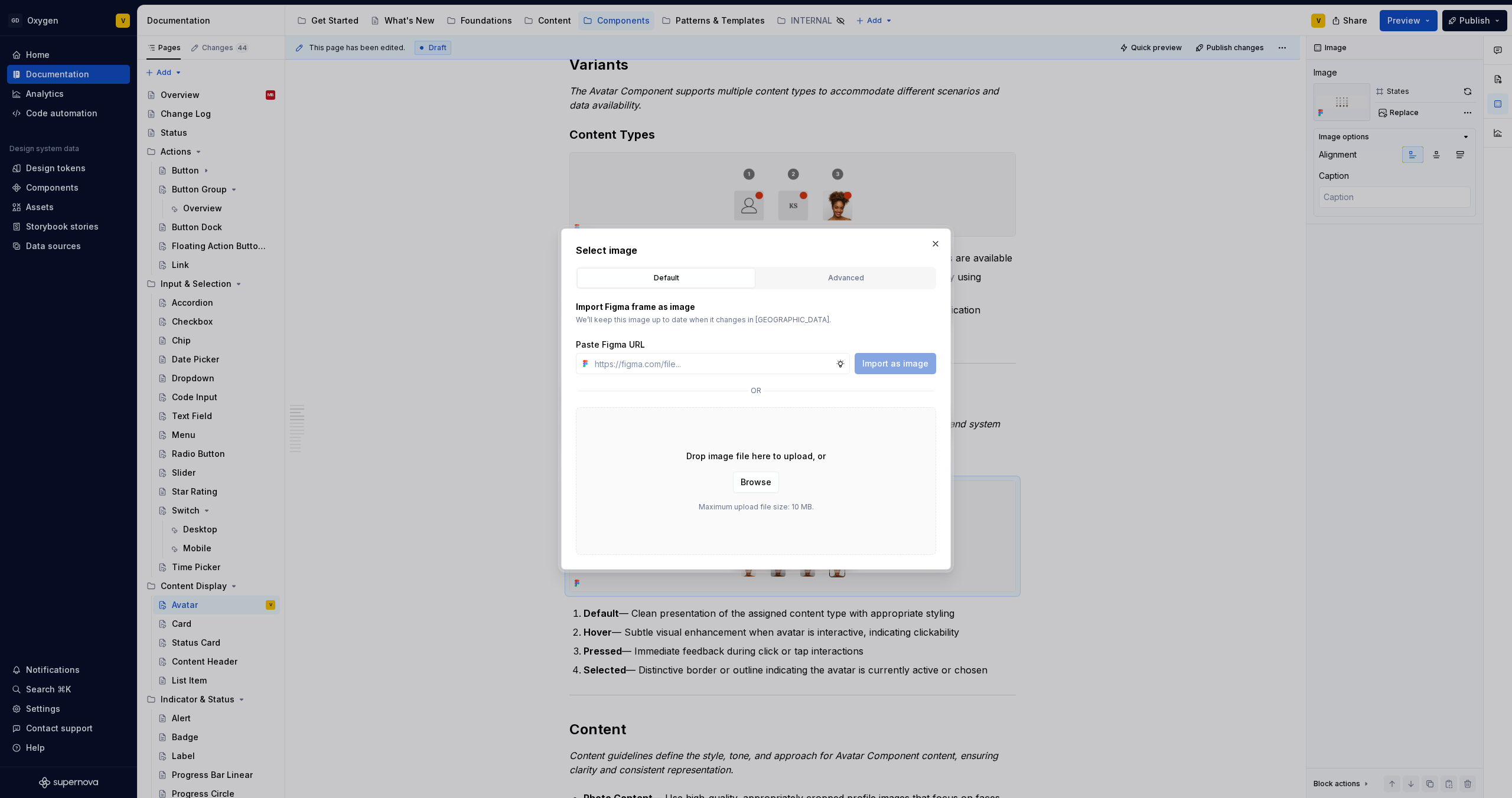
type textarea "*"
type input "[URL][DOMAIN_NAME]"
click at [909, 366] on span "Import as image" at bounding box center [895, 363] width 66 height 12
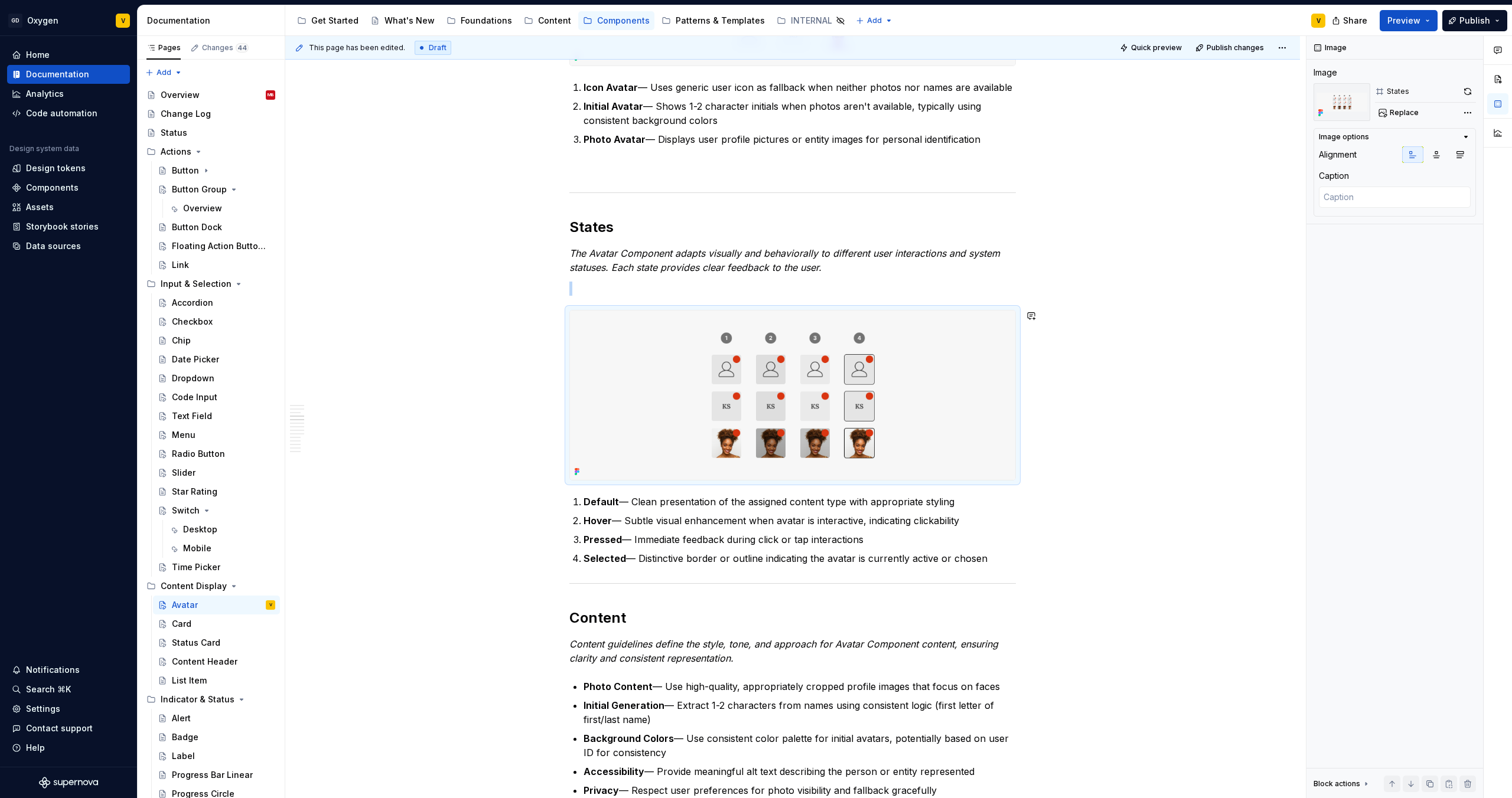
scroll to position [657, 0]
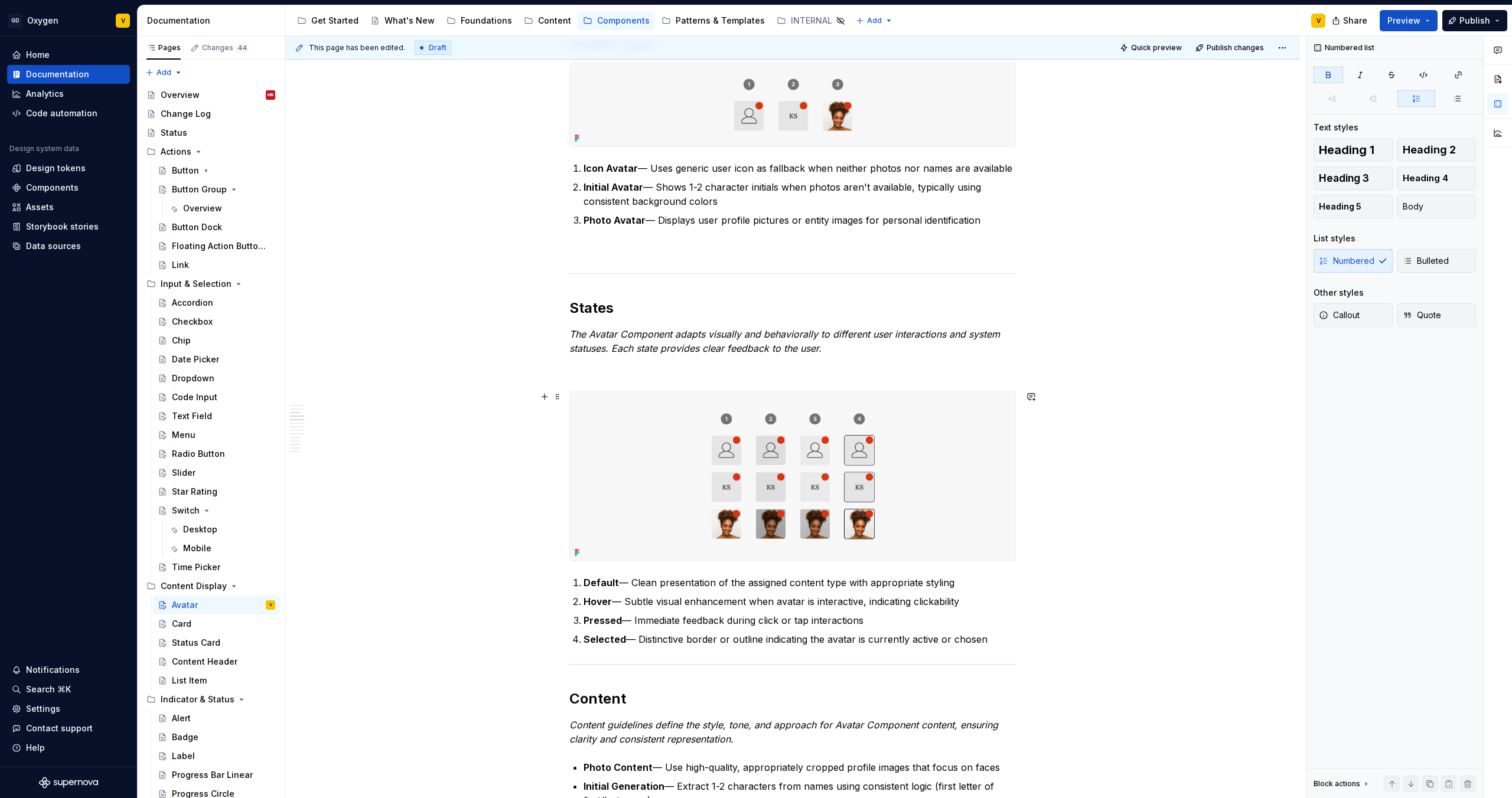
scroll to position [575, 0]
click at [746, 467] on img at bounding box center [792, 475] width 445 height 170
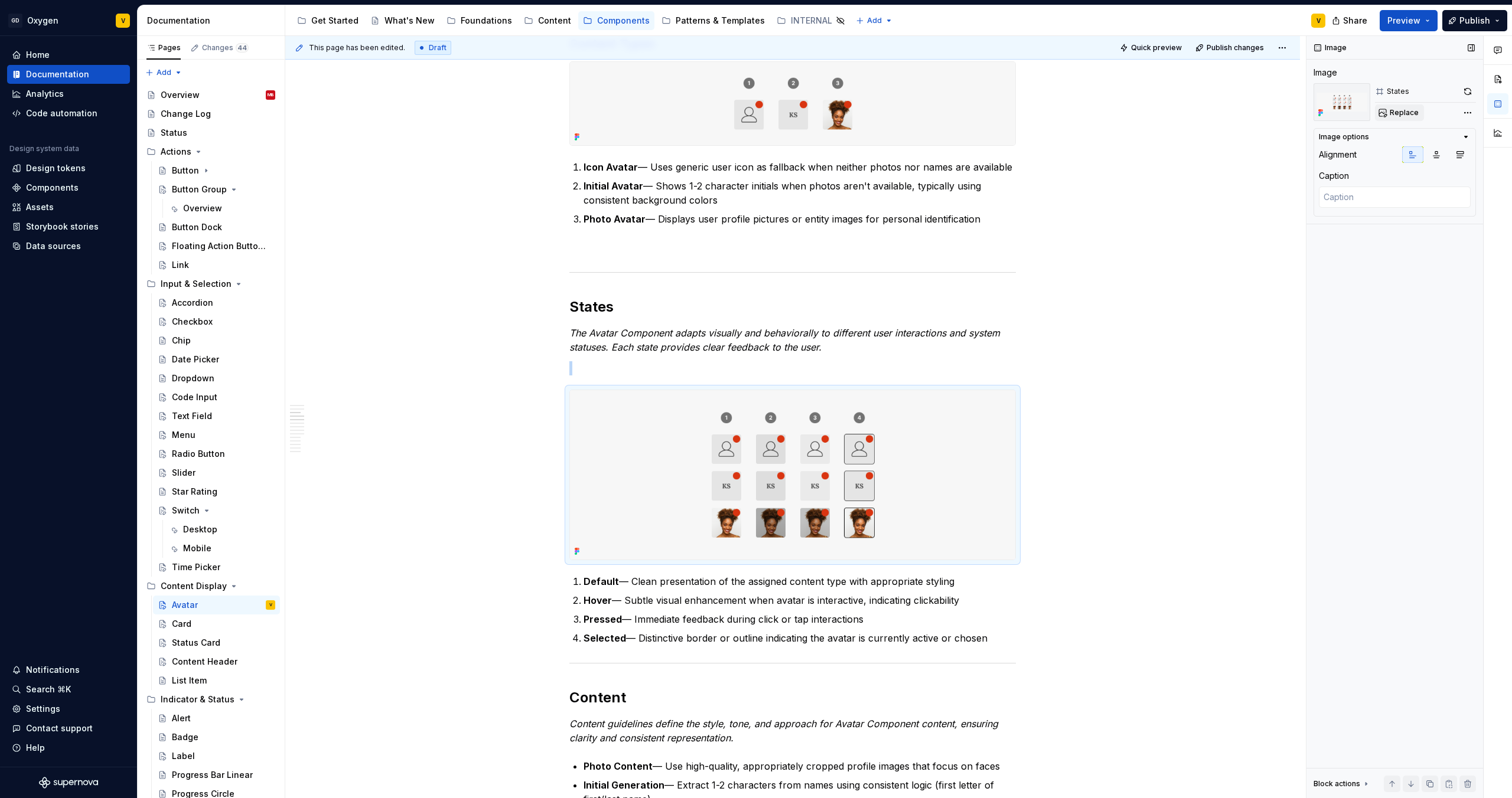
click at [1388, 112] on button "Replace" at bounding box center [1399, 113] width 49 height 16
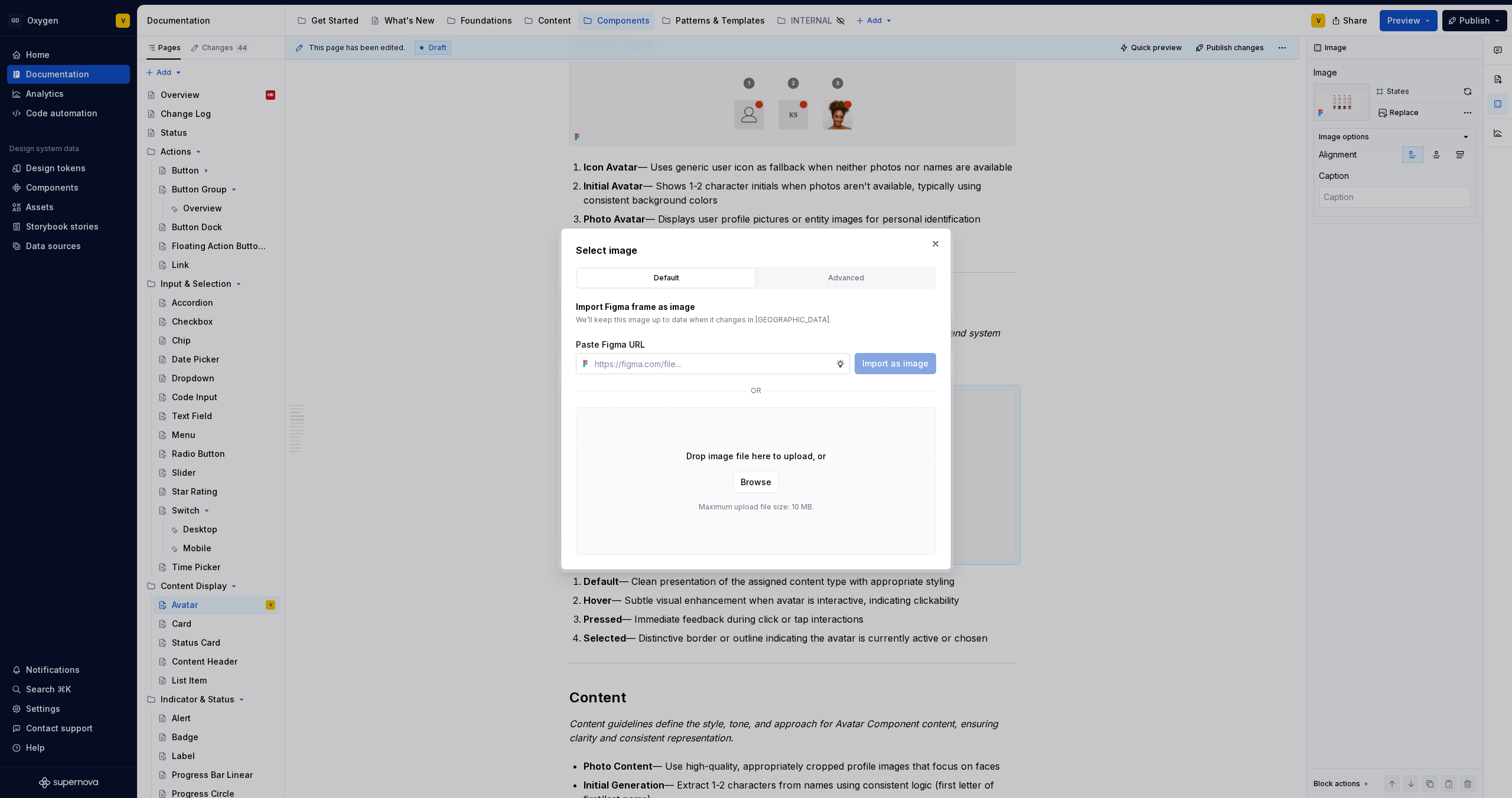
type textarea "*"
type input "[URL][DOMAIN_NAME]"
click at [893, 368] on span "Import as image" at bounding box center [895, 363] width 66 height 12
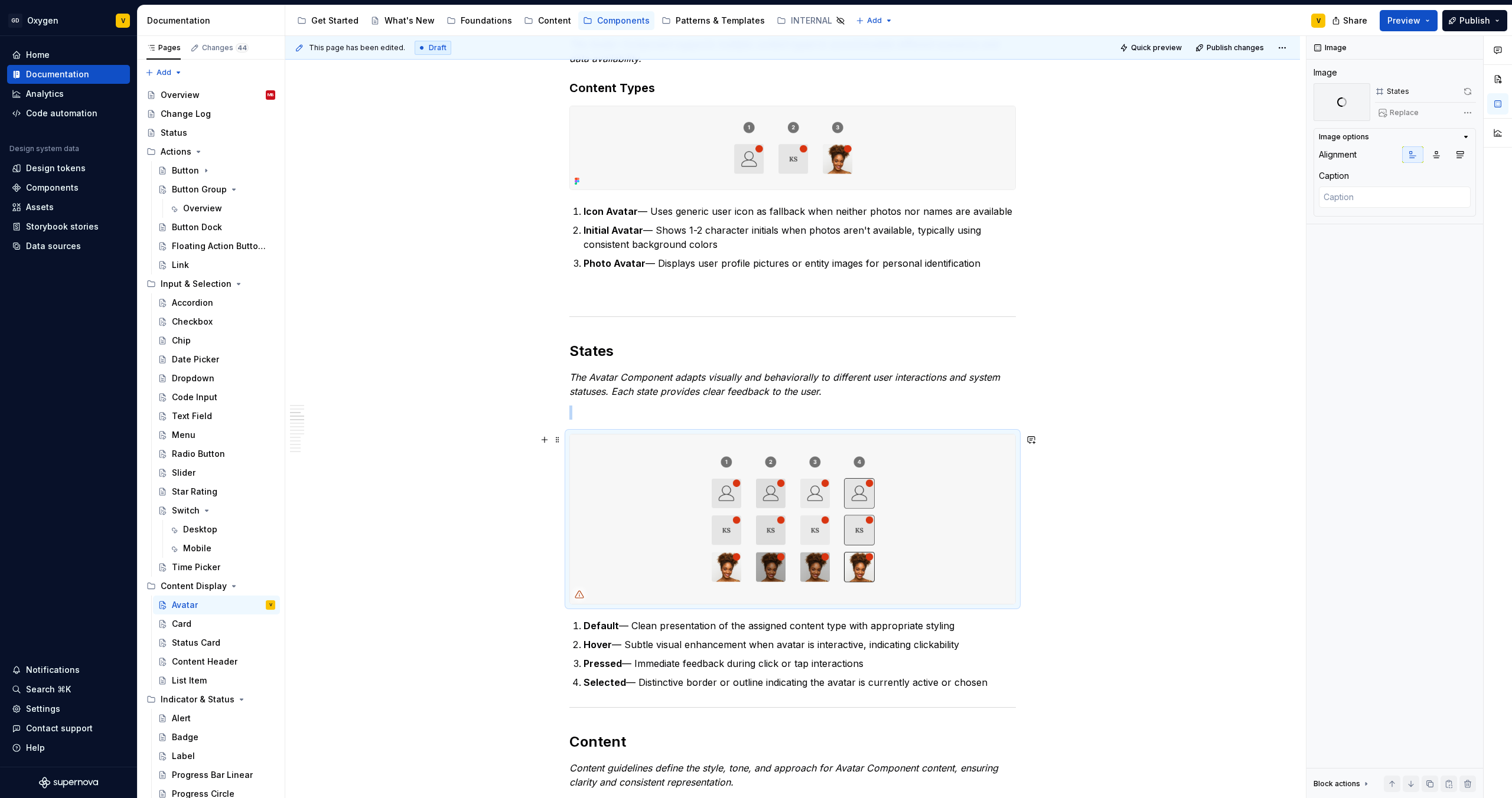
scroll to position [531, 0]
click at [605, 412] on p at bounding box center [792, 412] width 446 height 14
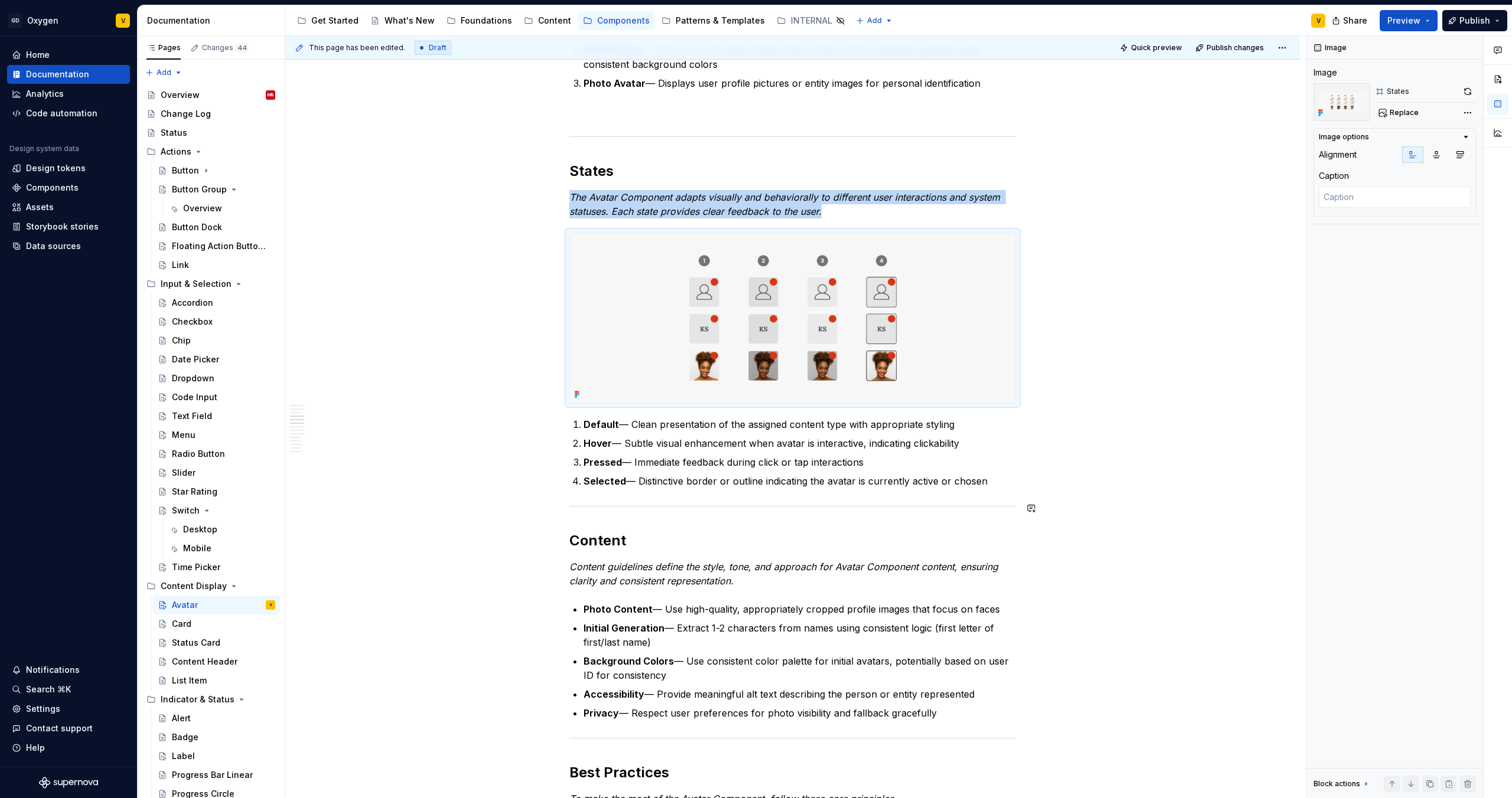
scroll to position [707, 0]
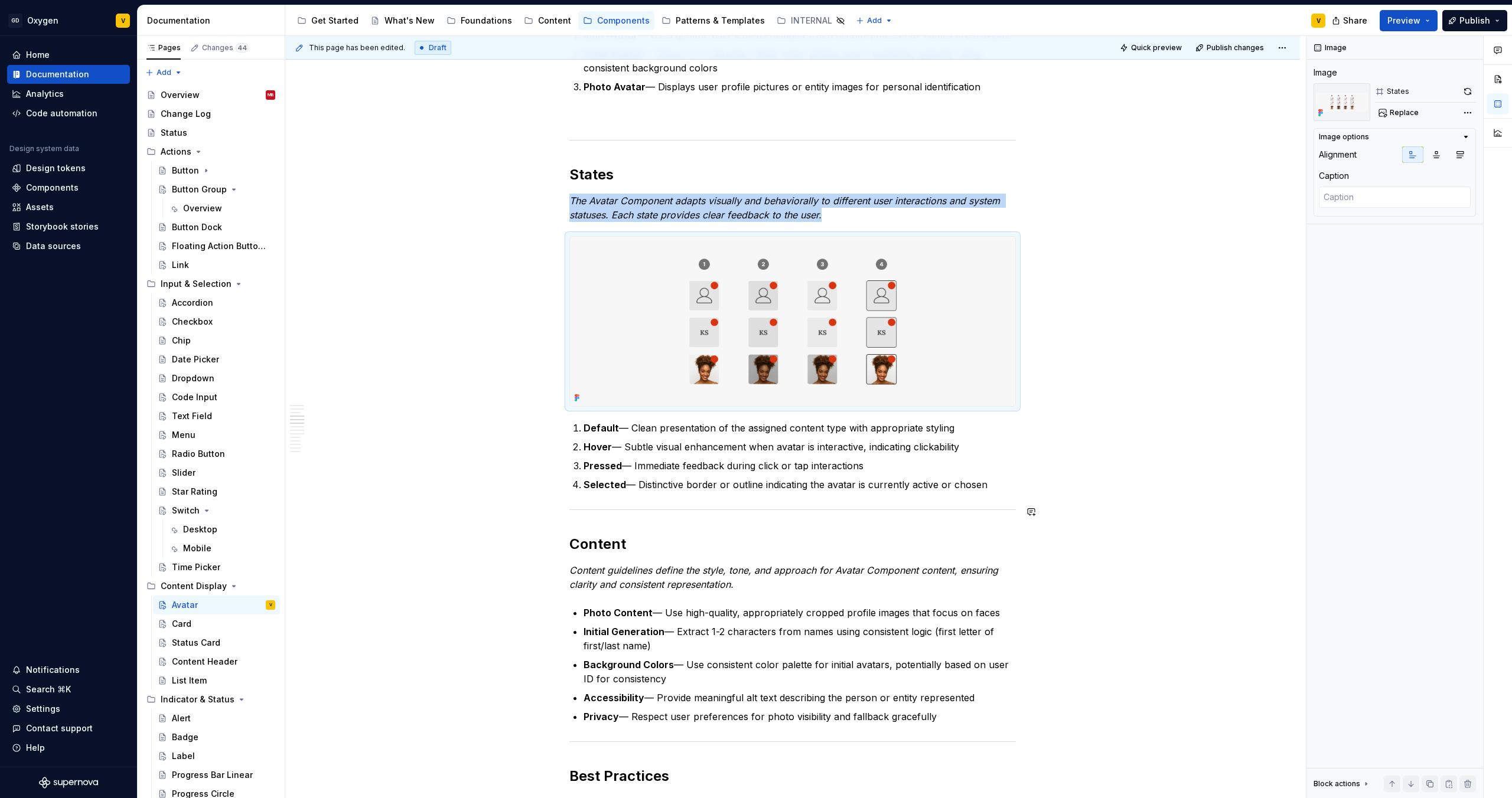
click at [1156, 494] on div "Anatomy The Avatar Component is made up of several parts that work together to …" at bounding box center [792, 808] width 1014 height 2599
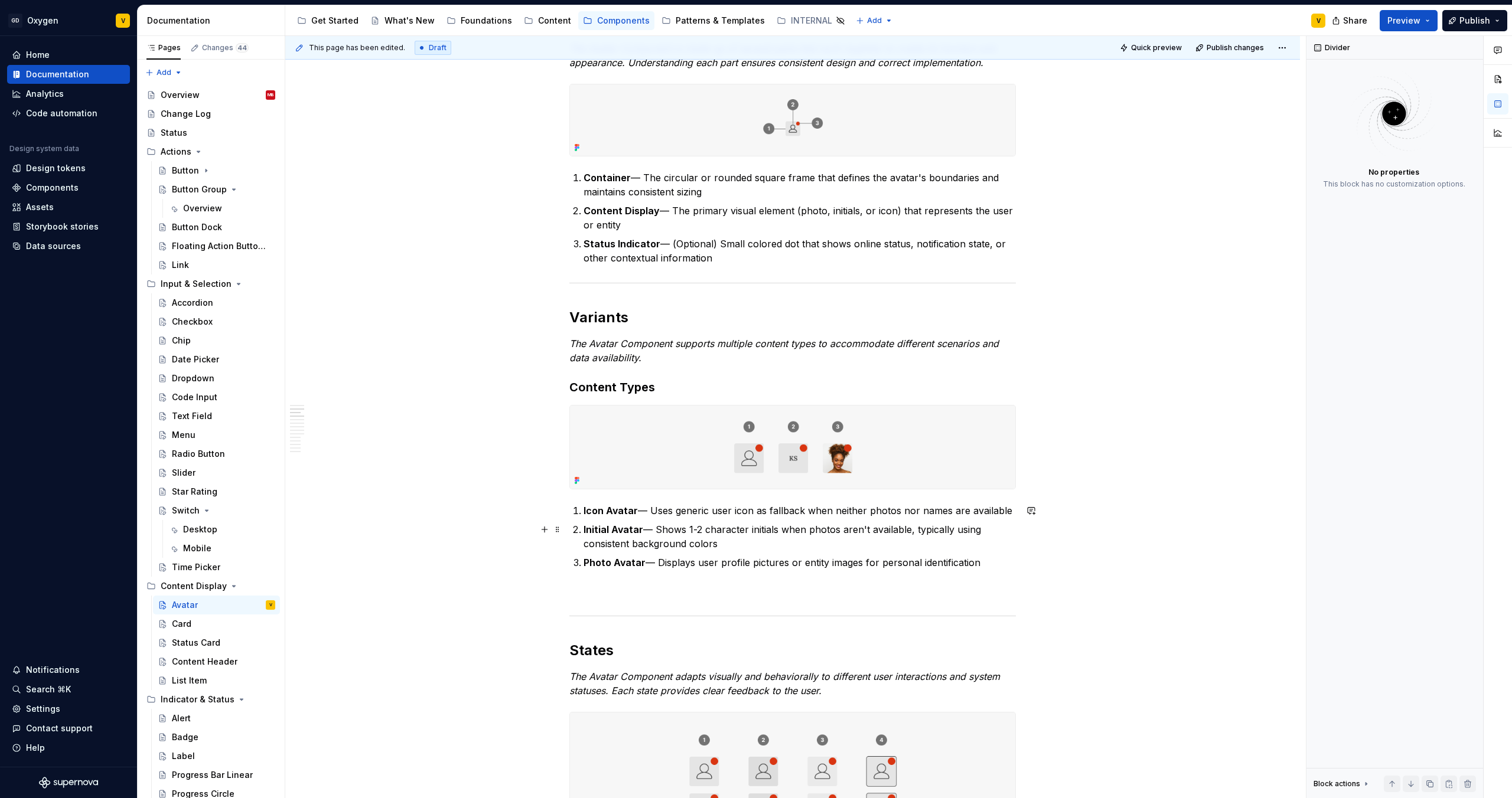
scroll to position [455, 0]
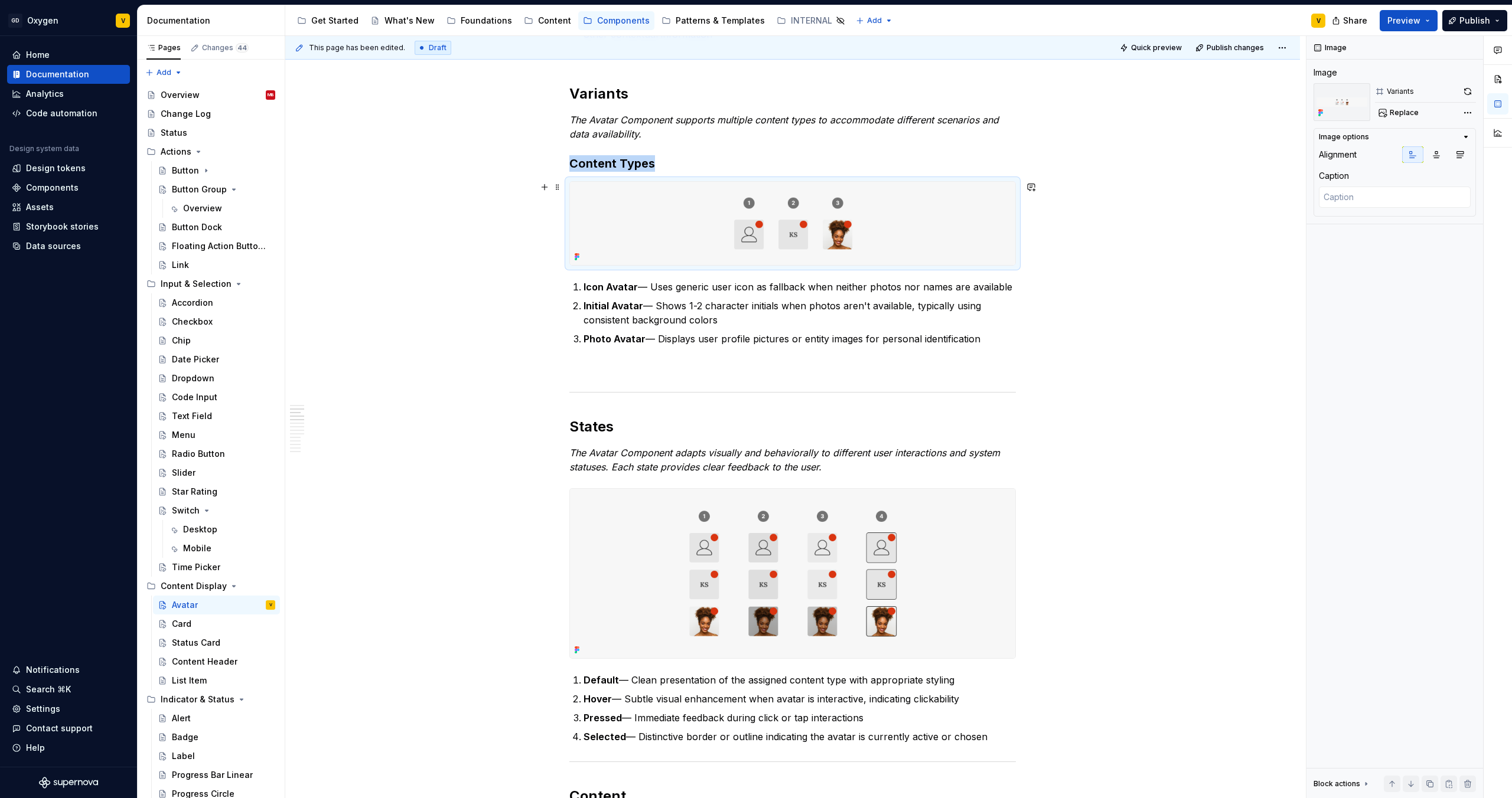
click at [655, 214] on img at bounding box center [792, 223] width 445 height 83
click at [1404, 110] on span "Replace" at bounding box center [1404, 112] width 29 height 10
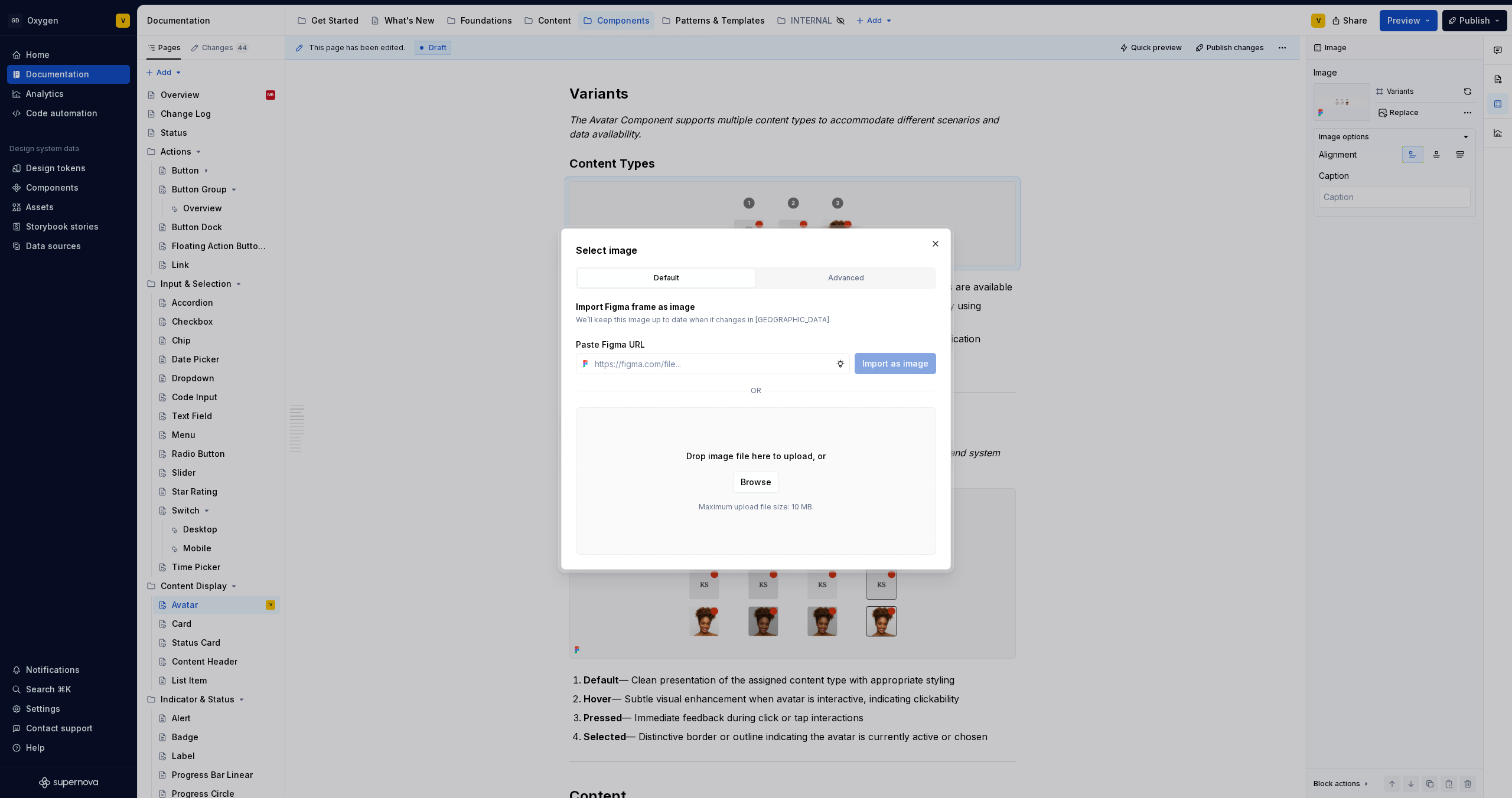
type textarea "*"
type input "[URL][DOMAIN_NAME]"
click at [903, 366] on span "Import as image" at bounding box center [895, 363] width 66 height 12
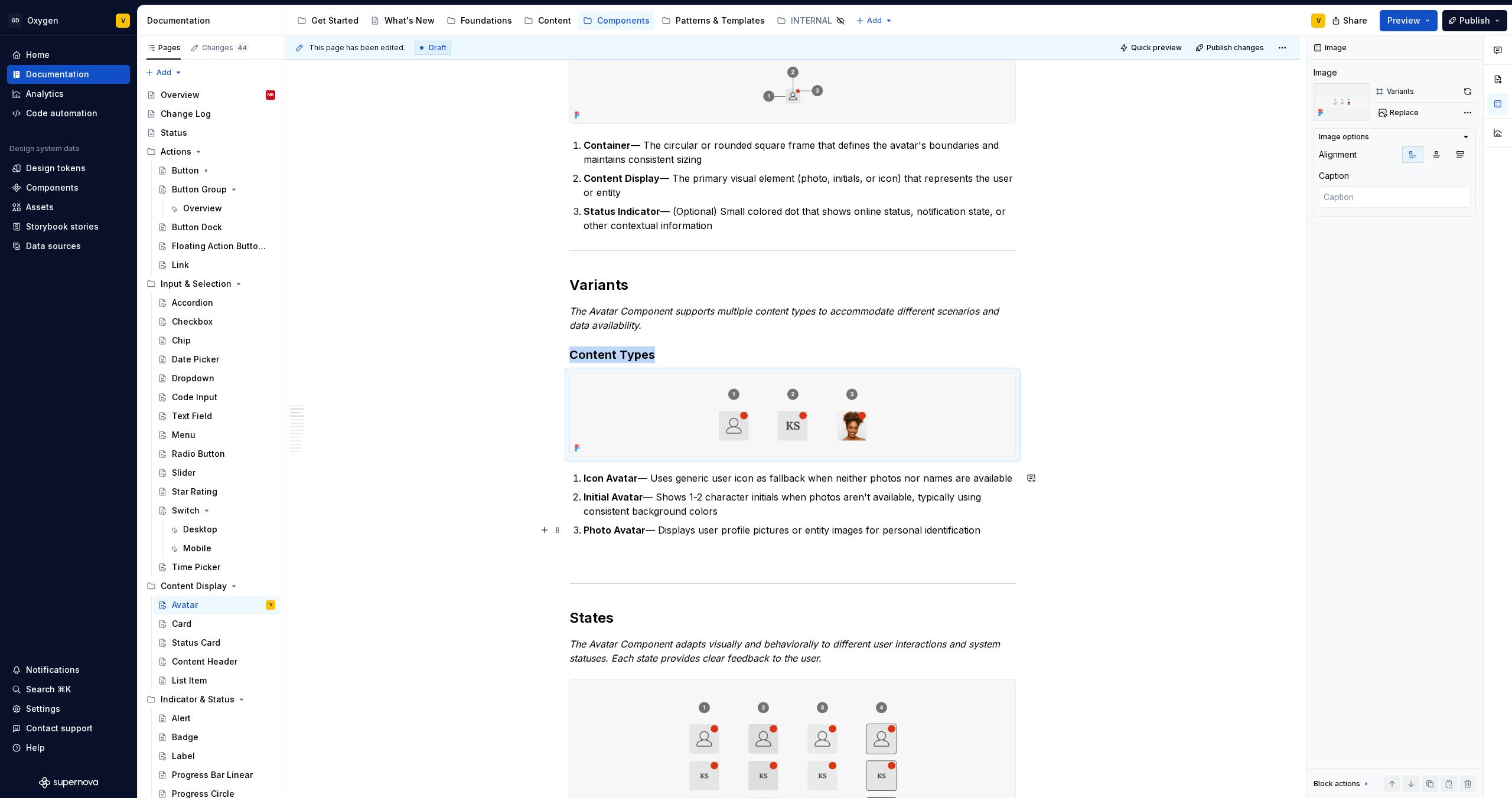
scroll to position [343, 0]
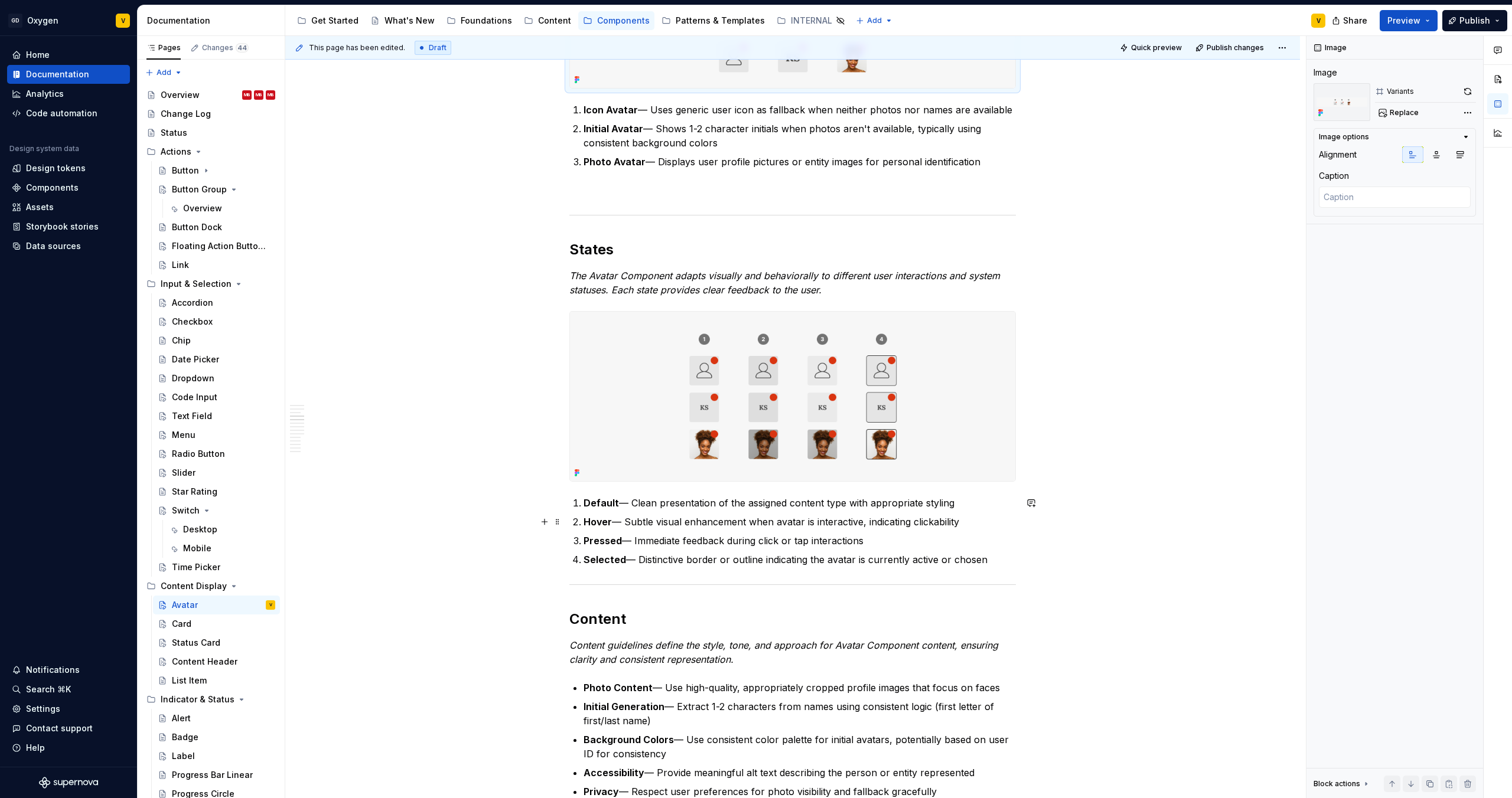
scroll to position [650, 0]
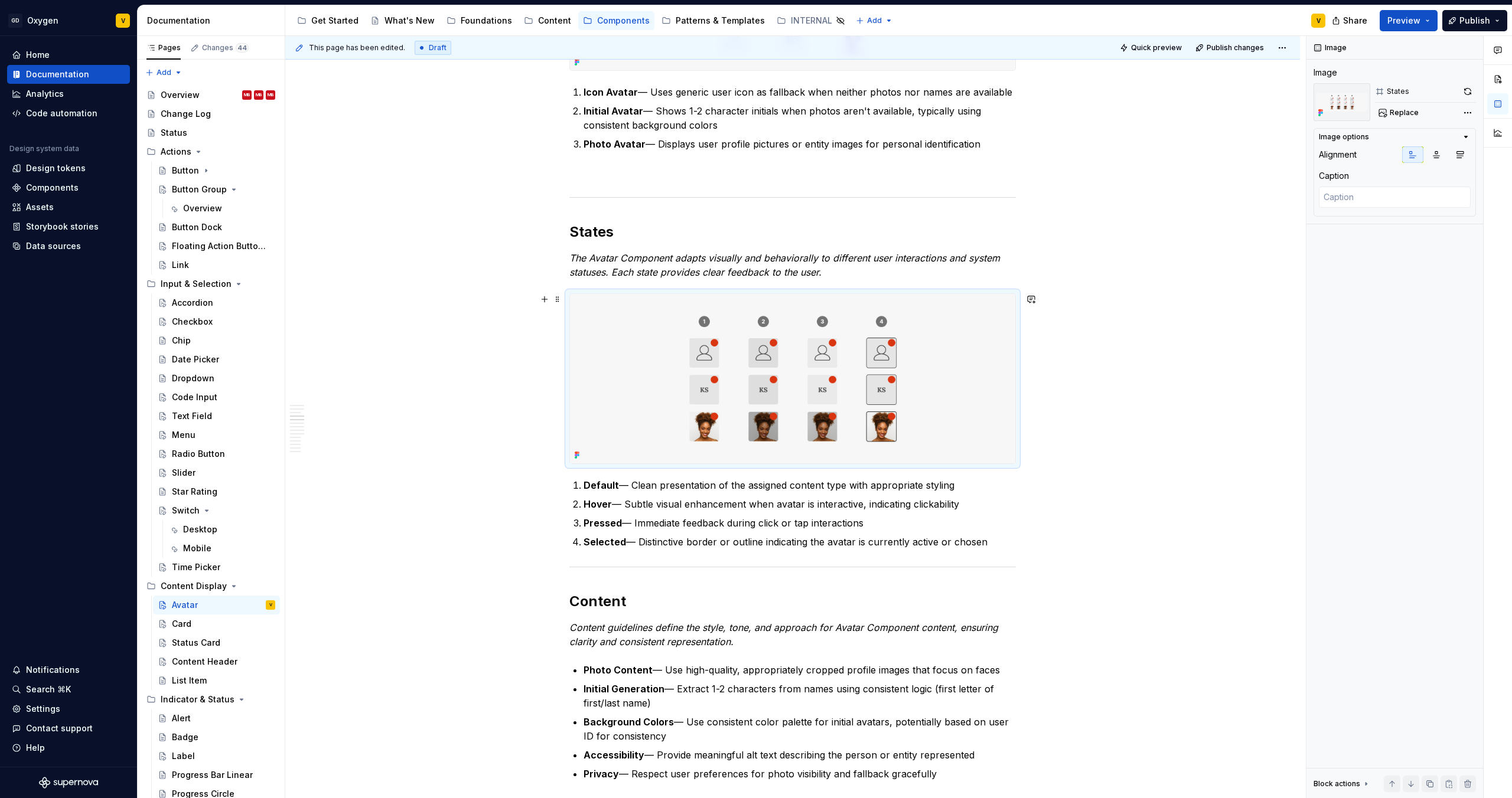
click at [692, 375] on img at bounding box center [792, 379] width 445 height 170
click at [1411, 115] on span "Replace" at bounding box center [1404, 112] width 29 height 10
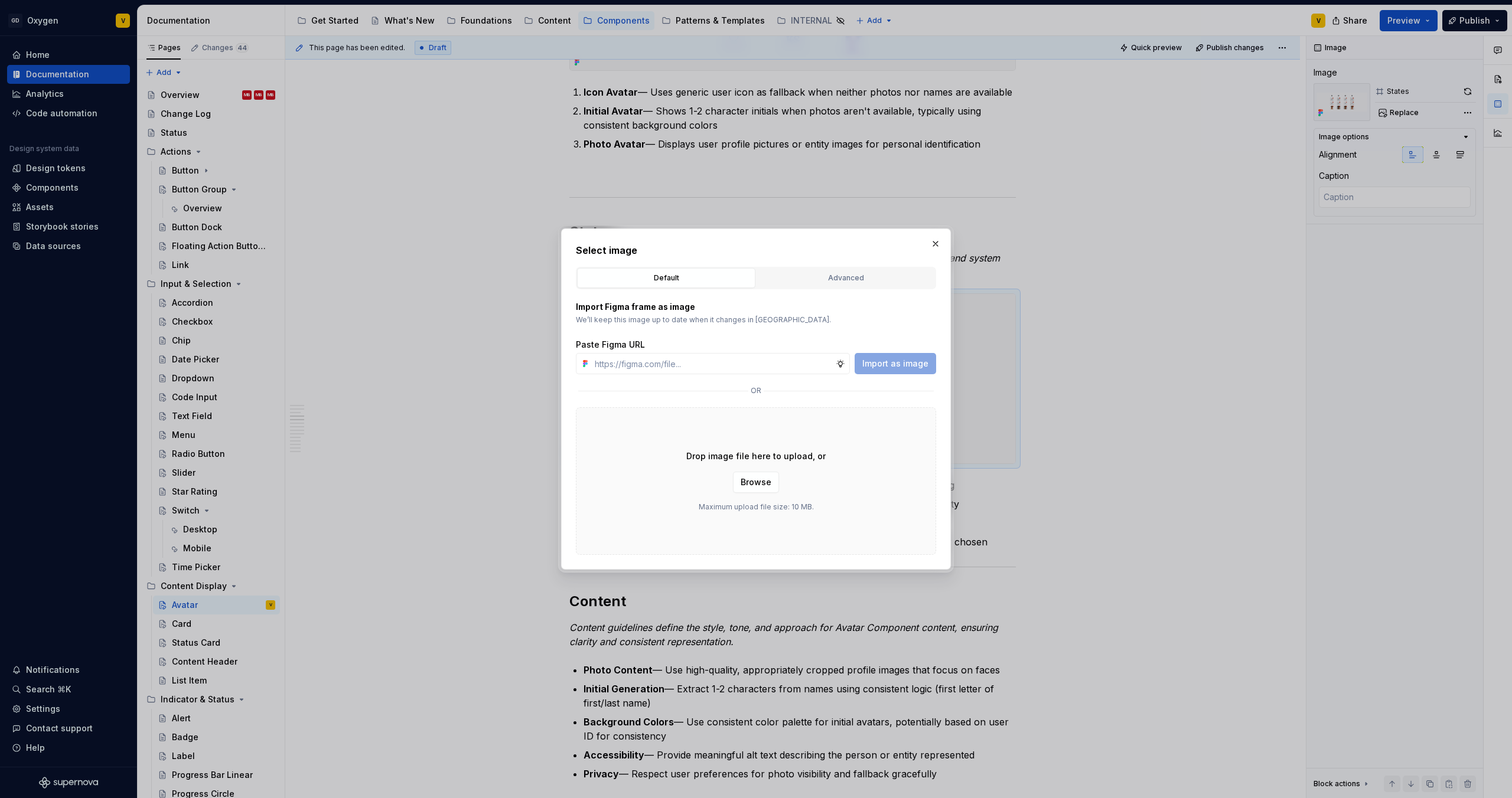
type textarea "*"
type input "[URL][DOMAIN_NAME]"
click at [911, 361] on span "Import as image" at bounding box center [895, 363] width 66 height 12
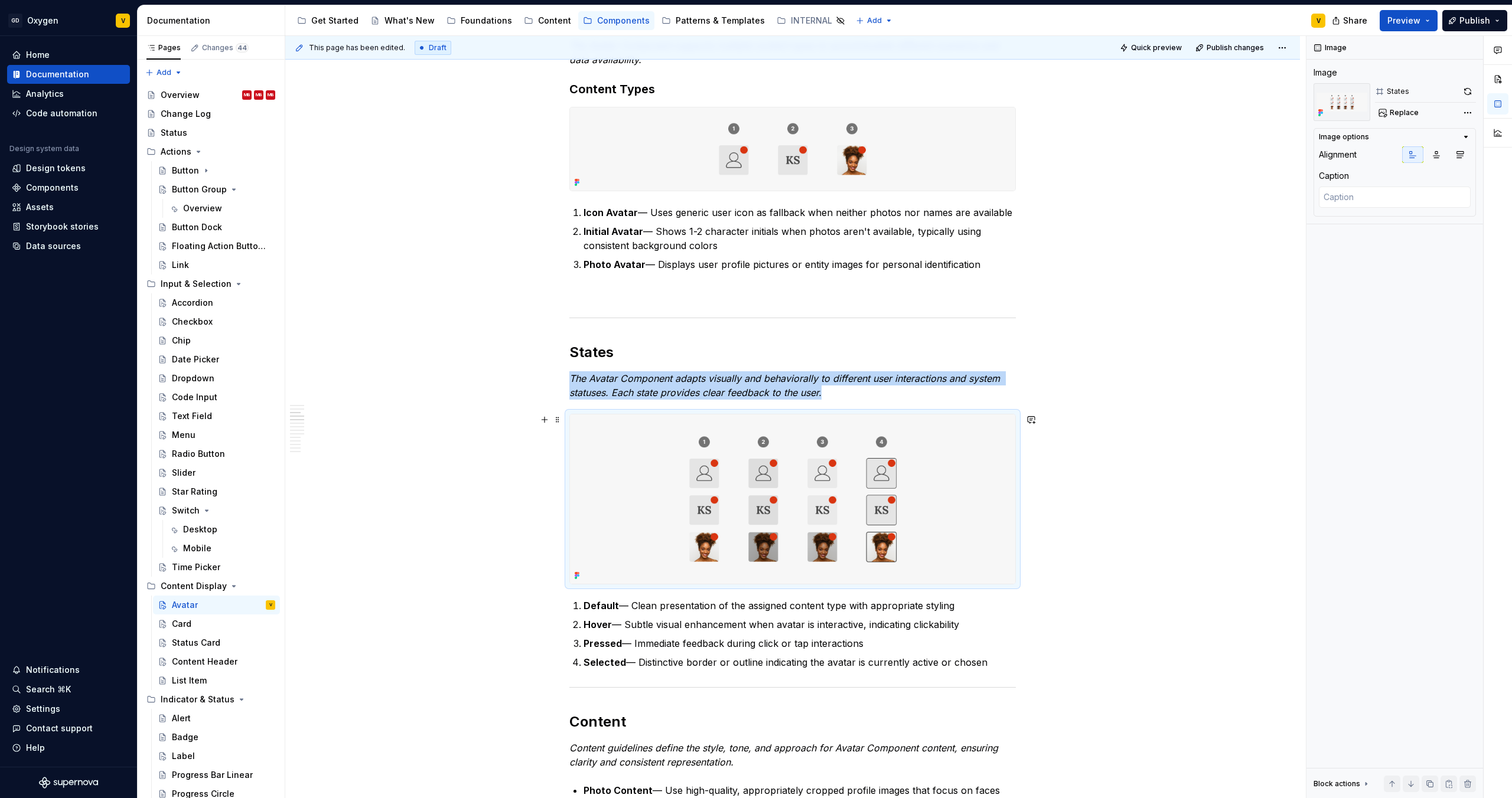
scroll to position [548, 0]
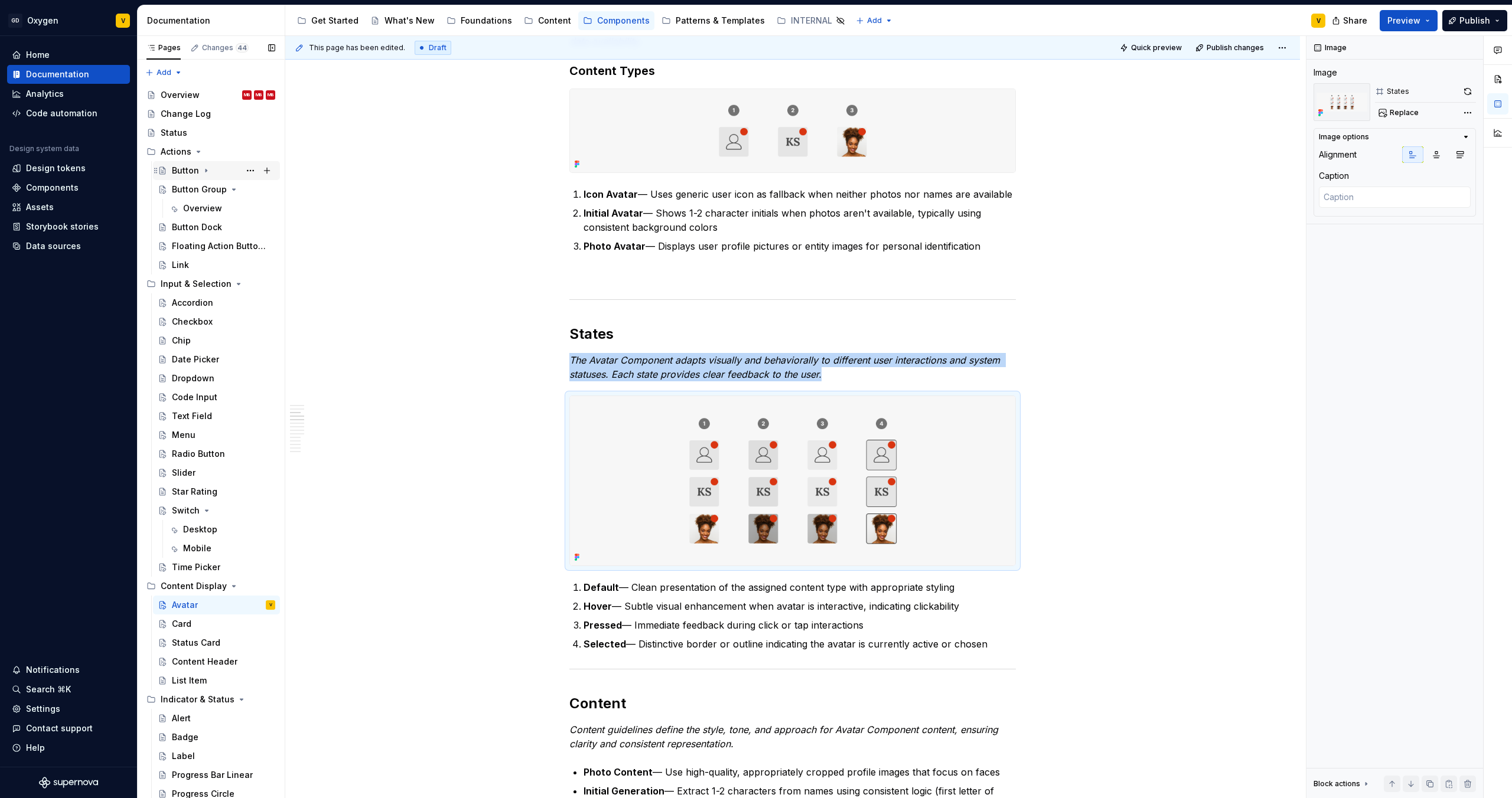
click at [184, 169] on div "Button" at bounding box center [185, 171] width 27 height 12
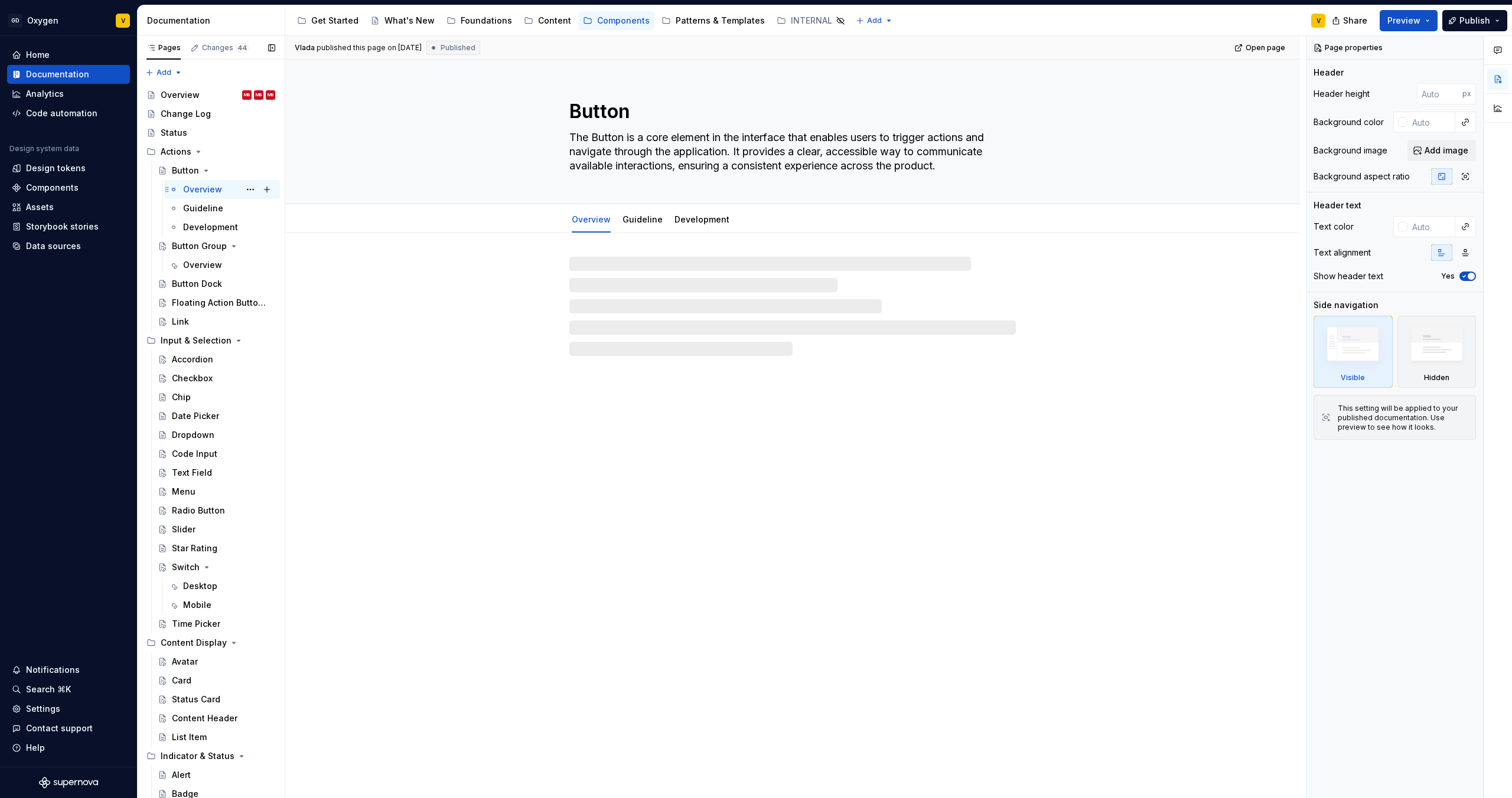
click at [185, 191] on div "Overview" at bounding box center [202, 190] width 39 height 12
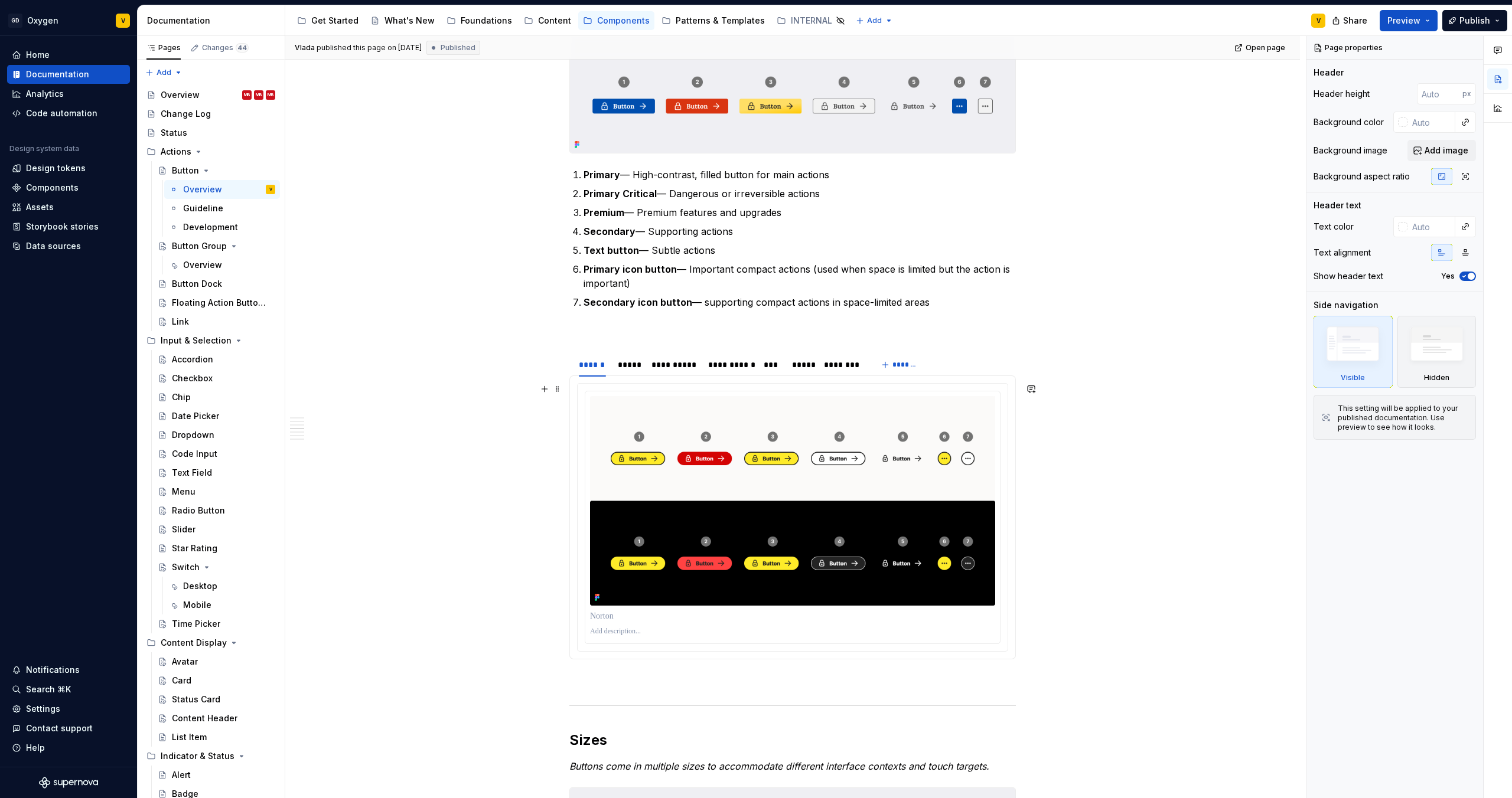
scroll to position [763, 0]
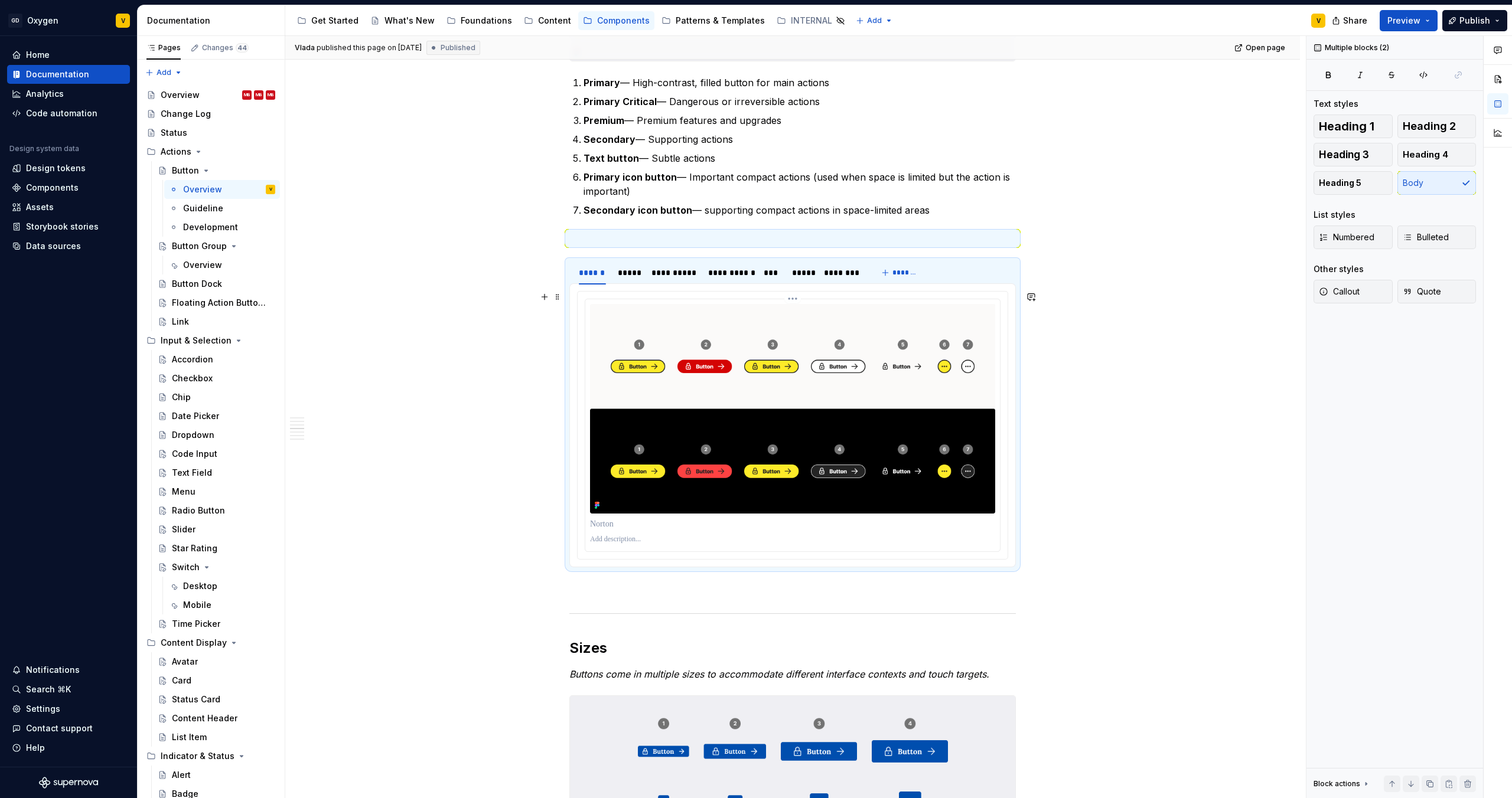
drag, startPoint x: 569, startPoint y: 254, endPoint x: 1016, endPoint y: 534, distance: 527.5
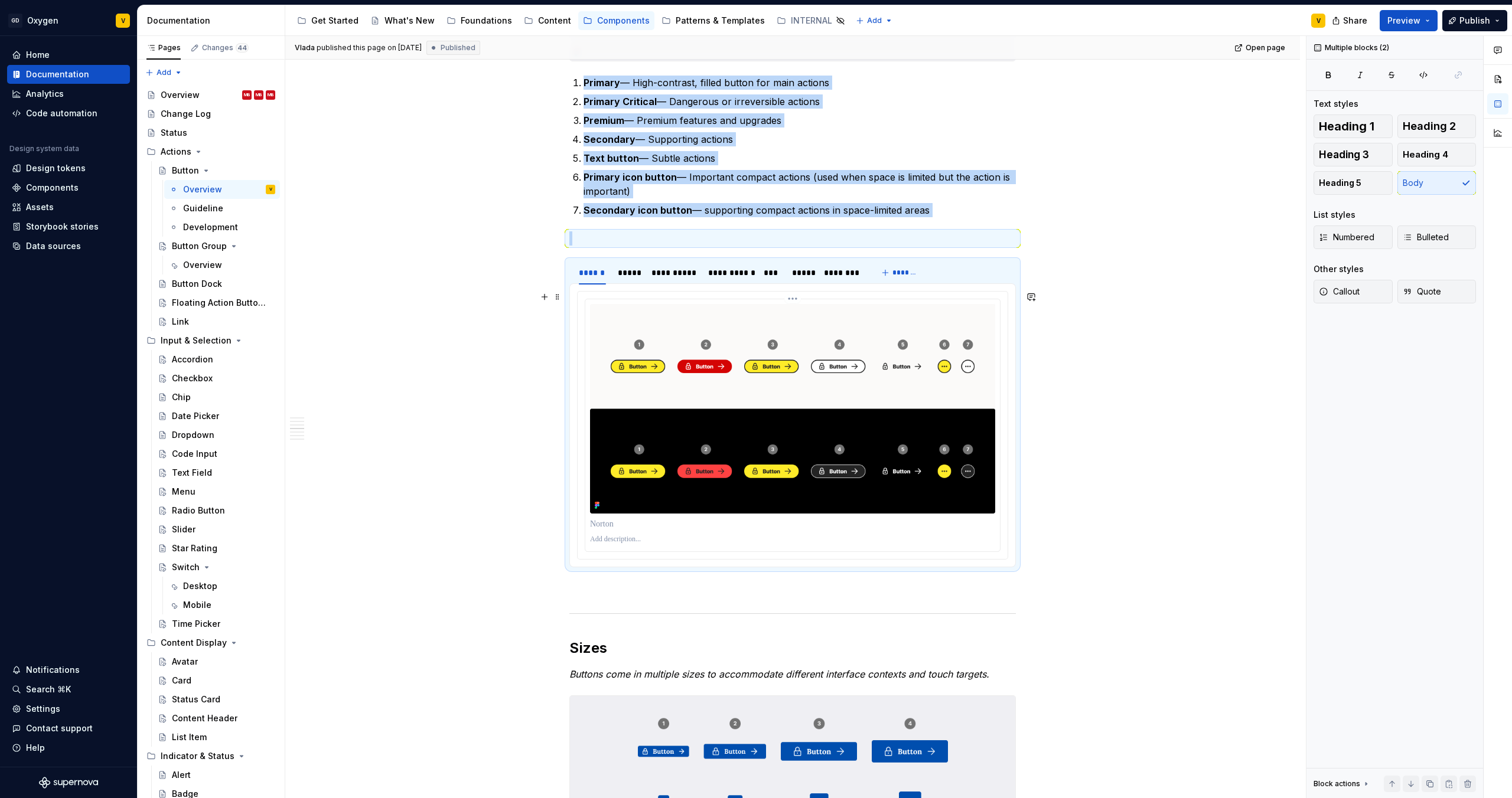
drag, startPoint x: 569, startPoint y: 258, endPoint x: 911, endPoint y: 522, distance: 432.0
click at [911, 522] on section "**********" at bounding box center [792, 413] width 446 height 307
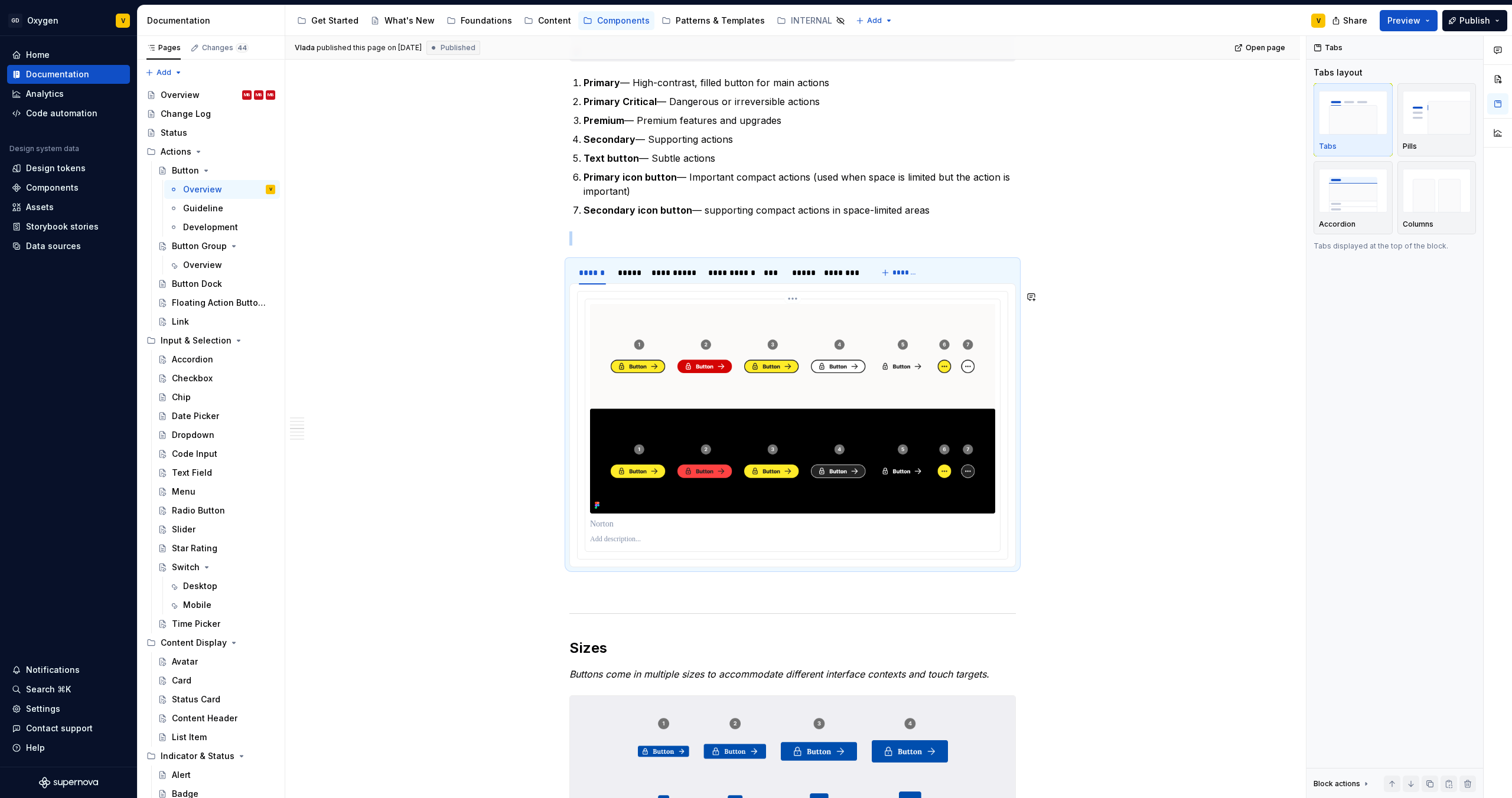
copy br
click at [184, 661] on div "Avatar" at bounding box center [184, 662] width 26 height 12
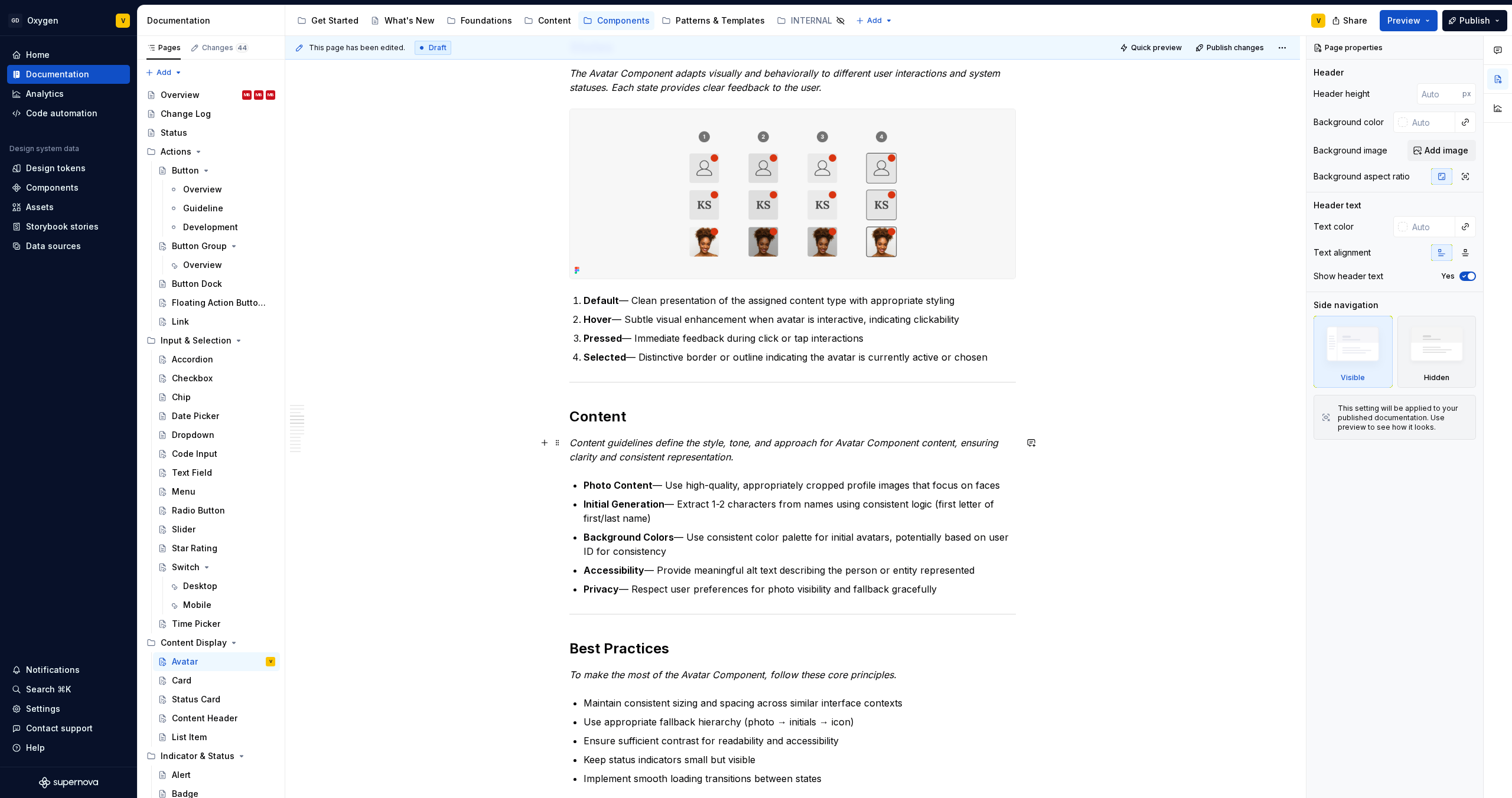
scroll to position [856, 0]
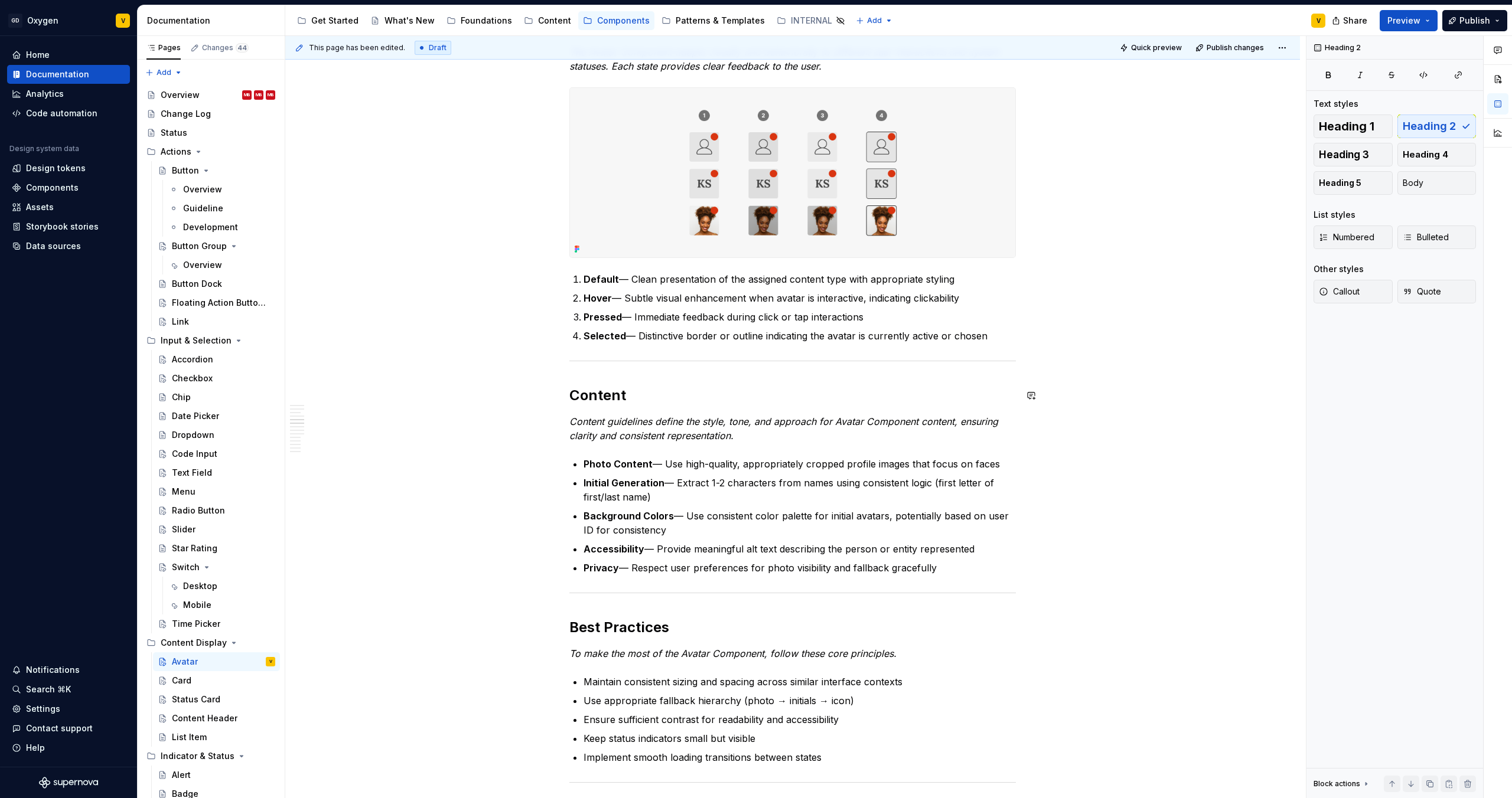
click at [581, 370] on div "Anatomy The Avatar Component is made up of several parts that work together to …" at bounding box center [792, 547] width 446 height 2317
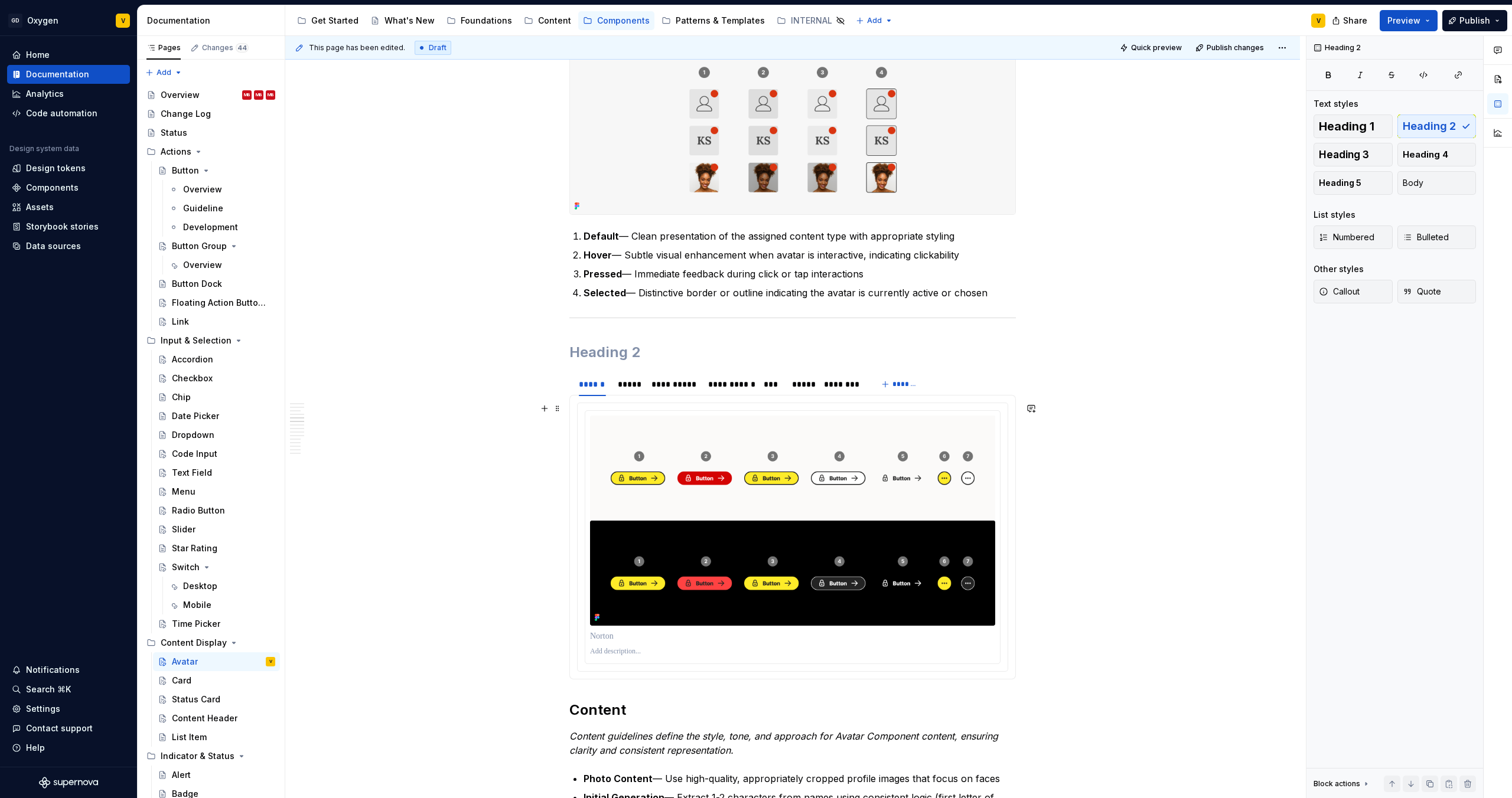
scroll to position [900, 0]
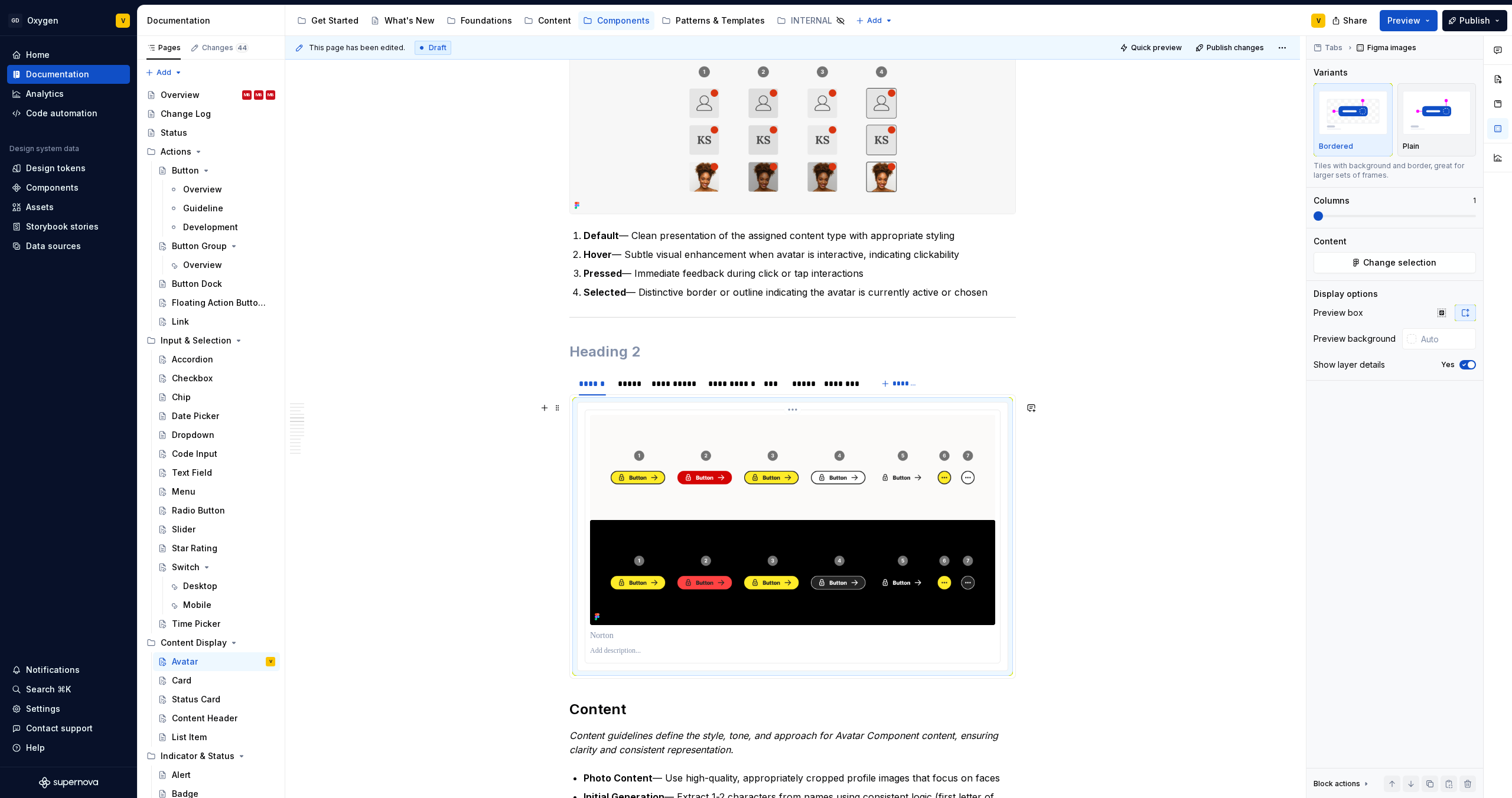
click at [695, 490] on img at bounding box center [792, 520] width 405 height 210
click at [821, 522] on img at bounding box center [792, 520] width 405 height 210
click at [1374, 259] on span "Change selection" at bounding box center [1400, 262] width 74 height 12
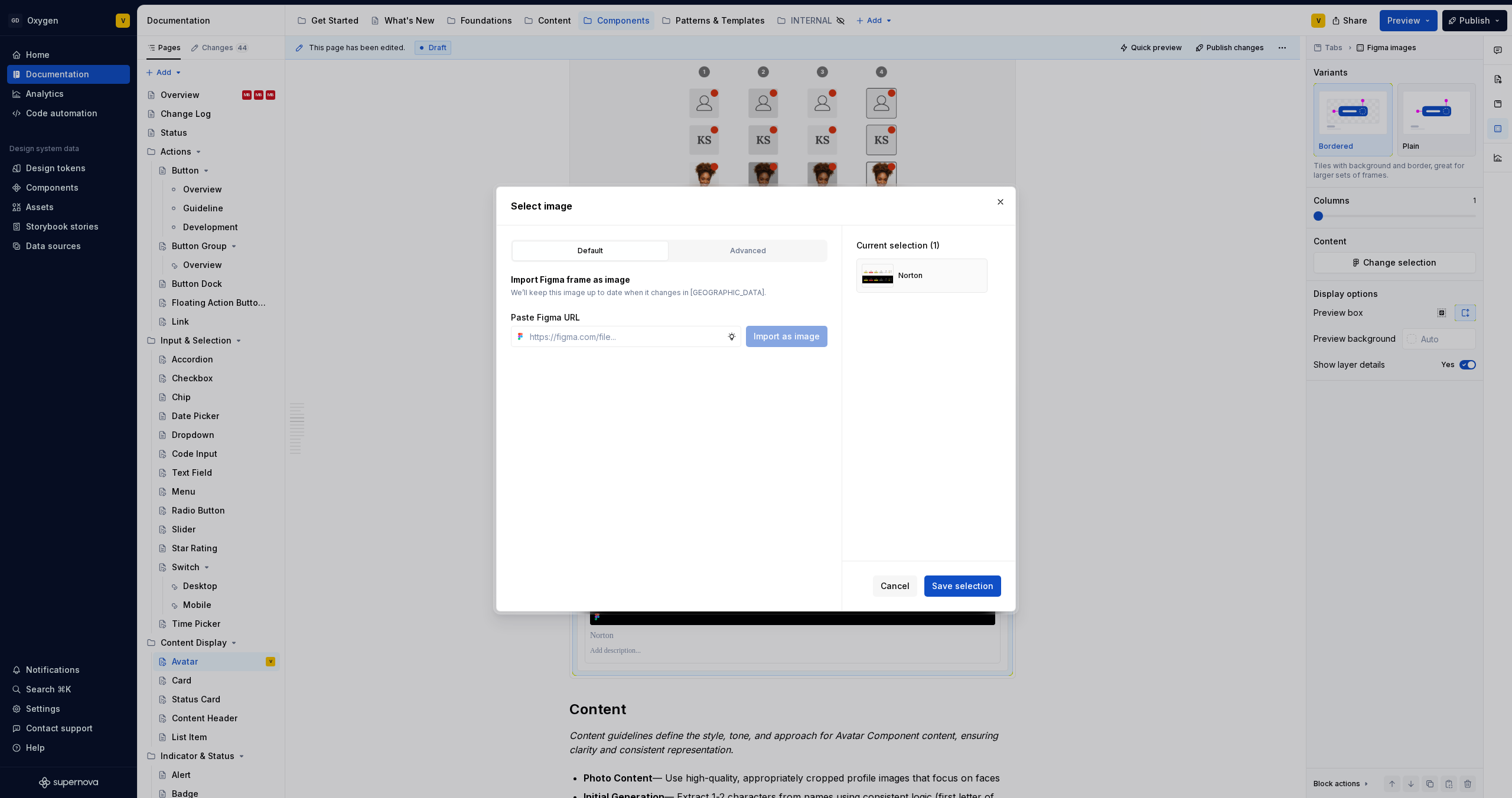
type textarea "*"
paste input "[URL][DOMAIN_NAME]"
type input "[URL][DOMAIN_NAME]"
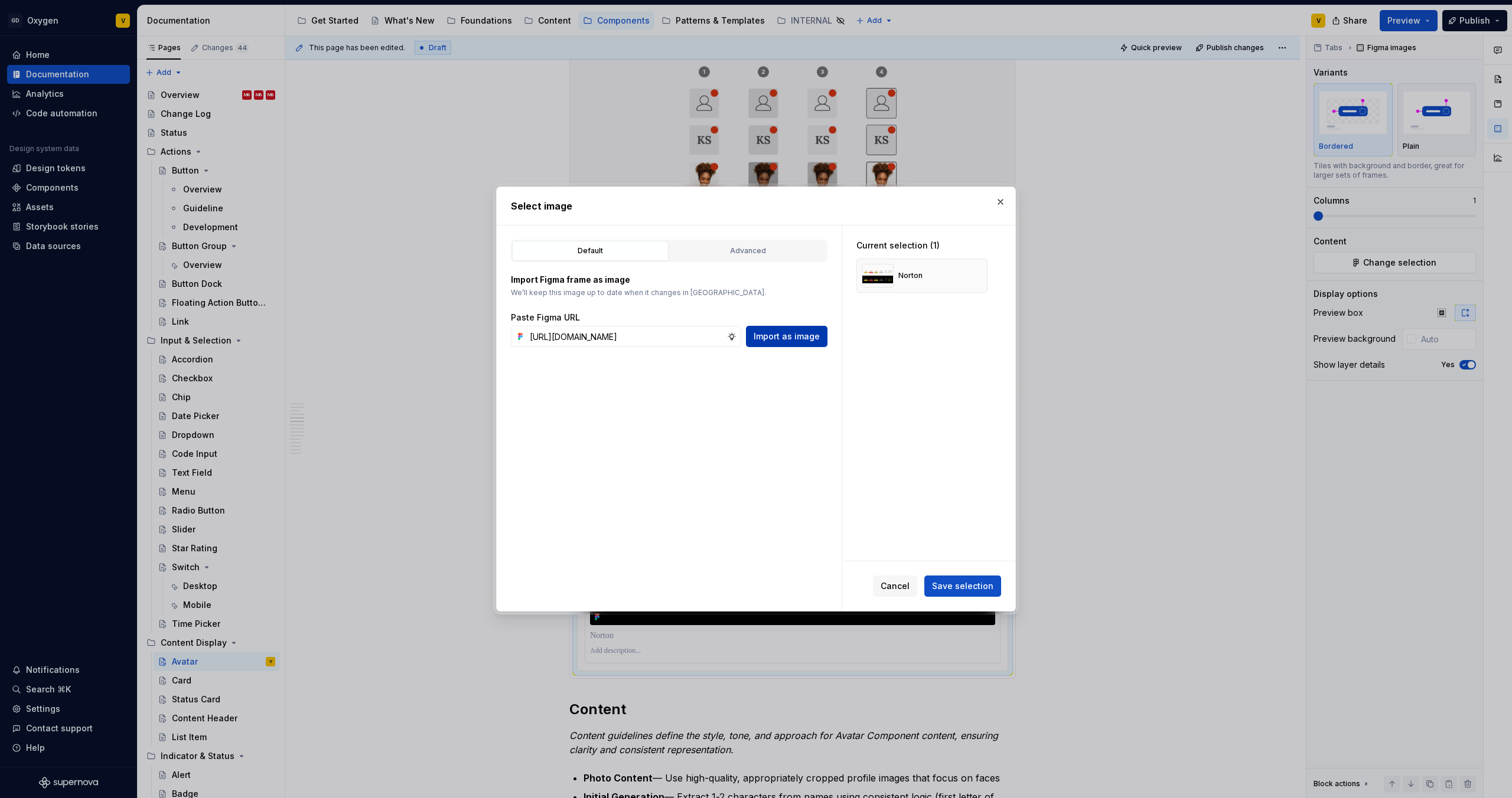
click at [768, 339] on span "Import as image" at bounding box center [787, 337] width 66 height 12
click at [556, 342] on input "text" at bounding box center [626, 337] width 202 height 22
paste input "[URL][DOMAIN_NAME]"
type input "[URL][DOMAIN_NAME]"
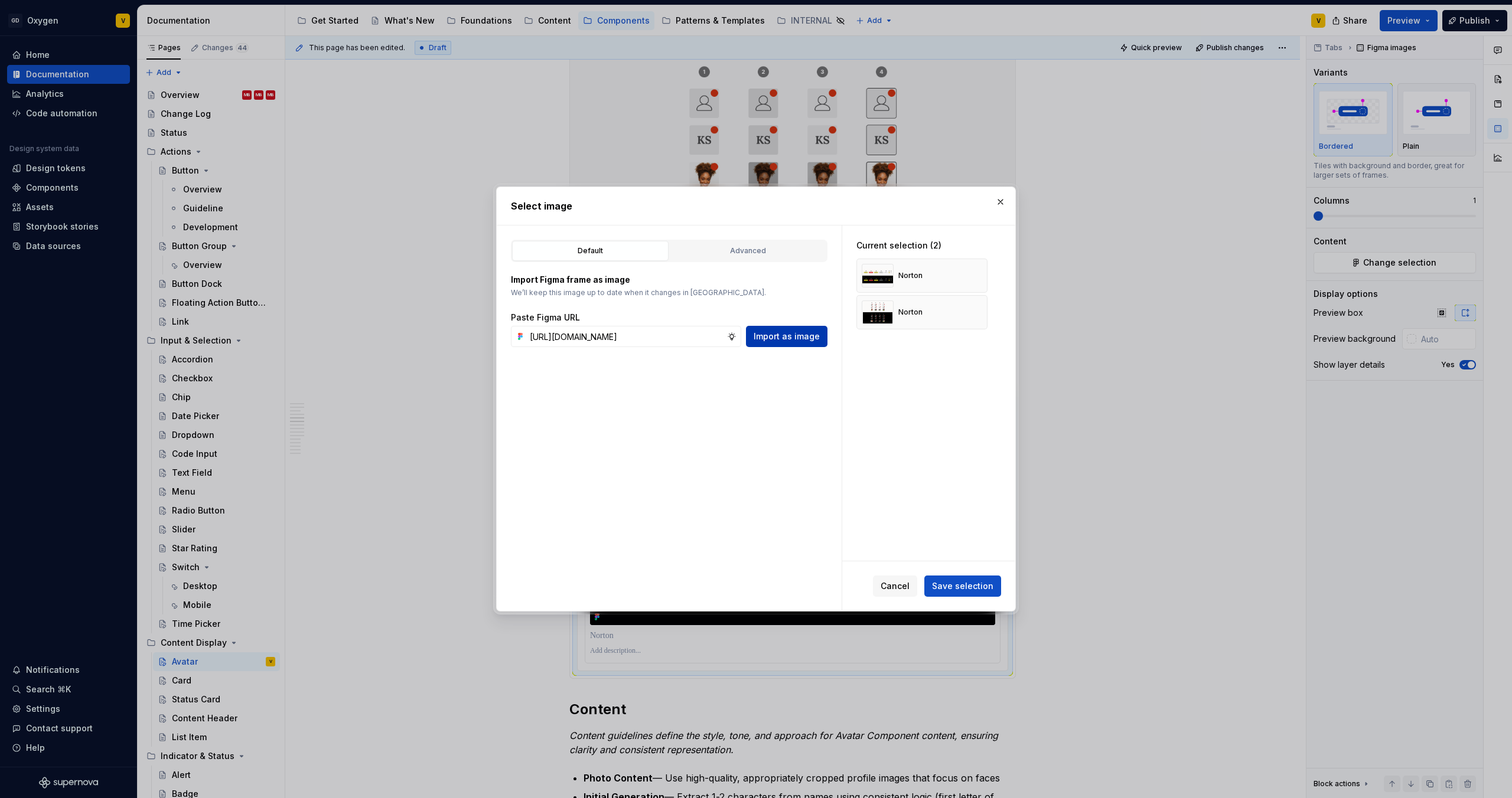
scroll to position [0, 0]
click at [795, 330] on button "Import as image" at bounding box center [786, 337] width 82 height 22
click at [971, 270] on button "button" at bounding box center [974, 276] width 16 height 16
click at [979, 276] on button "button" at bounding box center [974, 276] width 16 height 16
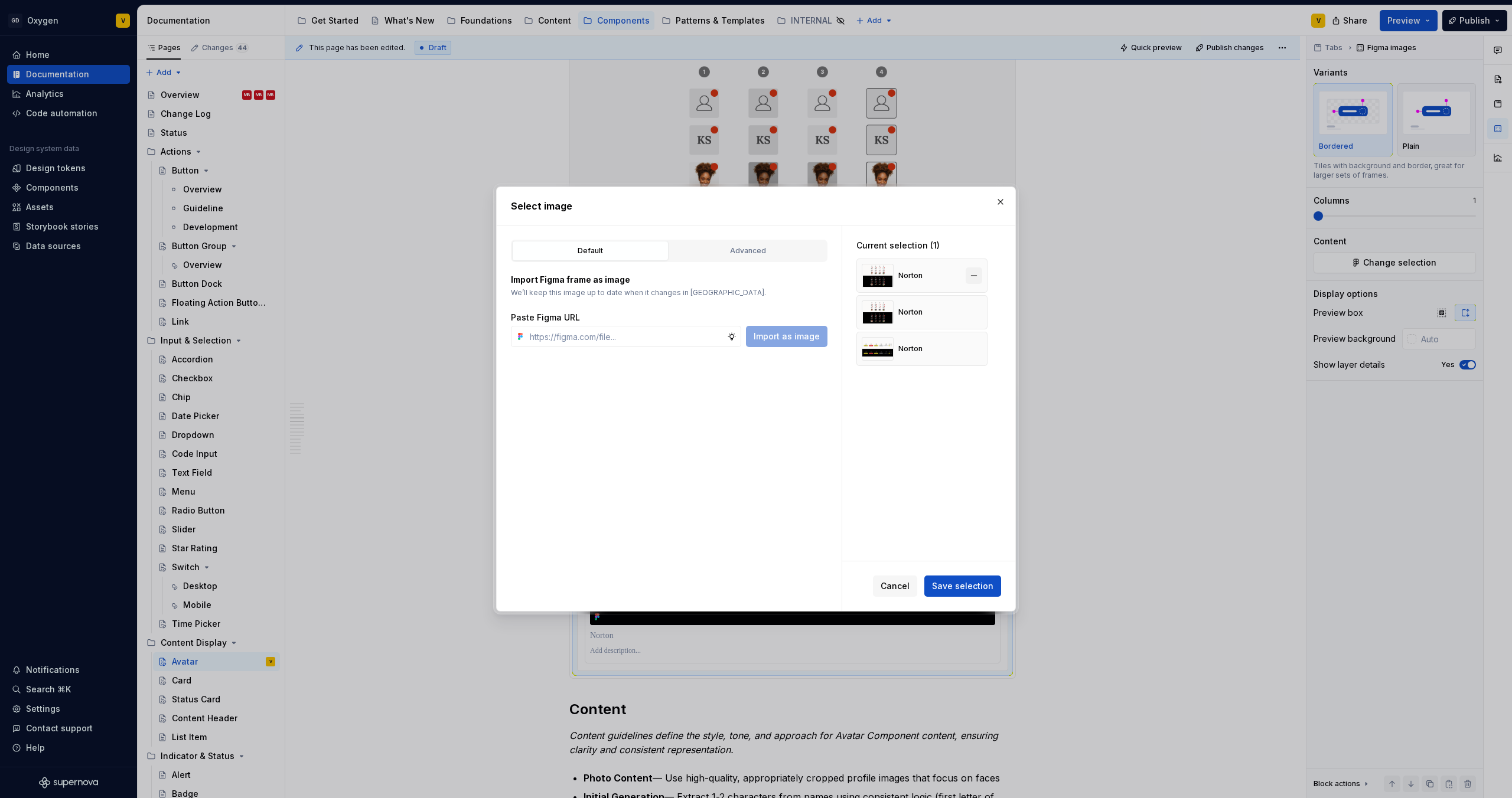
type textarea "*"
click at [969, 352] on button "button" at bounding box center [974, 349] width 16 height 16
click at [682, 335] on input "text" at bounding box center [626, 337] width 202 height 22
paste input "[URL][DOMAIN_NAME]"
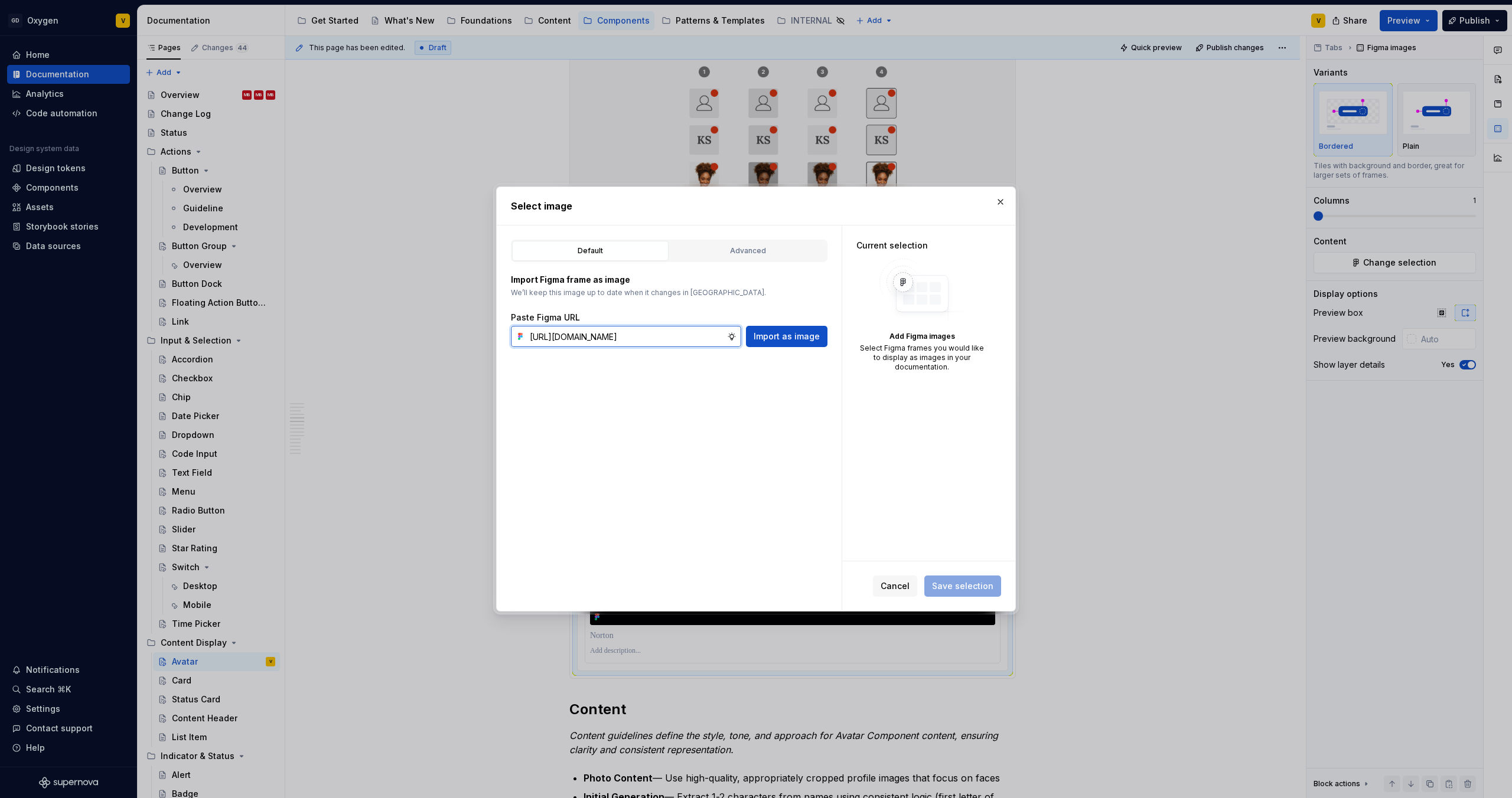
scroll to position [0, 456]
type input "[URL][DOMAIN_NAME]"
click at [791, 329] on button "Import as image" at bounding box center [786, 337] width 82 height 22
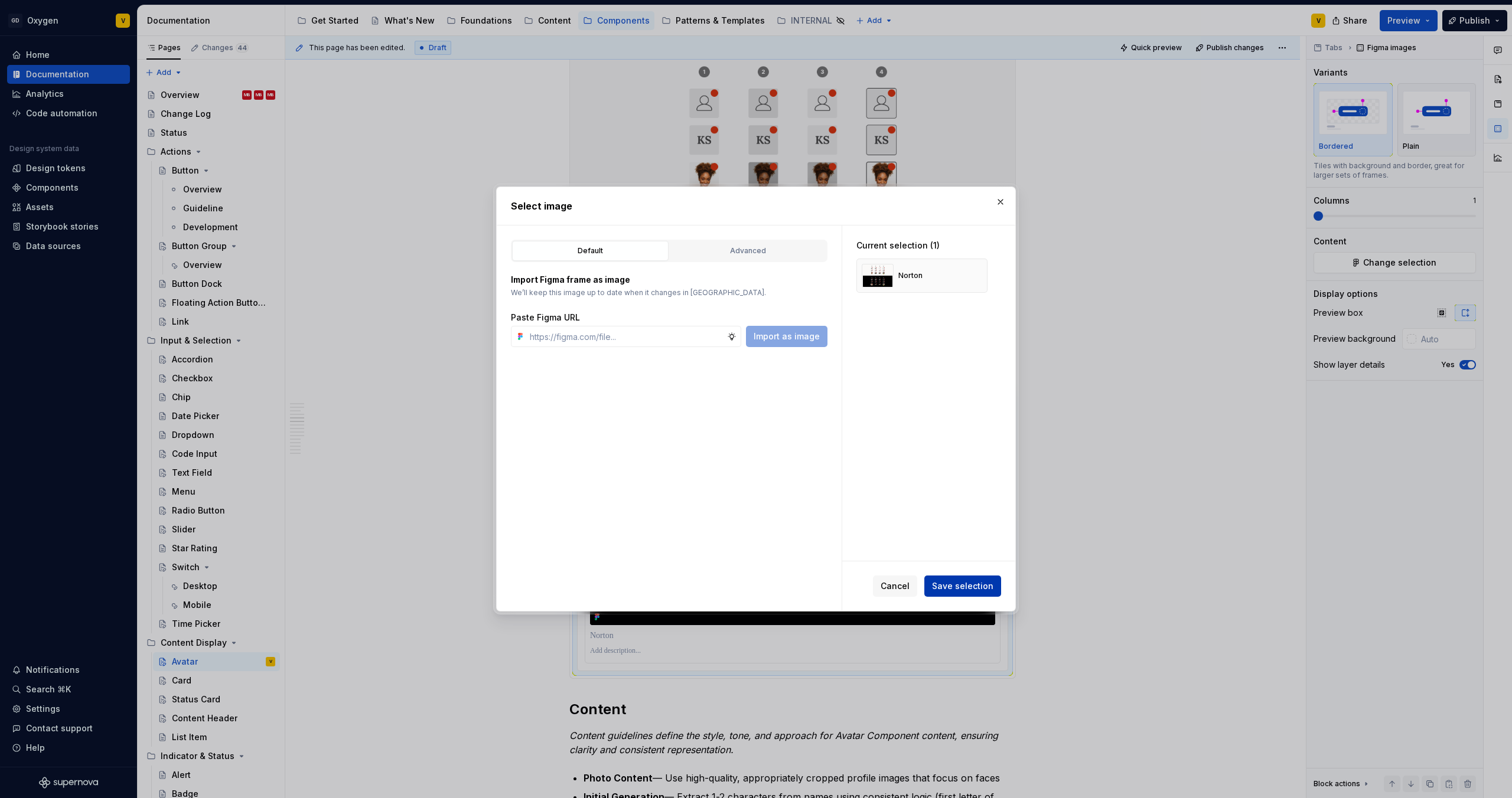
click at [982, 586] on span "Save selection" at bounding box center [962, 586] width 61 height 12
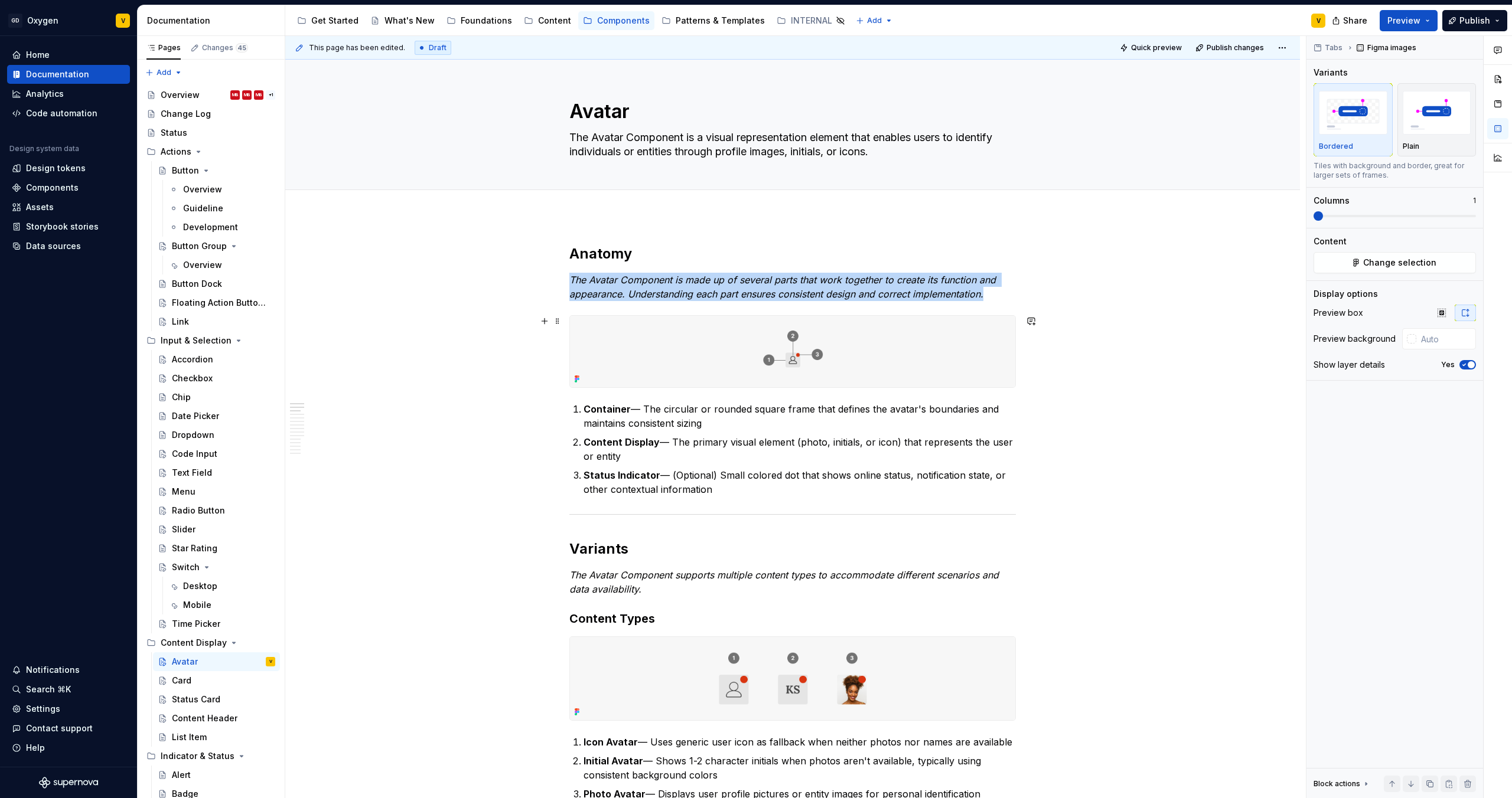
click at [844, 347] on img at bounding box center [792, 351] width 445 height 72
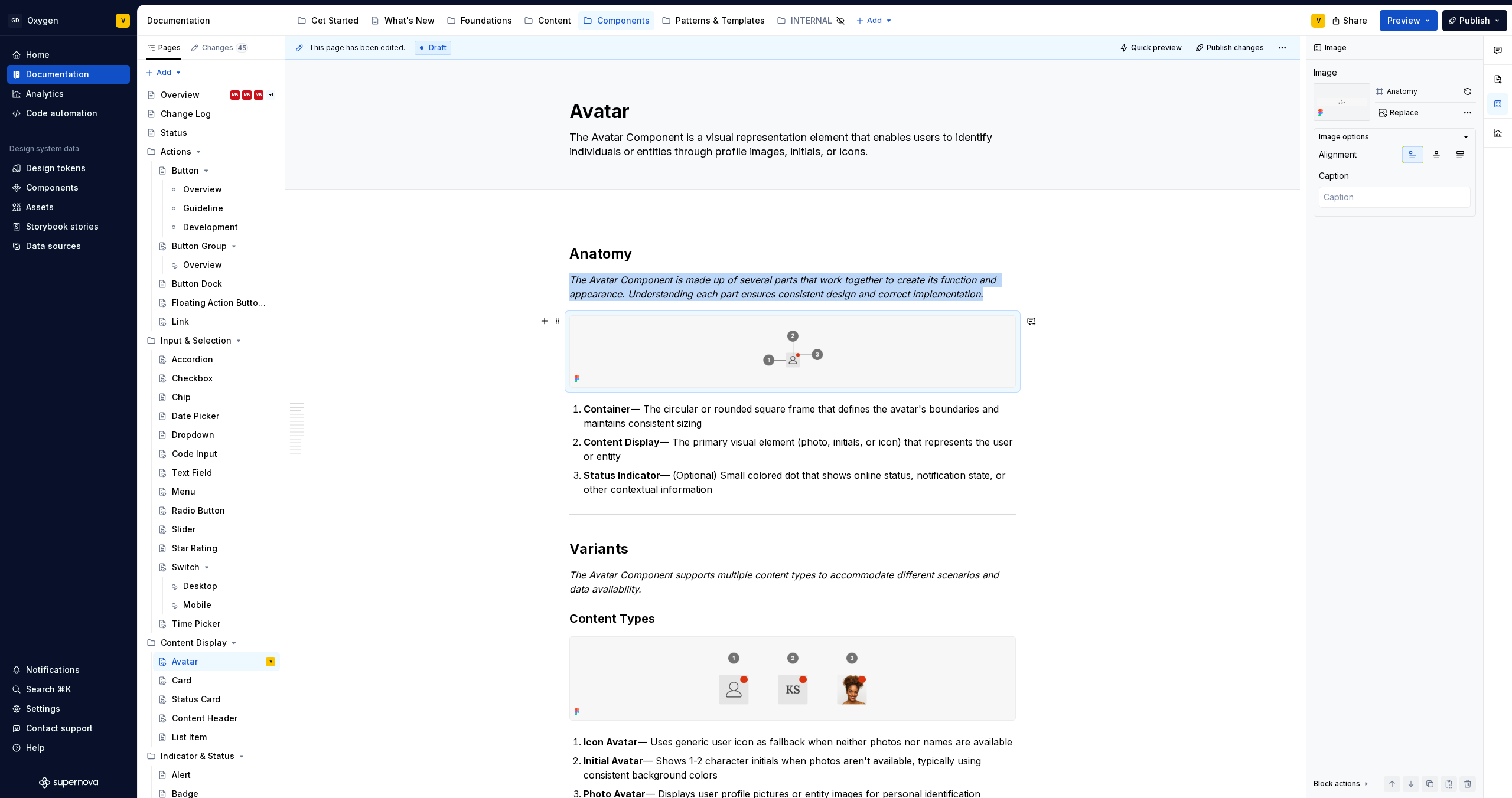
click at [771, 340] on img at bounding box center [792, 351] width 445 height 72
click at [1408, 115] on span "Replace" at bounding box center [1404, 112] width 29 height 10
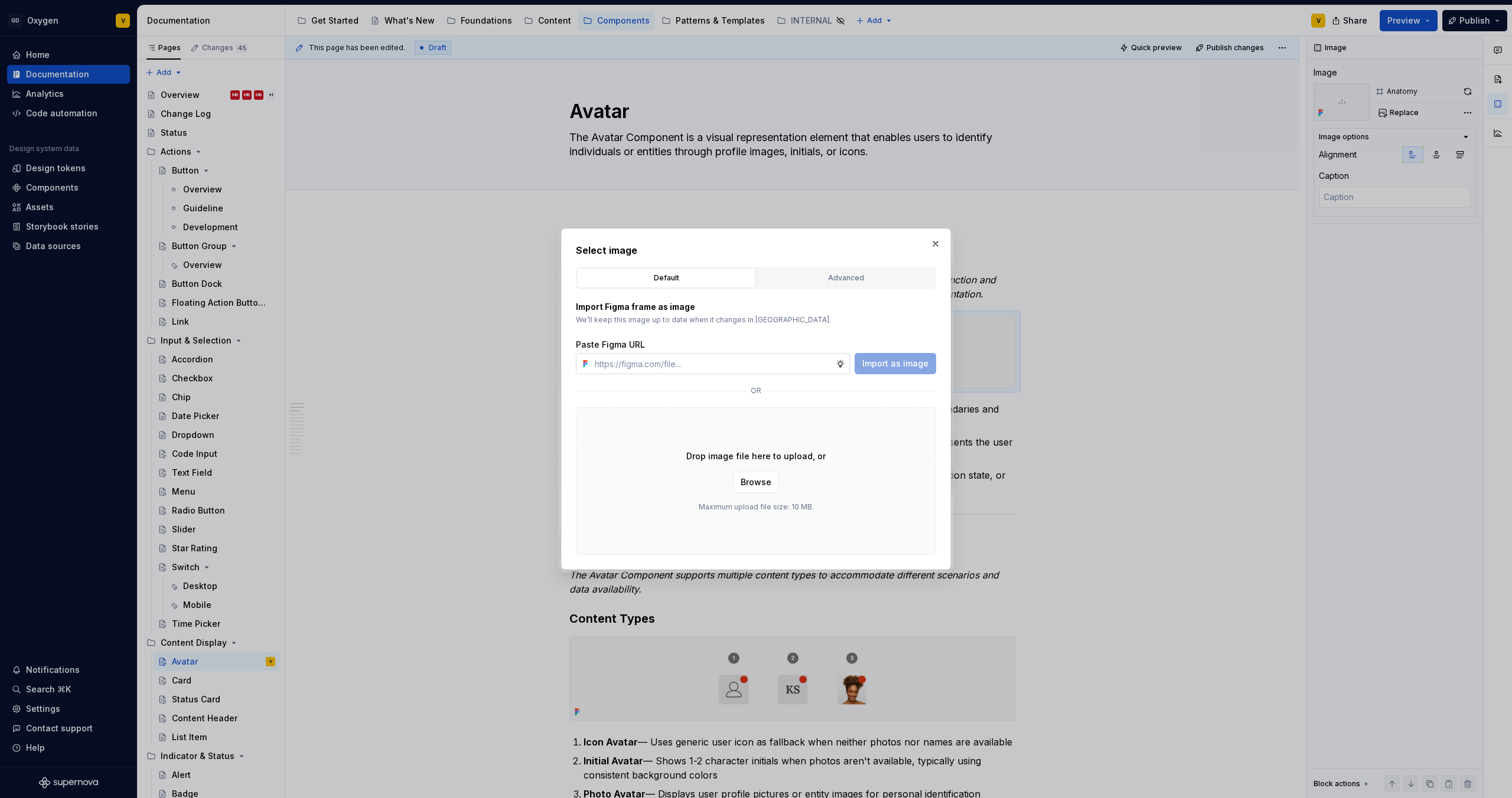
type textarea "*"
type input "[URL][DOMAIN_NAME]"
click at [877, 362] on span "Import as image" at bounding box center [895, 363] width 66 height 12
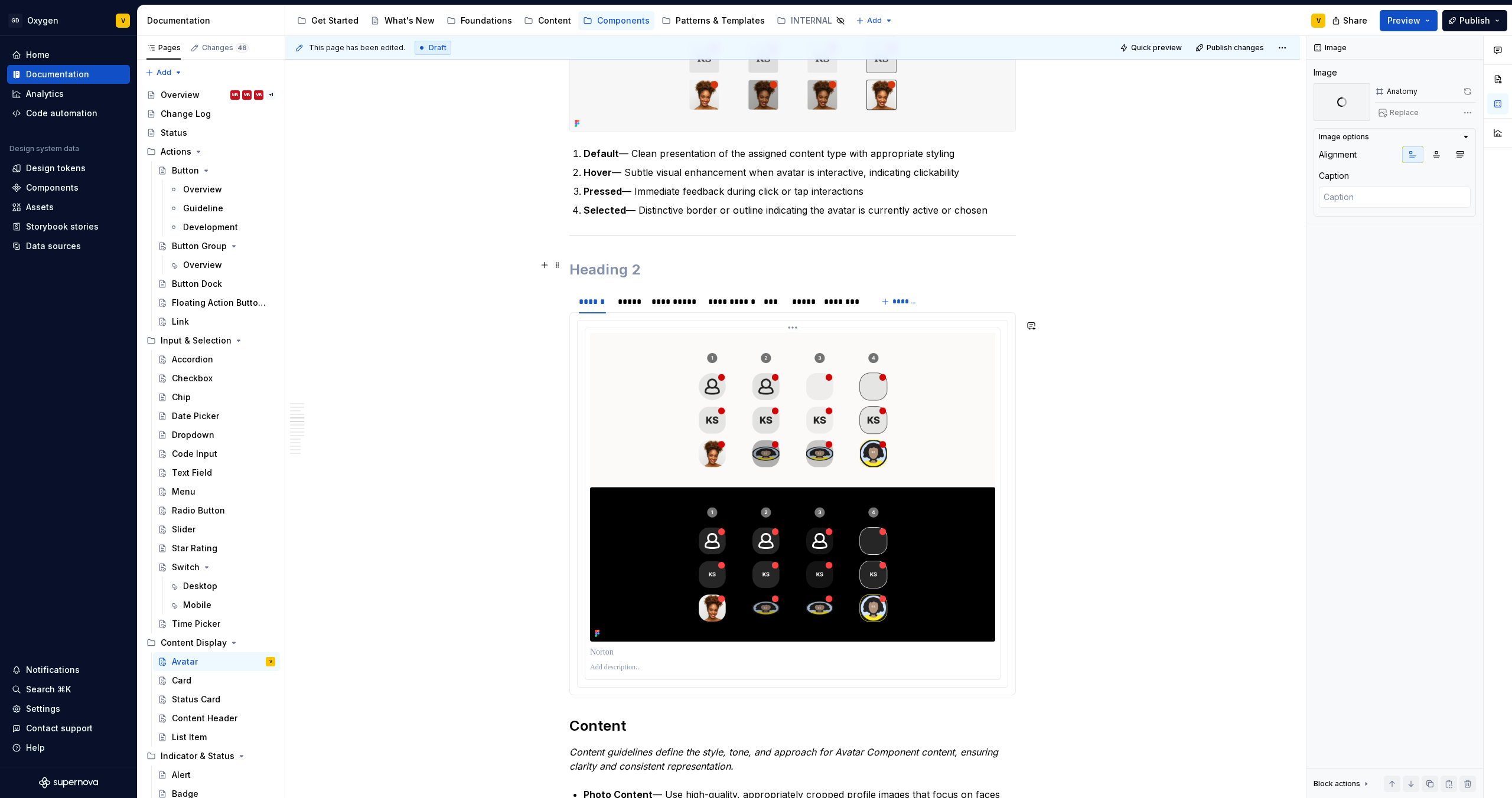
scroll to position [1043, 0]
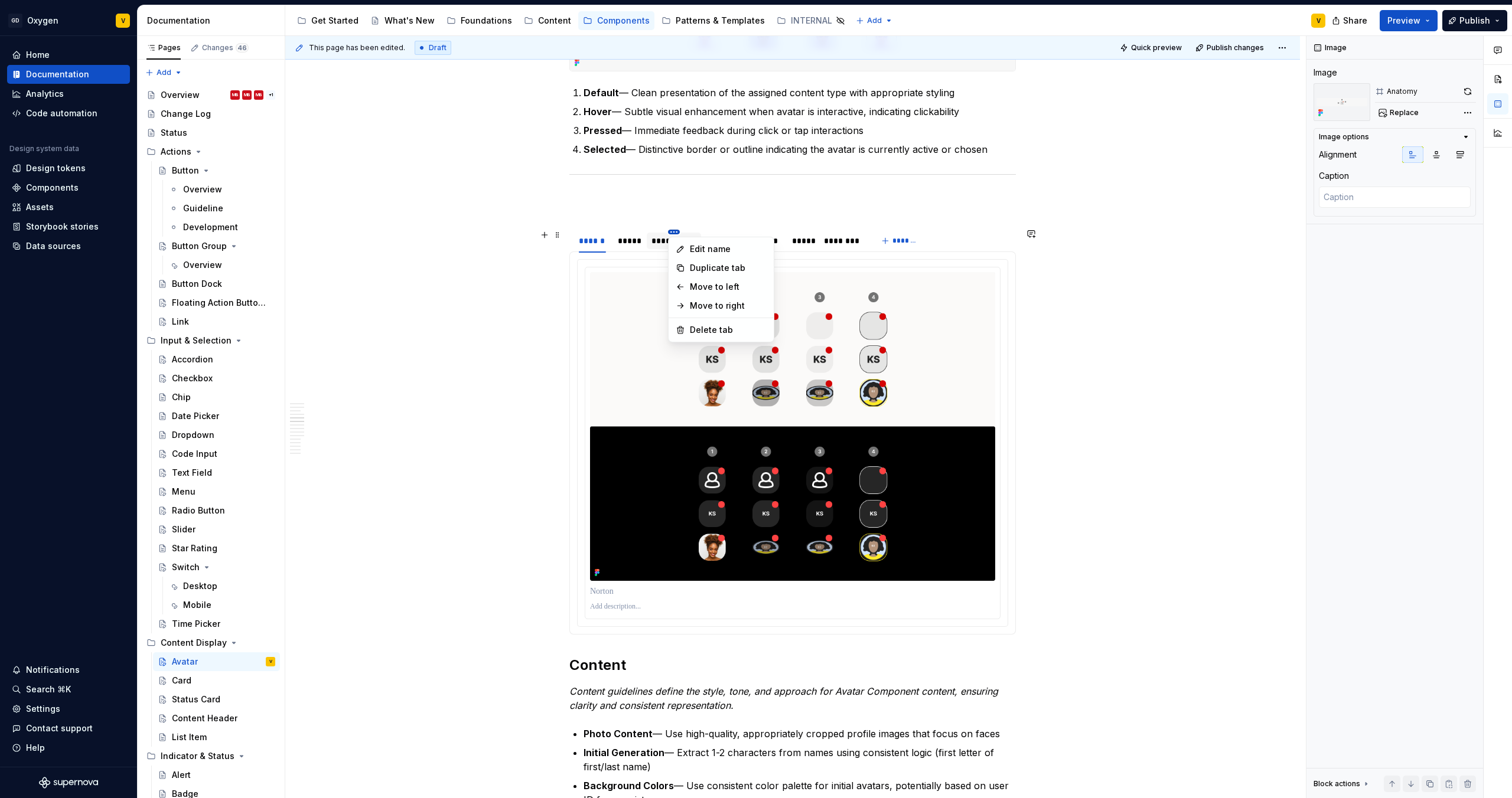
click at [675, 231] on html "GD Oxygen V Home Documentation Analytics Code automation Design system data Des…" at bounding box center [756, 399] width 1512 height 798
click at [757, 183] on html "GD Oxygen V Home Documentation Analytics Code automation Design system data Des…" at bounding box center [756, 399] width 1512 height 798
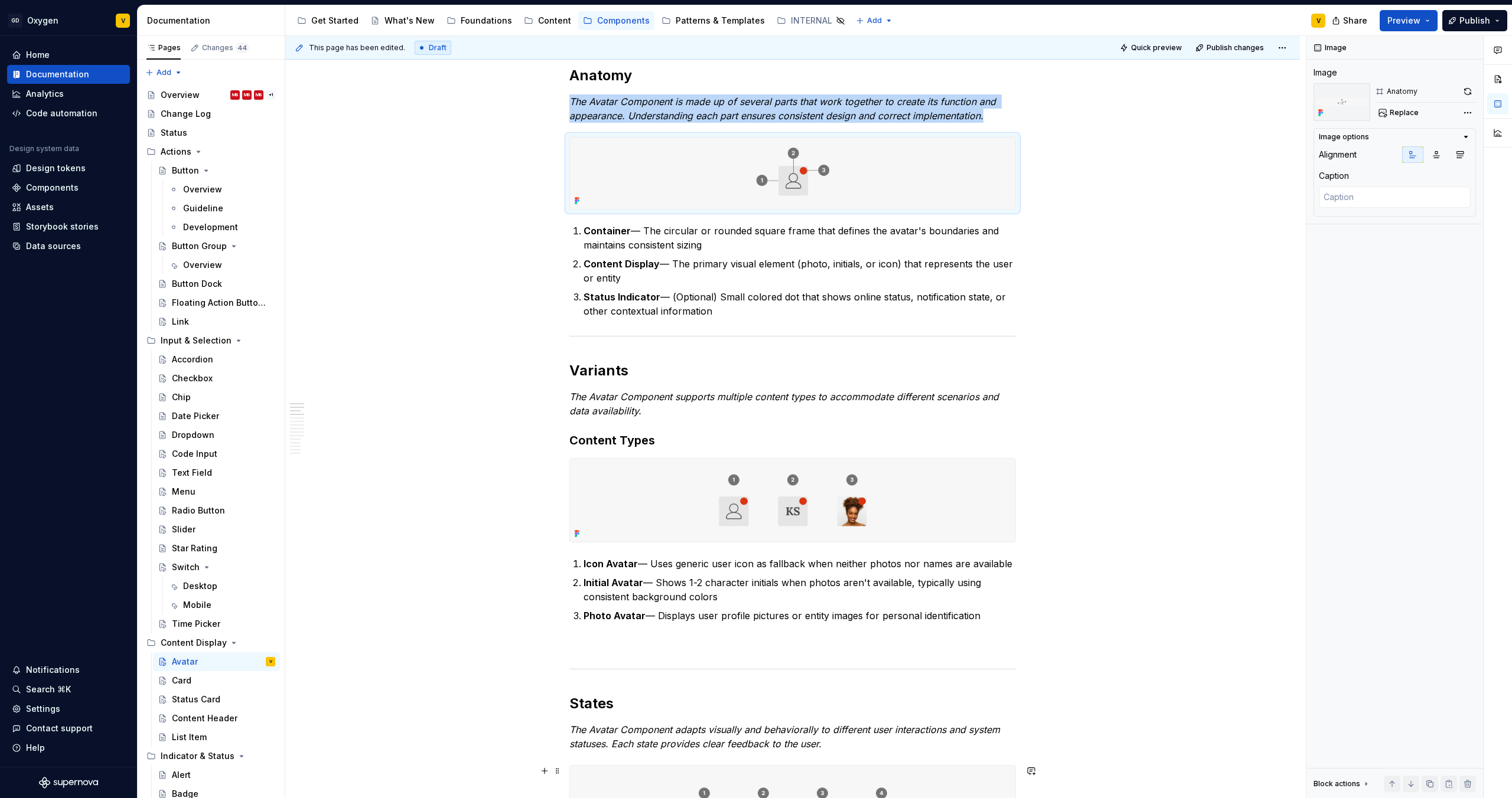
scroll to position [0, 0]
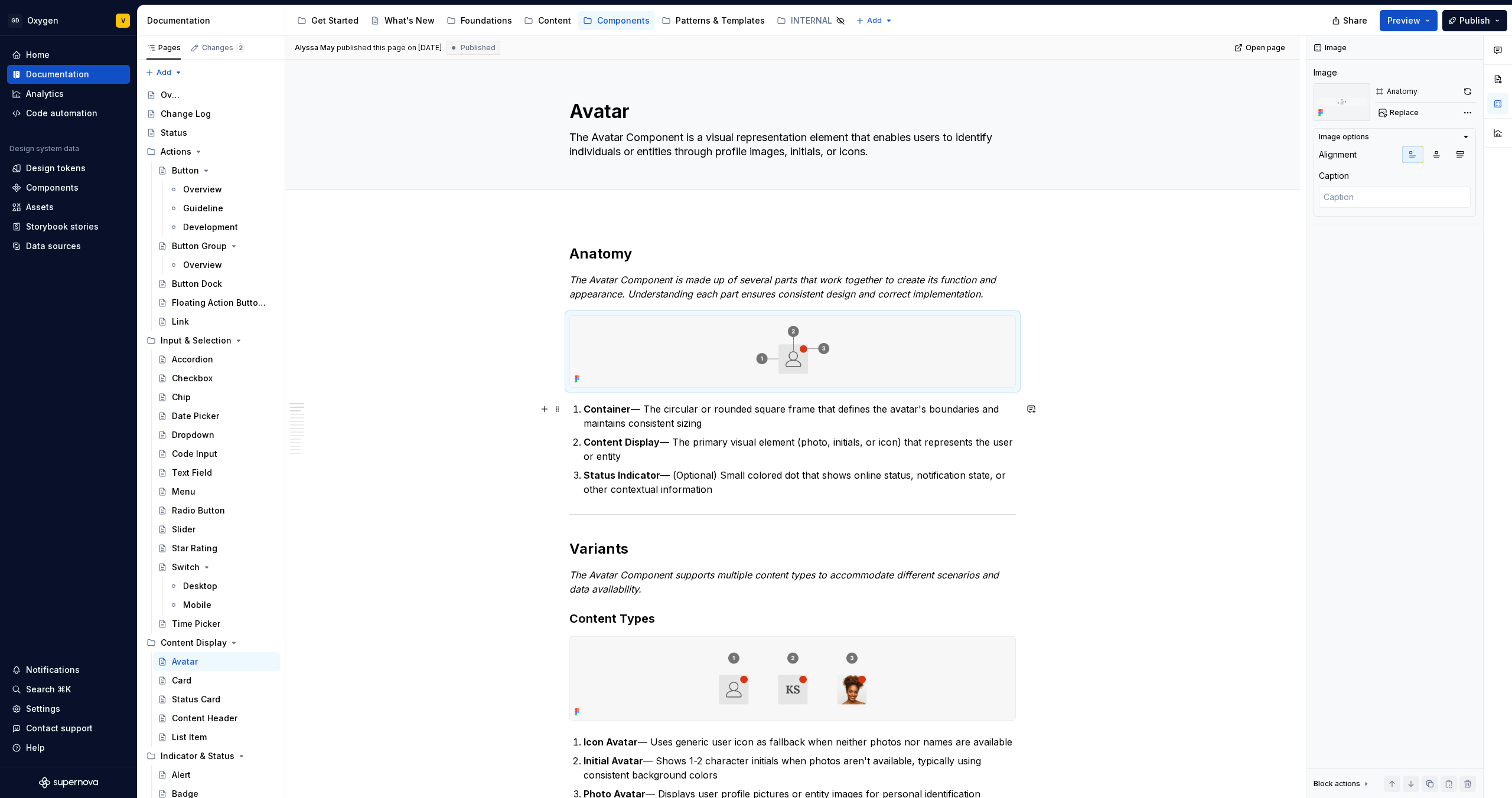
type textarea "*"
